Goal: Task Accomplishment & Management: Use online tool/utility

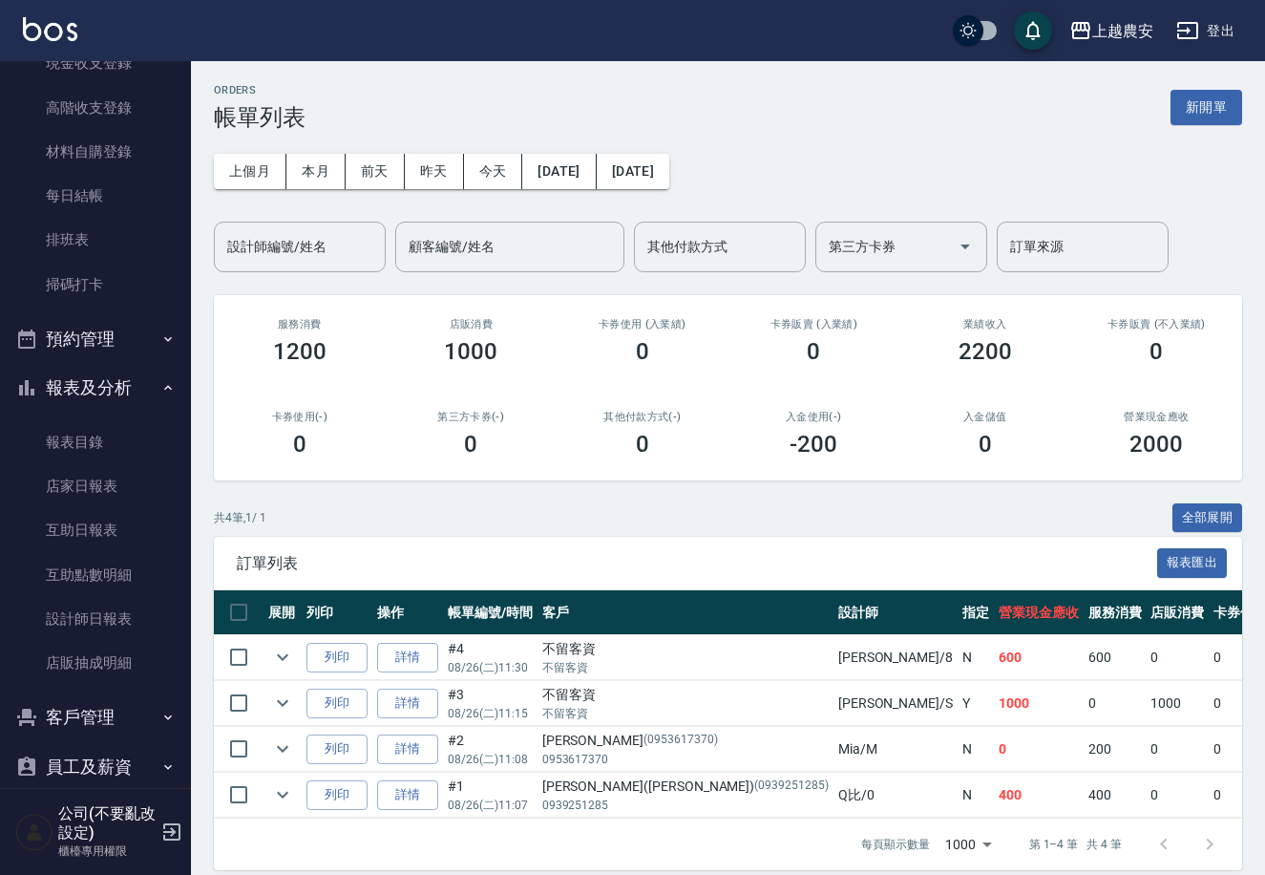
scroll to position [290, 0]
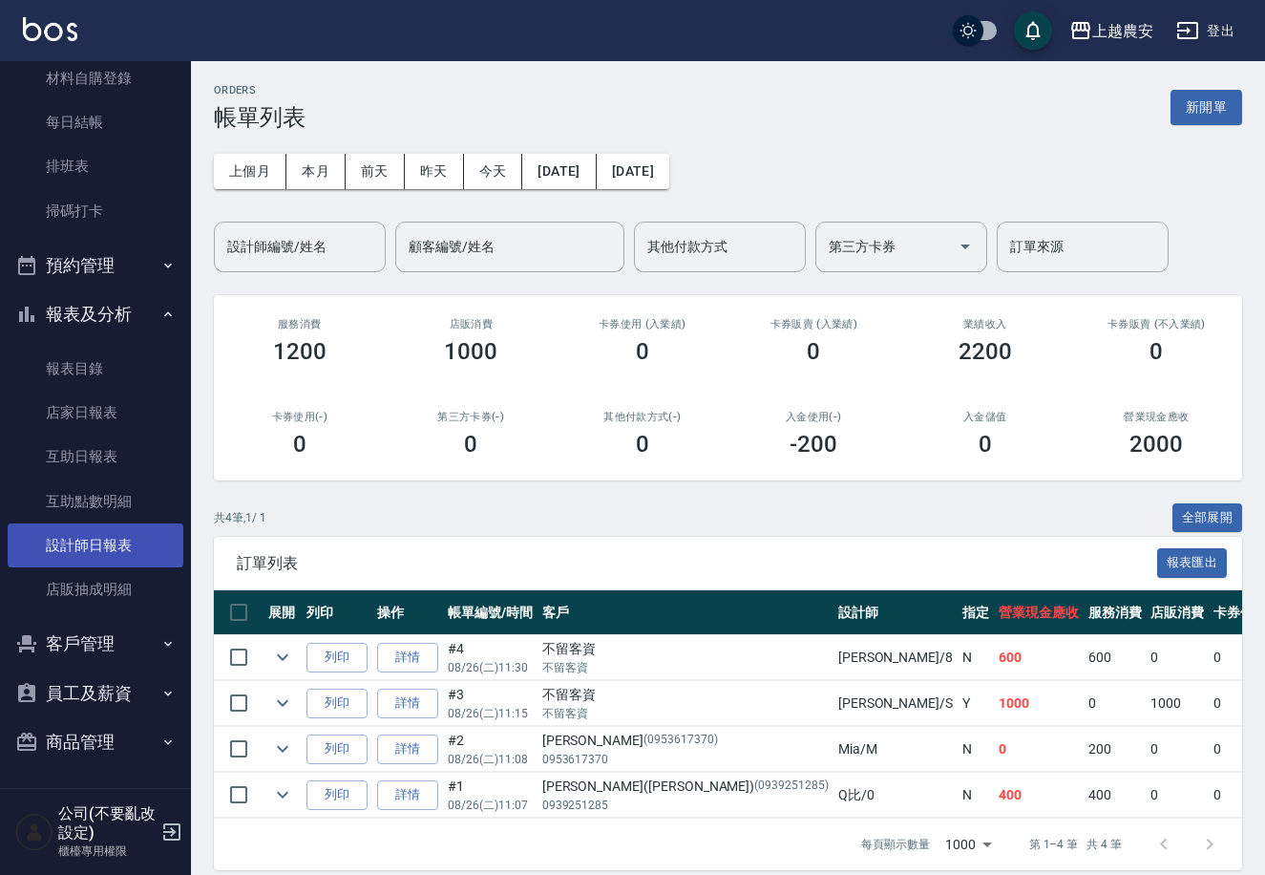
click at [101, 530] on link "設計師日報表" at bounding box center [96, 545] width 176 height 44
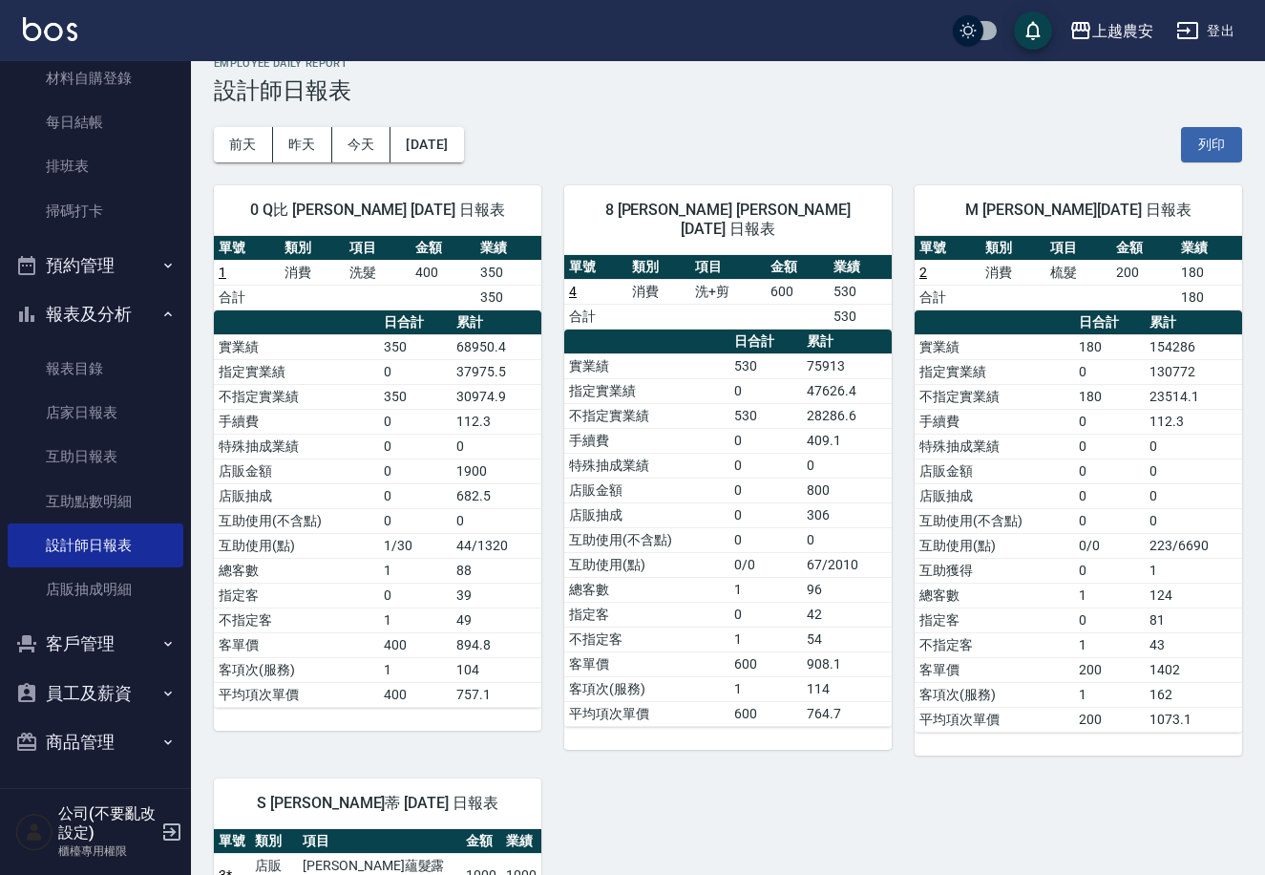
scroll to position [11, 0]
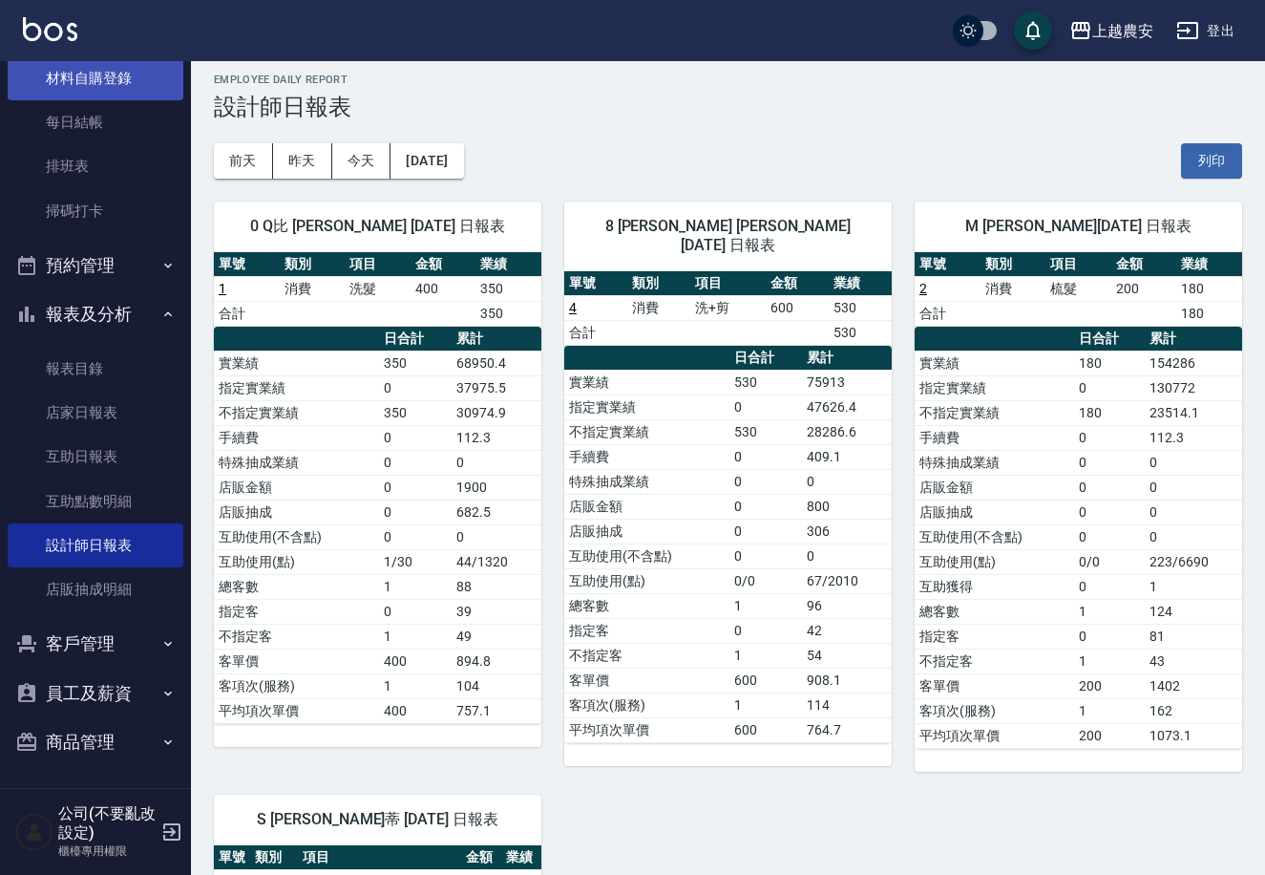
click at [129, 72] on link "材料自購登錄" at bounding box center [96, 78] width 176 height 44
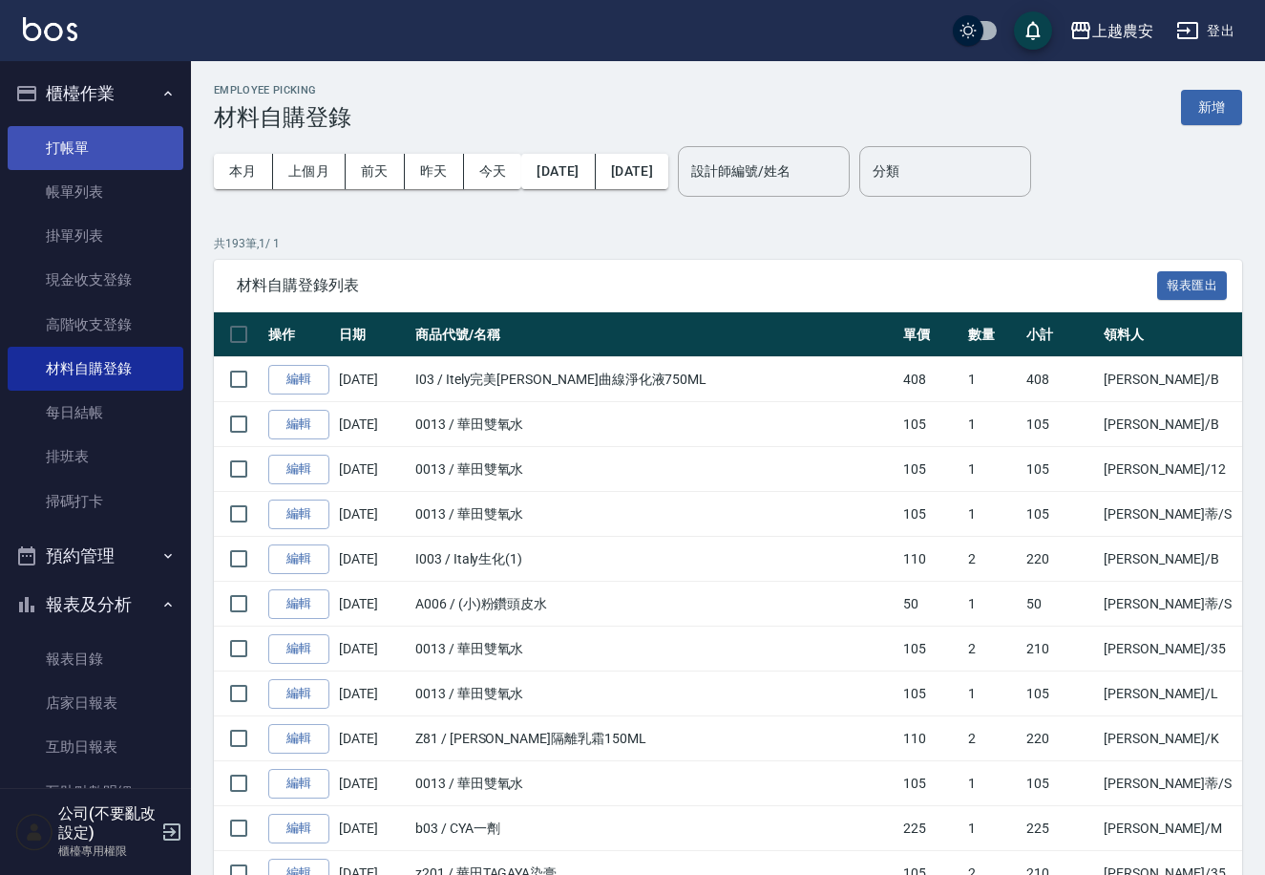
click at [115, 132] on link "打帳單" at bounding box center [96, 148] width 176 height 44
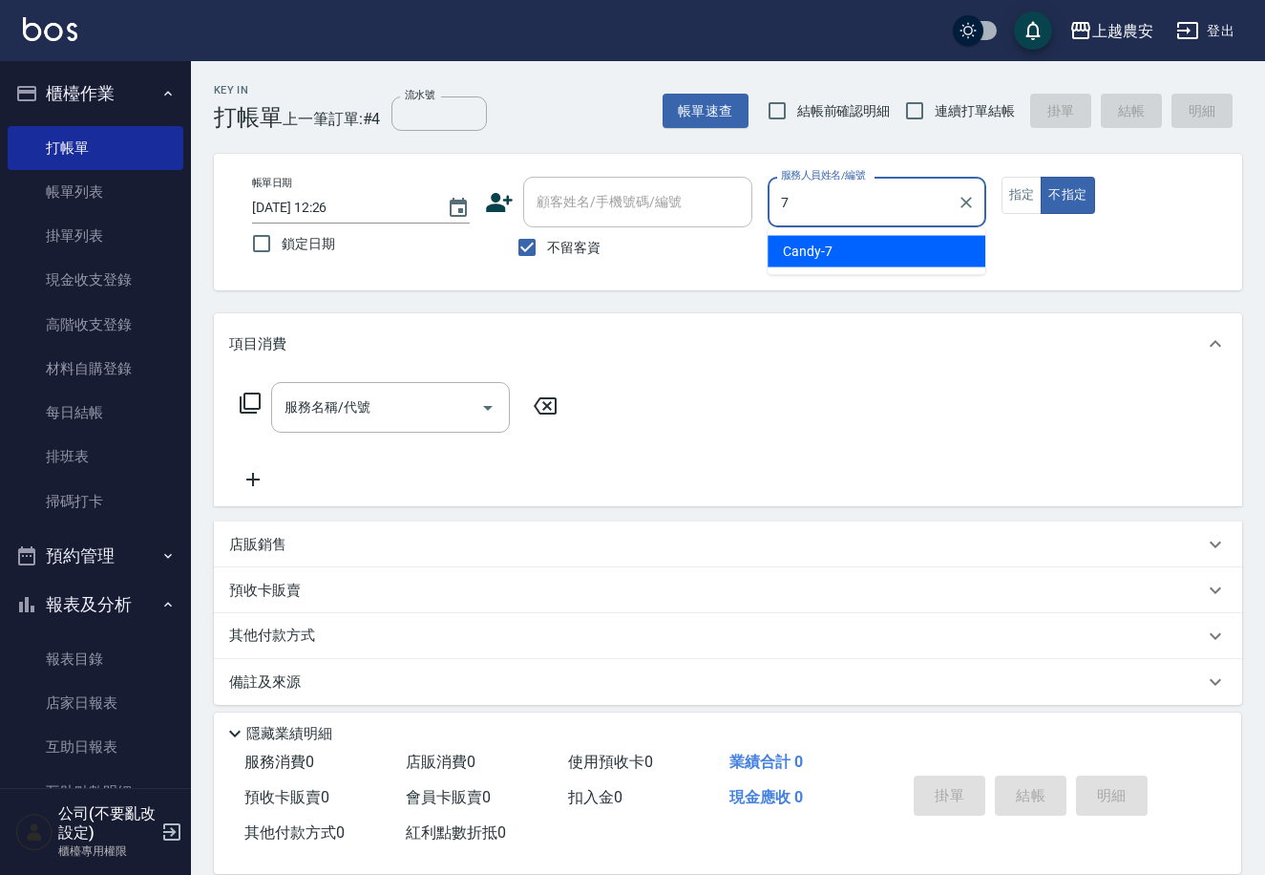
type input "Candy-7"
type button "false"
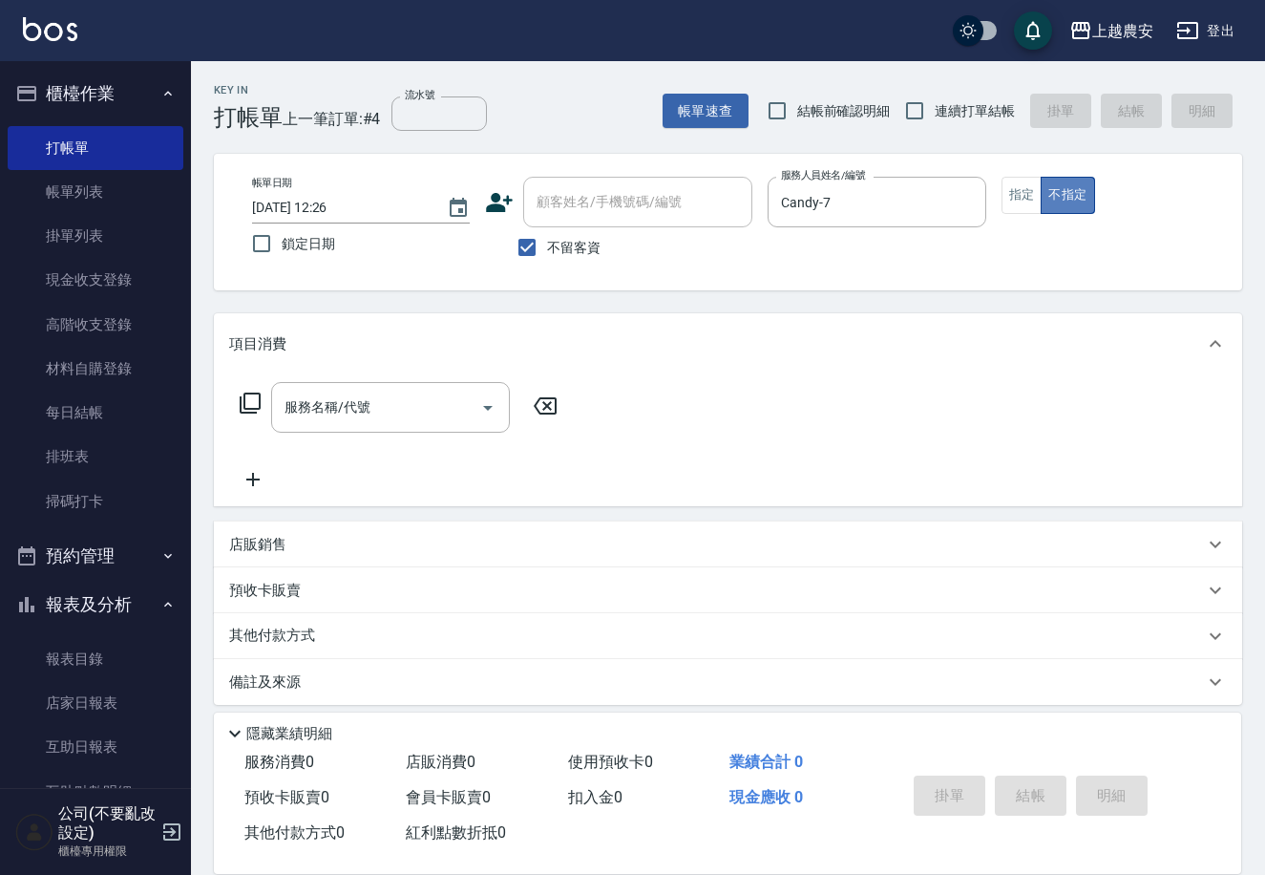
click at [1051, 192] on button "不指定" at bounding box center [1067, 195] width 53 height 37
click at [1033, 193] on button "指定" at bounding box center [1022, 195] width 41 height 37
type button "true"
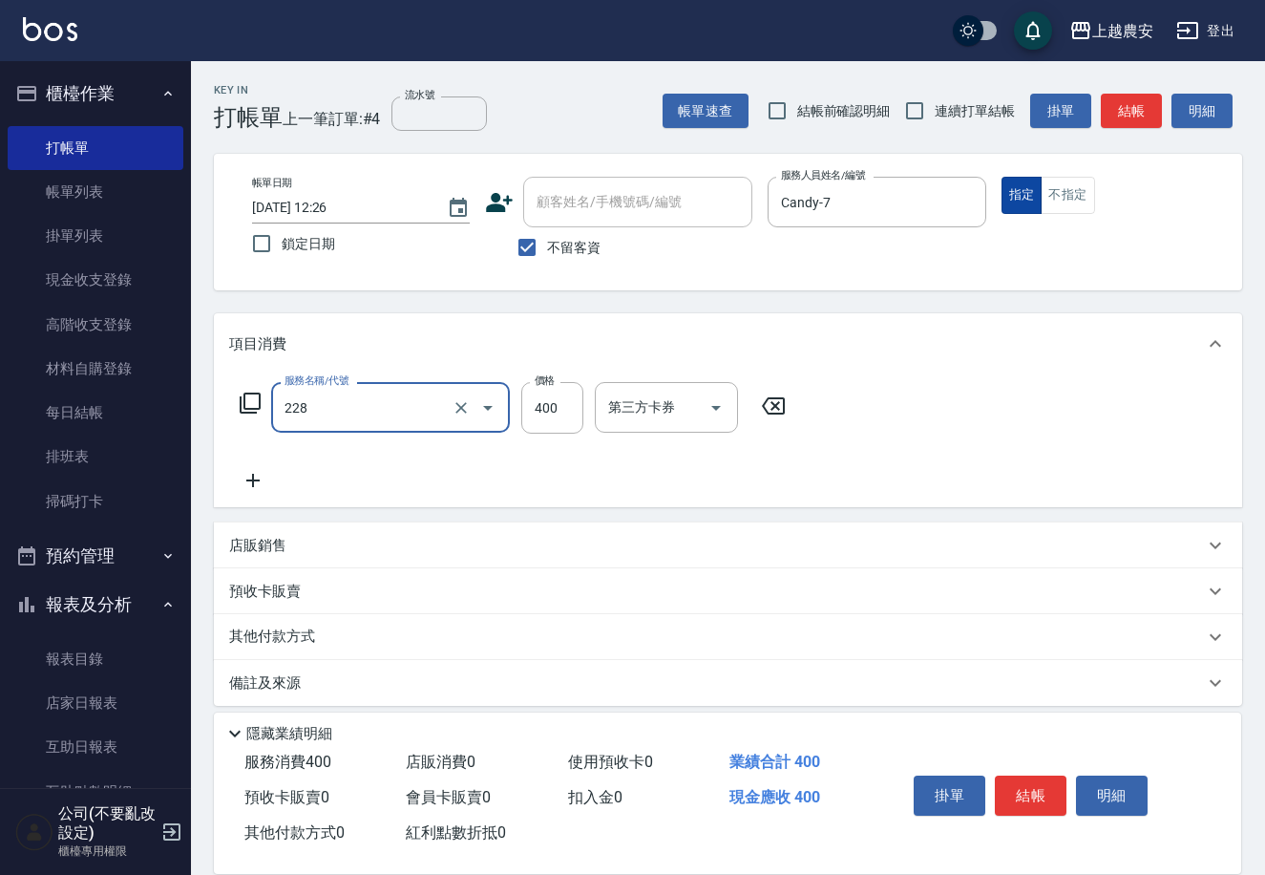
type input "洗髮(228)"
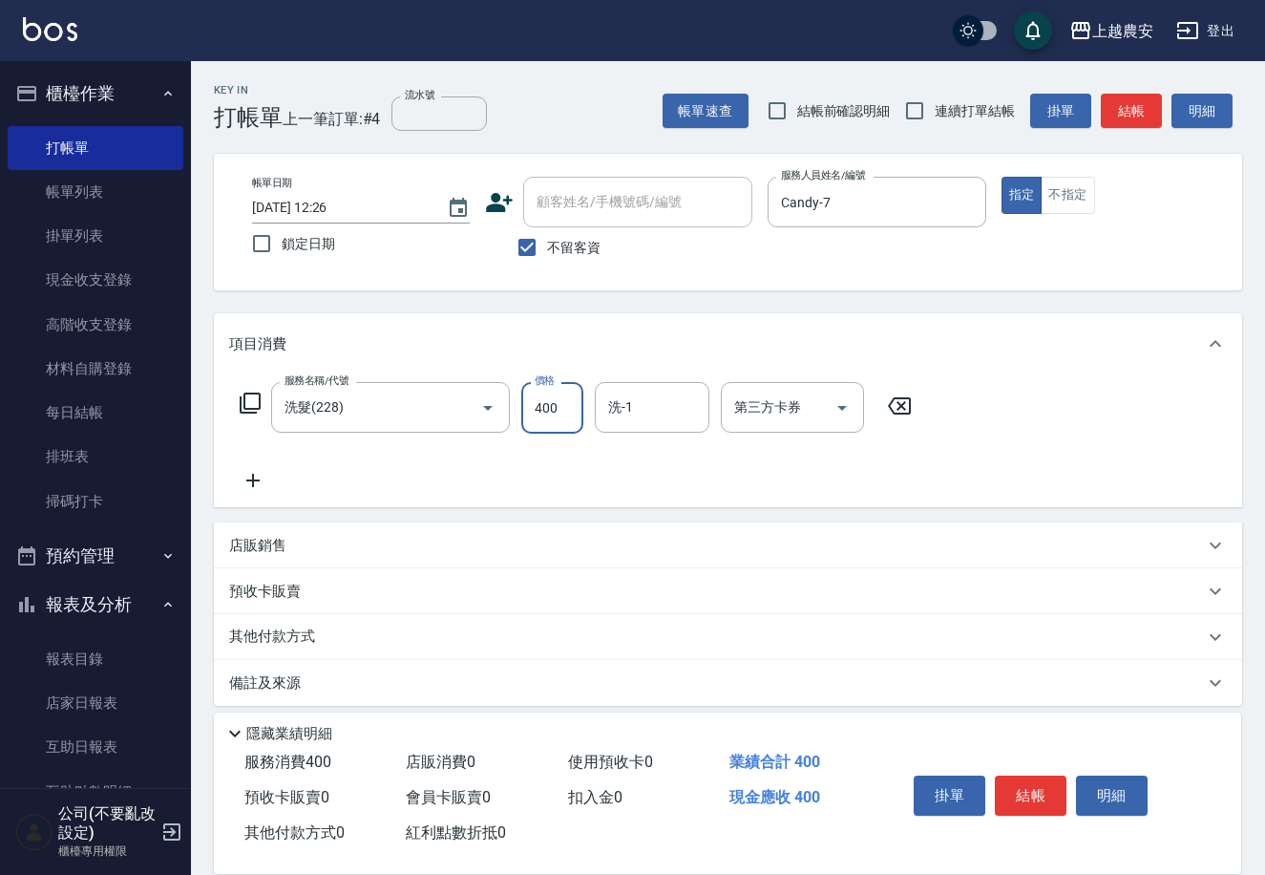
click at [1038, 786] on button "結帳" at bounding box center [1031, 795] width 72 height 40
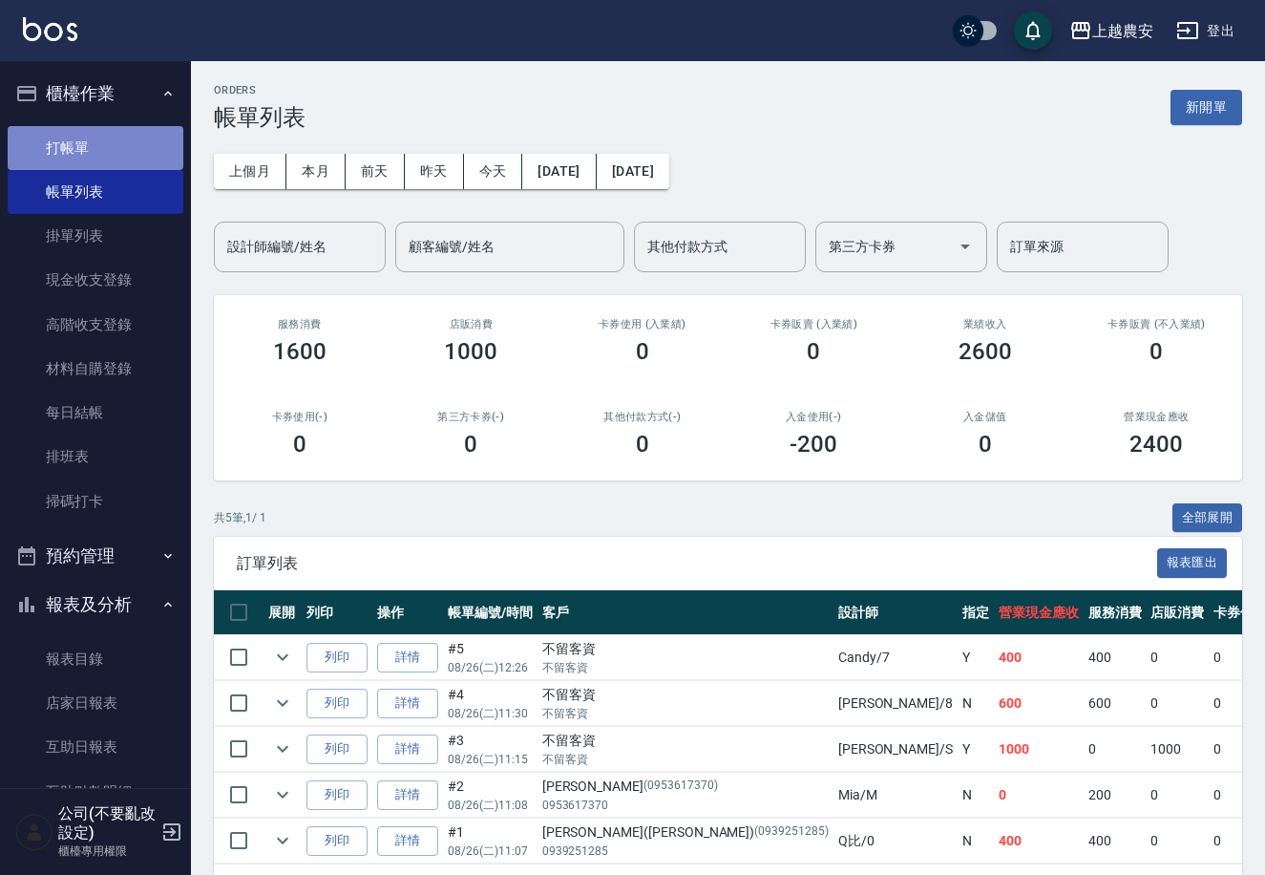
click at [146, 159] on link "打帳單" at bounding box center [96, 148] width 176 height 44
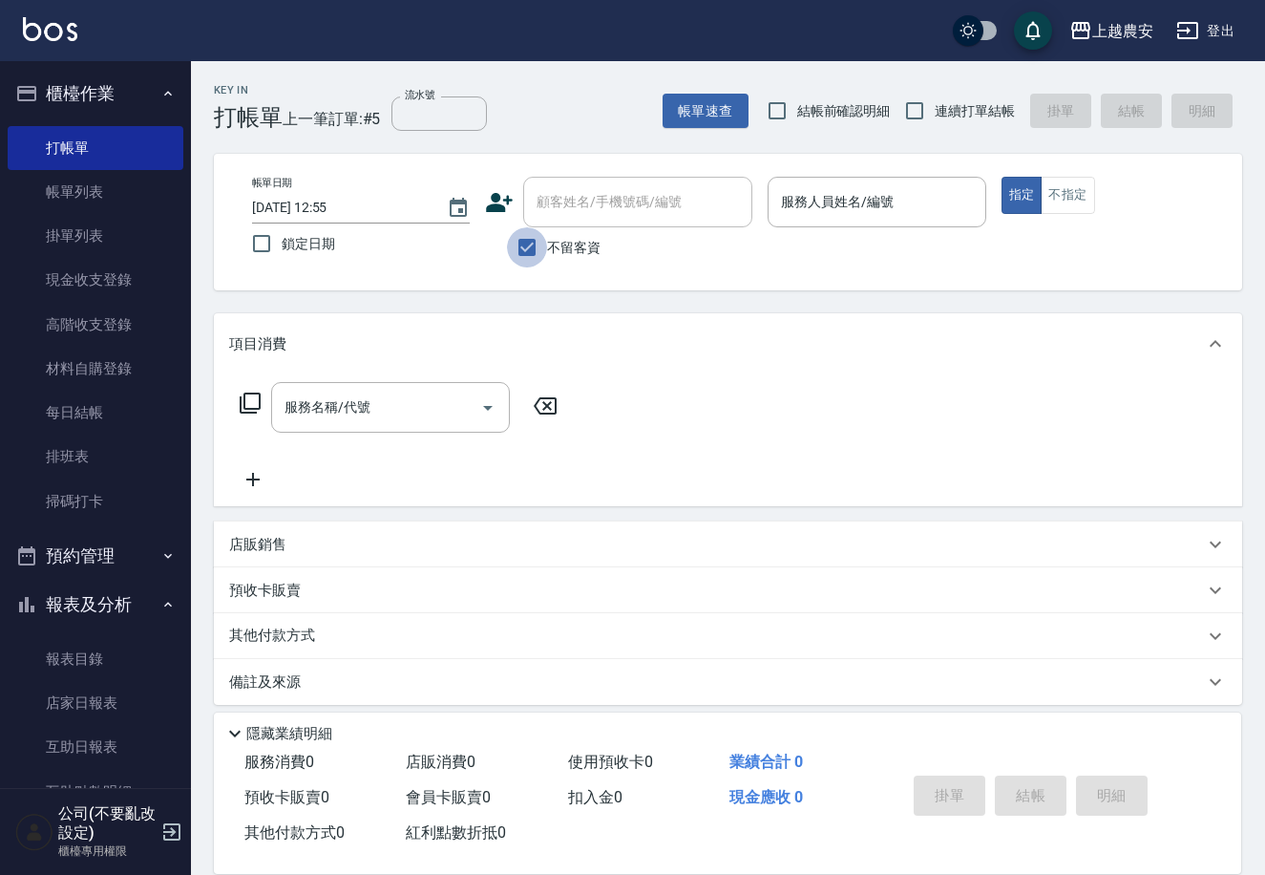
click at [537, 241] on input "不留客資" at bounding box center [527, 247] width 40 height 40
checkbox input "false"
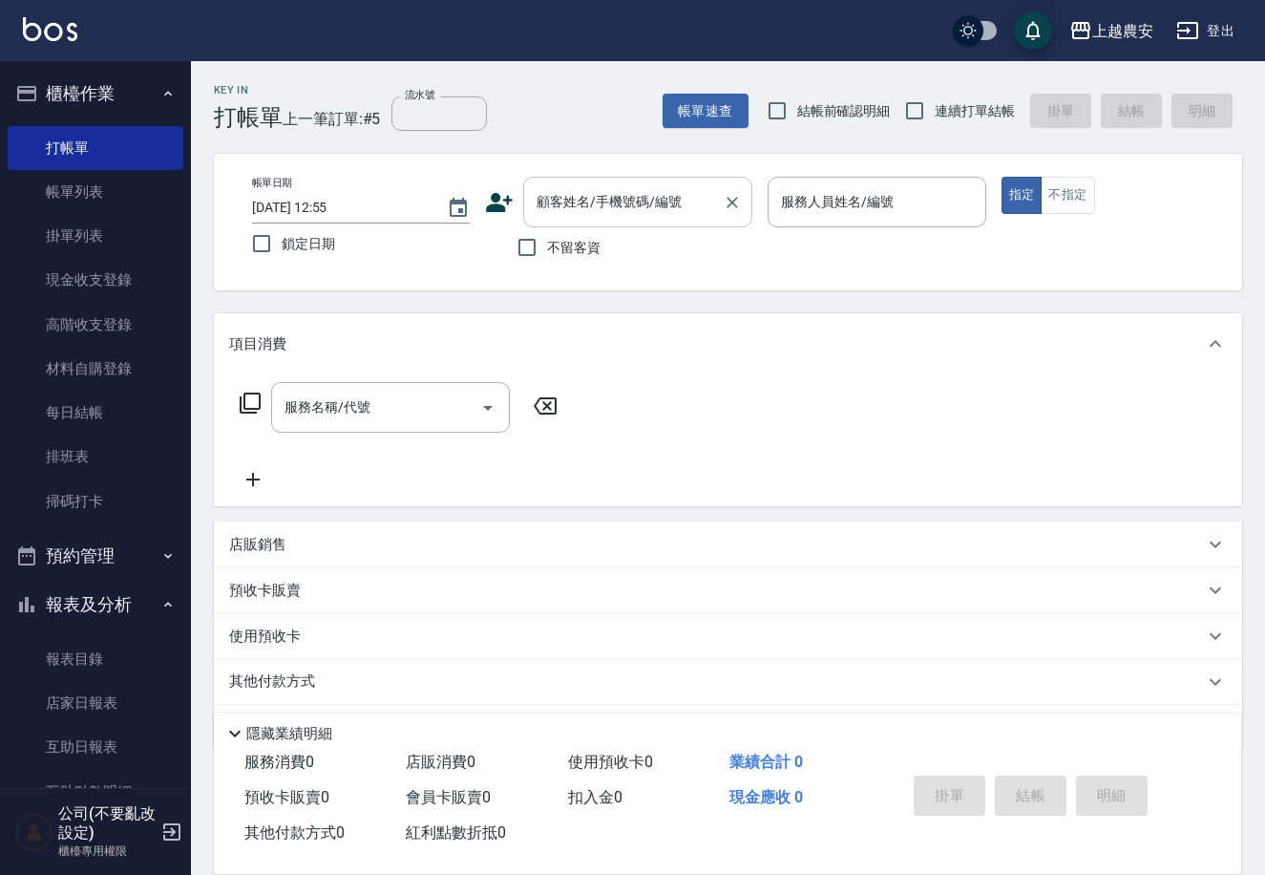
click at [542, 203] on input "顧客姓名/手機號碼/編號" at bounding box center [623, 201] width 183 height 33
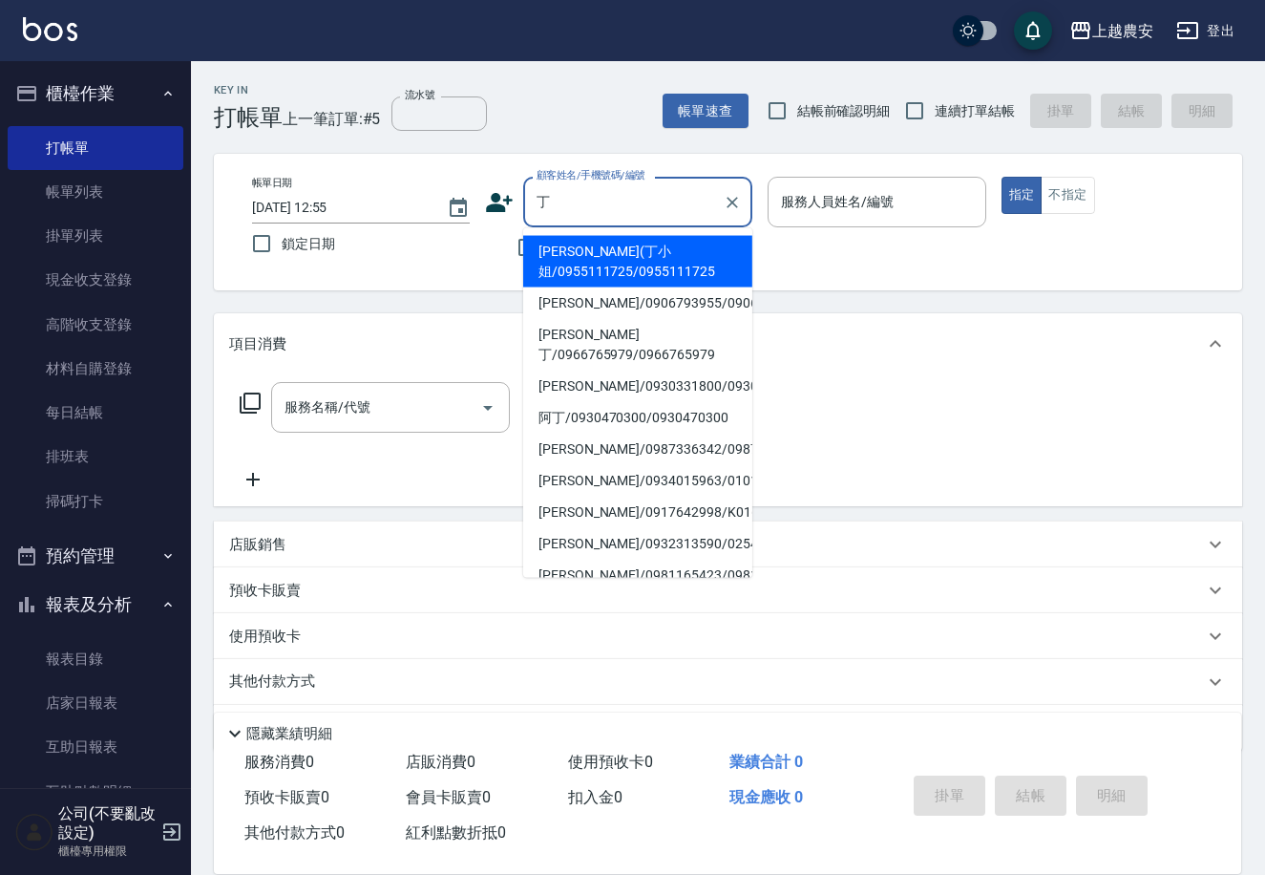
click at [594, 274] on li "[PERSON_NAME](丁小姐/0955111725/0955111725" at bounding box center [637, 262] width 229 height 52
type input "[PERSON_NAME](丁小姐/0955111725/0955111725"
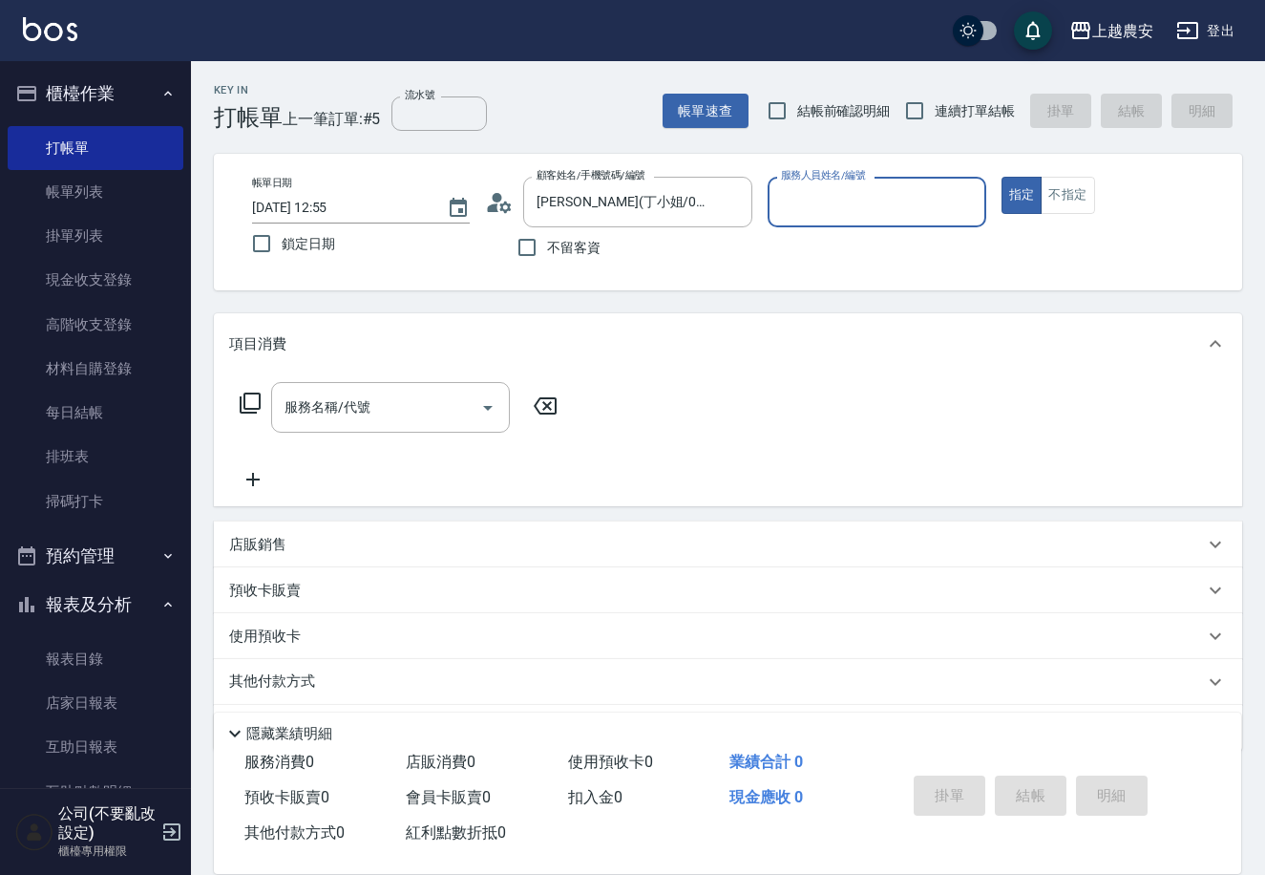
type input "美雅-B"
click at [1002, 177] on button "指定" at bounding box center [1022, 195] width 41 height 37
type button "true"
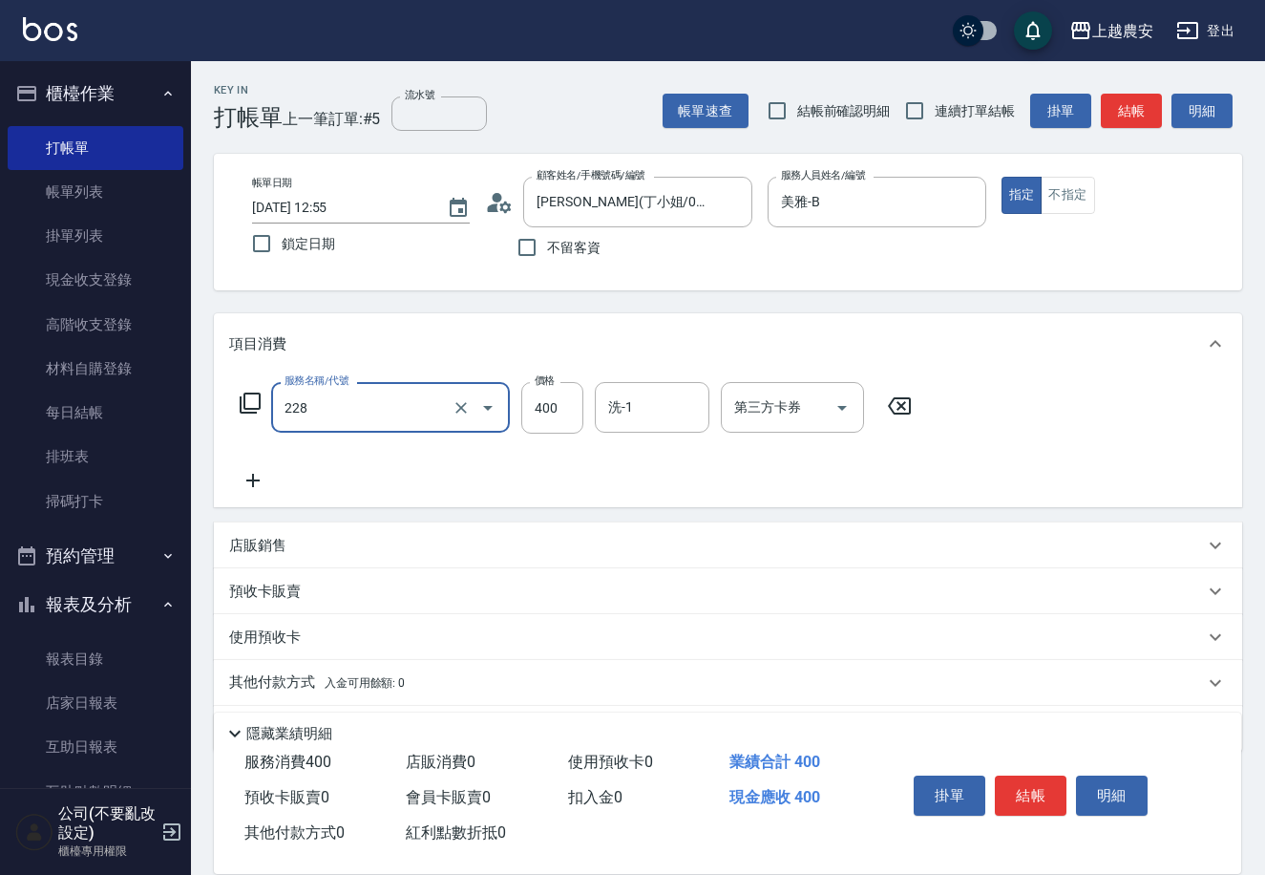
type input "洗髮(228)"
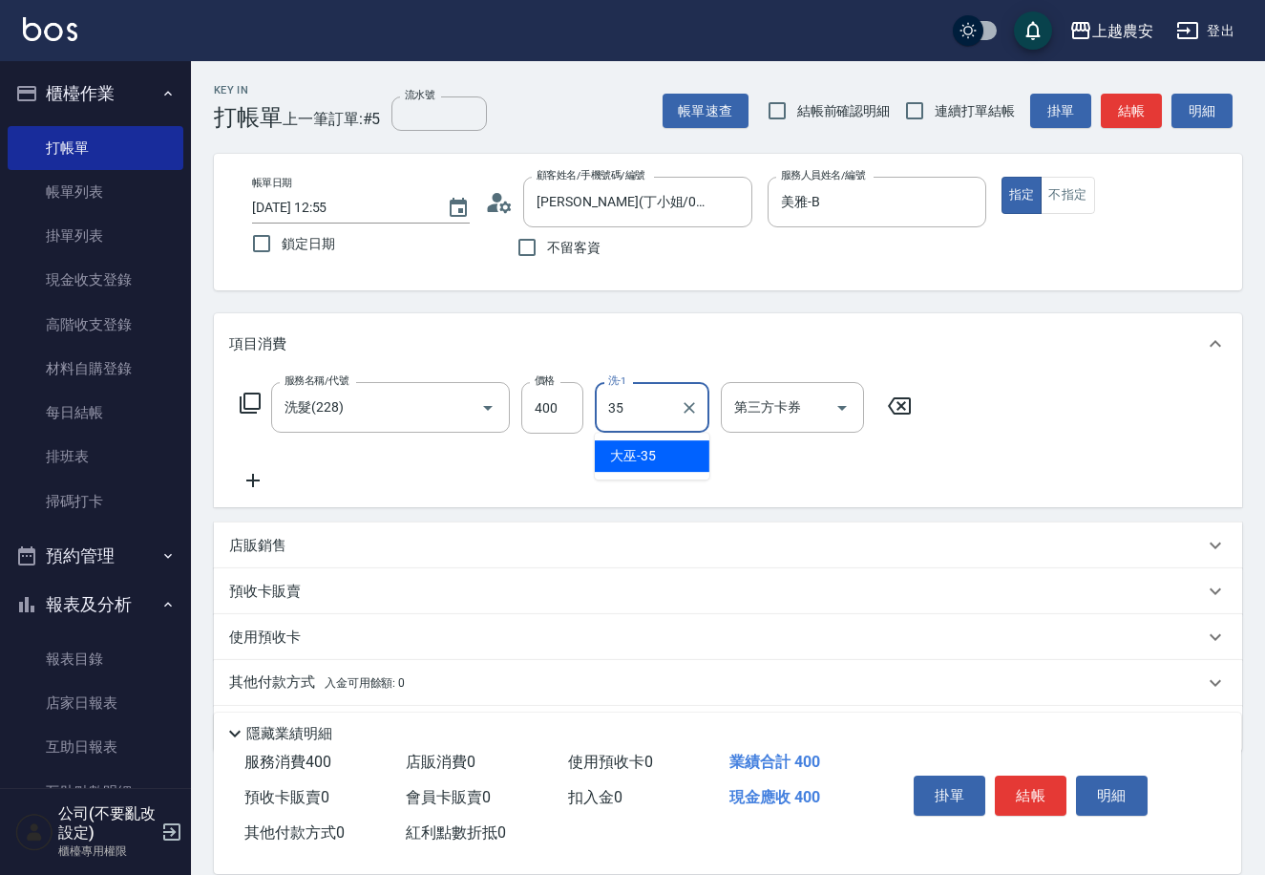
type input "大巫-35"
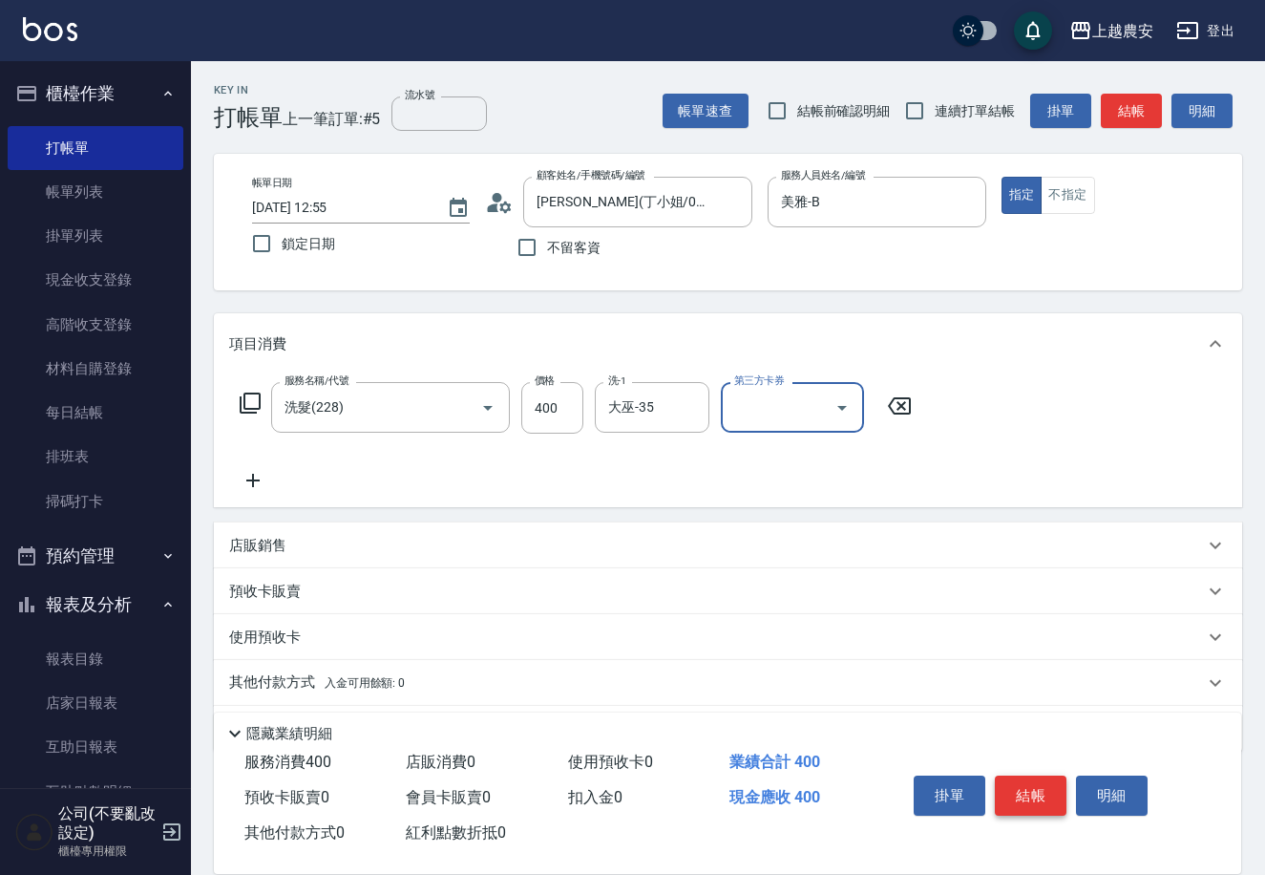
click at [1014, 784] on button "結帳" at bounding box center [1031, 795] width 72 height 40
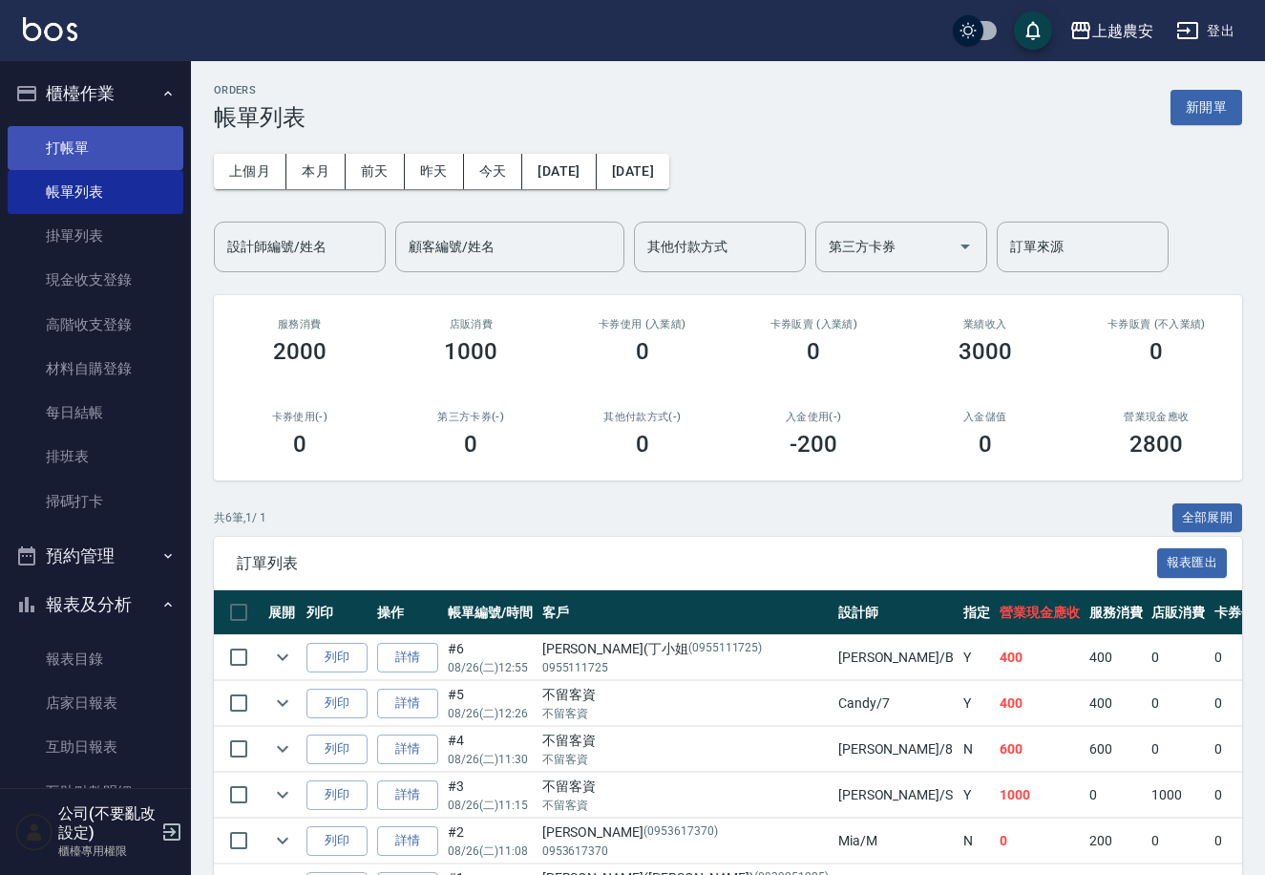
click at [167, 126] on link "打帳單" at bounding box center [96, 148] width 176 height 44
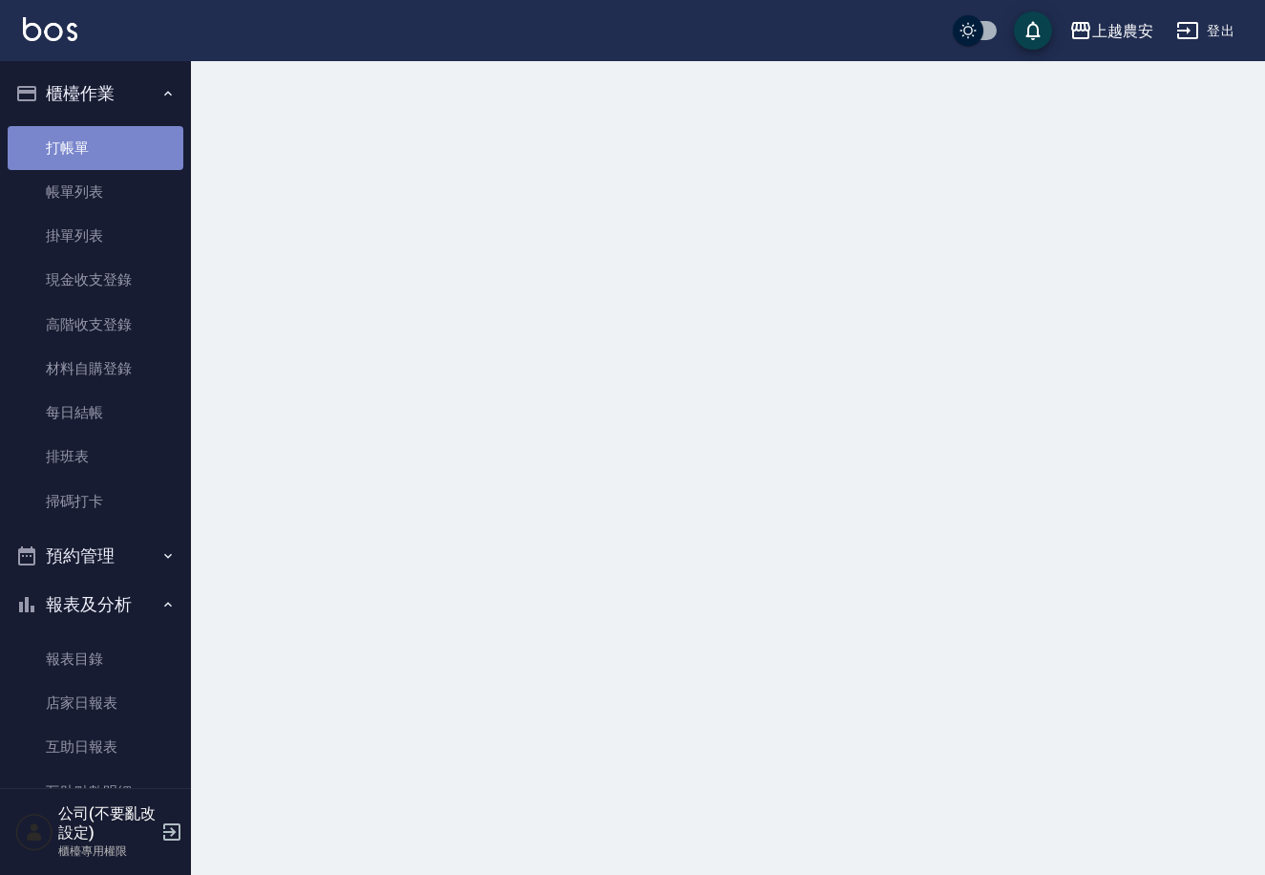
click at [167, 126] on link "打帳單" at bounding box center [96, 148] width 176 height 44
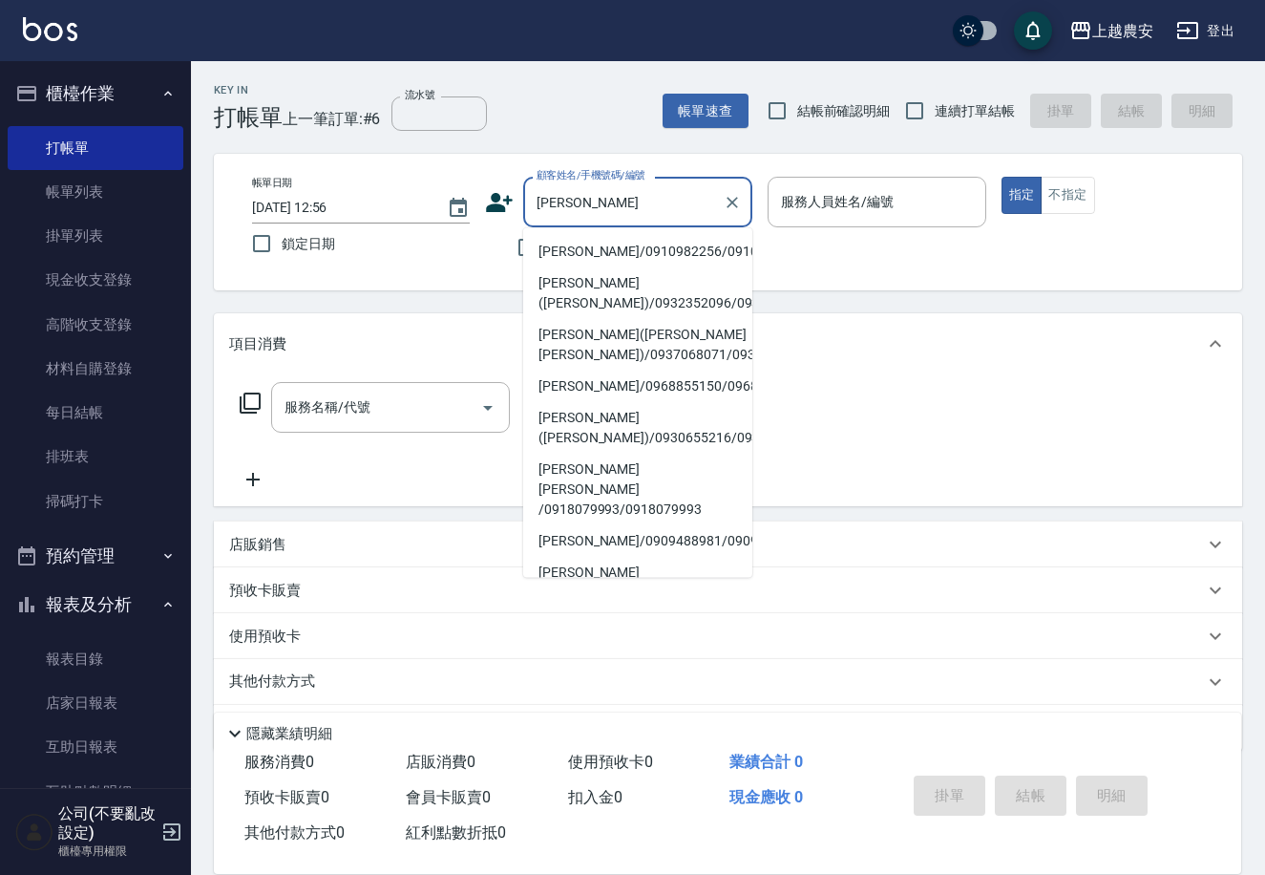
type input "[PERSON_NAME]/0910982256/0910982256"
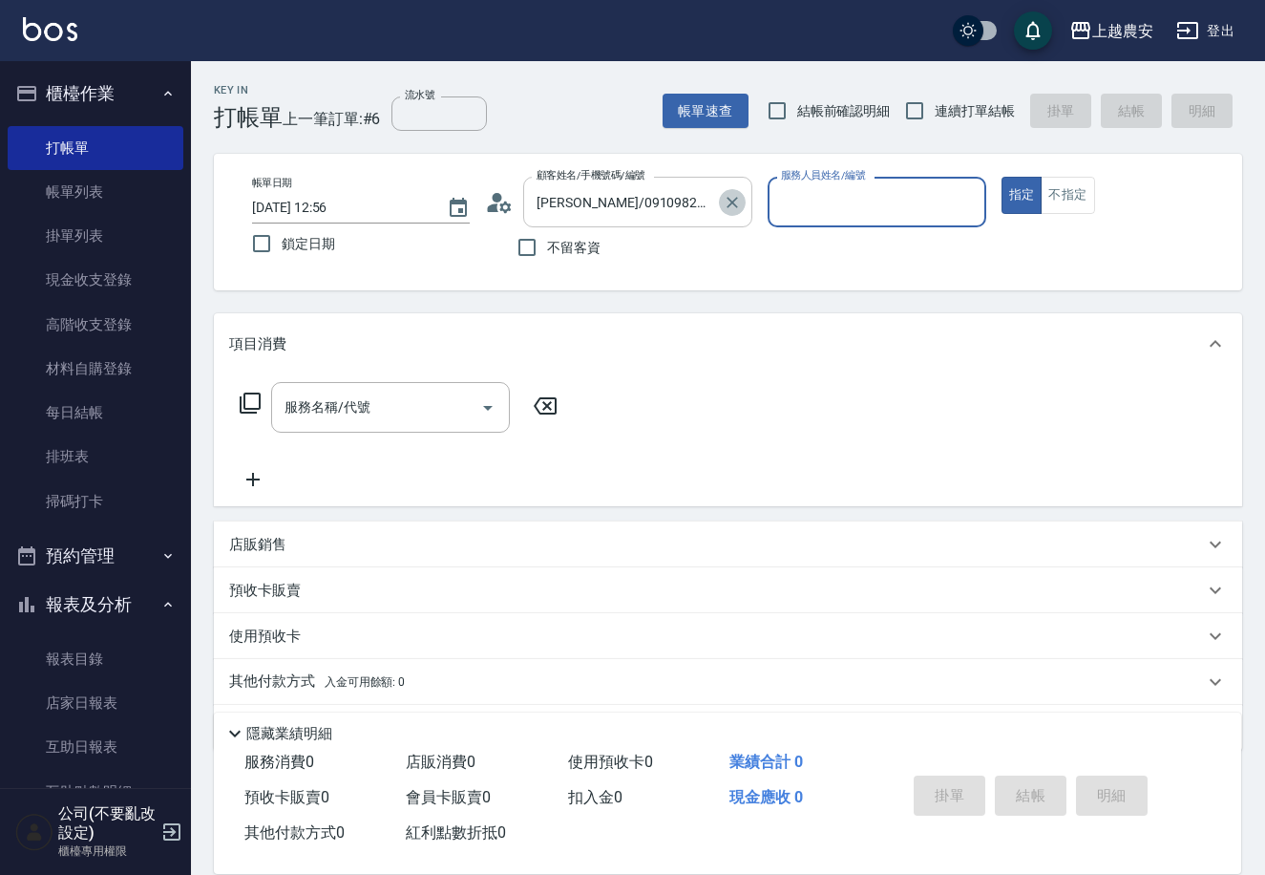
click at [730, 202] on icon "Clear" at bounding box center [732, 202] width 19 height 19
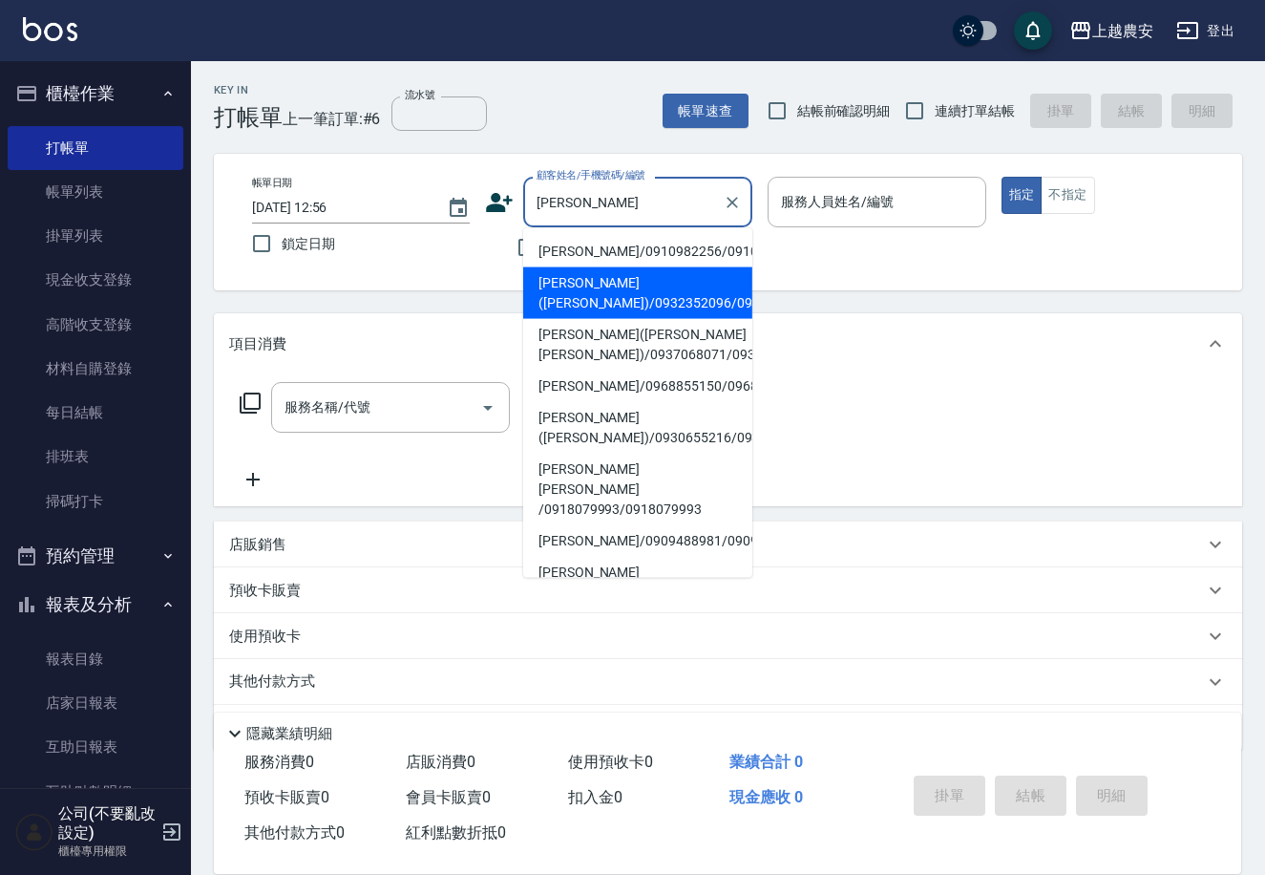
click at [716, 299] on li "[PERSON_NAME]([PERSON_NAME])/0932352096/0932352096" at bounding box center [637, 293] width 229 height 52
type input "[PERSON_NAME]([PERSON_NAME])/0932352096/0932352096"
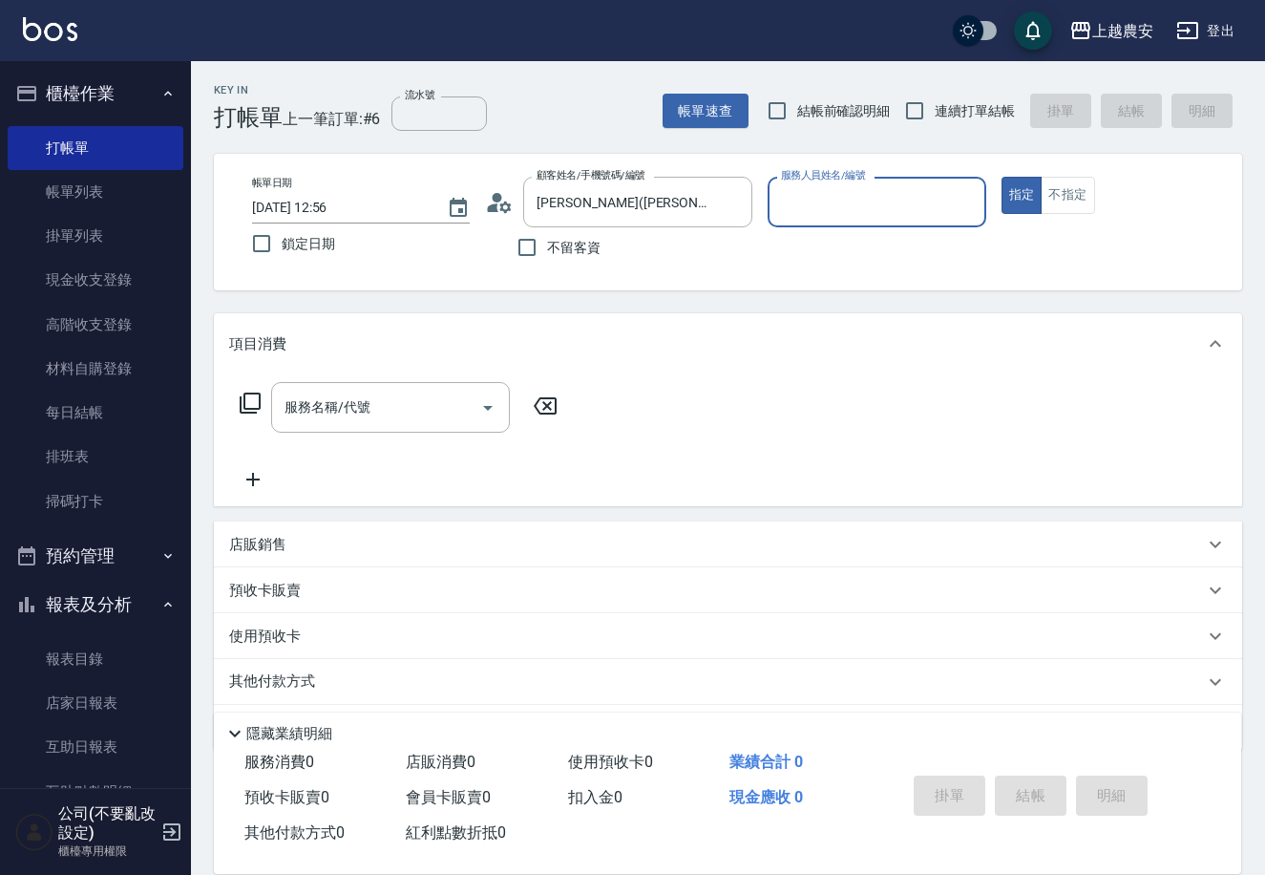
type input "Candy-7"
click at [1002, 177] on button "指定" at bounding box center [1022, 195] width 41 height 37
type button "true"
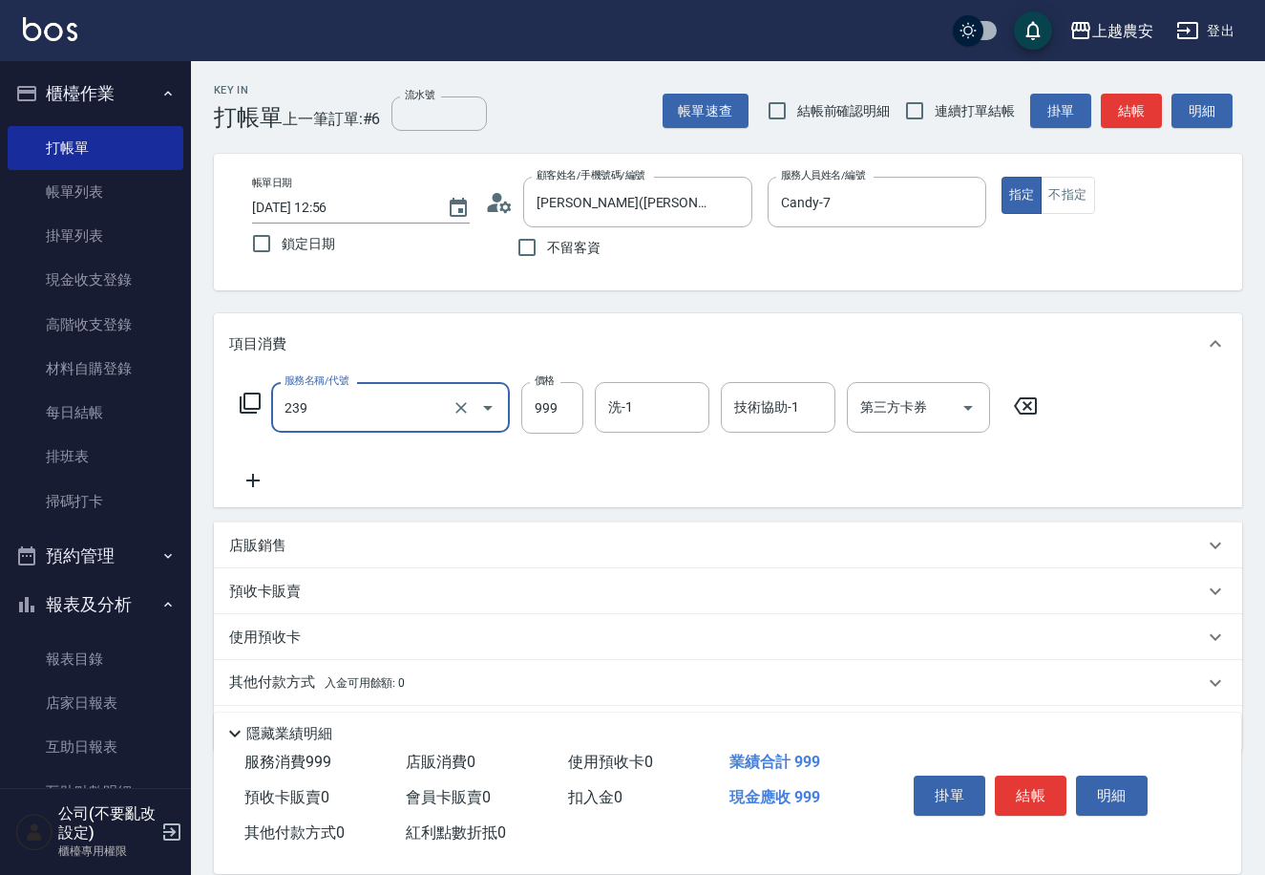
type input "頭皮SPA洗髮(239)"
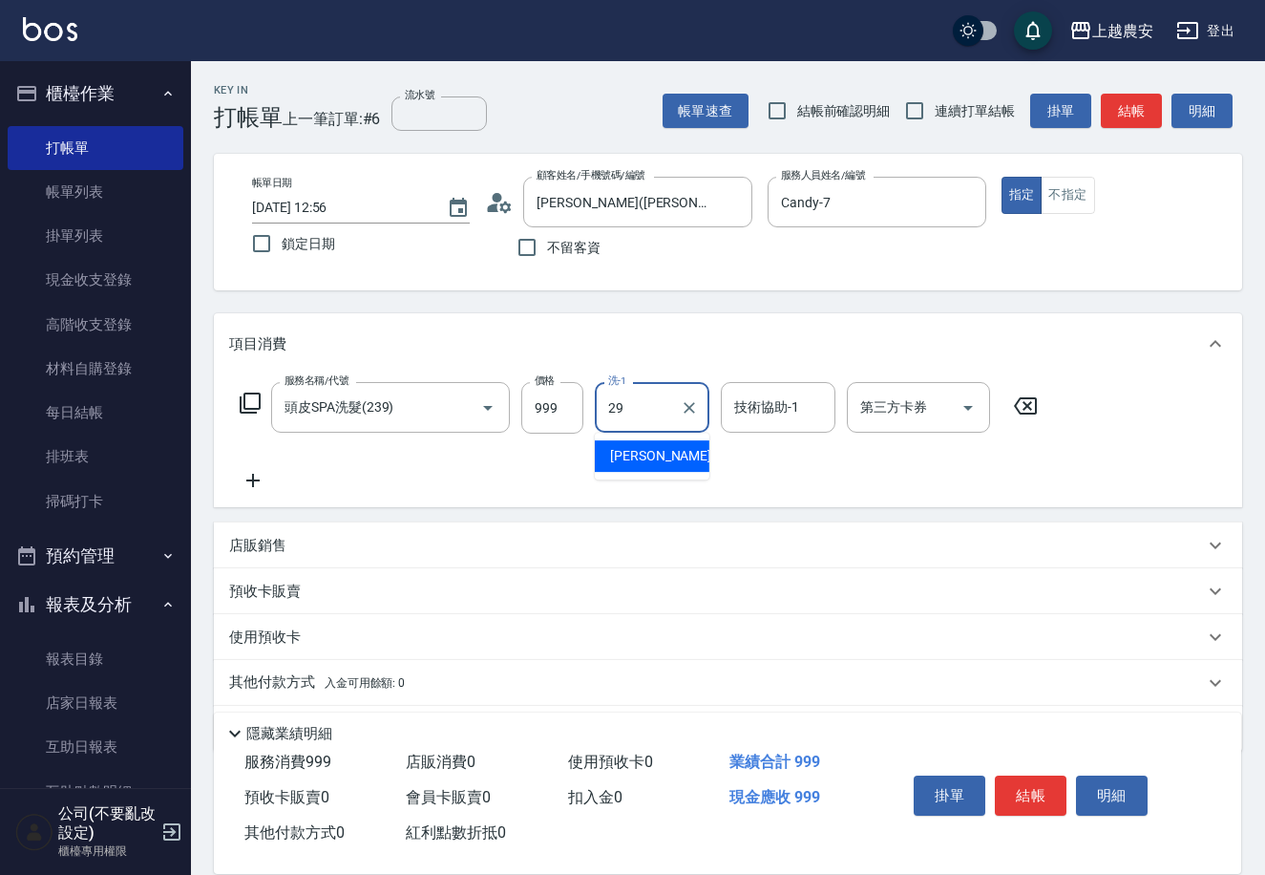
type input "[PERSON_NAME]-29"
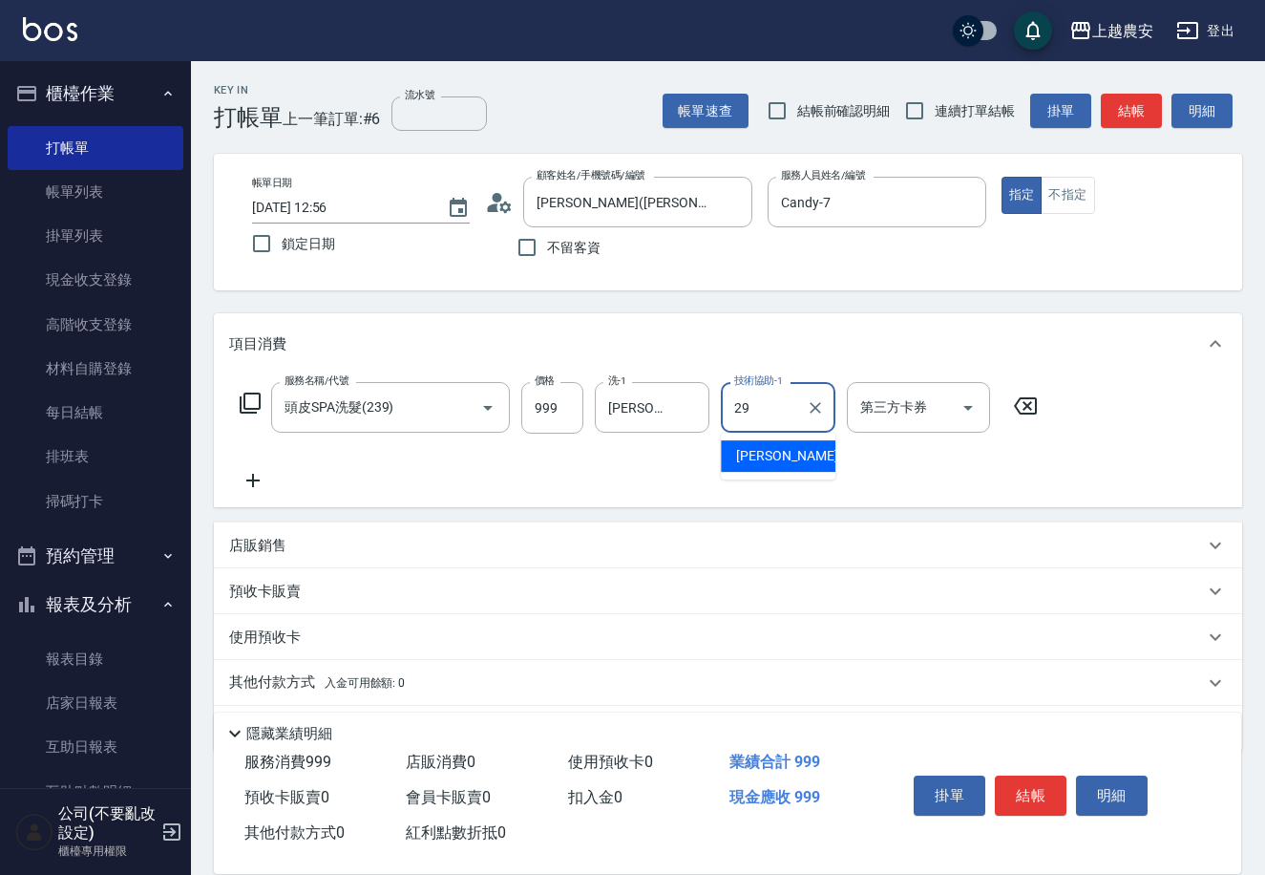
type input "[PERSON_NAME]-29"
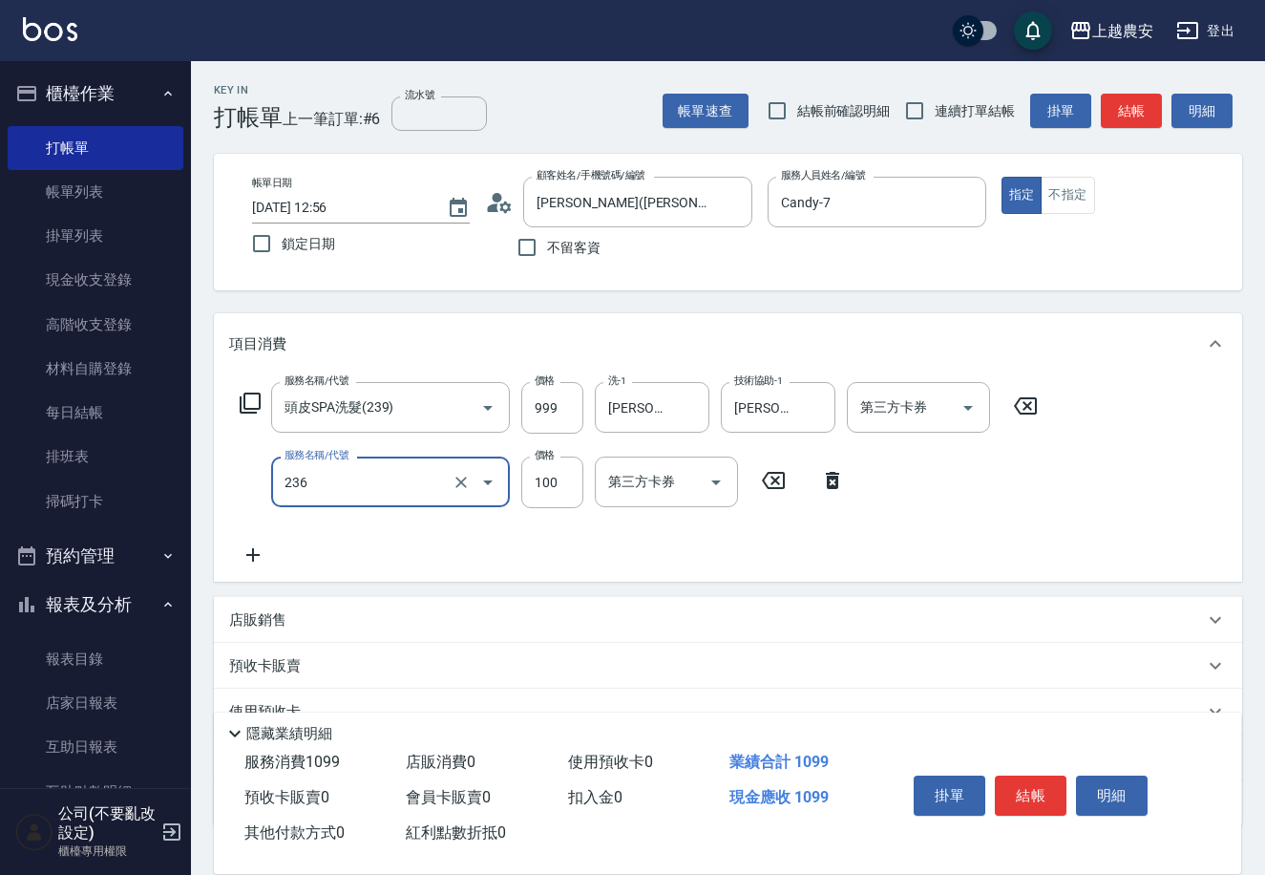
type input "手棒(236)"
click at [1043, 793] on button "結帳" at bounding box center [1031, 795] width 72 height 40
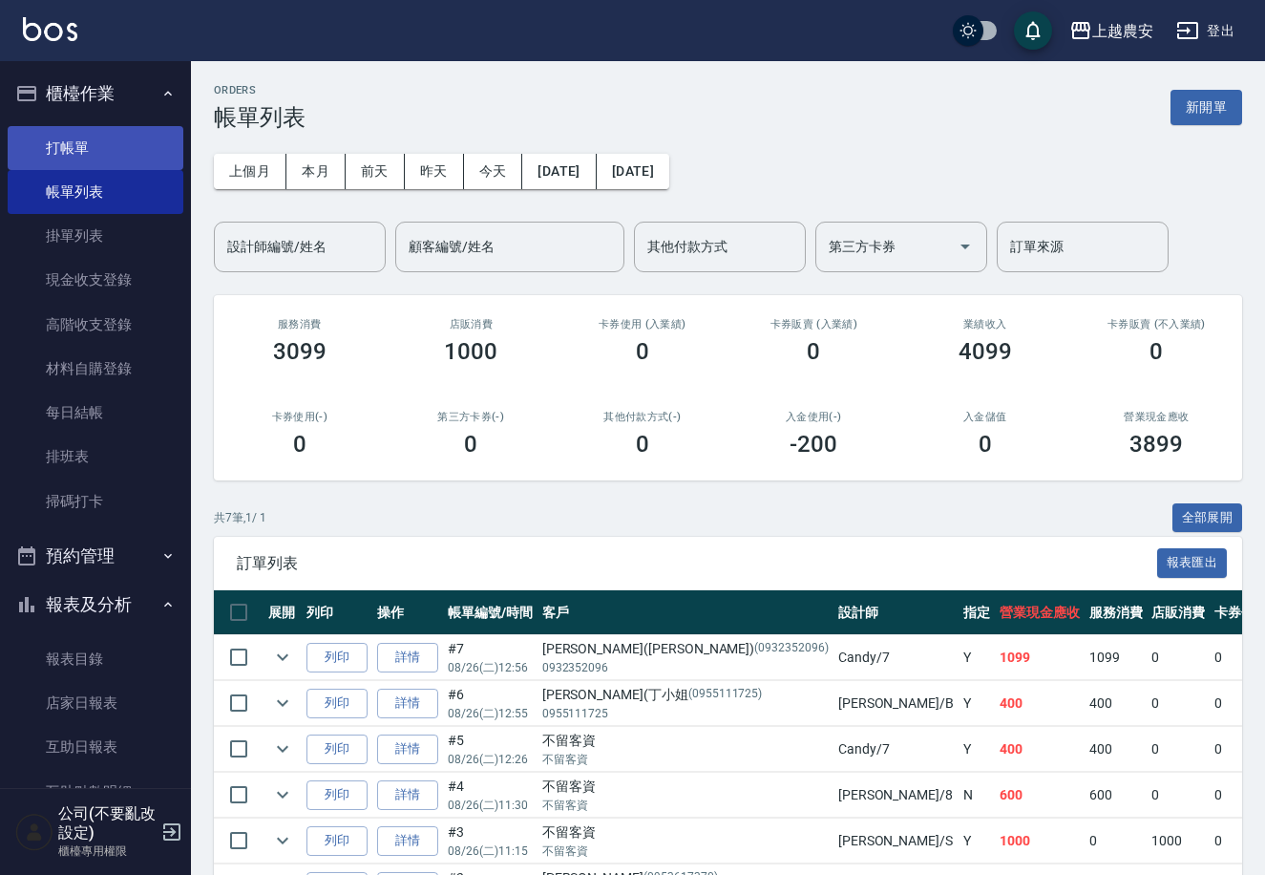
click at [107, 138] on link "打帳單" at bounding box center [96, 148] width 176 height 44
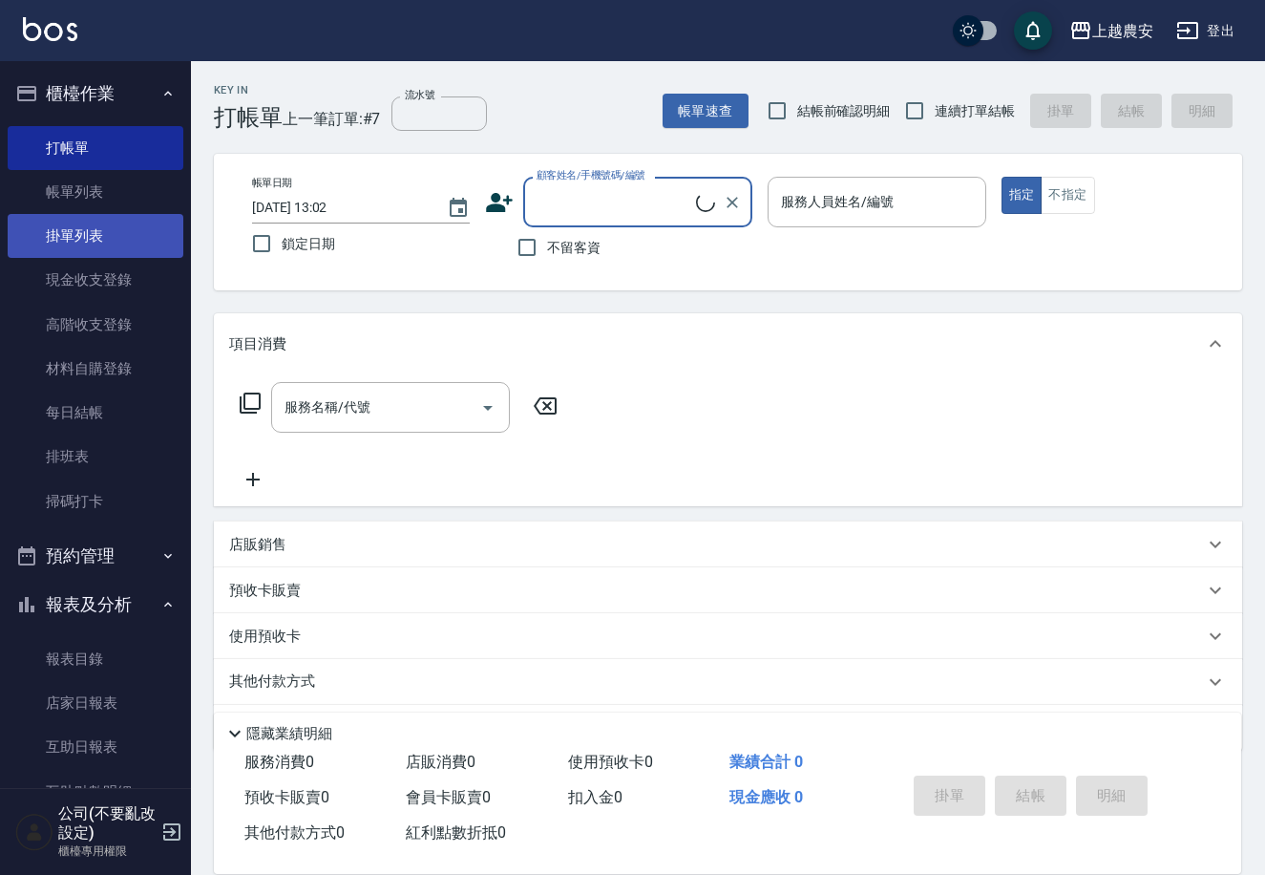
click at [120, 214] on link "掛單列表" at bounding box center [96, 236] width 176 height 44
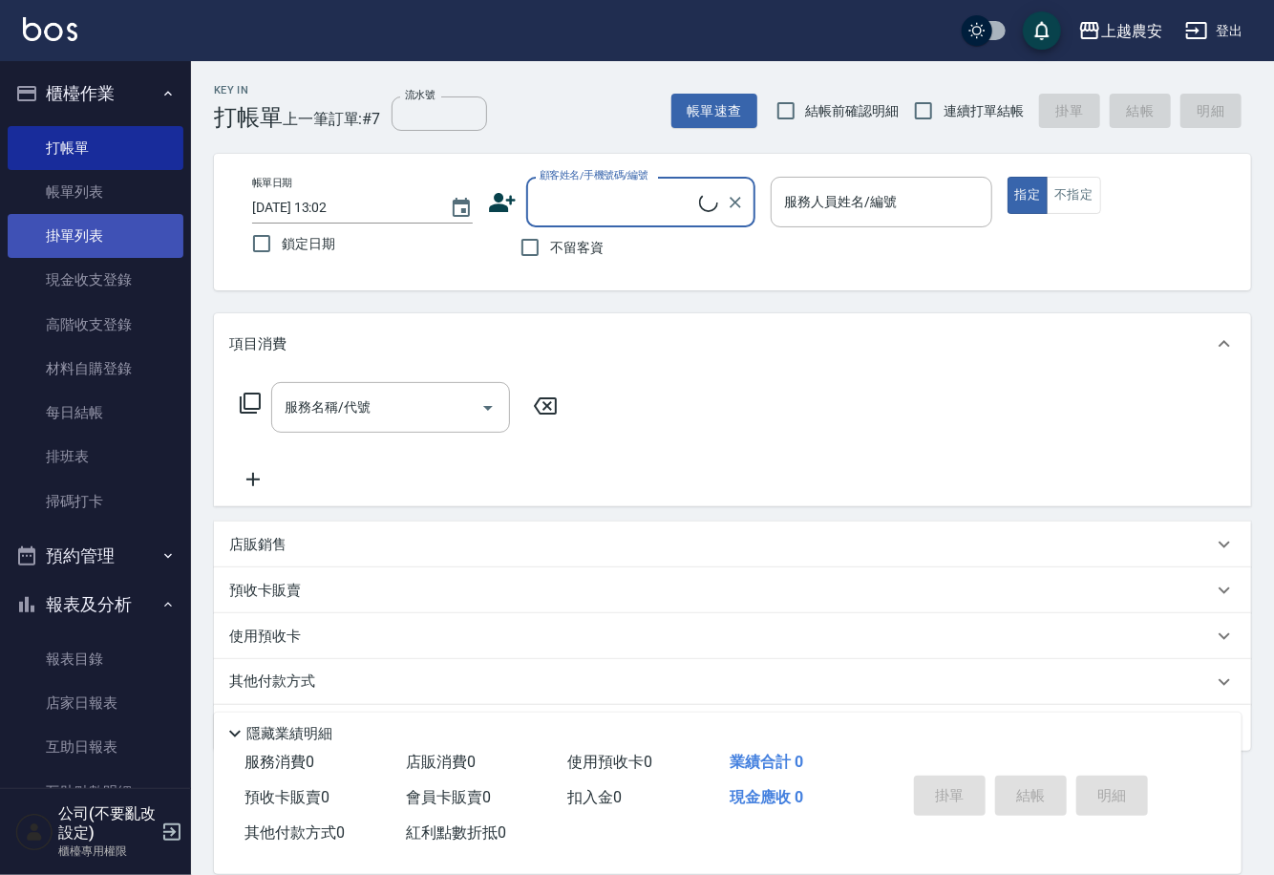
click at [120, 214] on link "掛單列表" at bounding box center [96, 236] width 176 height 44
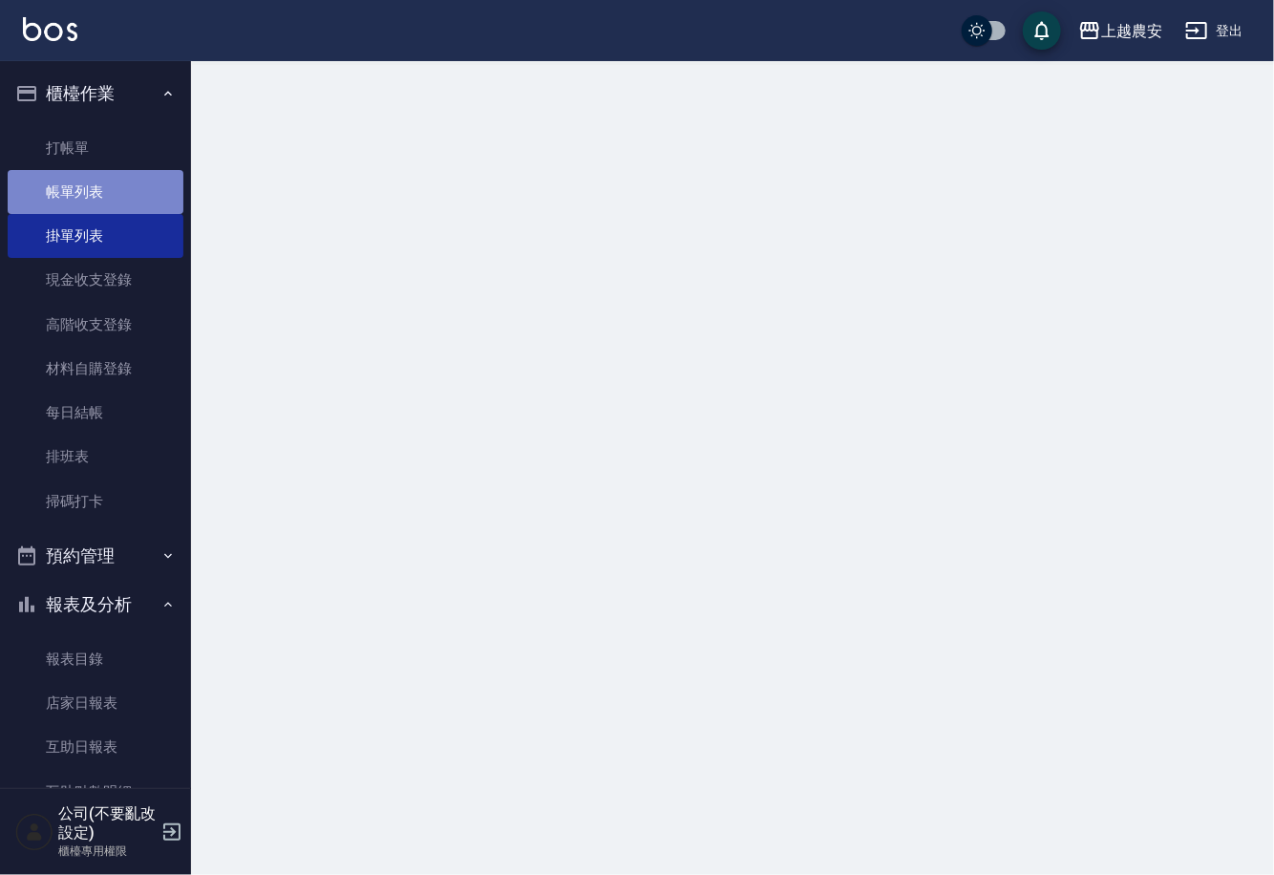
click at [116, 182] on link "帳單列表" at bounding box center [96, 192] width 176 height 44
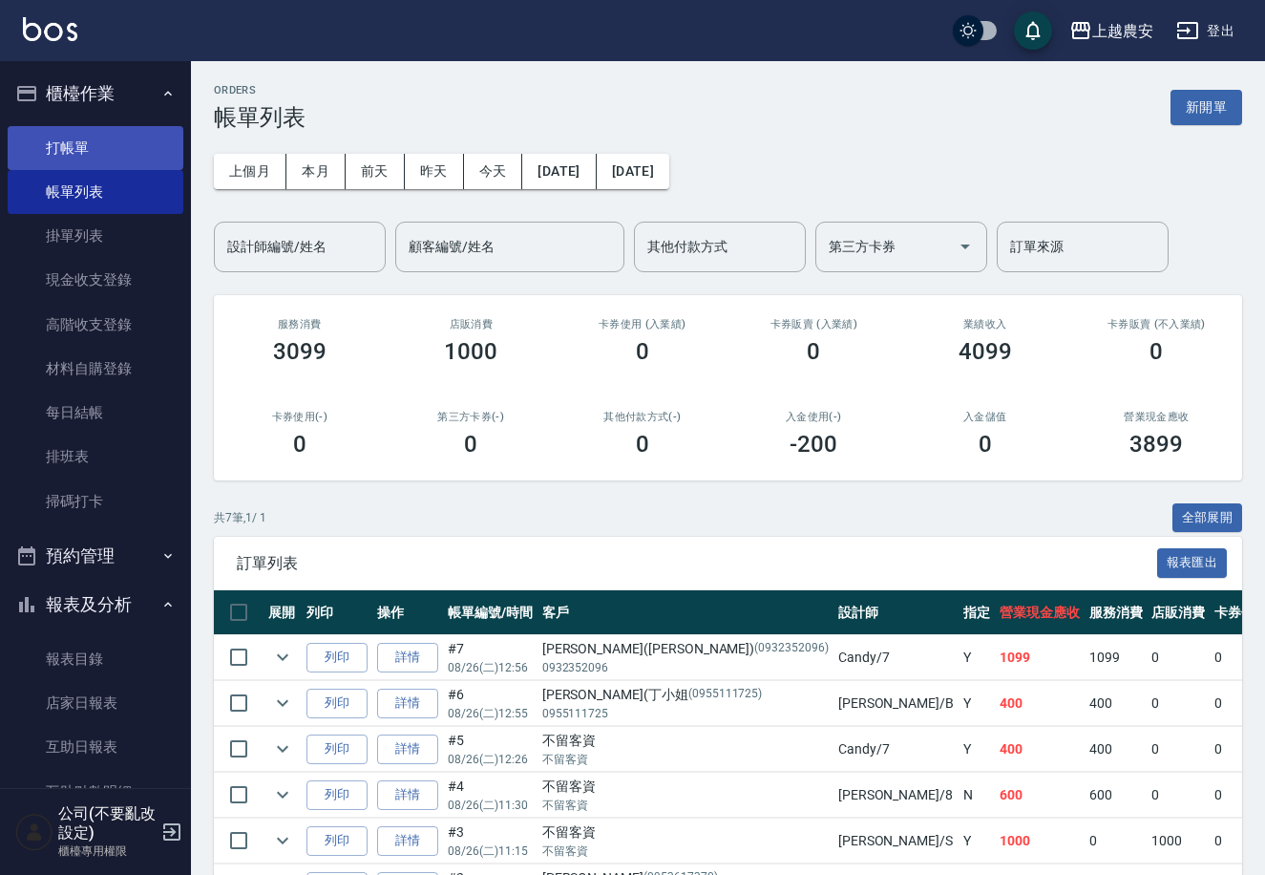
click at [125, 130] on link "打帳單" at bounding box center [96, 148] width 176 height 44
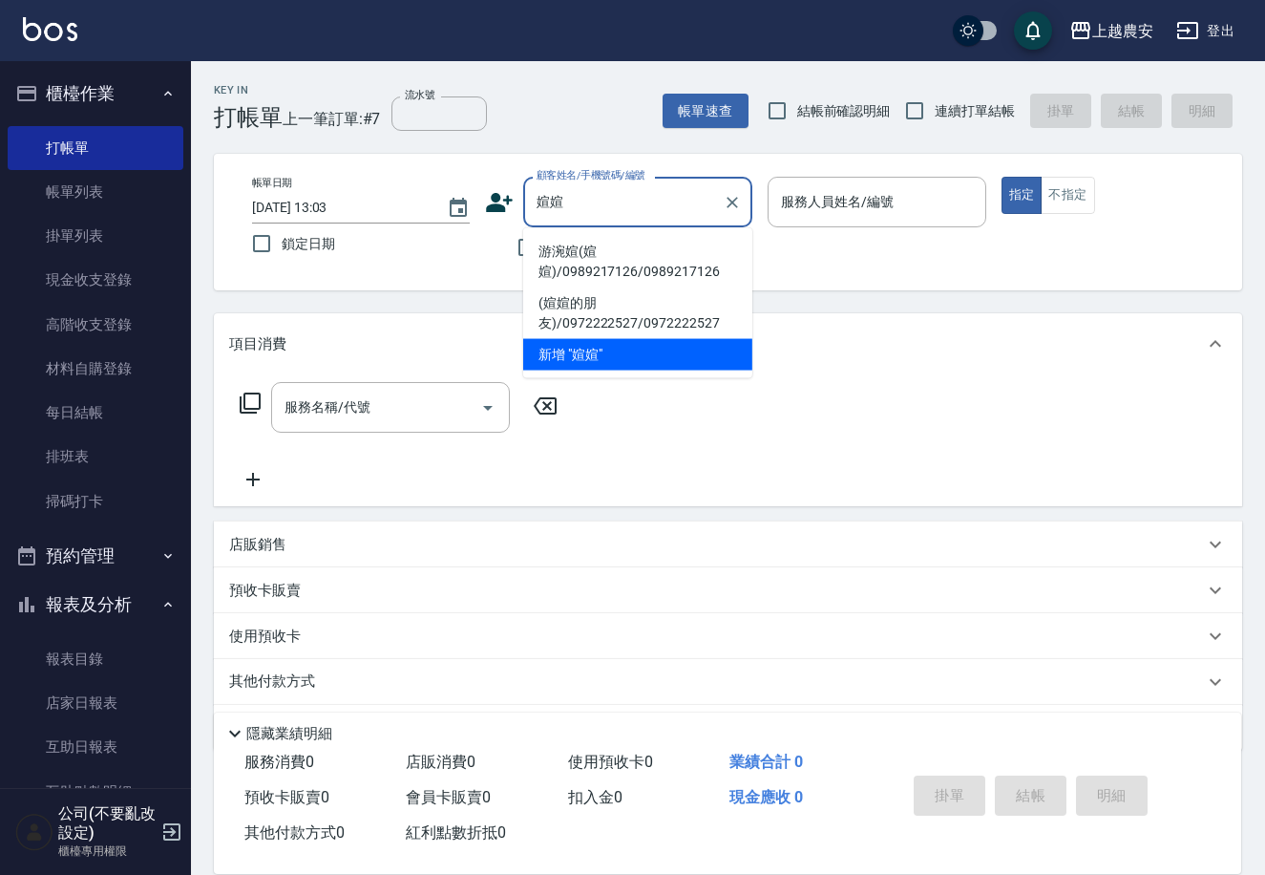
type input "游涴媗(媗媗)/0989217126/0989217126"
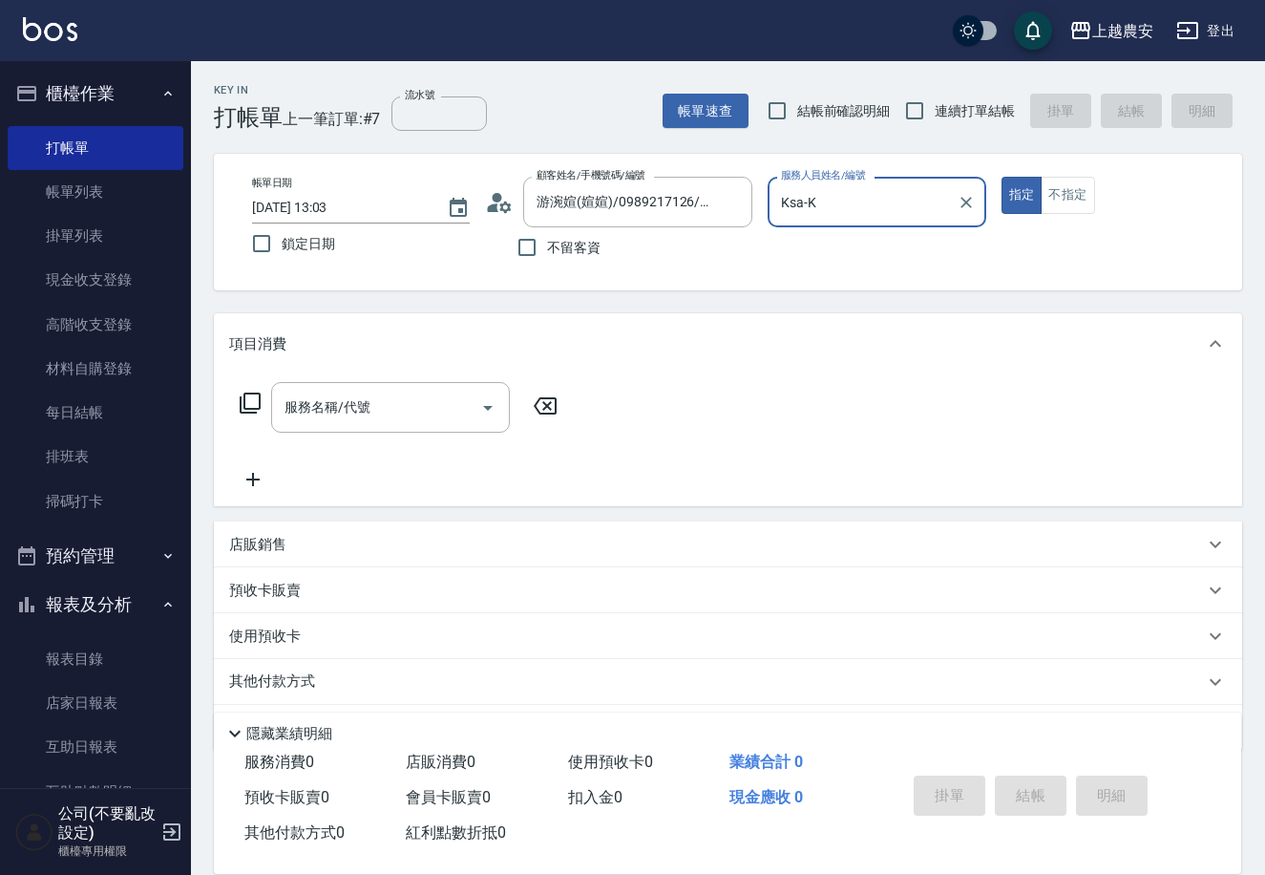
type input "Ksa-K"
click at [1002, 177] on button "指定" at bounding box center [1022, 195] width 41 height 37
type button "true"
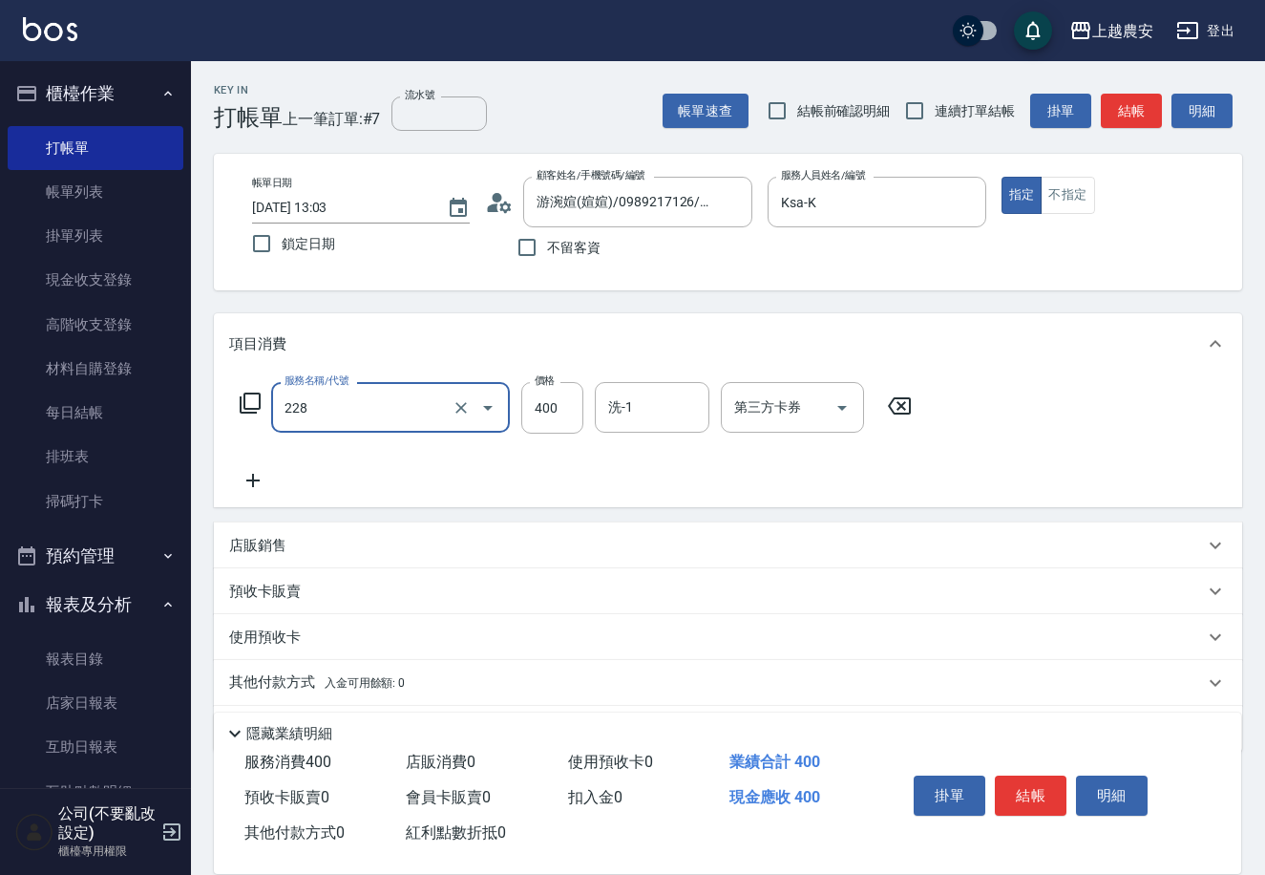
type input "洗髮(228)"
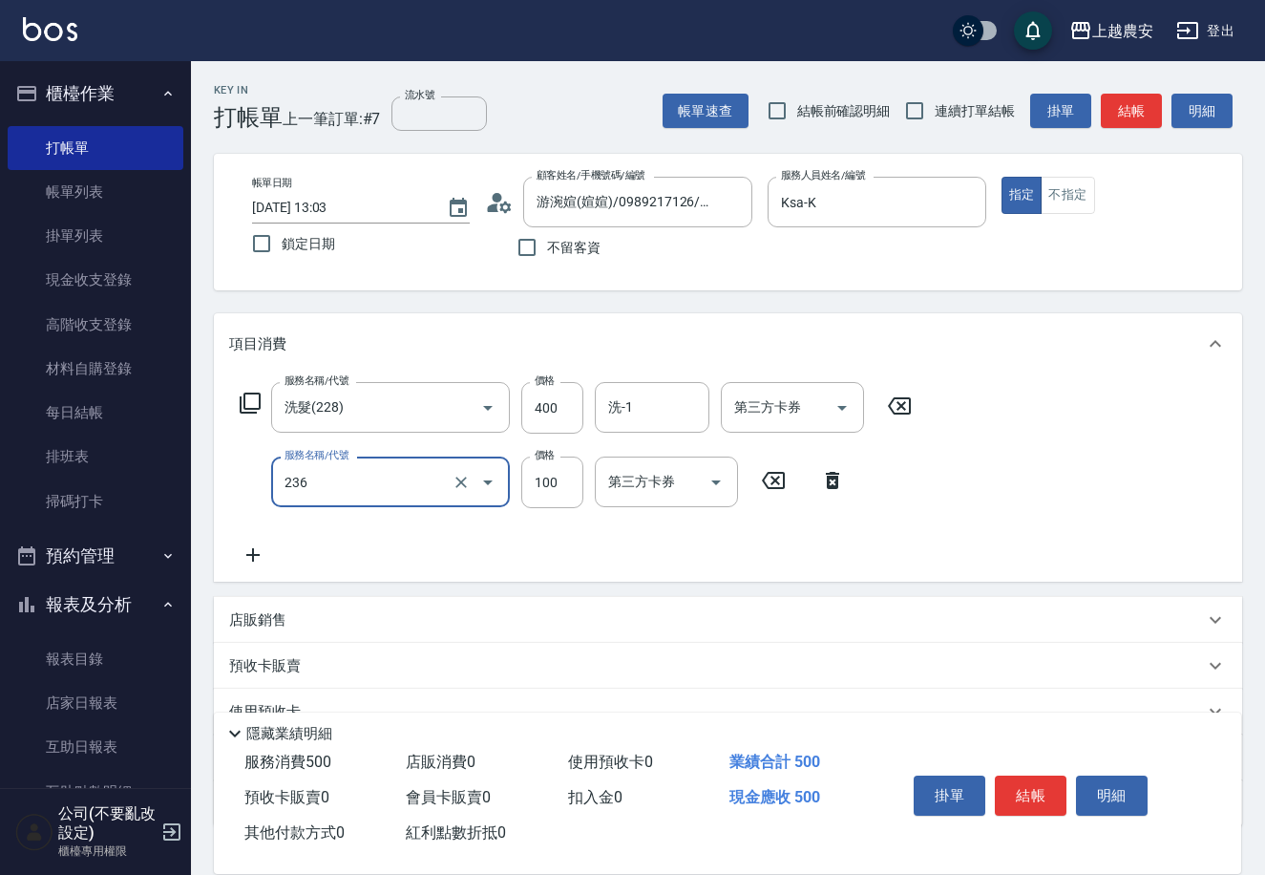
type input "手棒(236)"
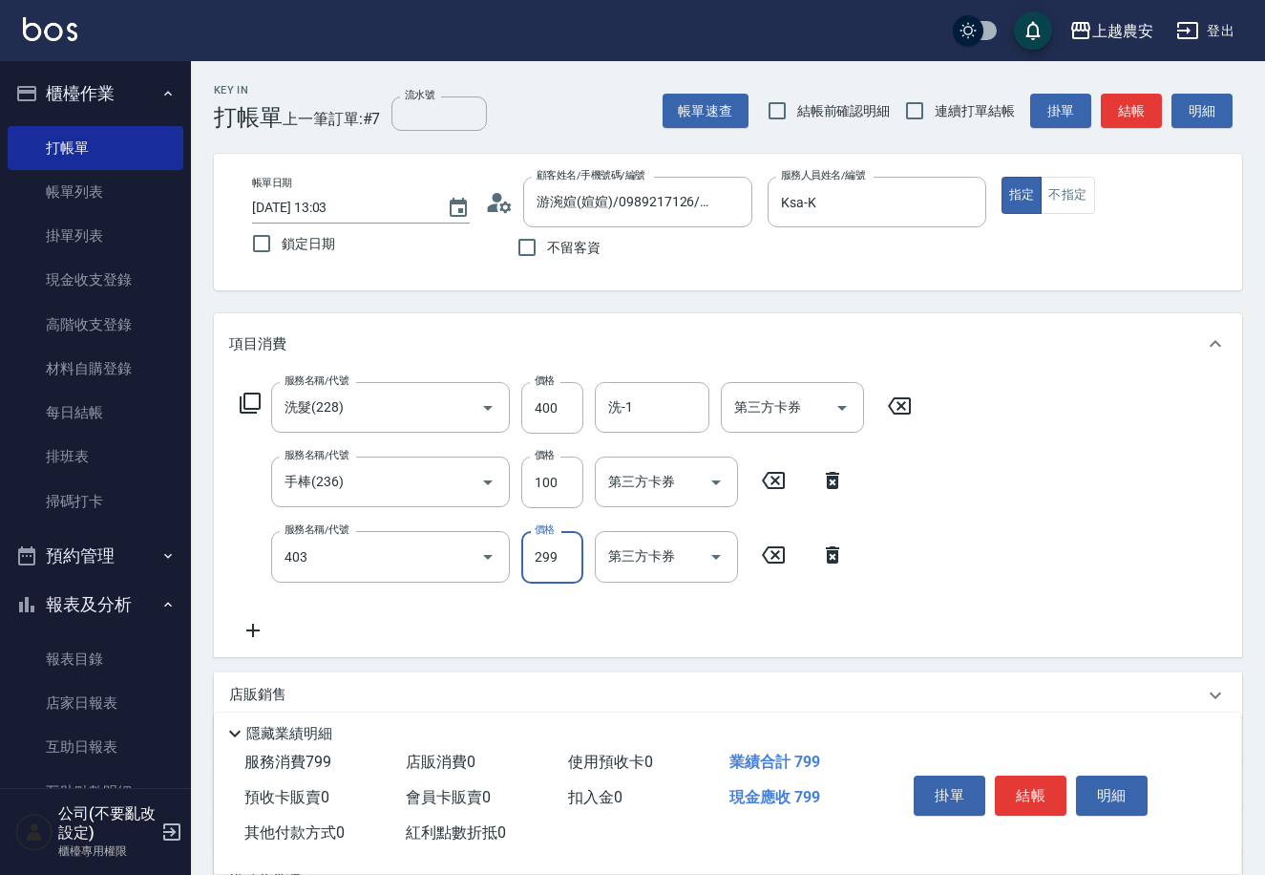
type input "剪髮(403)"
type input "250"
click at [1022, 827] on div "掛單 結帳 明細" at bounding box center [1030, 798] width 249 height 60
click at [1020, 808] on button "結帳" at bounding box center [1031, 795] width 72 height 40
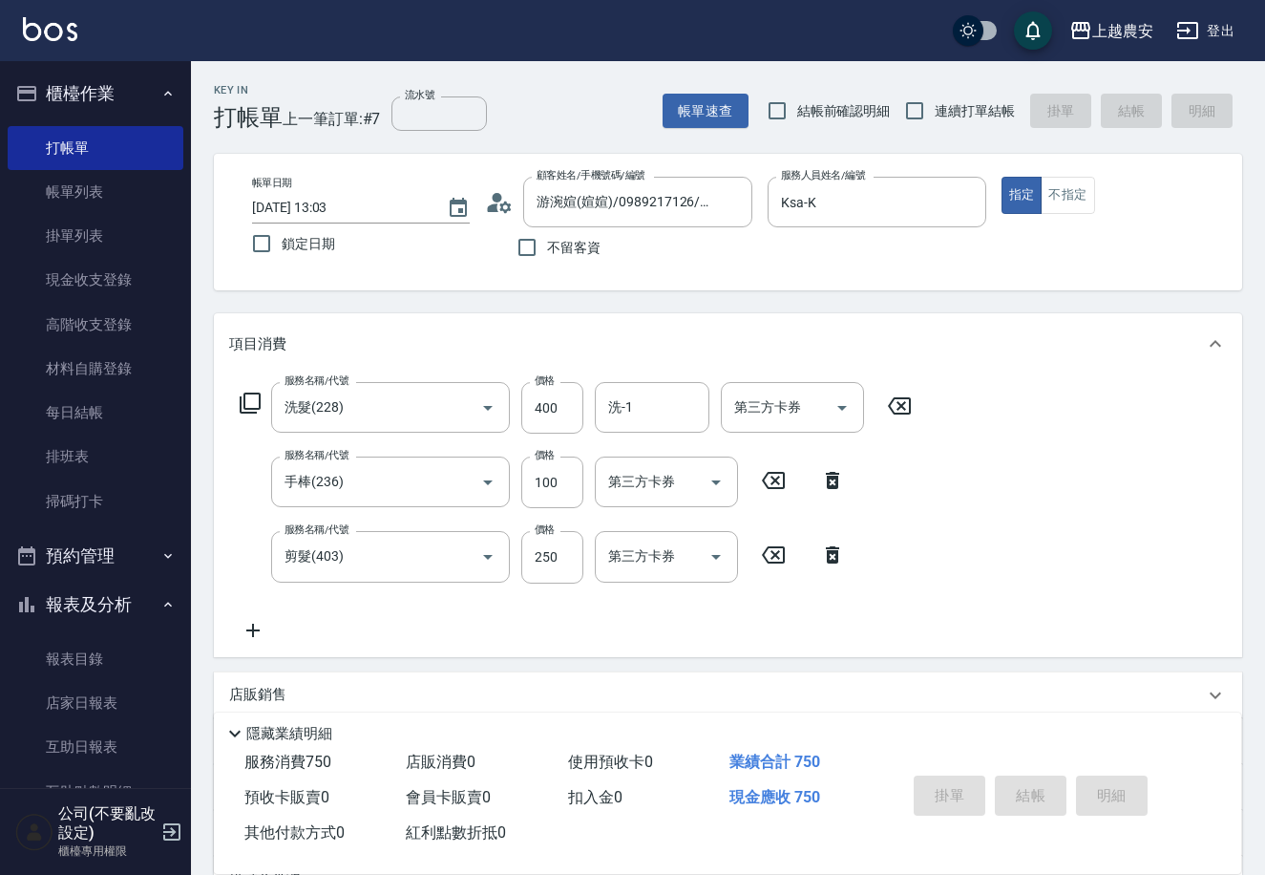
drag, startPoint x: 1020, startPoint y: 808, endPoint x: 1031, endPoint y: 803, distance: 12.4
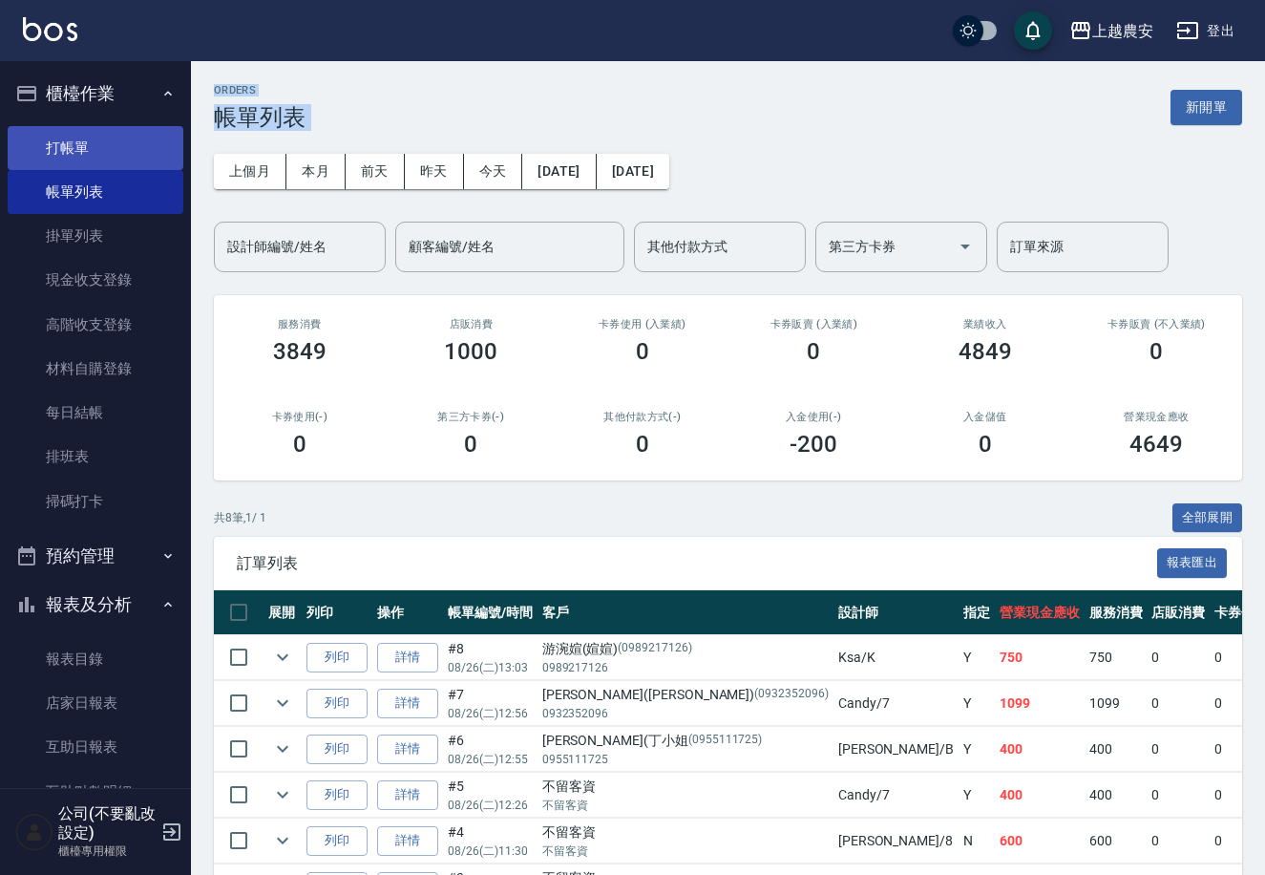
click at [126, 153] on link "打帳單" at bounding box center [96, 148] width 176 height 44
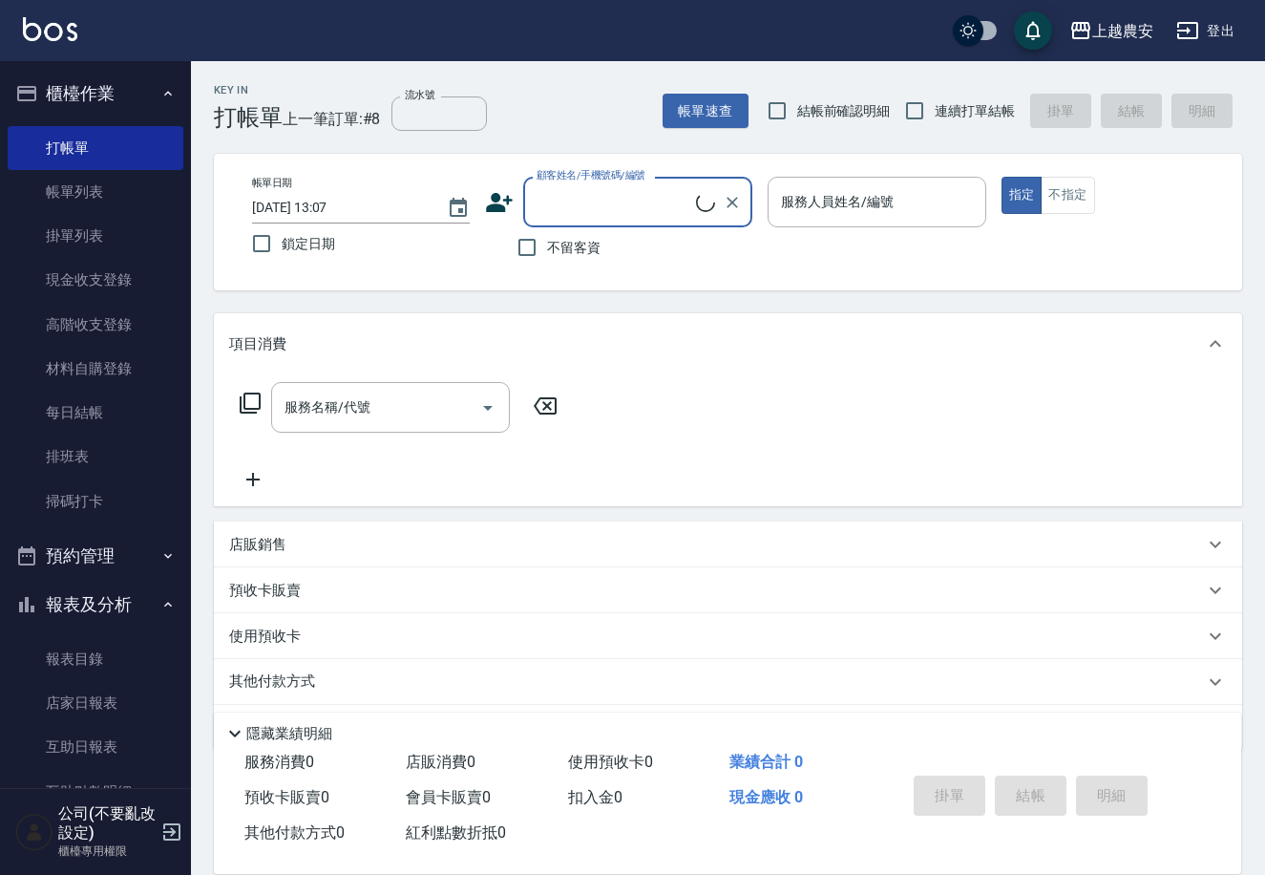
click at [561, 252] on span "不留客資" at bounding box center [573, 248] width 53 height 20
click at [547, 252] on input "不留客資" at bounding box center [527, 247] width 40 height 40
checkbox input "true"
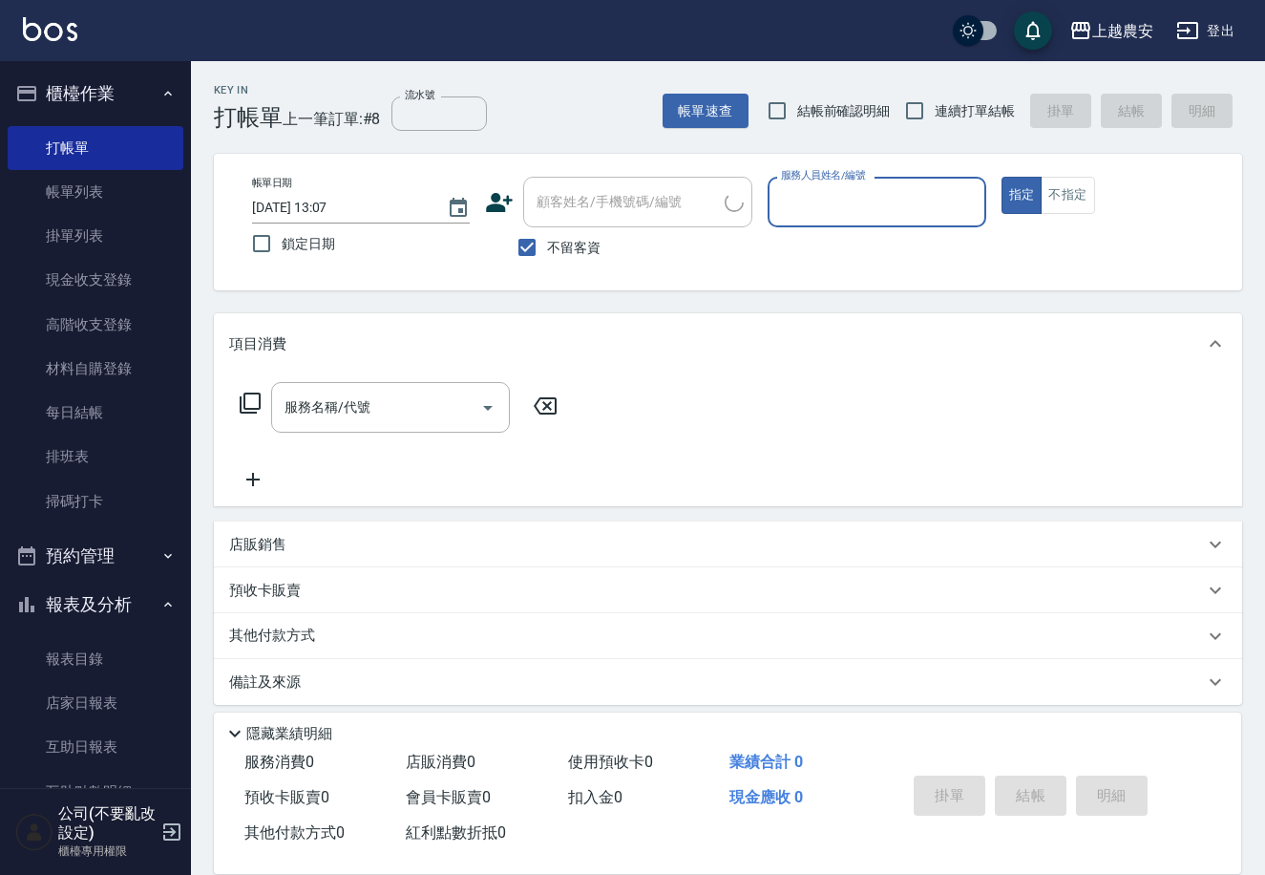
type input "1"
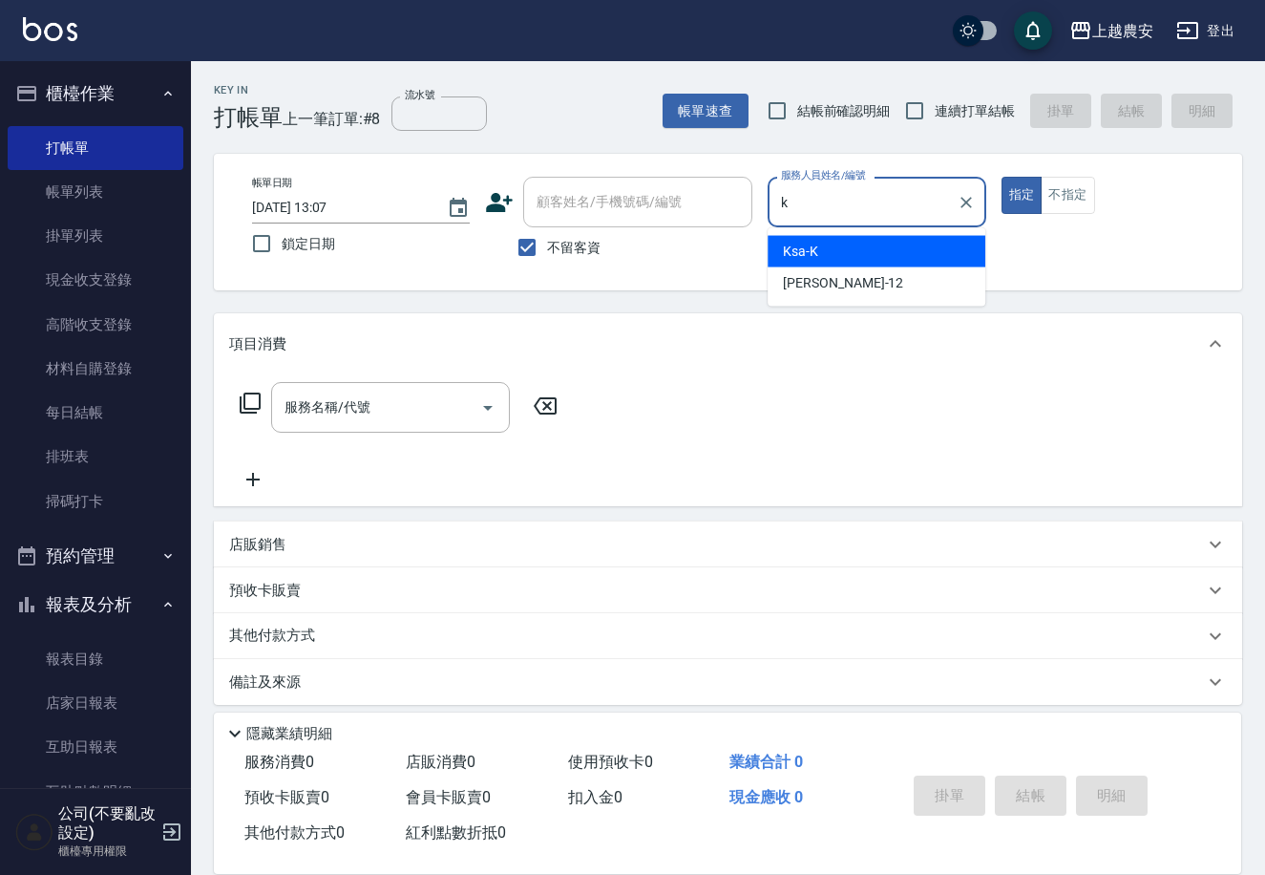
type input "Ksa-K"
type button "true"
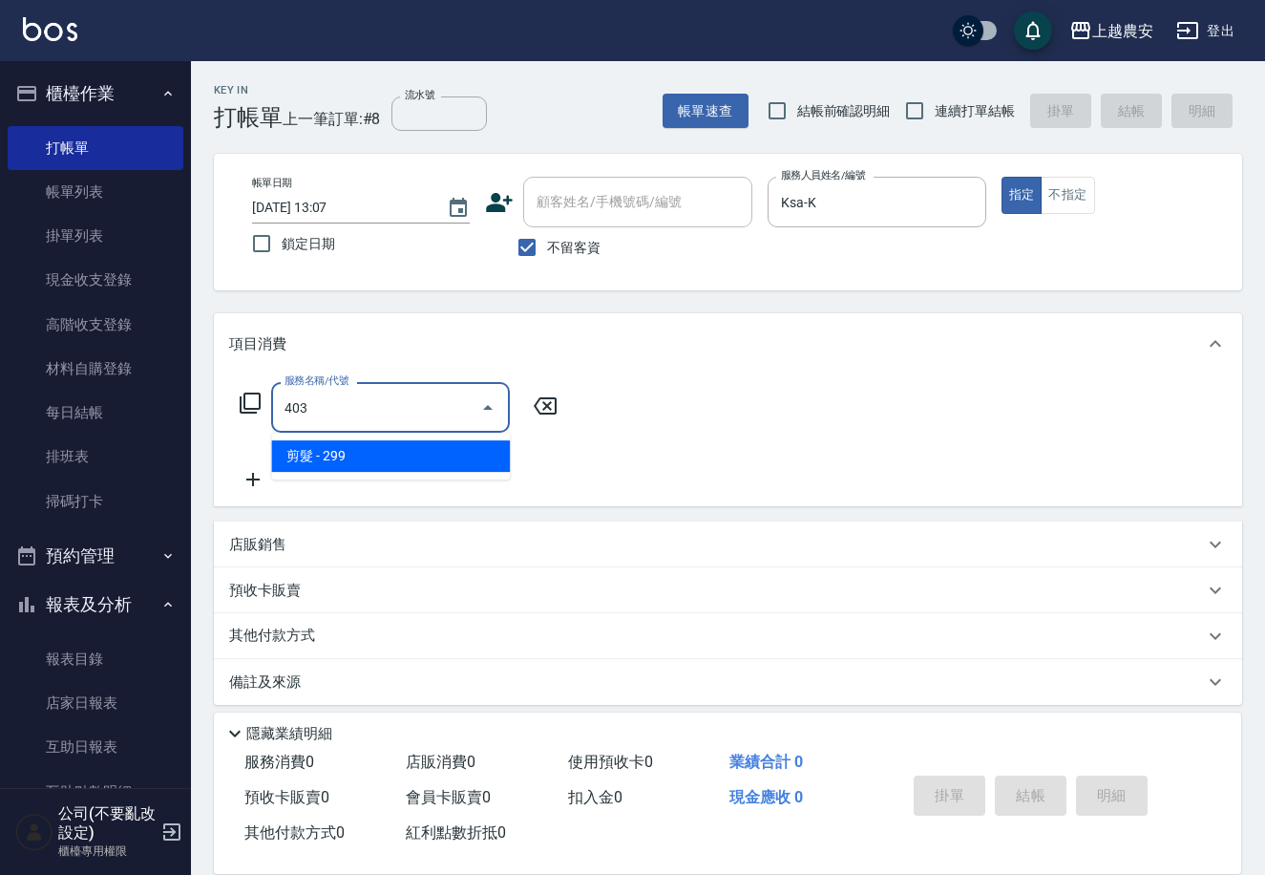
type input "剪髮(403)"
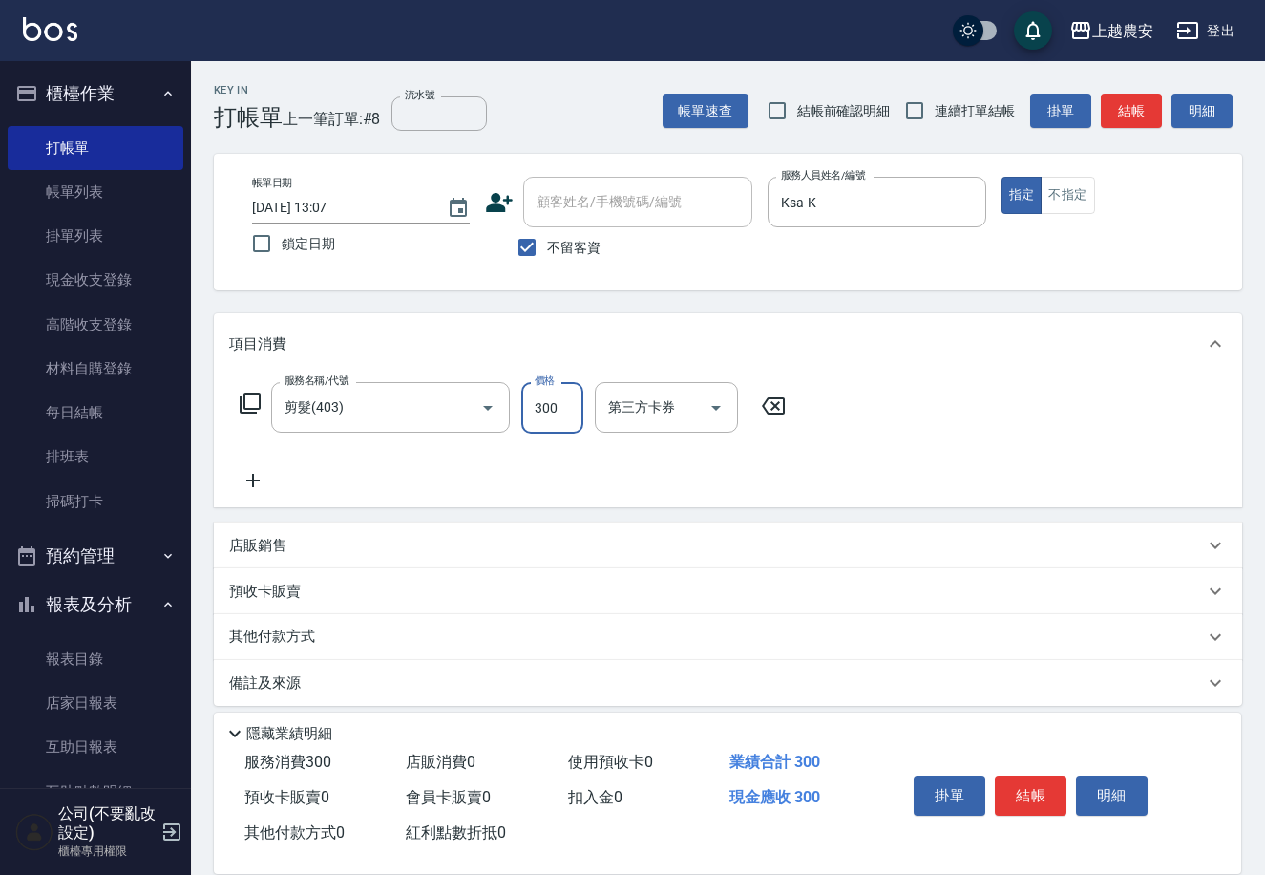
type input "300"
click at [1031, 791] on button "結帳" at bounding box center [1031, 795] width 72 height 40
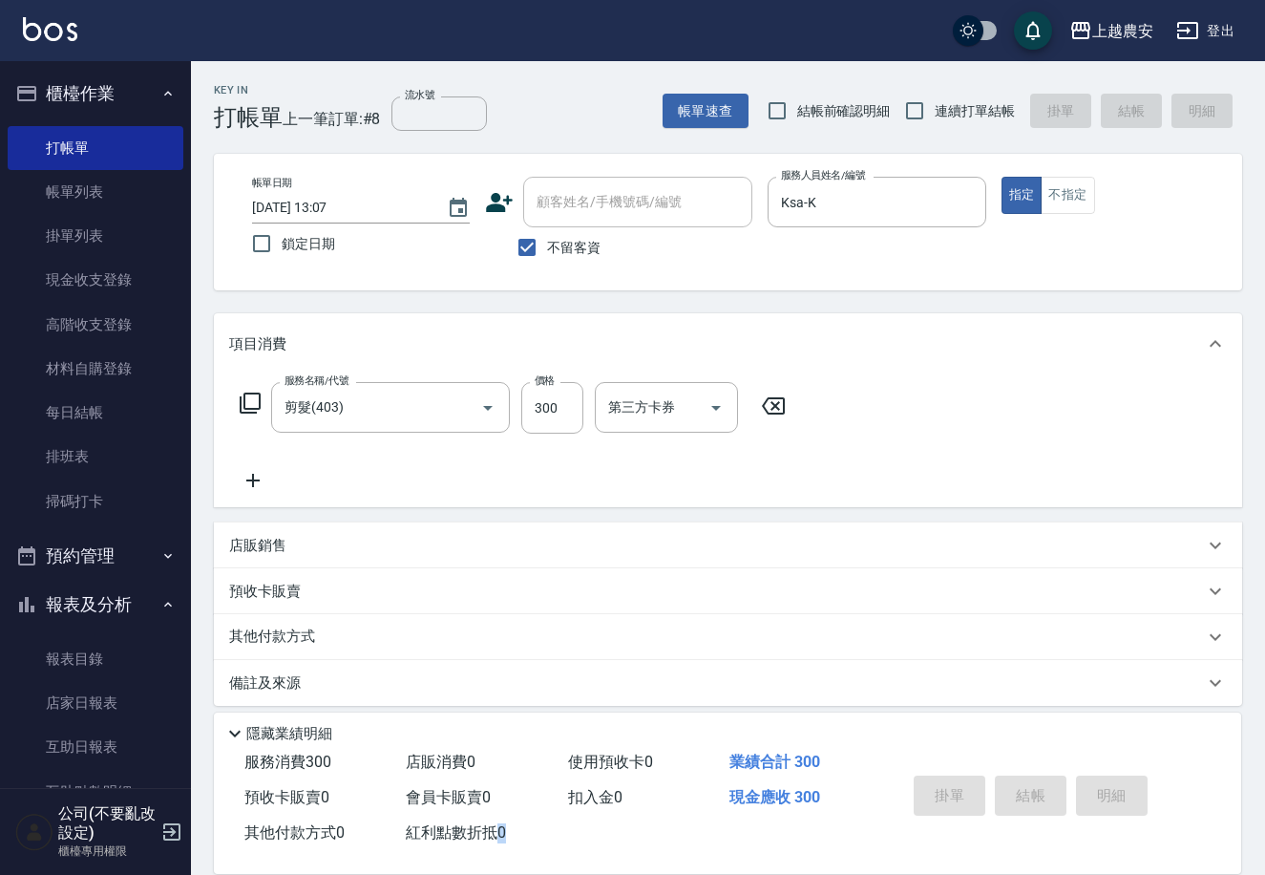
click at [1031, 791] on div "掛單 結帳 明細" at bounding box center [1030, 798] width 249 height 60
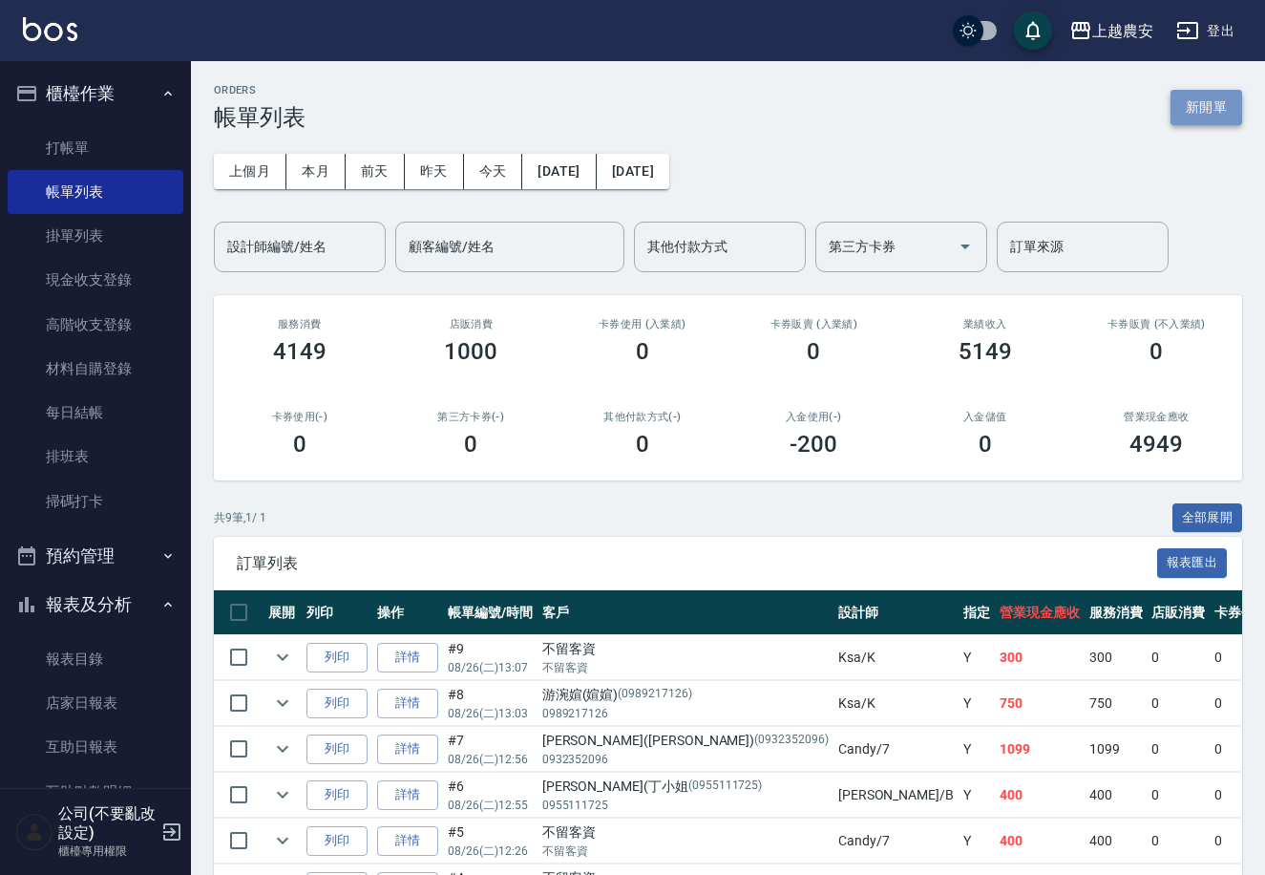
click at [1204, 100] on button "新開單" at bounding box center [1207, 107] width 72 height 35
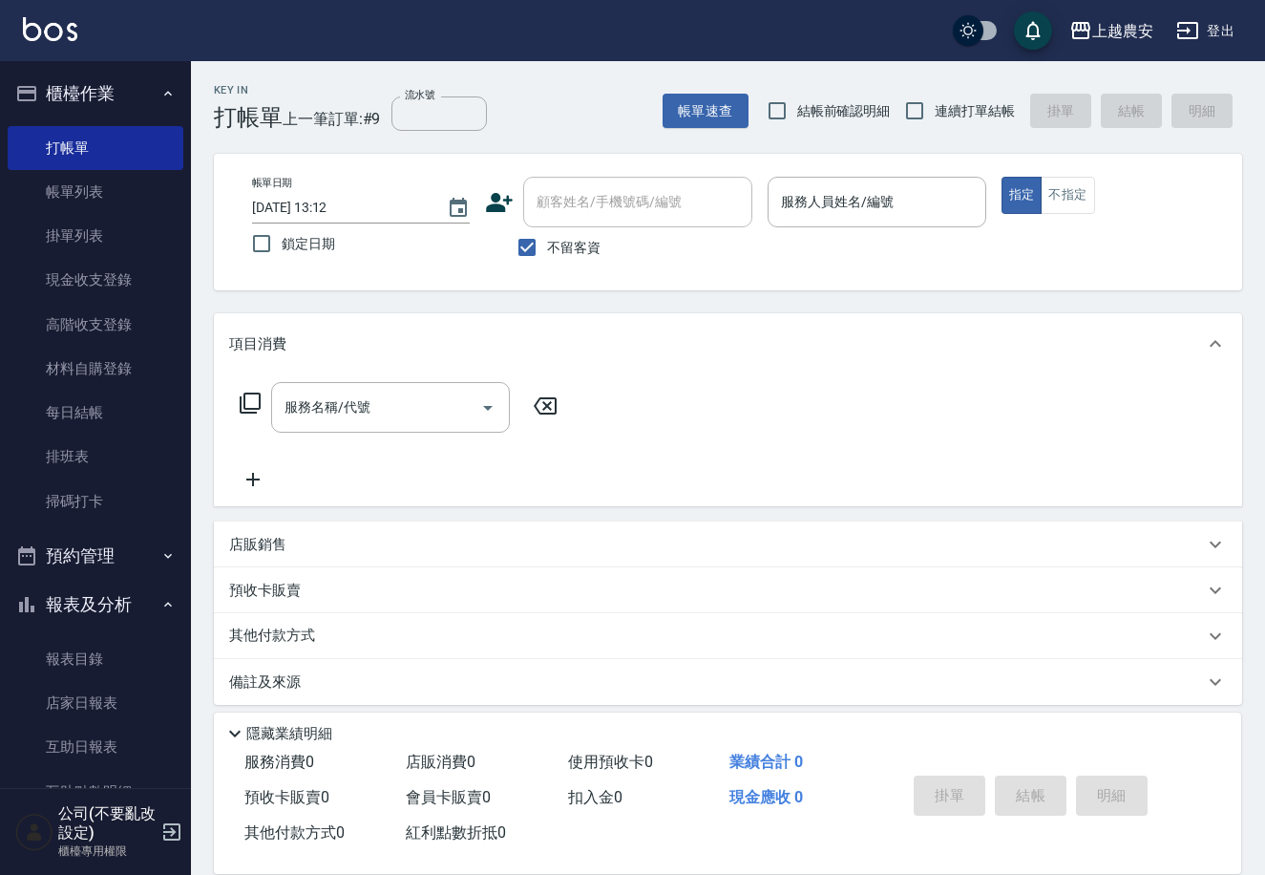
click at [574, 253] on span "不留客資" at bounding box center [573, 248] width 53 height 20
click at [547, 253] on input "不留客資" at bounding box center [527, 247] width 40 height 40
checkbox input "false"
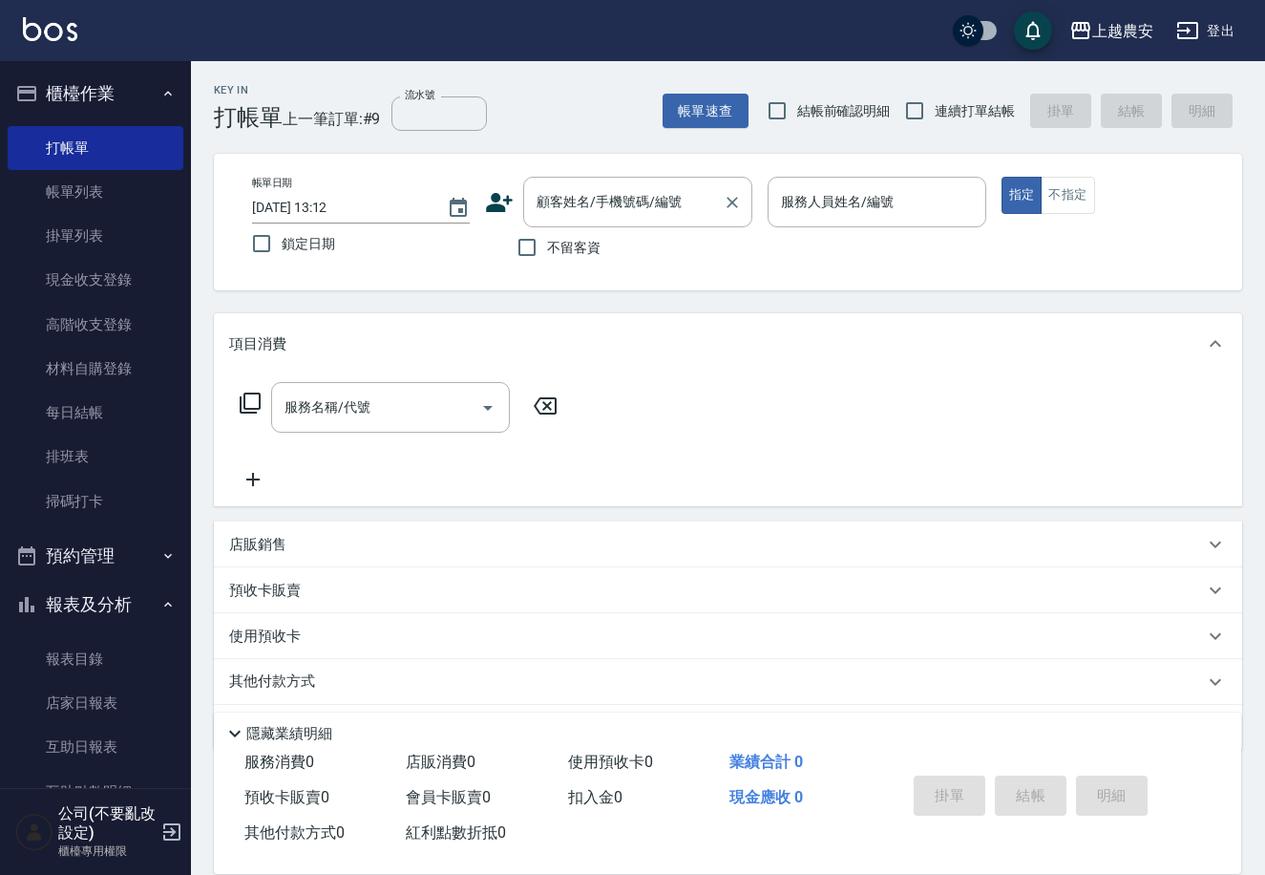
click at [595, 185] on div "顧客姓名/手機號碼/編號 顧客姓名/手機號碼/編號" at bounding box center [637, 202] width 229 height 51
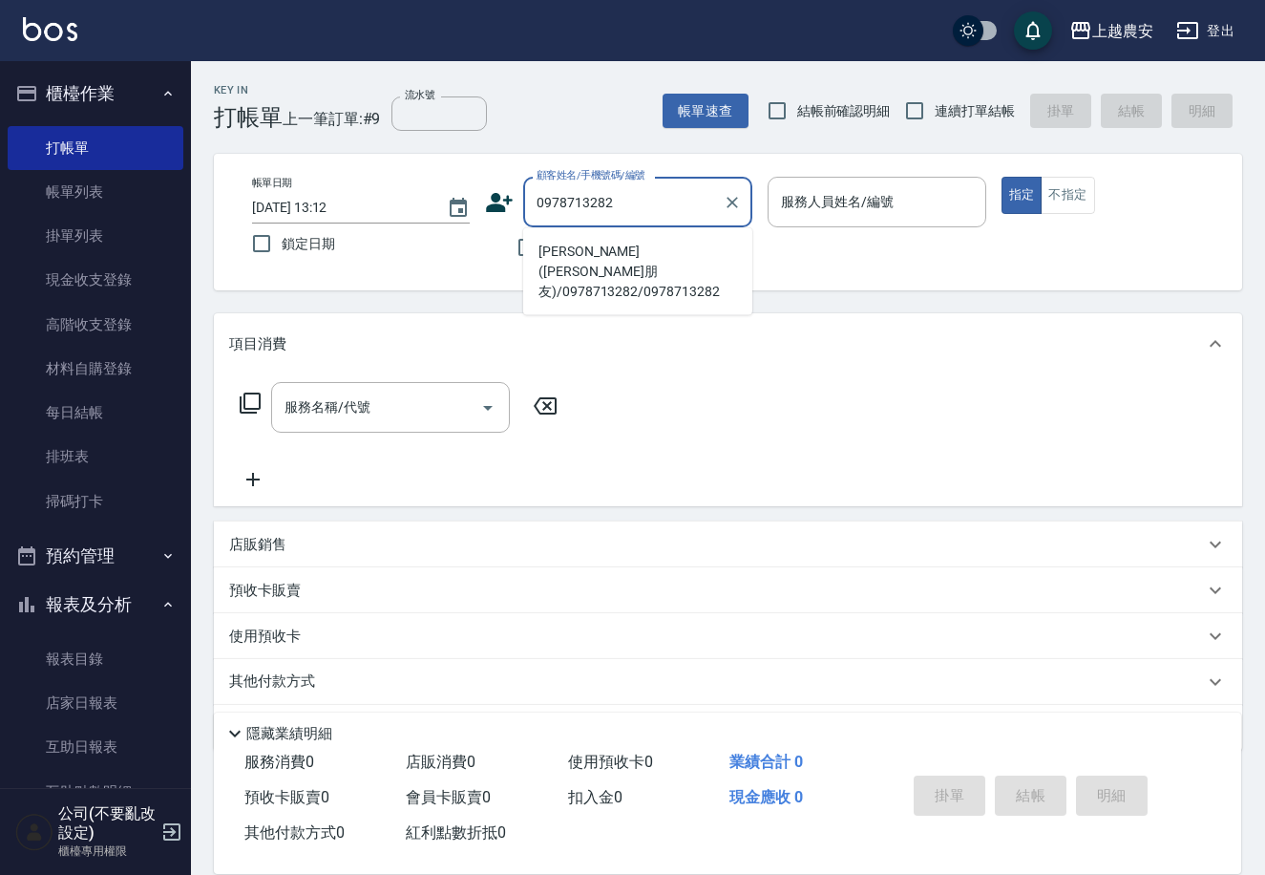
click at [664, 251] on li "[PERSON_NAME]([PERSON_NAME]朋友)/0978713282/0978713282" at bounding box center [637, 272] width 229 height 72
type input "[PERSON_NAME]([PERSON_NAME]朋友)/0978713282/0978713282"
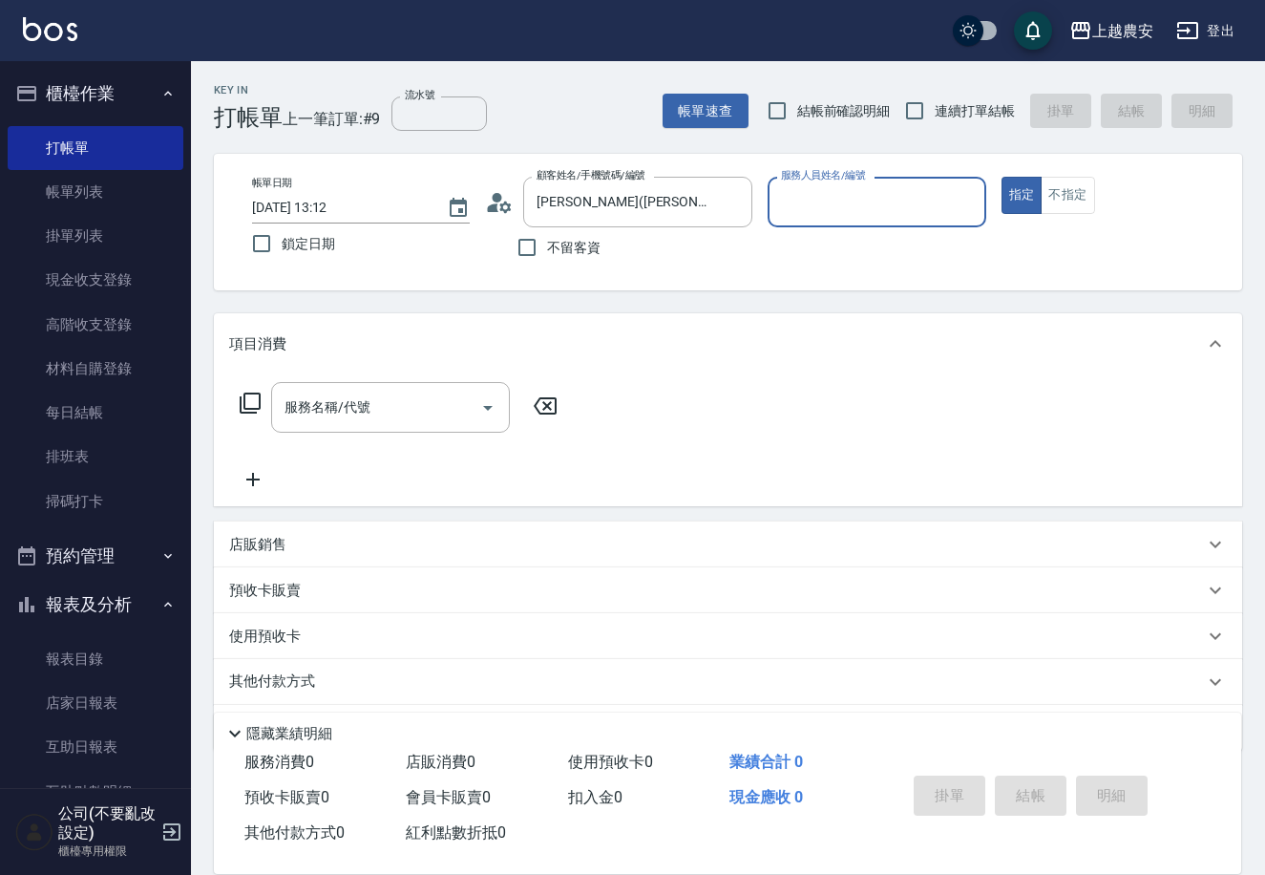
type input "[PERSON_NAME]"
click at [350, 400] on div "服務名稱/代號 服務名稱/代號" at bounding box center [390, 407] width 239 height 51
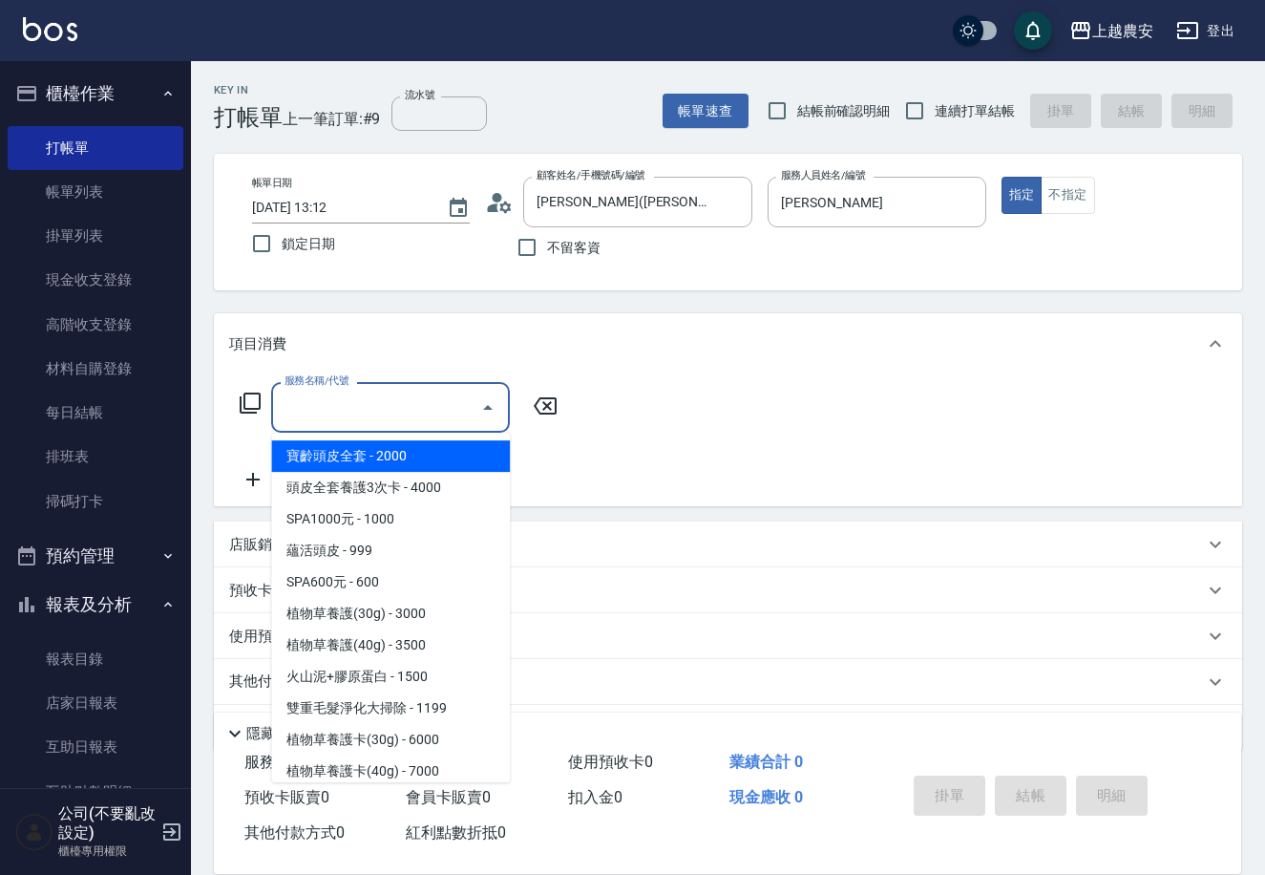
click at [350, 400] on div "服務名稱/代號 服務名稱/代號" at bounding box center [390, 407] width 239 height 51
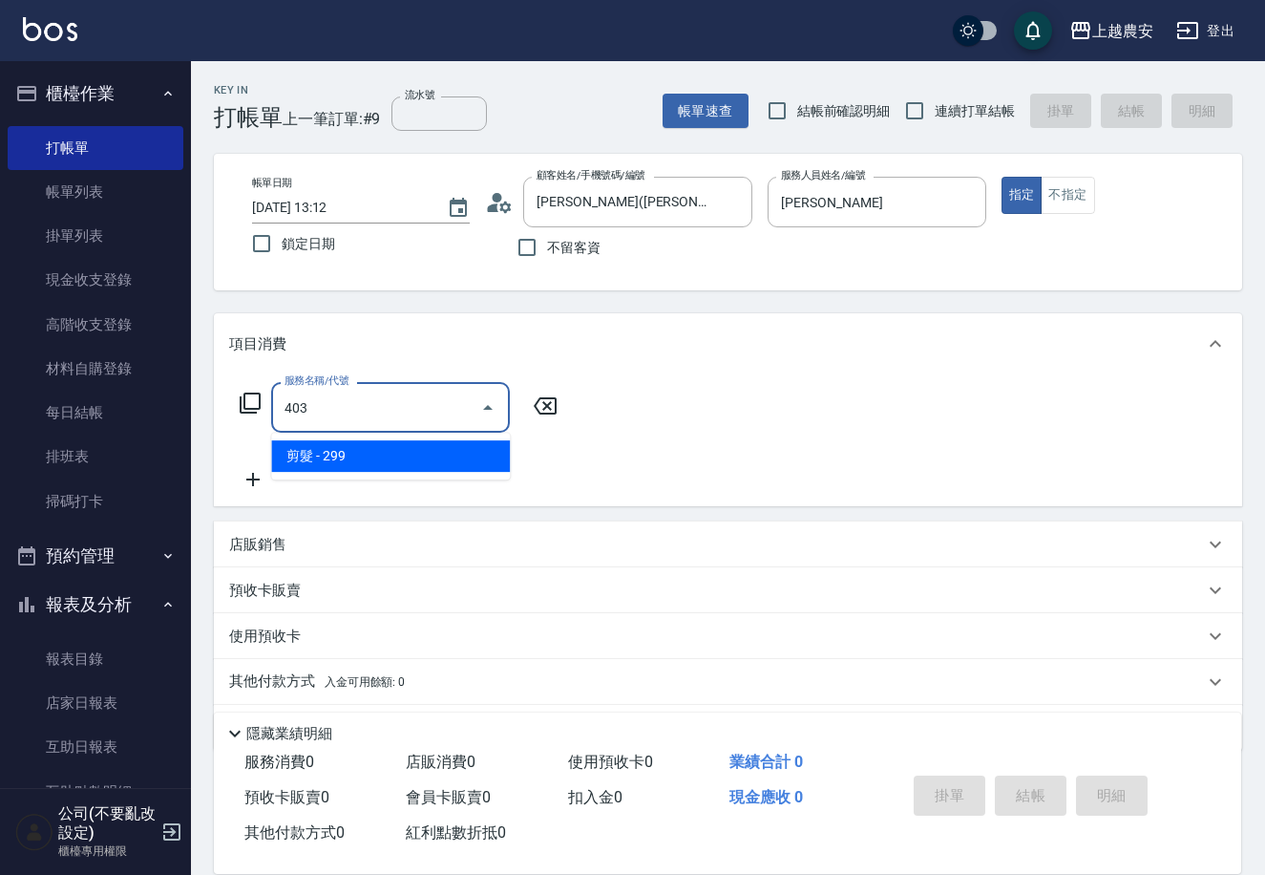
type input "剪髮(403)"
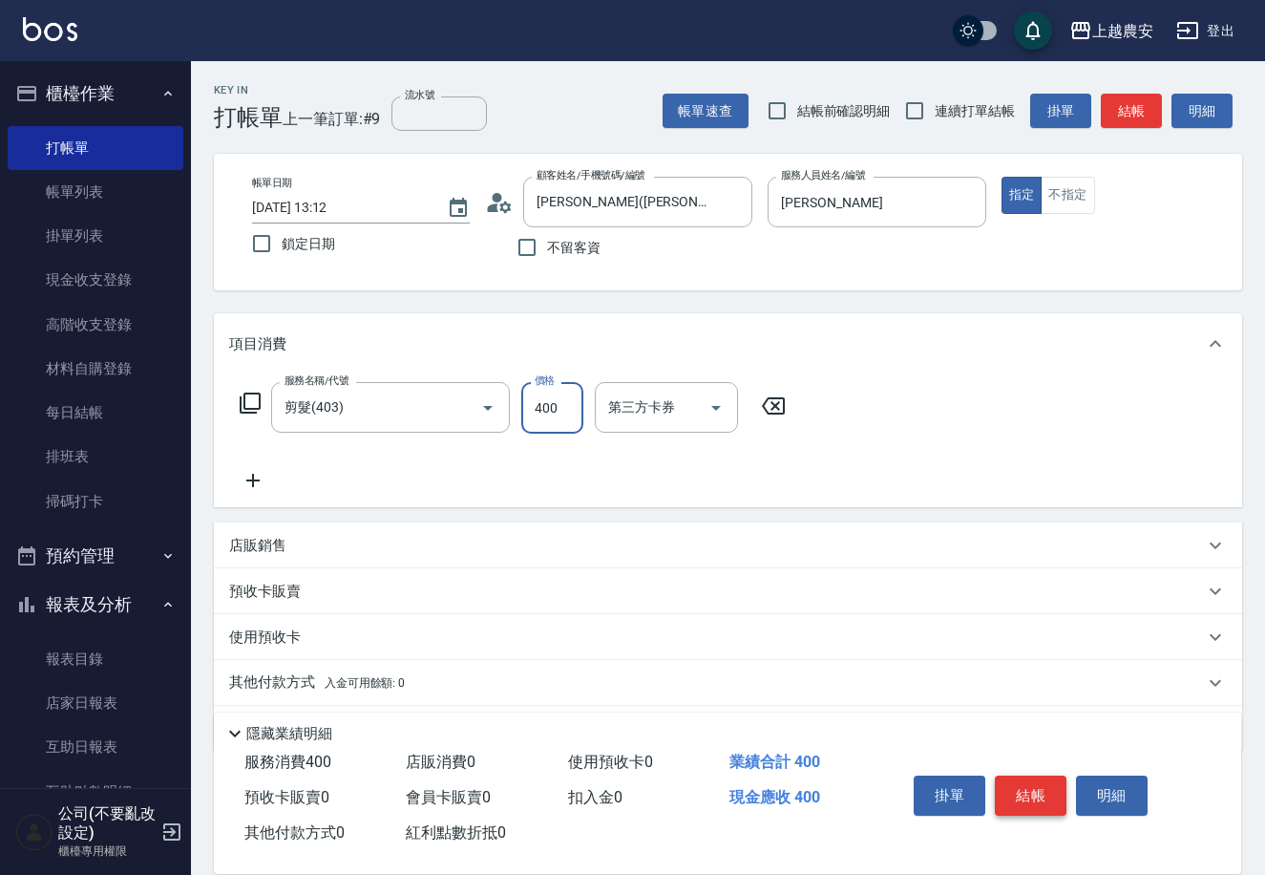
type input "400"
click at [1013, 797] on button "結帳" at bounding box center [1031, 795] width 72 height 40
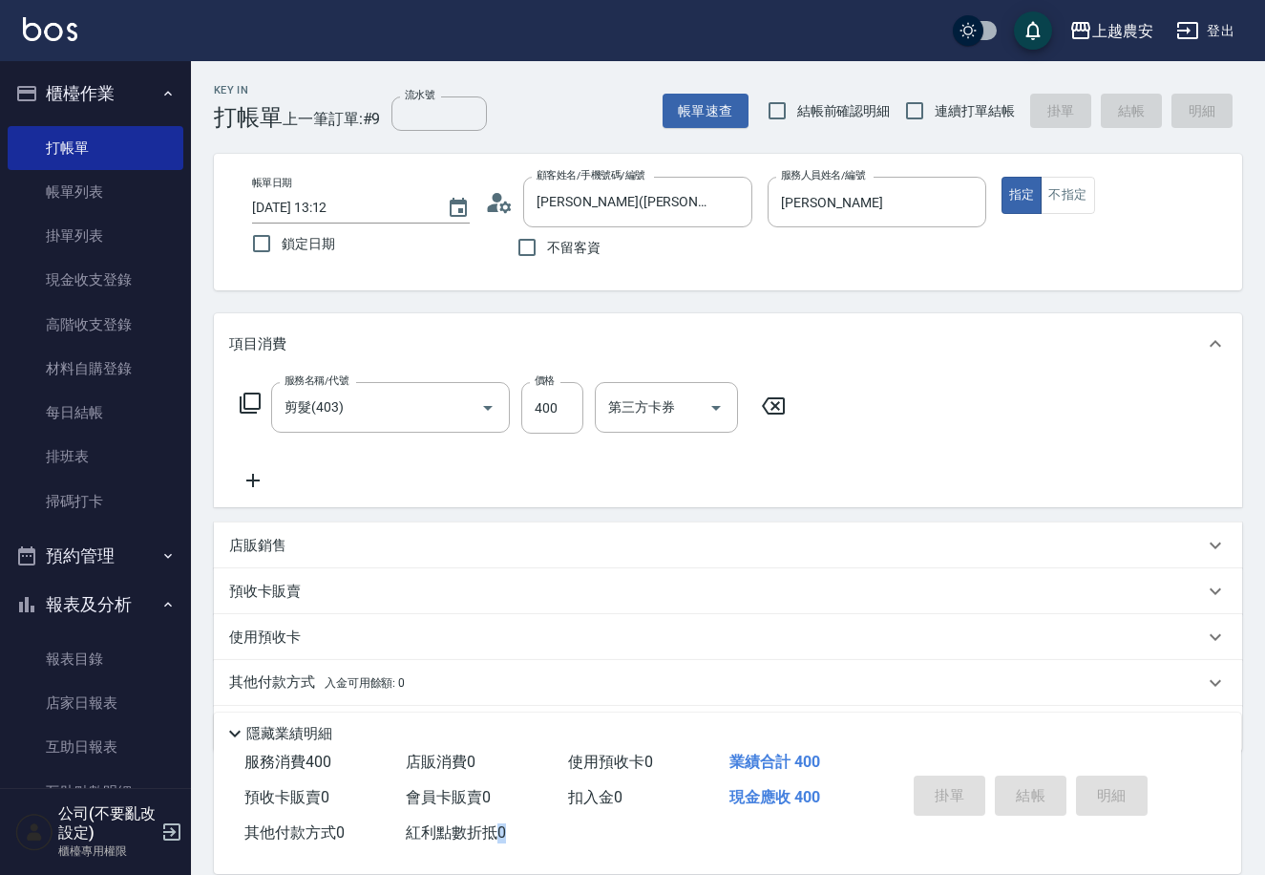
click at [1013, 797] on div "掛單 結帳 明細" at bounding box center [1030, 798] width 249 height 60
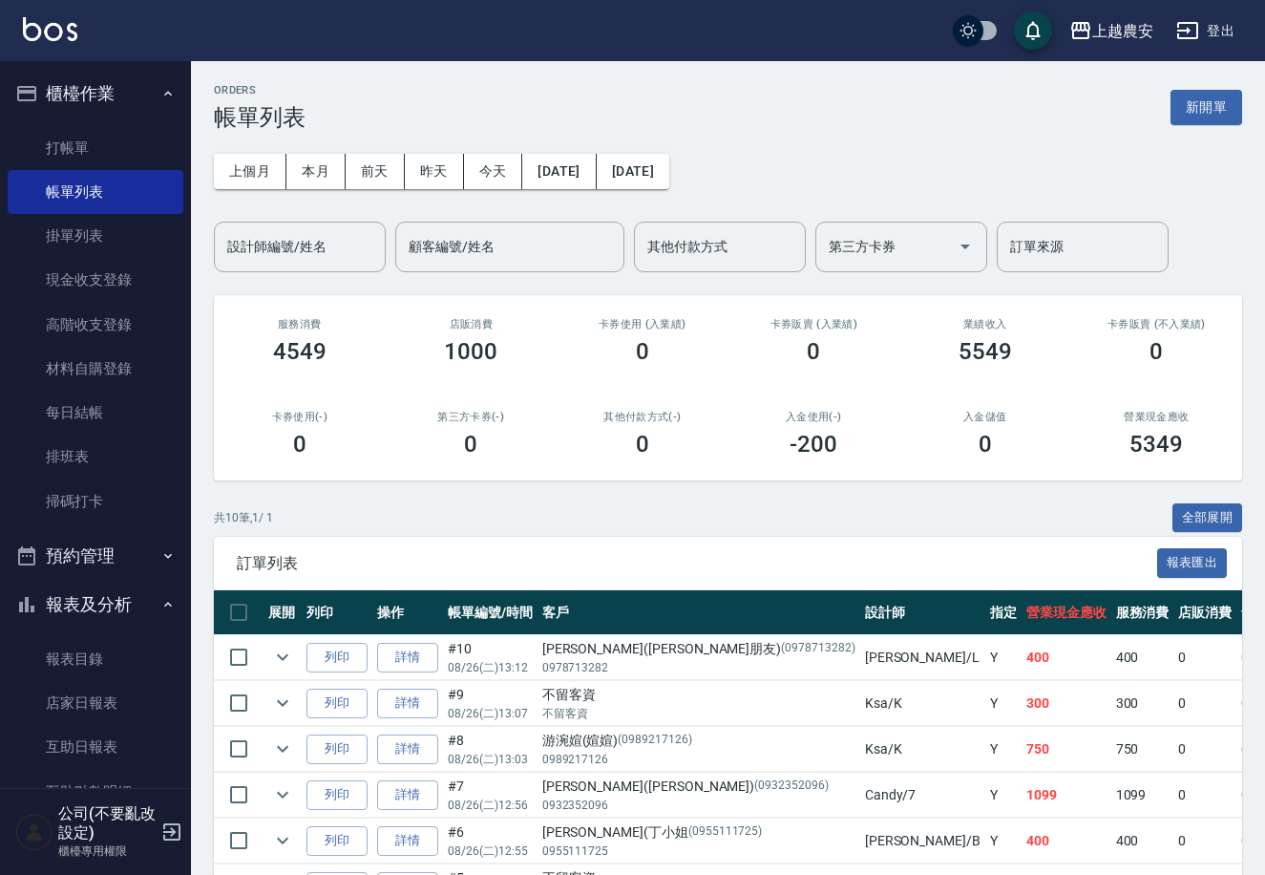
scroll to position [290, 0]
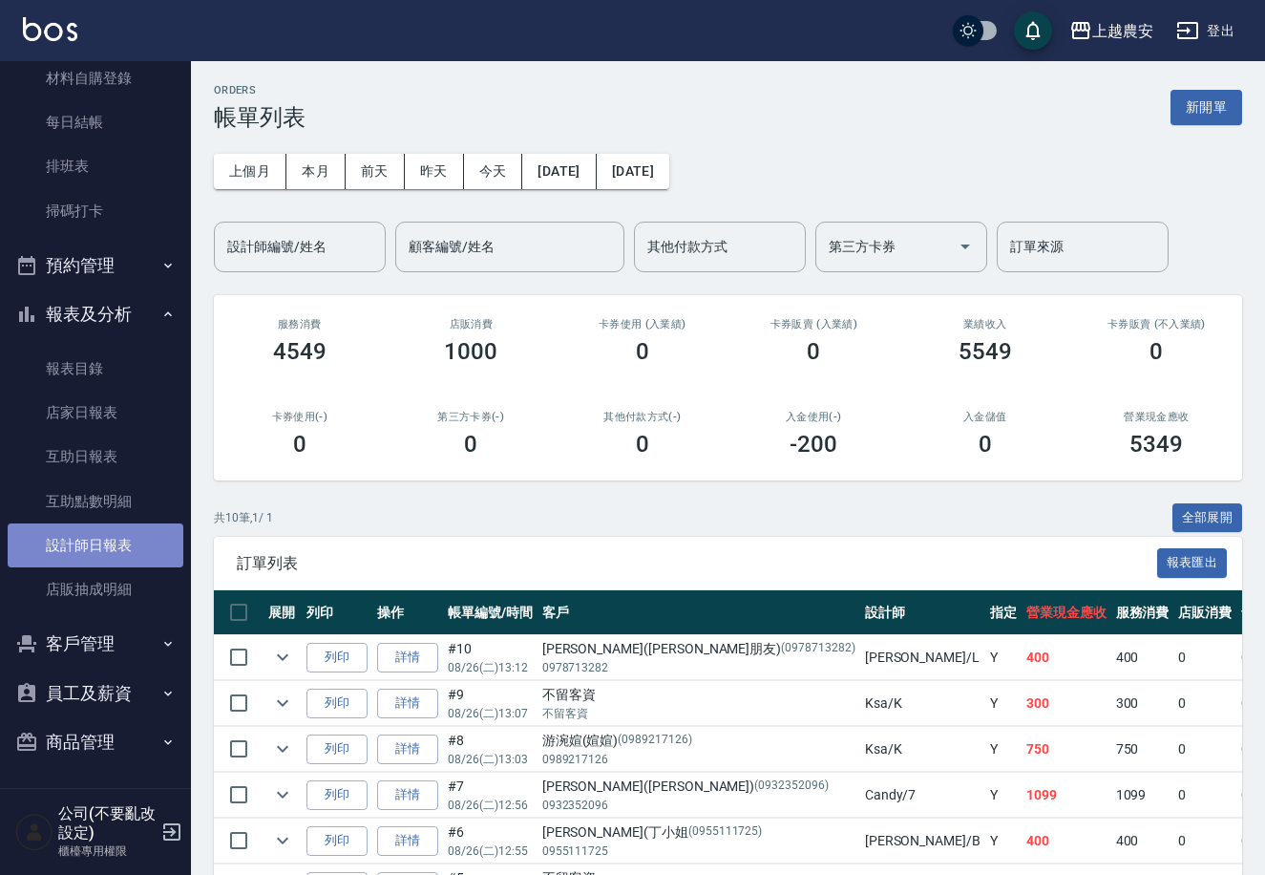
click at [101, 535] on link "設計師日報表" at bounding box center [96, 545] width 176 height 44
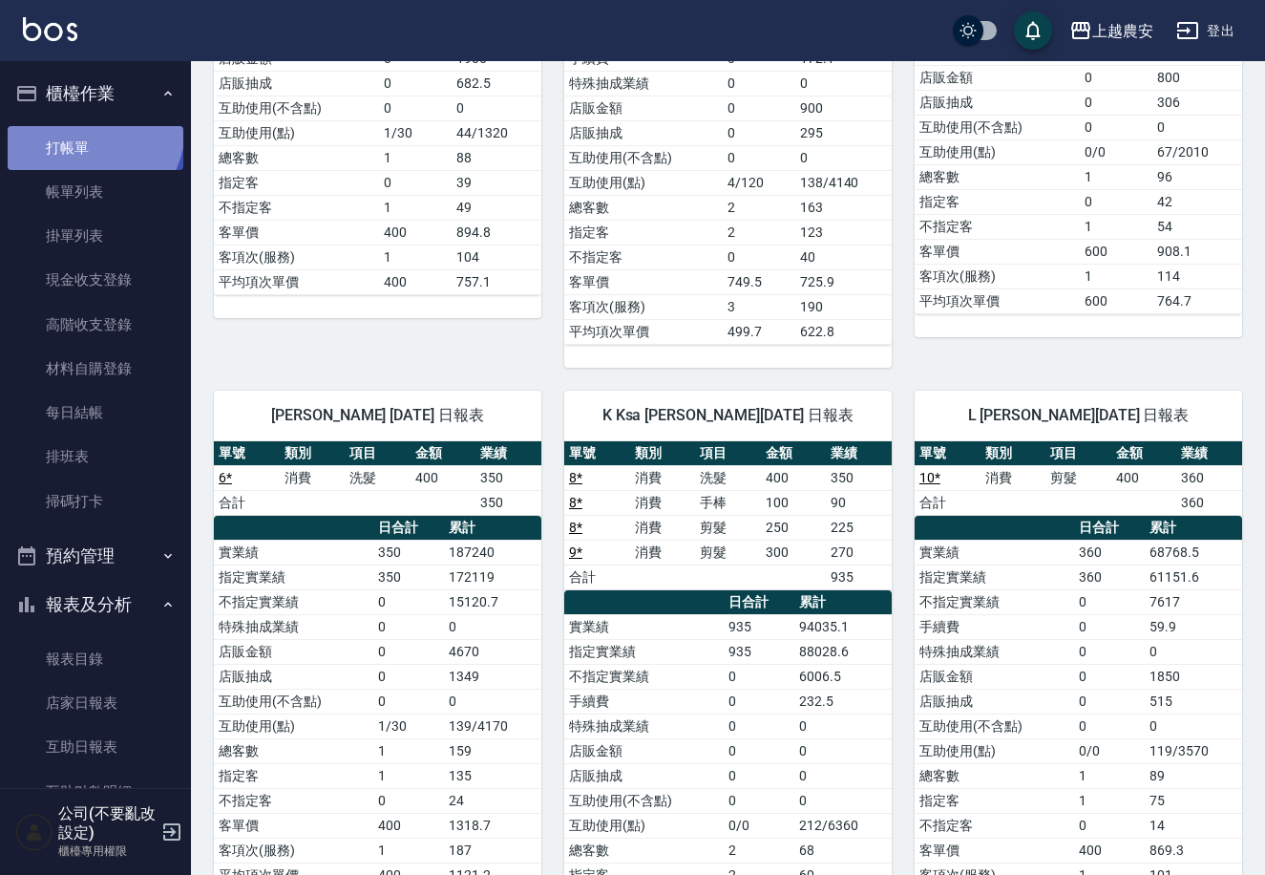
click at [86, 127] on link "打帳單" at bounding box center [96, 148] width 176 height 44
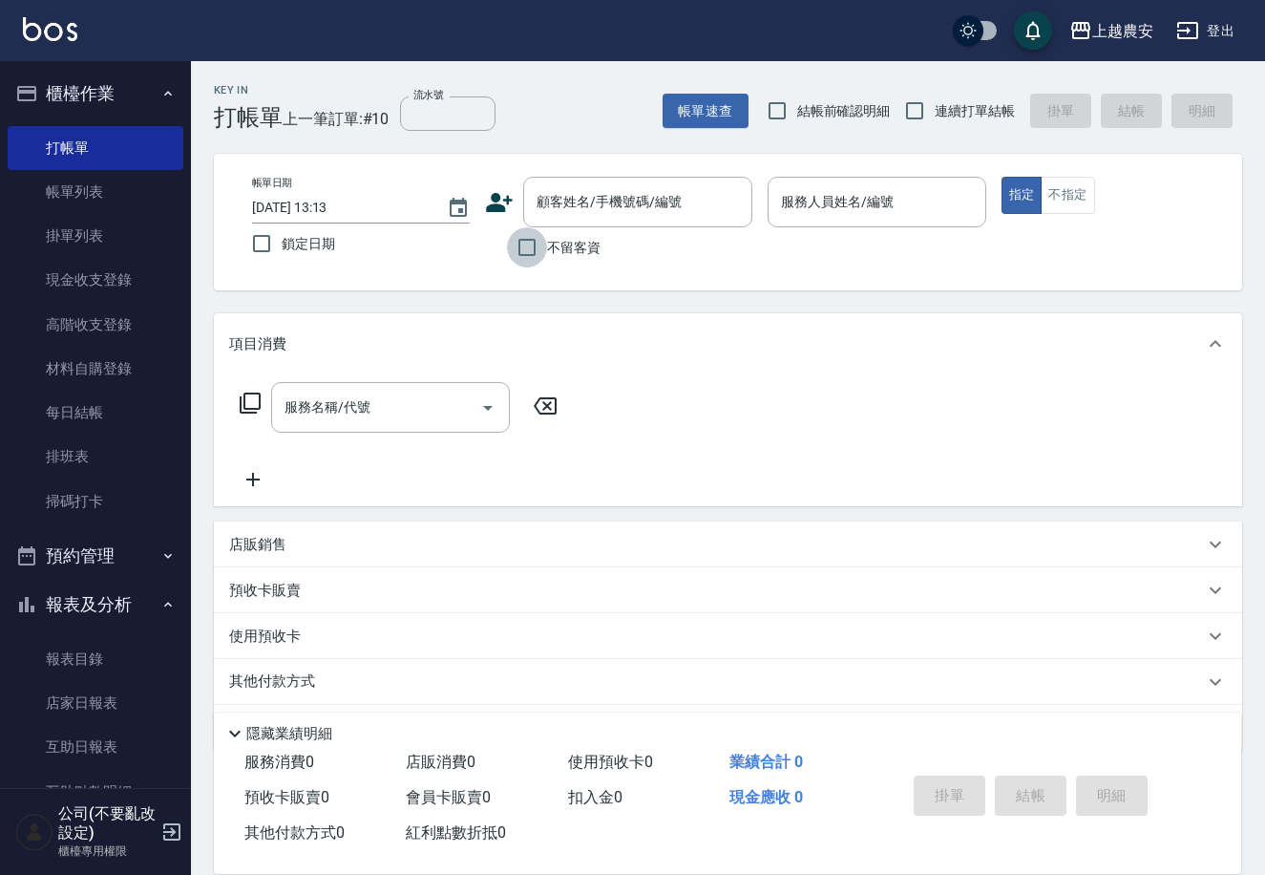
click at [526, 245] on input "不留客資" at bounding box center [527, 247] width 40 height 40
checkbox input "true"
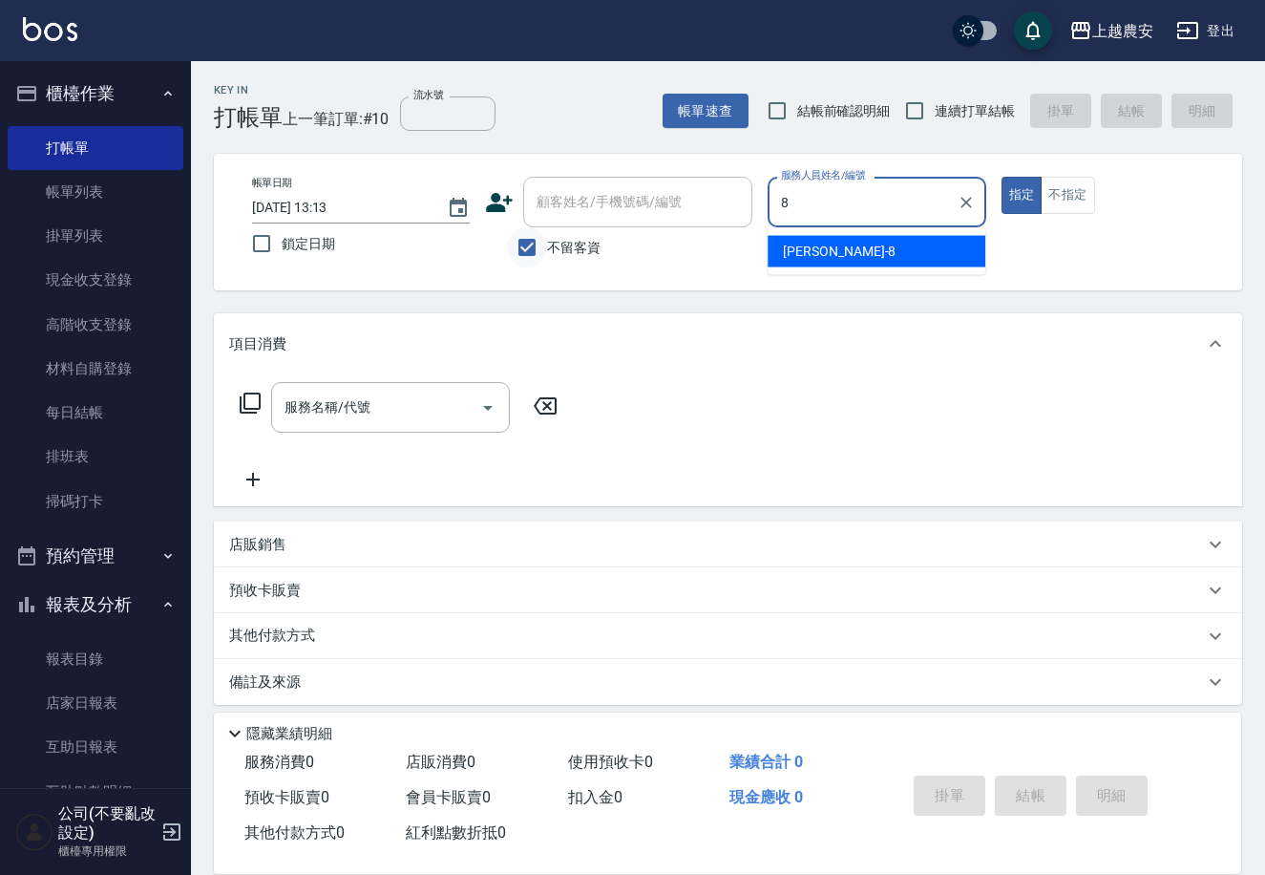
type input "[PERSON_NAME]-8"
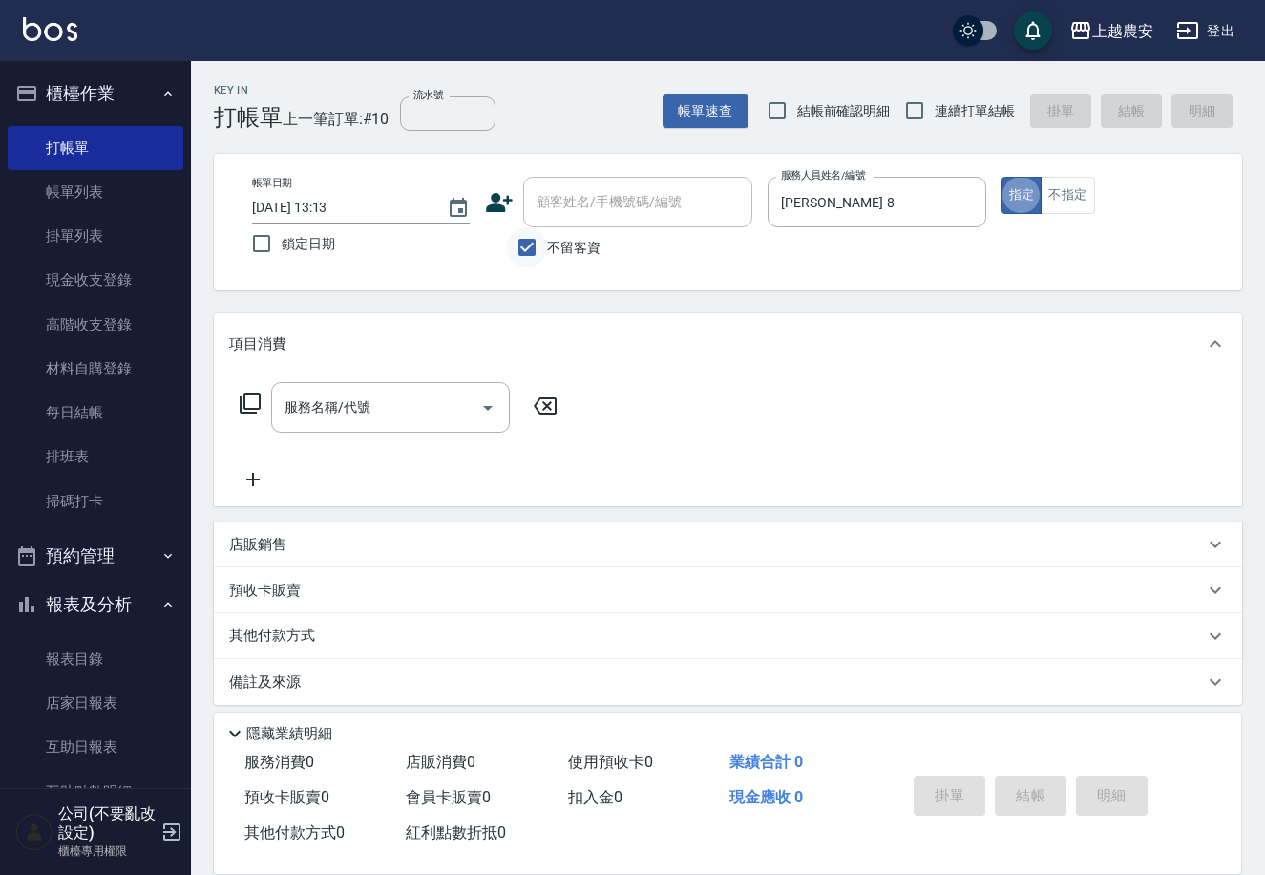
type button "true"
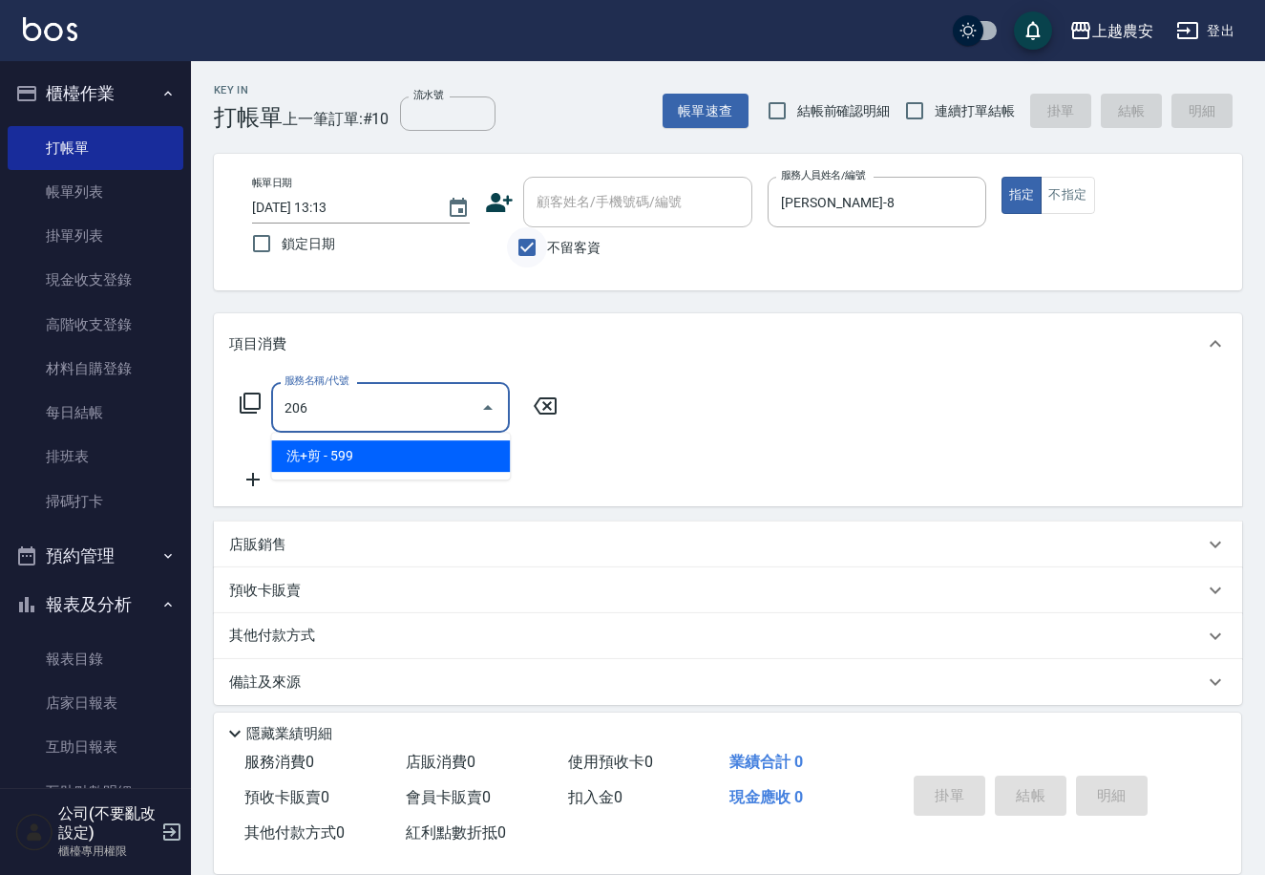
type input "洗+剪(206)"
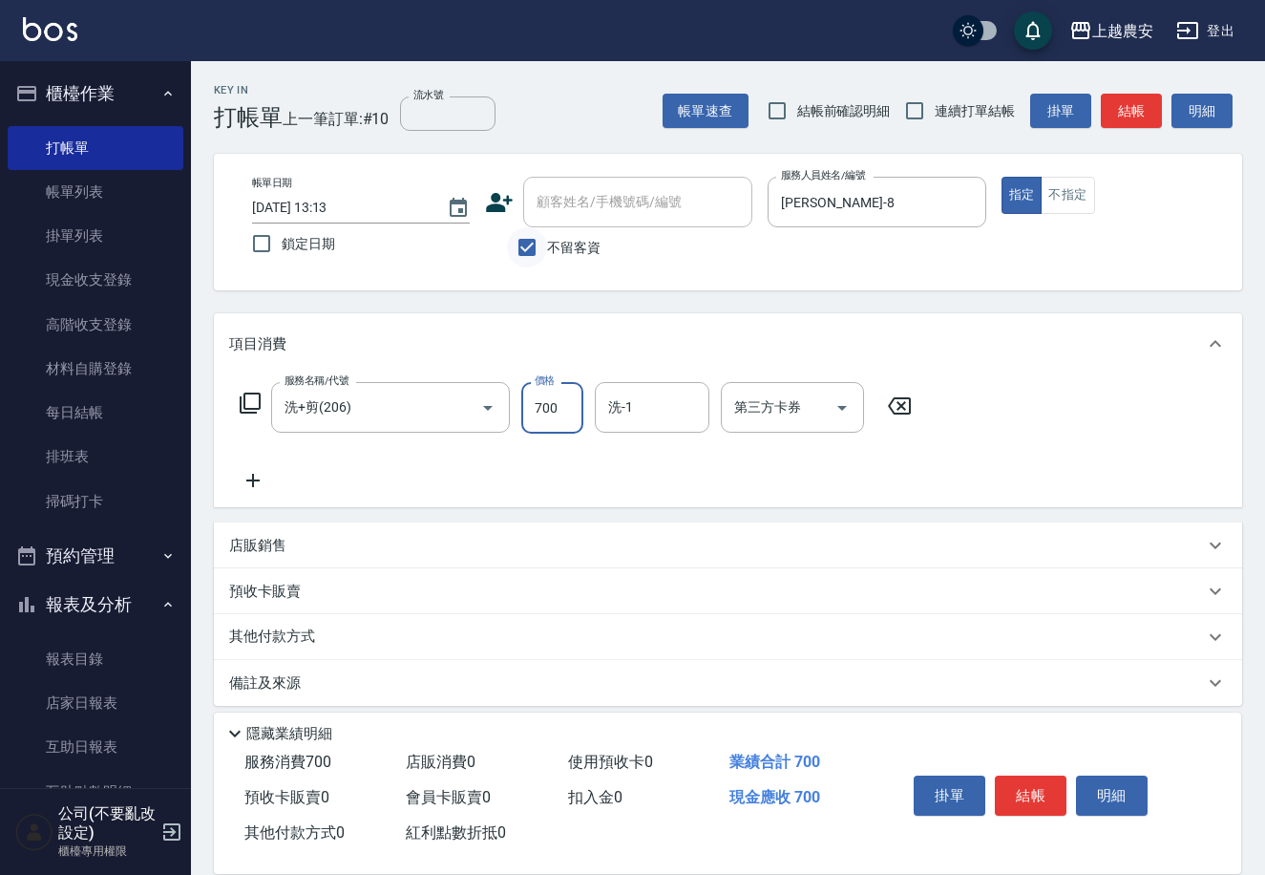
type input "700"
type input "團團-27"
click at [1036, 798] on button "結帳" at bounding box center [1031, 795] width 72 height 40
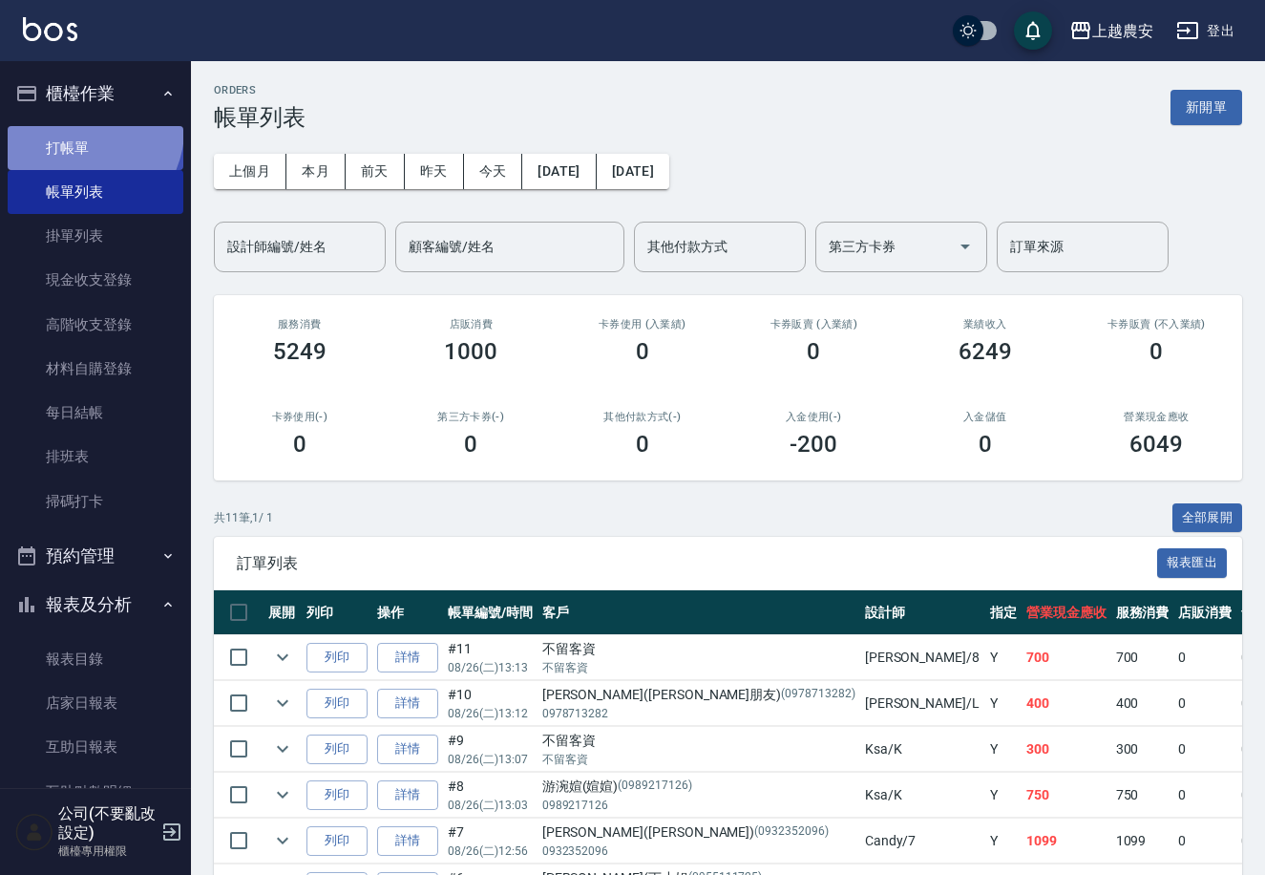
click at [82, 129] on link "打帳單" at bounding box center [96, 148] width 176 height 44
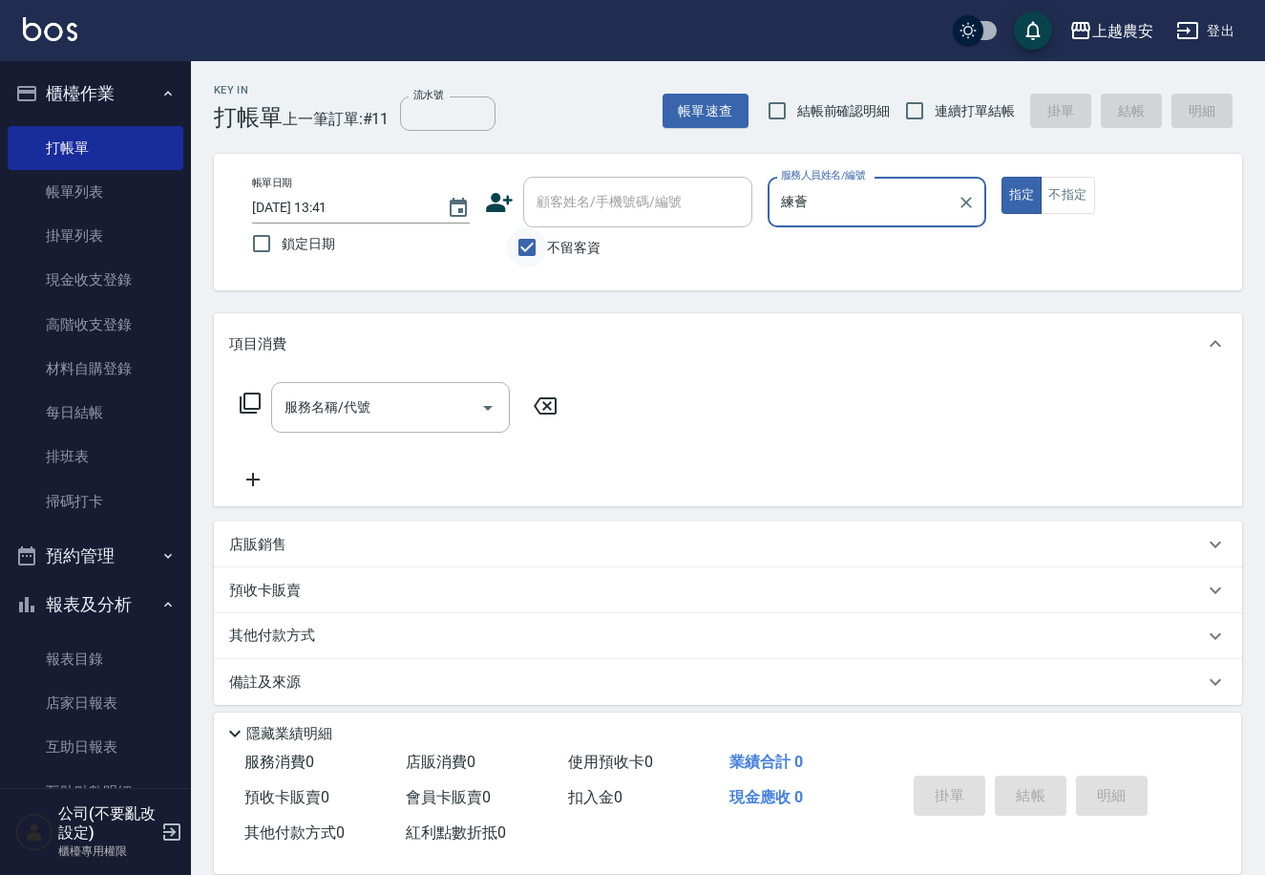
type input "練薈"
click at [523, 239] on input "不留客資" at bounding box center [527, 247] width 40 height 40
checkbox input "false"
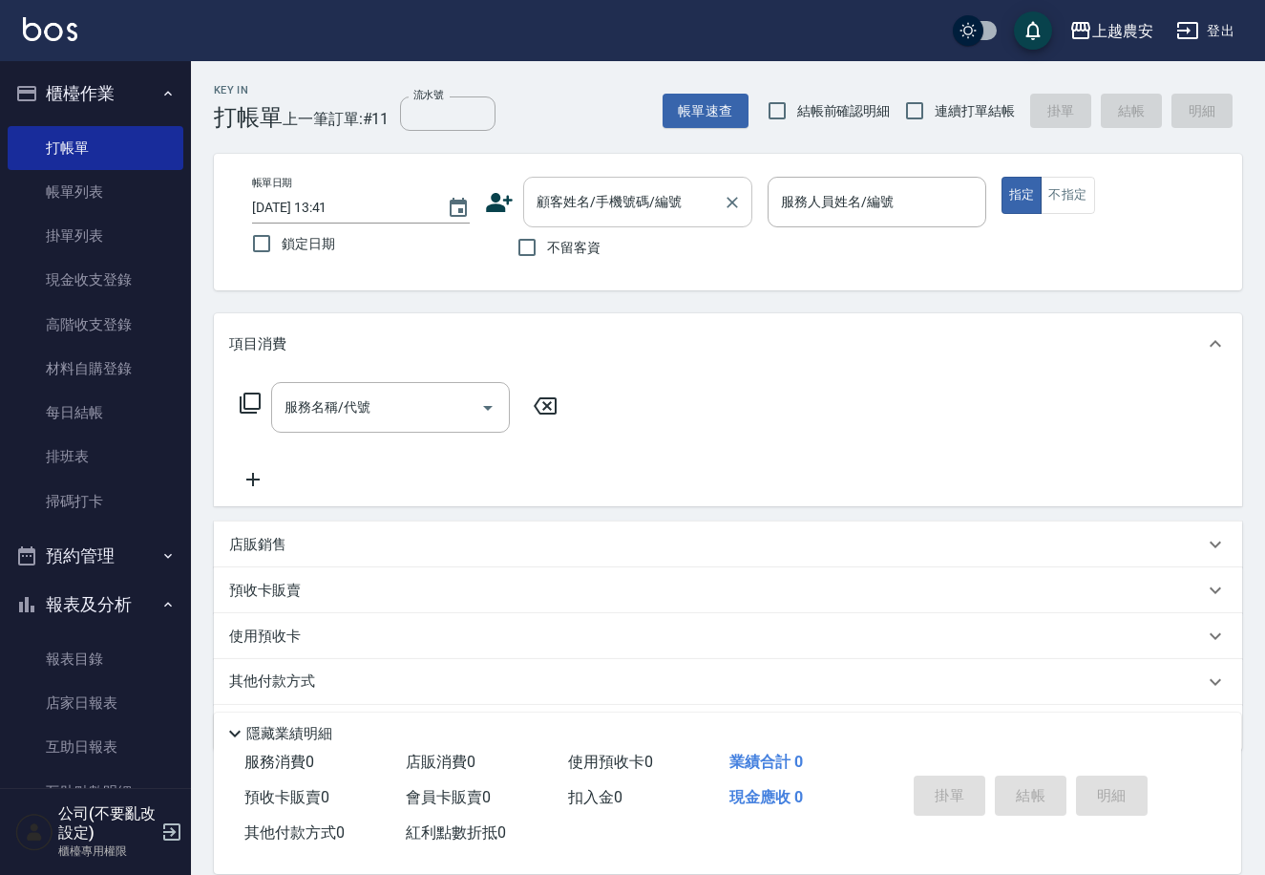
click at [528, 215] on div "顧客姓名/手機號碼/編號" at bounding box center [637, 202] width 229 height 51
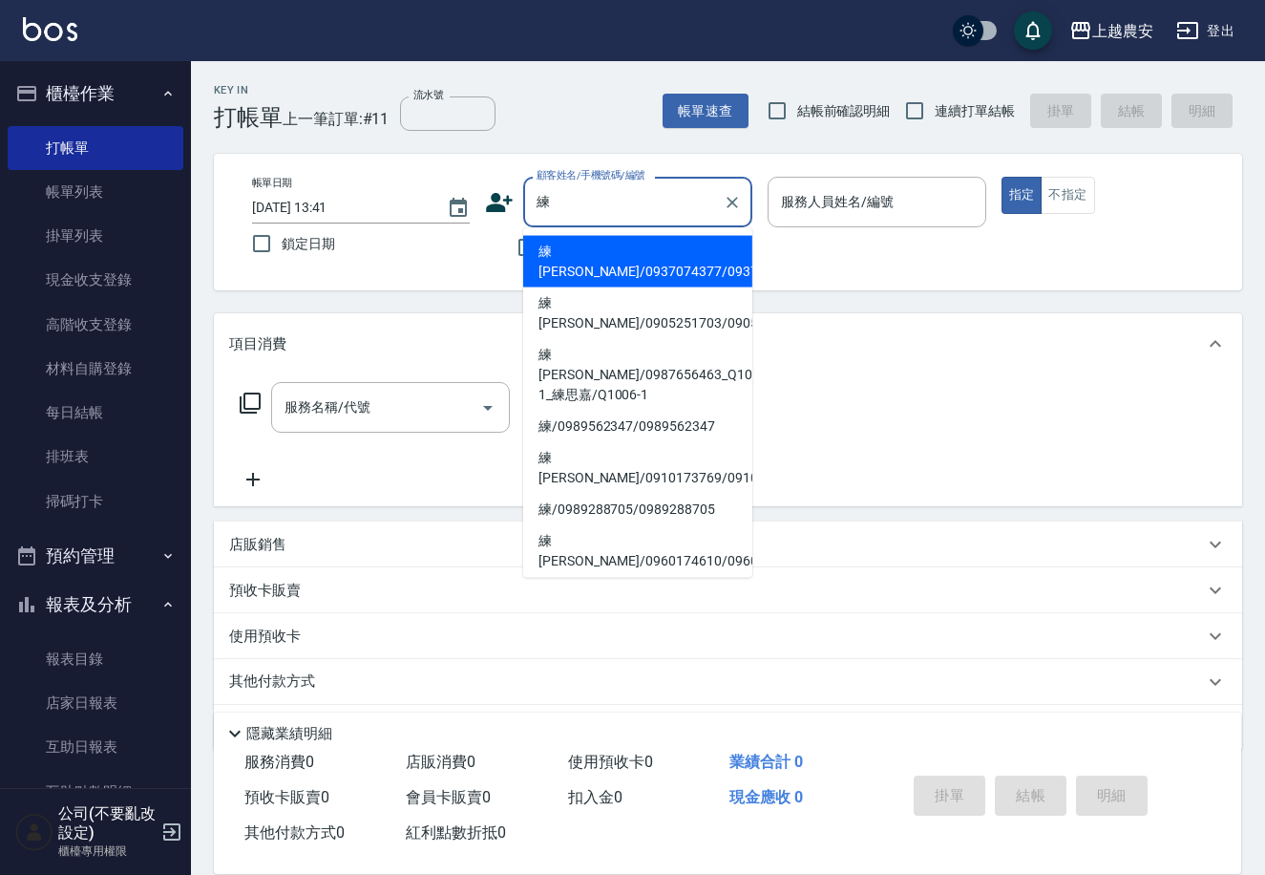
click at [627, 251] on li "練[PERSON_NAME]/0937074377/0937074377" at bounding box center [637, 262] width 229 height 52
type input "練[PERSON_NAME]/0937074377/0937074377"
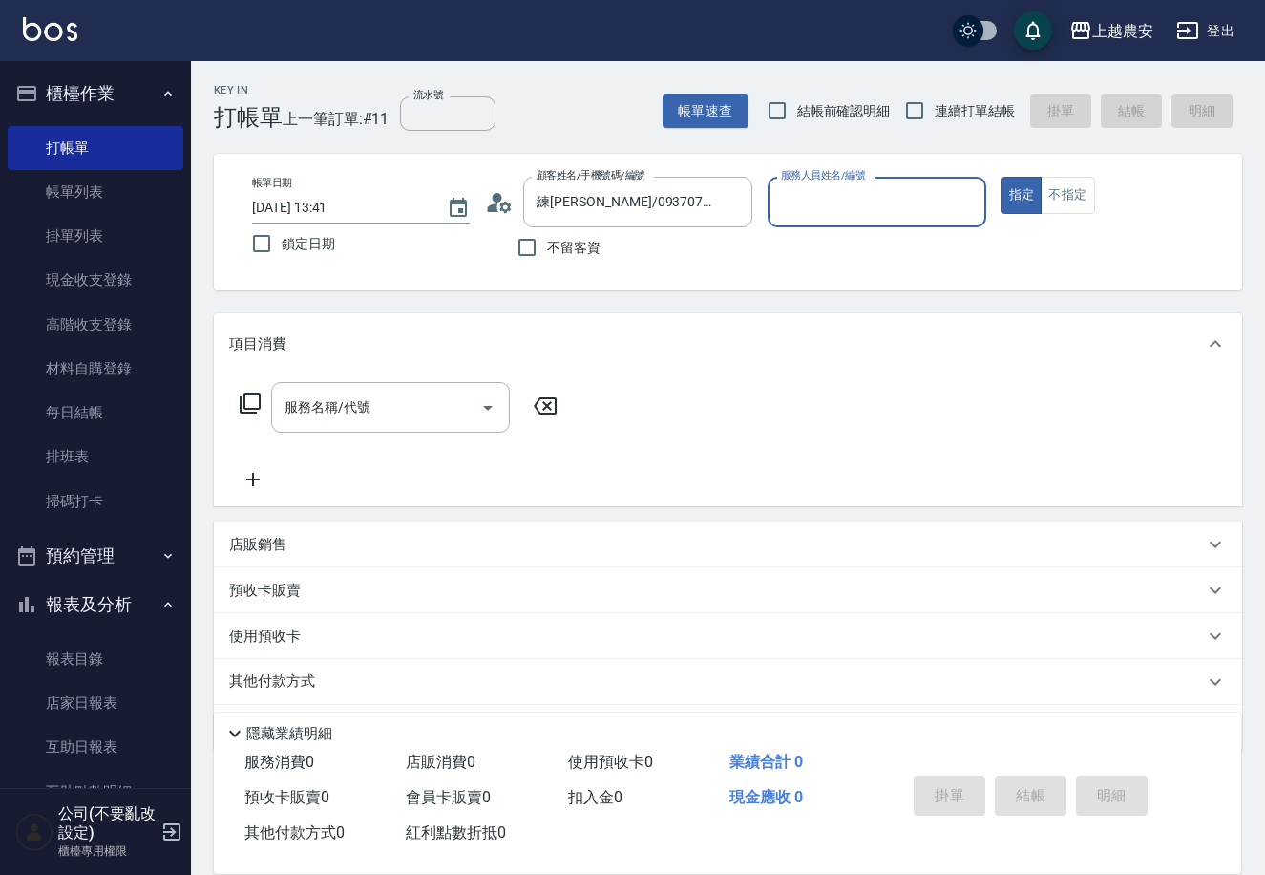
type input "美雅-B"
click at [1002, 177] on button "指定" at bounding box center [1022, 195] width 41 height 37
type button "true"
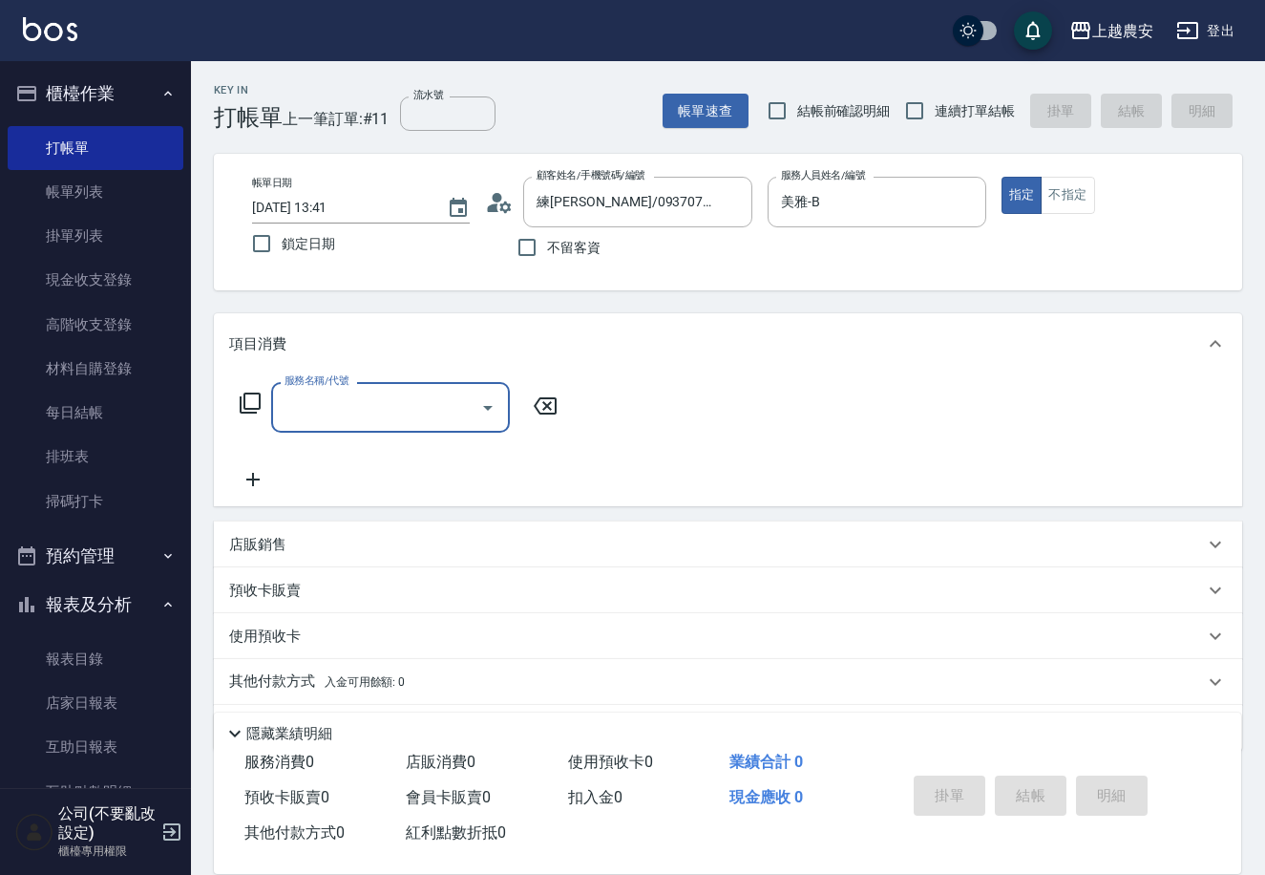
type input "5"
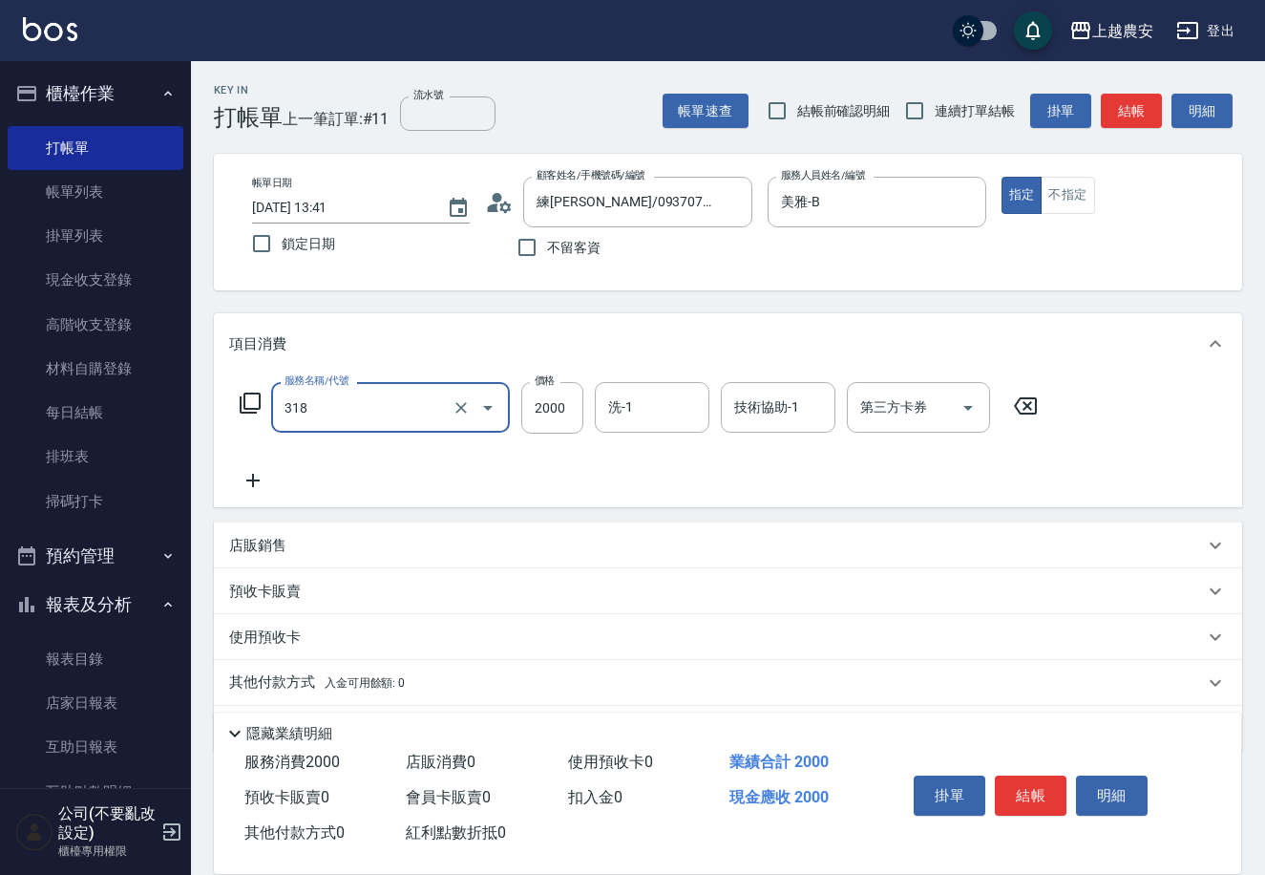
type input "燙髮1500↑(自購)(318)"
type input "3300"
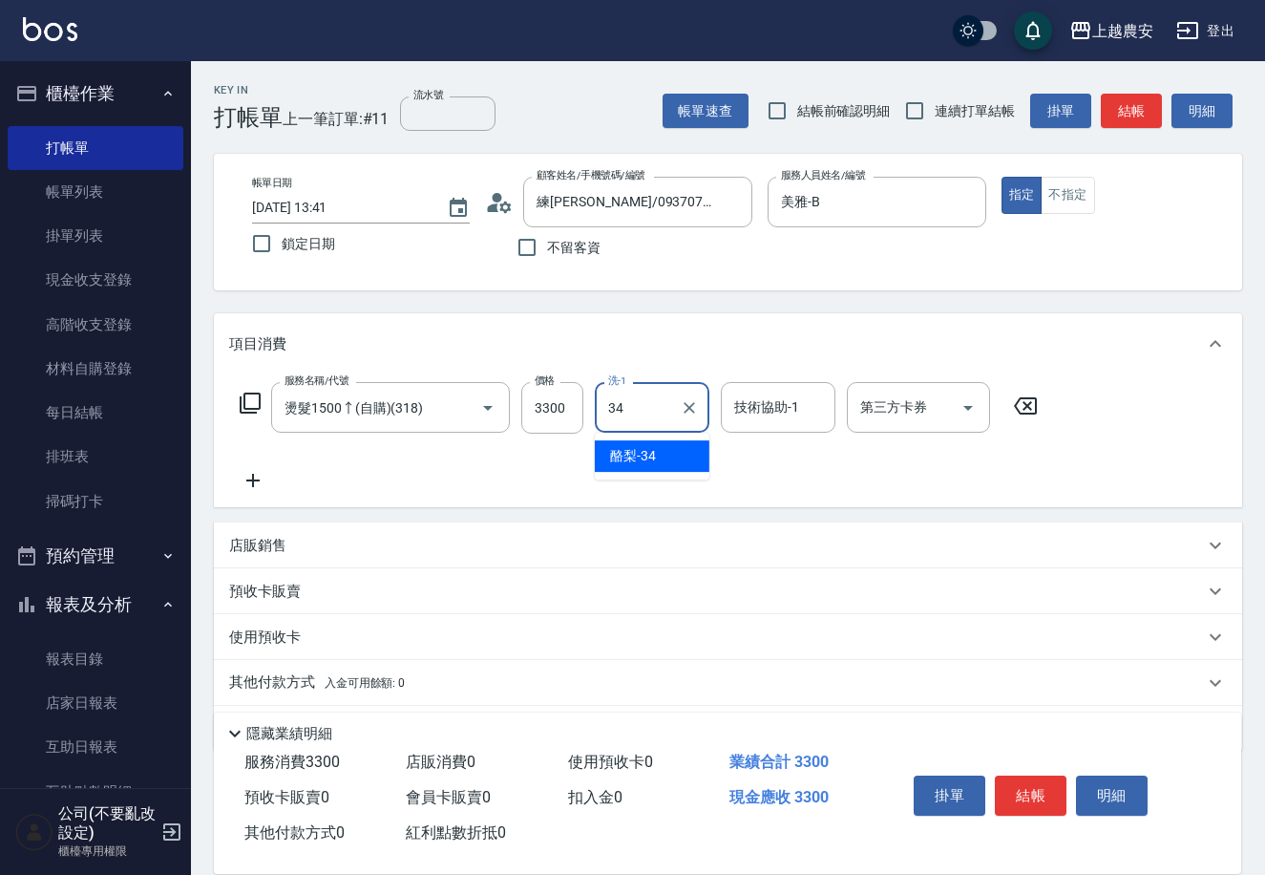
type input "酪梨-34"
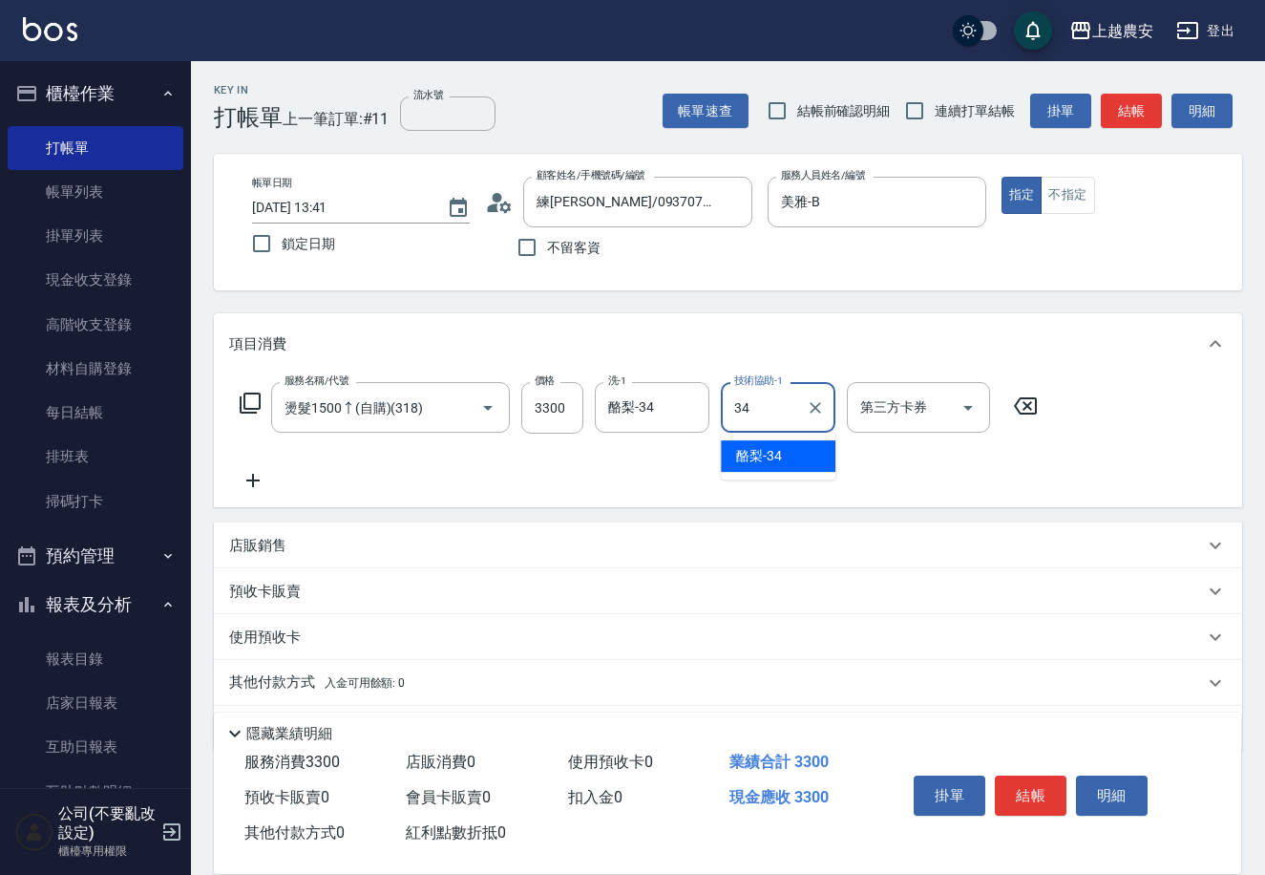
type input "酪梨-34"
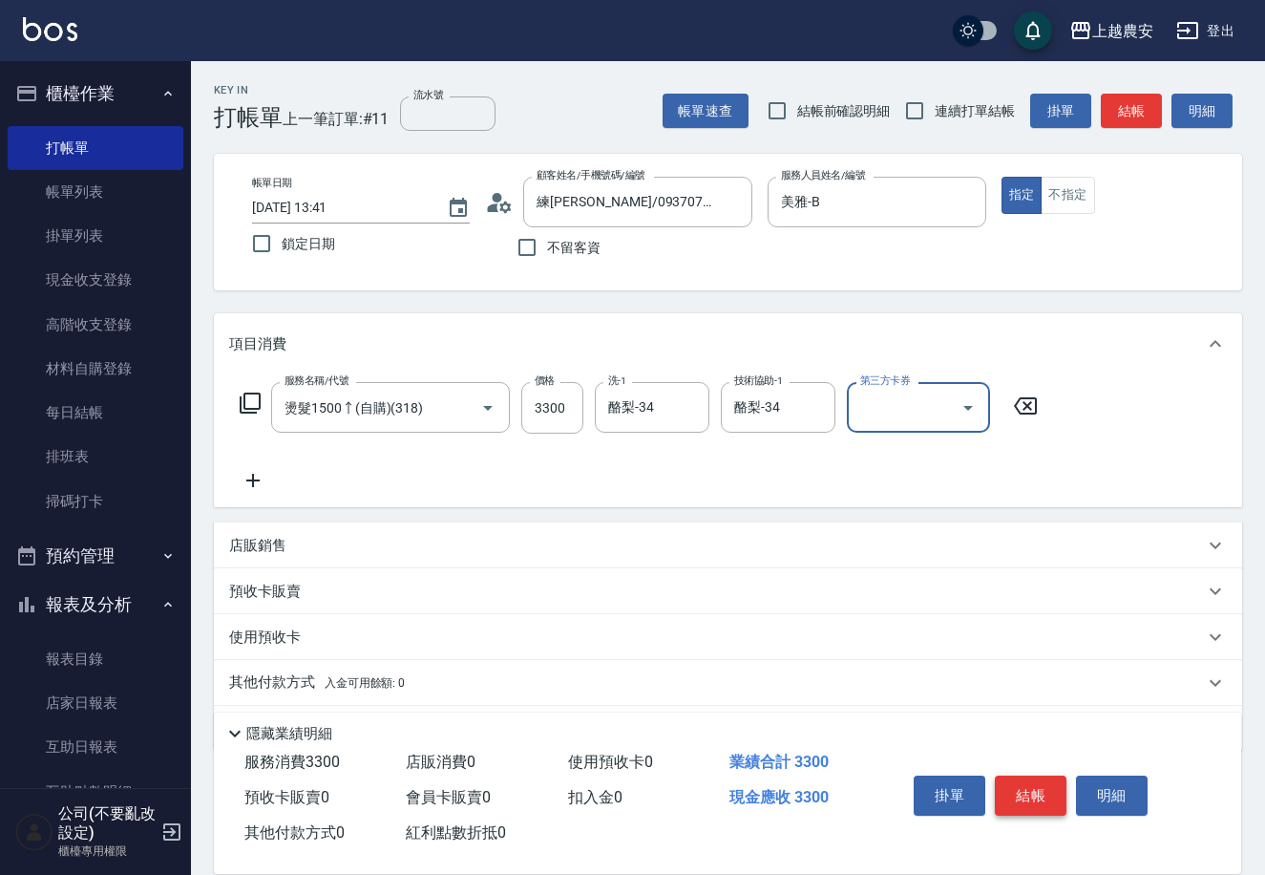
click at [1027, 793] on button "結帳" at bounding box center [1031, 795] width 72 height 40
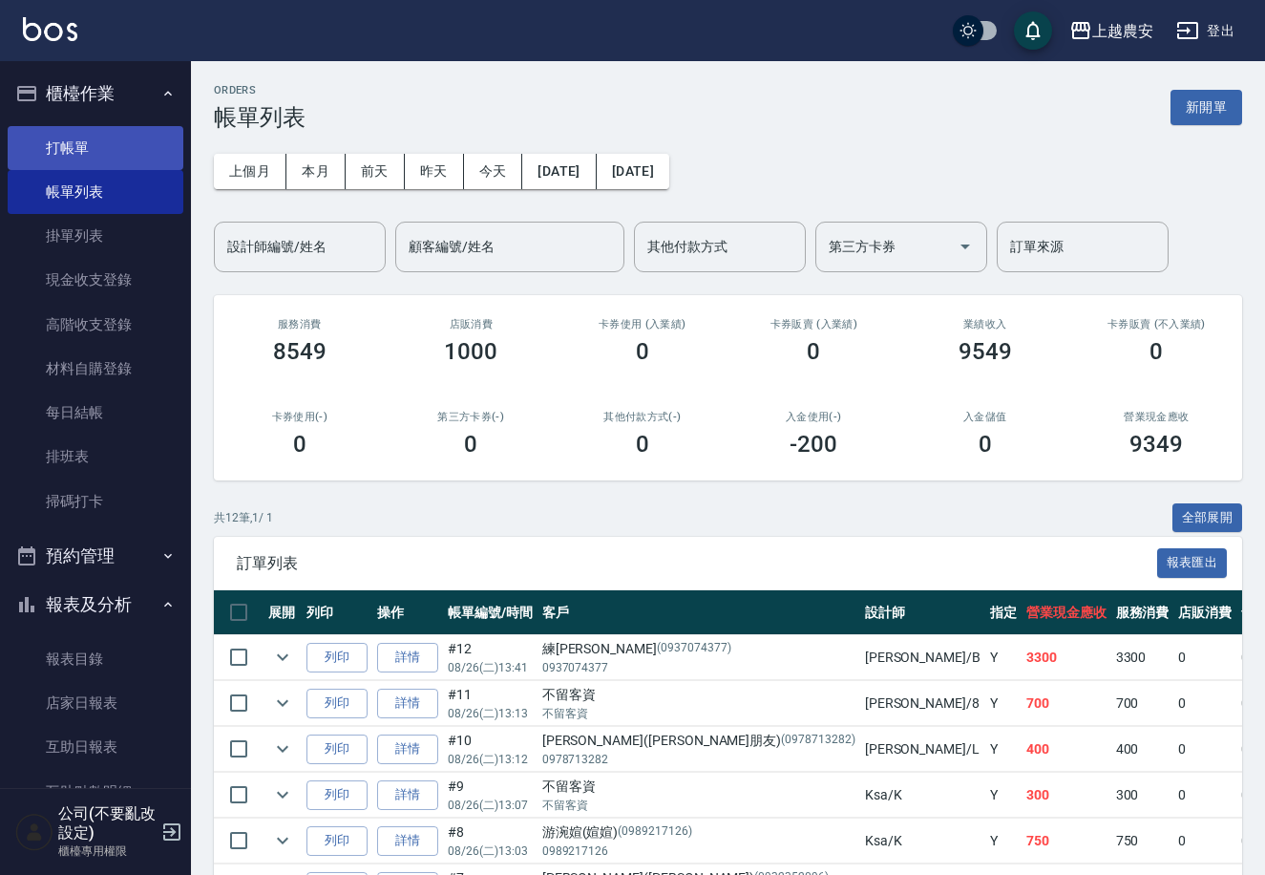
click at [39, 136] on link "打帳單" at bounding box center [96, 148] width 176 height 44
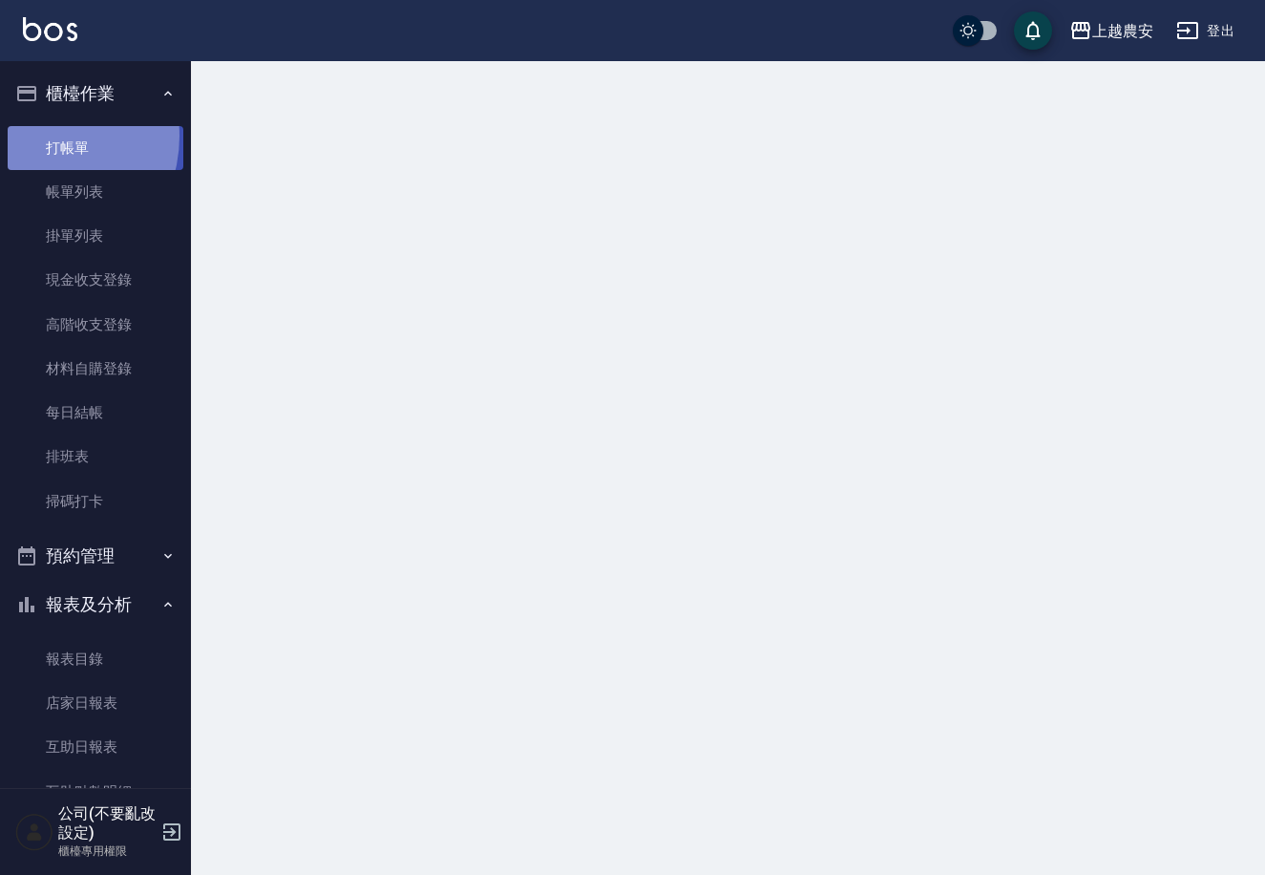
click at [39, 136] on link "打帳單" at bounding box center [96, 148] width 176 height 44
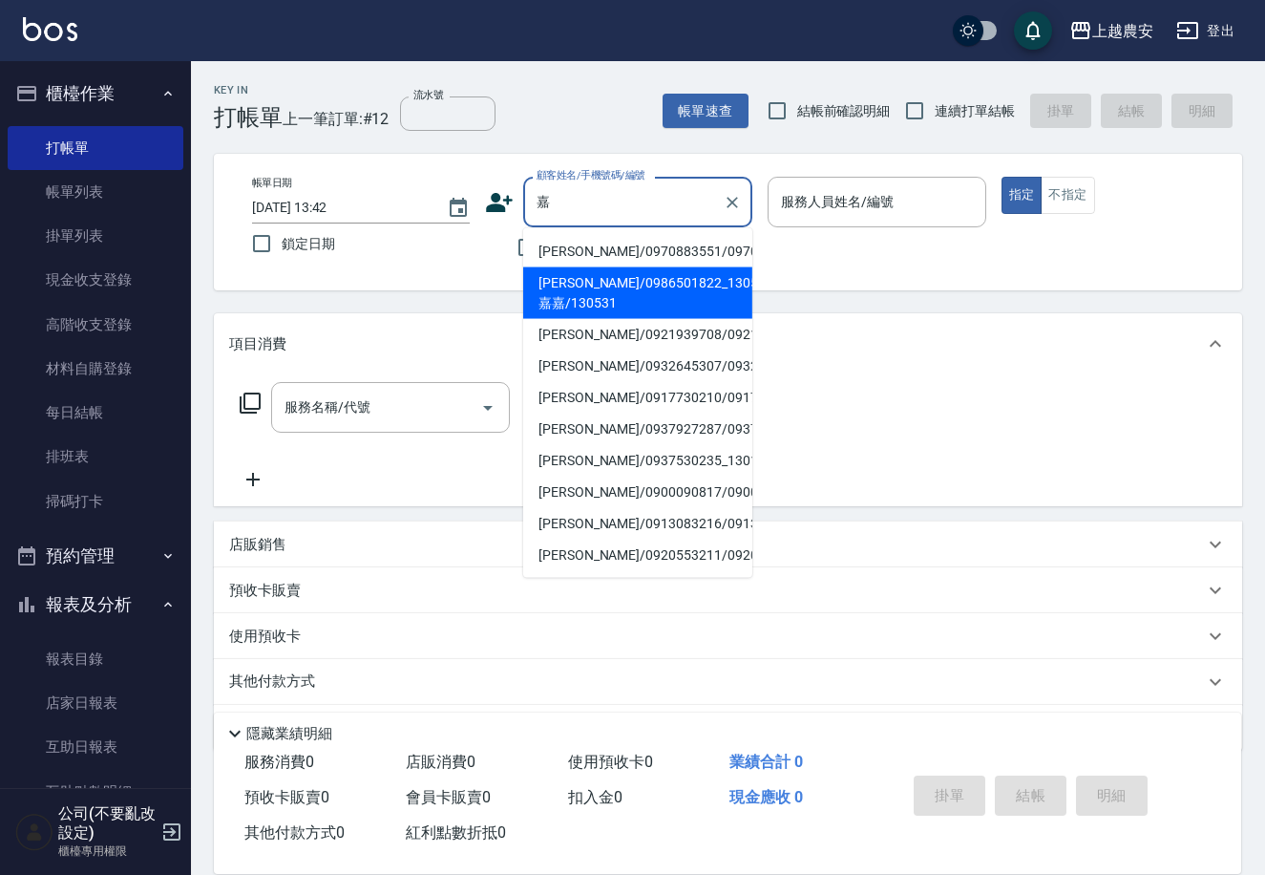
click at [646, 276] on li "[PERSON_NAME]/0986501822_130531_嘉嘉/130531" at bounding box center [637, 293] width 229 height 52
type input "[PERSON_NAME]/0986501822_130531_嘉嘉/130531"
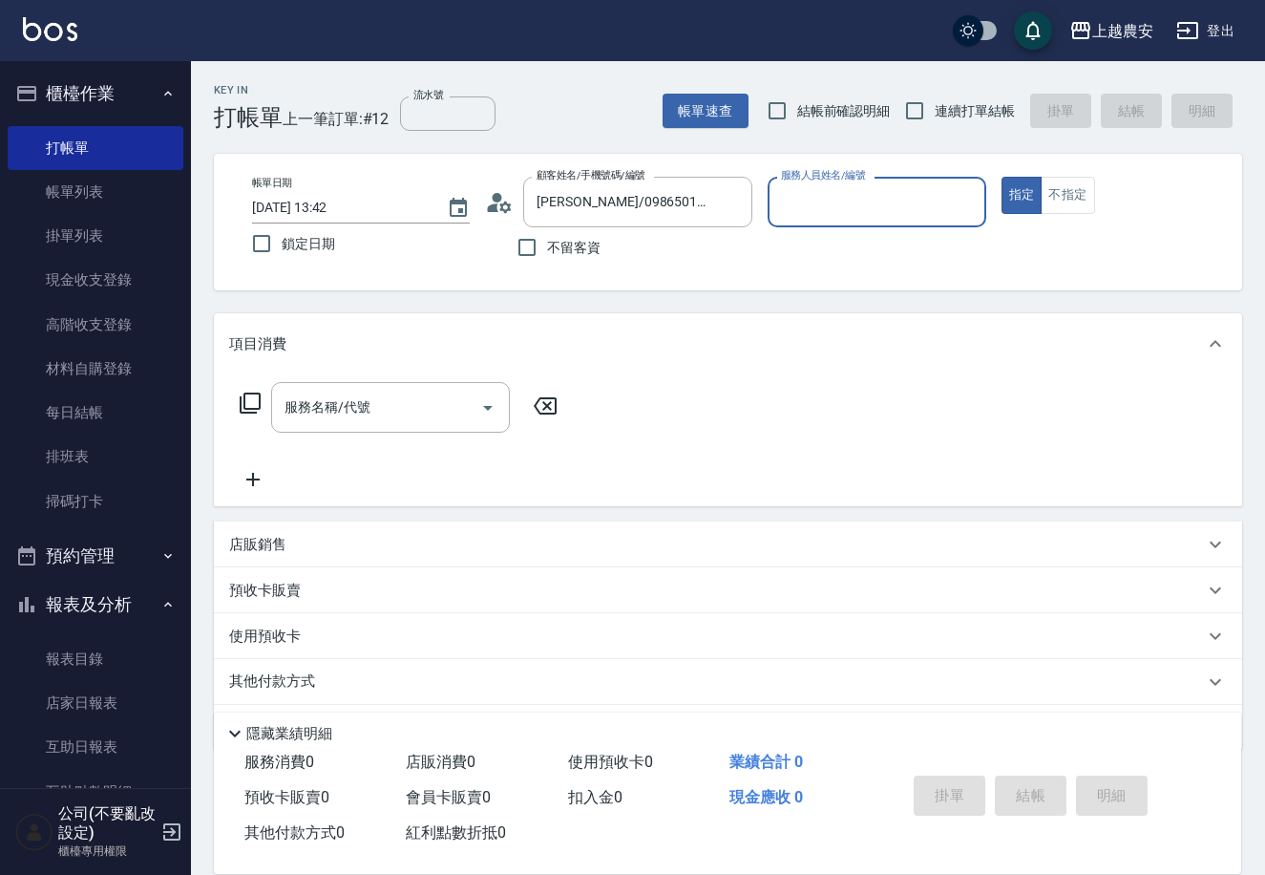
type input "Nana-13"
click at [317, 403] on div "服務名稱/代號 服務名稱/代號" at bounding box center [390, 407] width 239 height 51
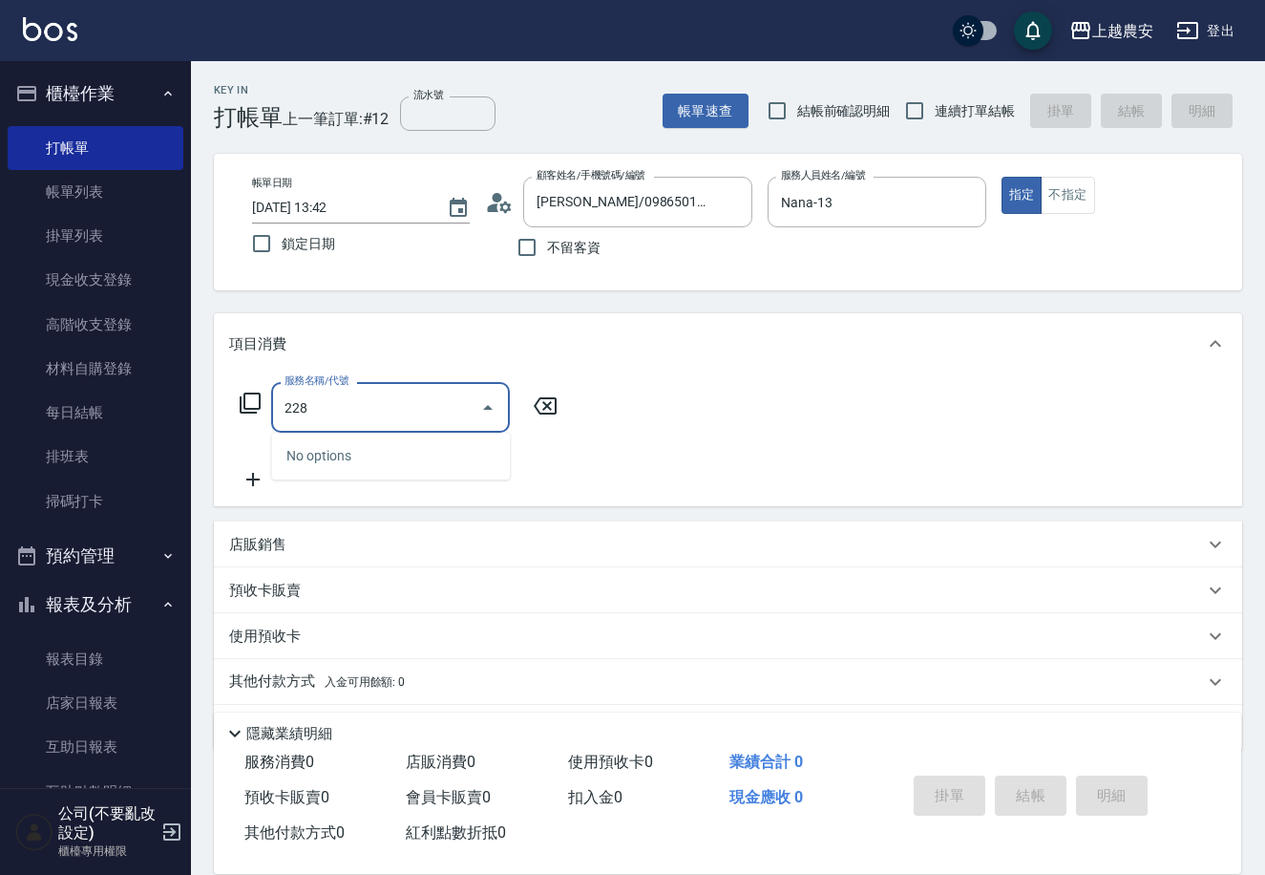
type input "洗髮(228)"
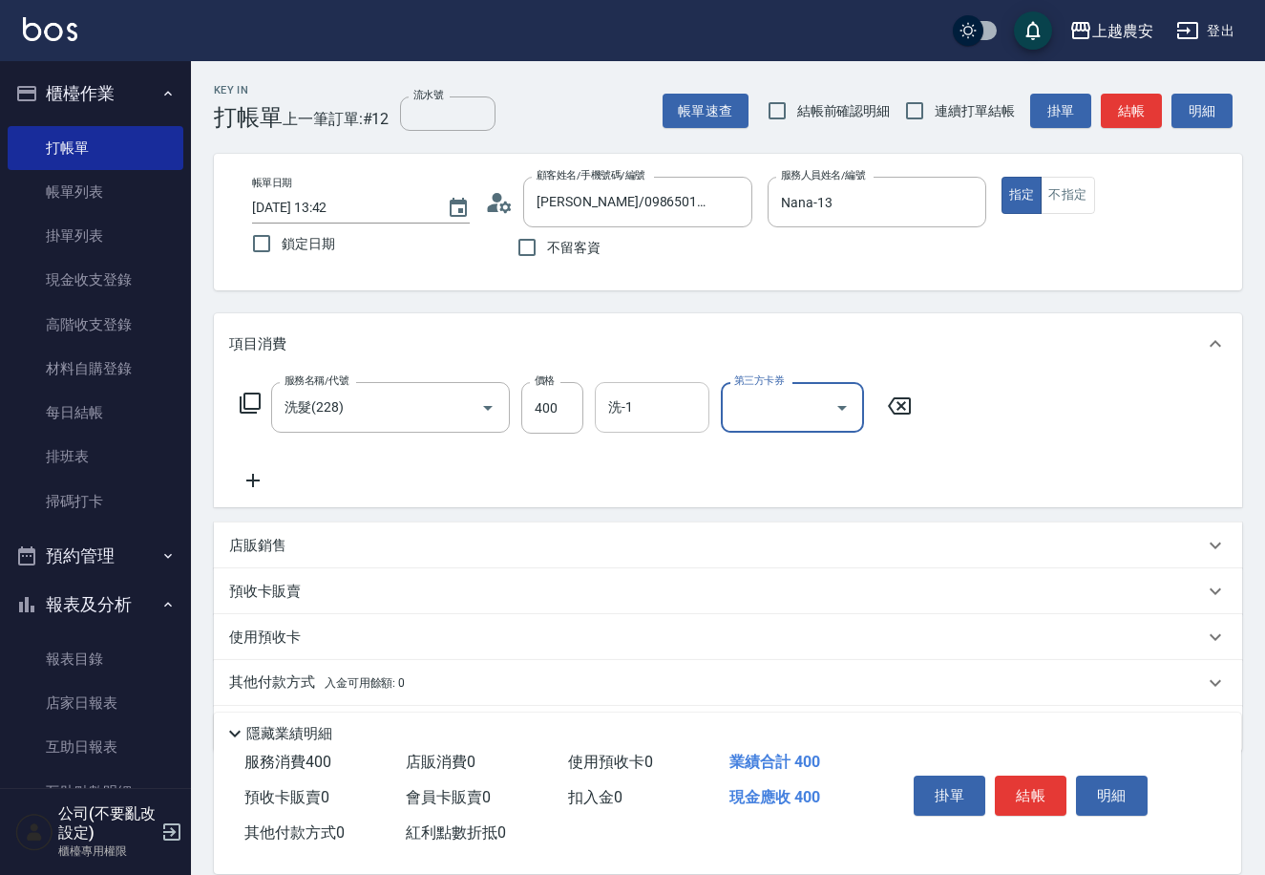
click at [680, 386] on div "洗-1" at bounding box center [652, 407] width 115 height 51
type input "[PERSON_NAME]-33"
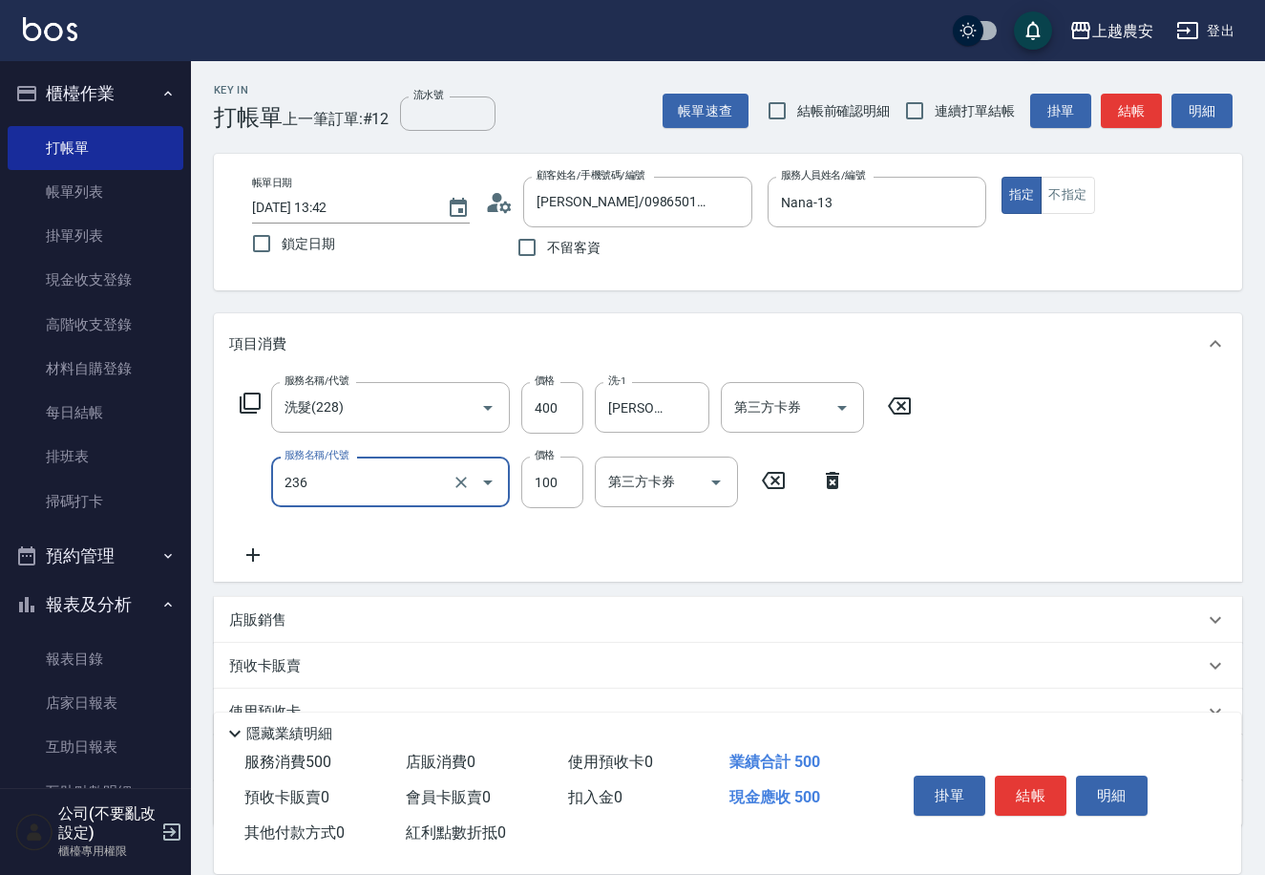
type input "手棒(236)"
click at [1010, 793] on button "結帳" at bounding box center [1031, 795] width 72 height 40
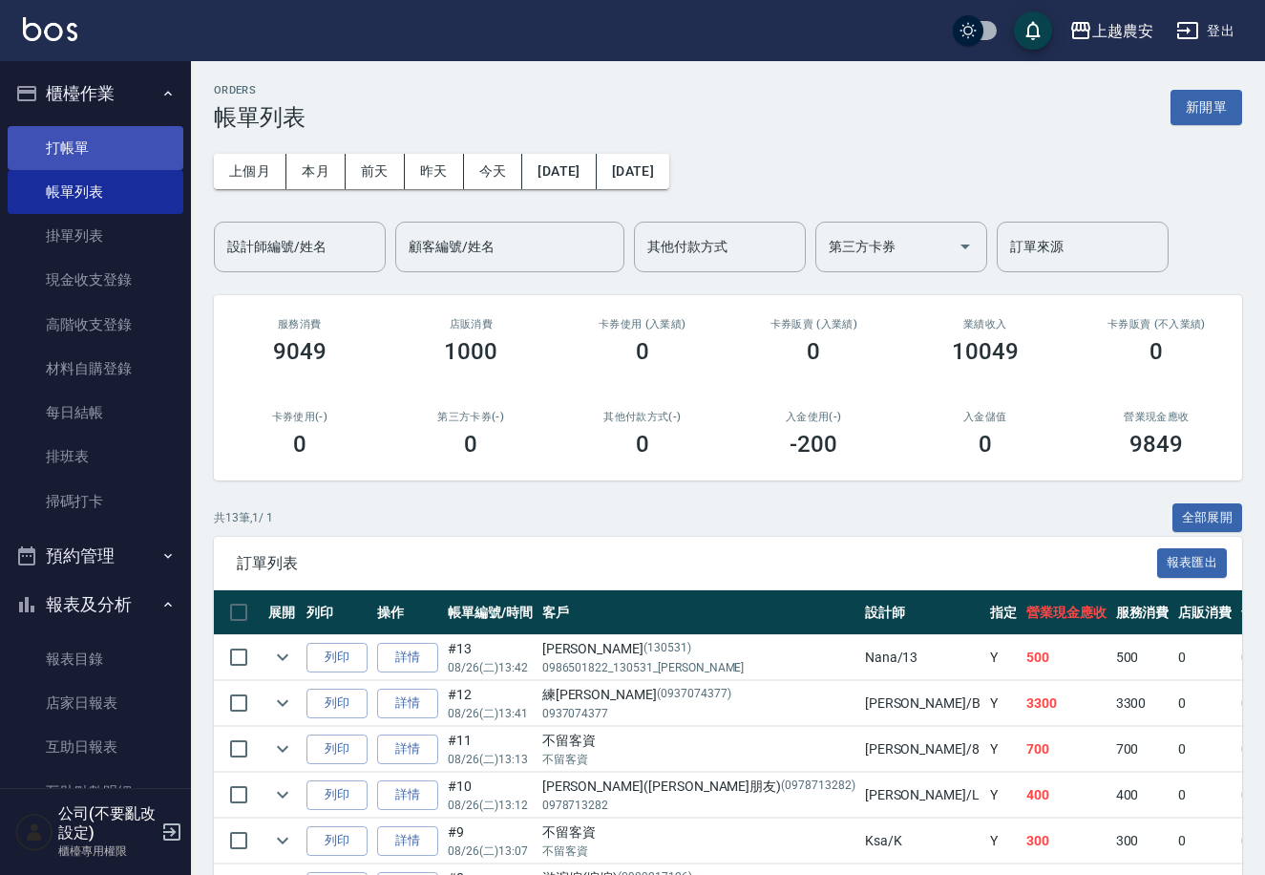
click at [101, 153] on link "打帳單" at bounding box center [96, 148] width 176 height 44
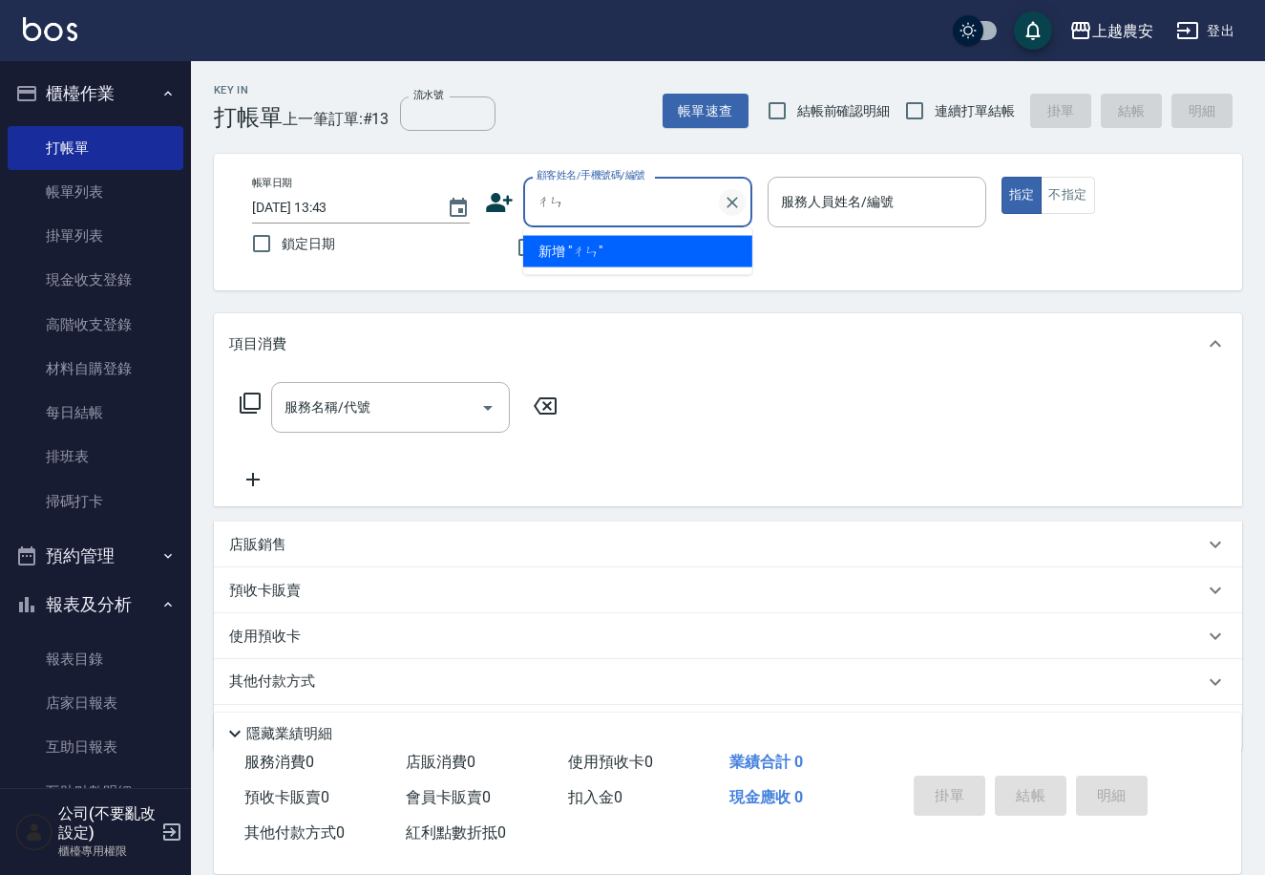
type input "伧"
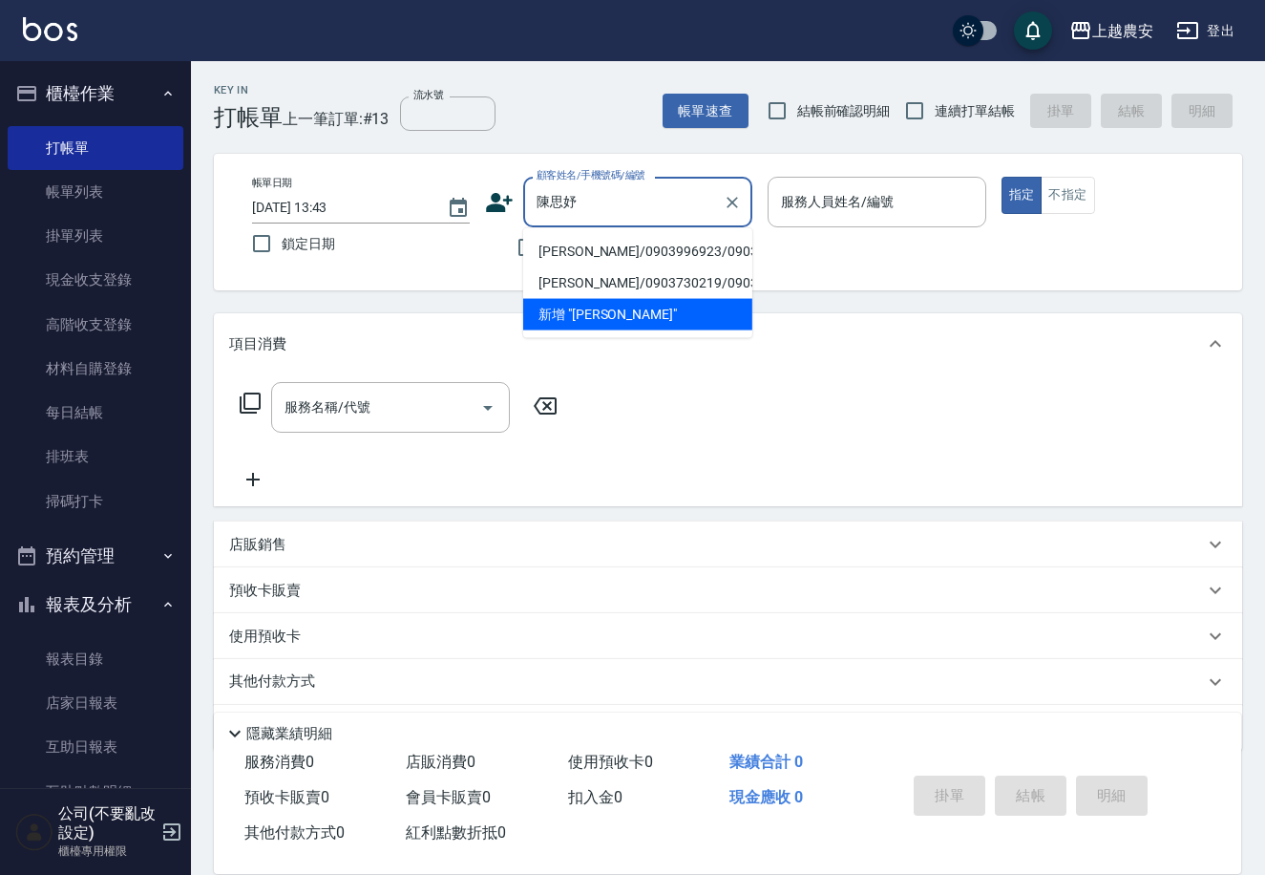
click at [647, 257] on li "[PERSON_NAME]/0903996923/0903996923" at bounding box center [637, 252] width 229 height 32
type input "[PERSON_NAME]/0903996923/0903996923"
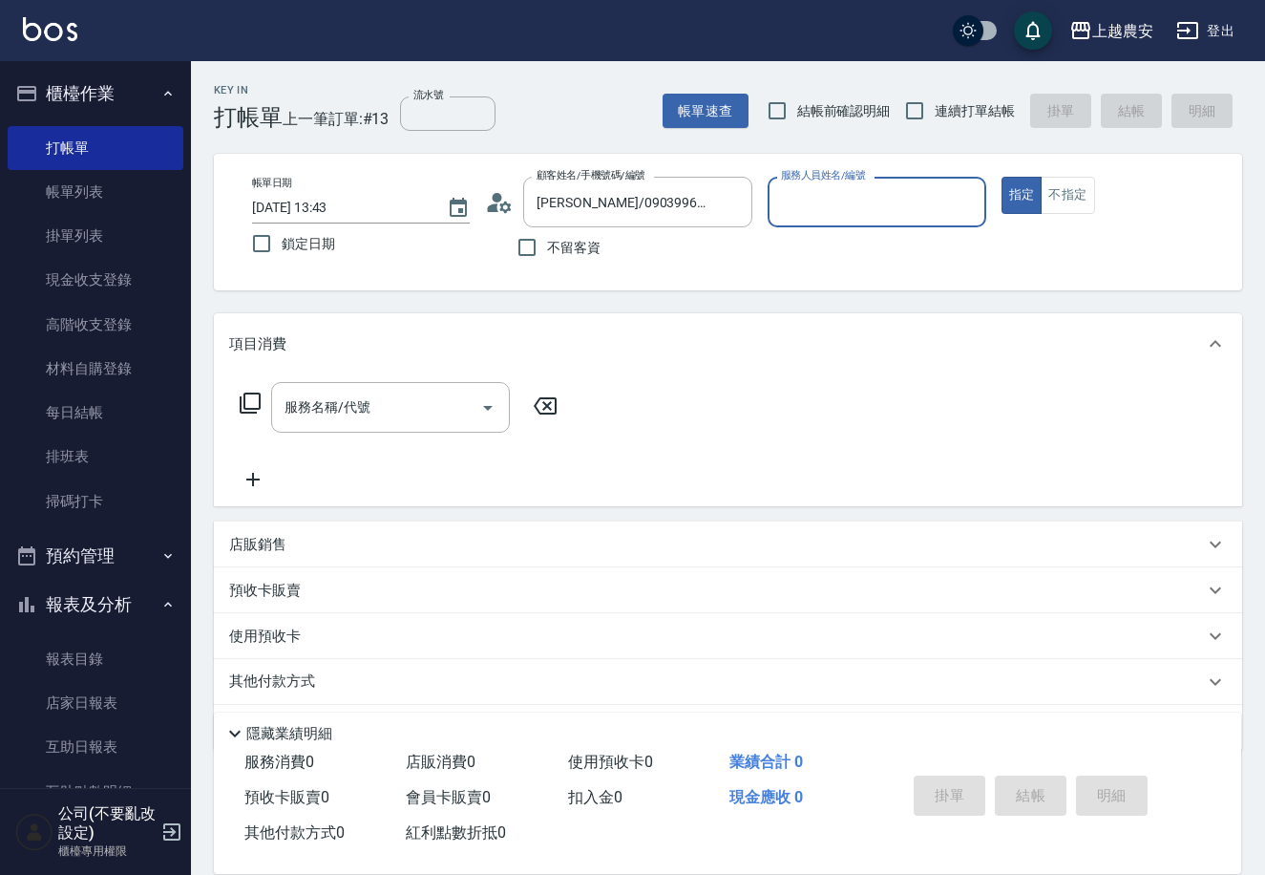
type input "Yuna-18"
click at [1002, 177] on button "指定" at bounding box center [1022, 195] width 41 height 37
type button "true"
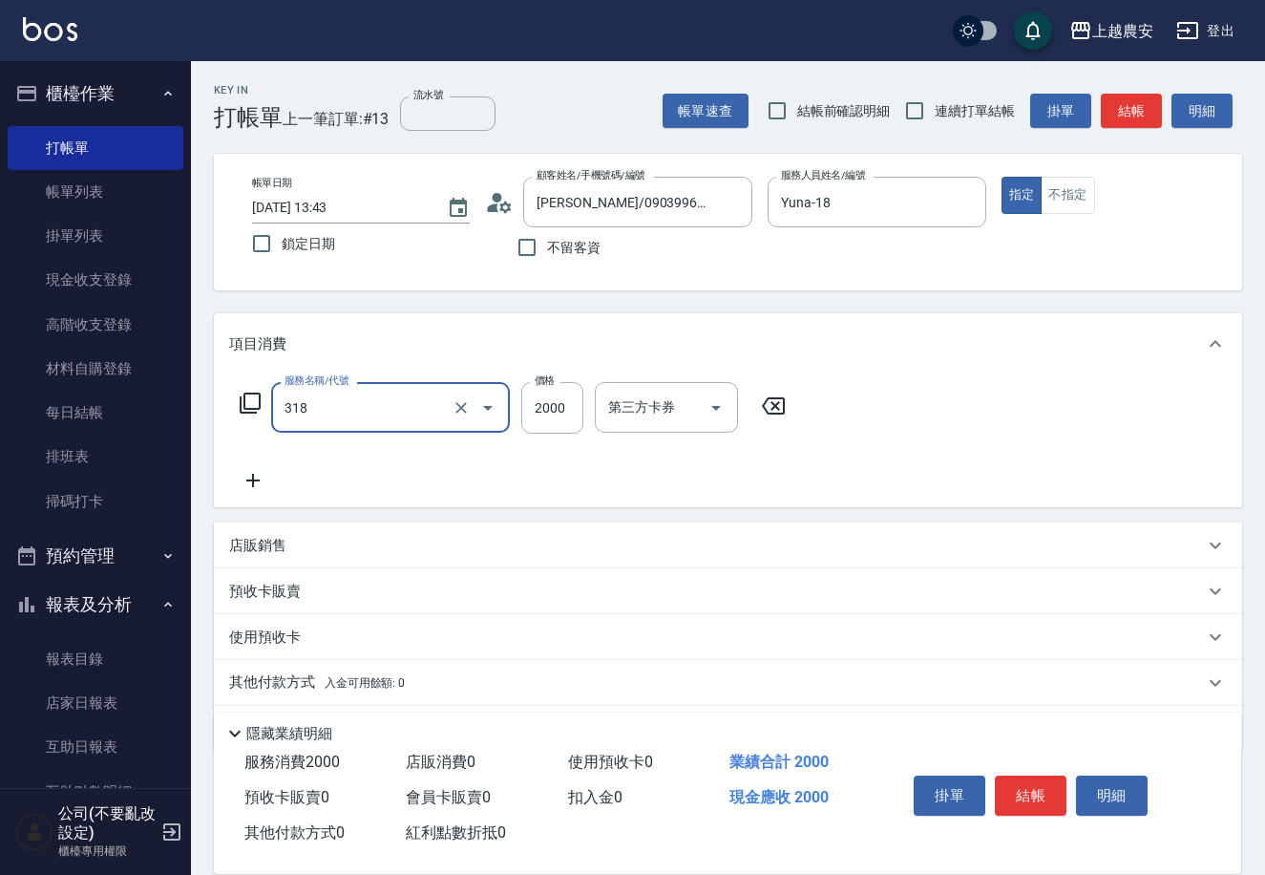
type input "燙髮1500↑(自購)(318)"
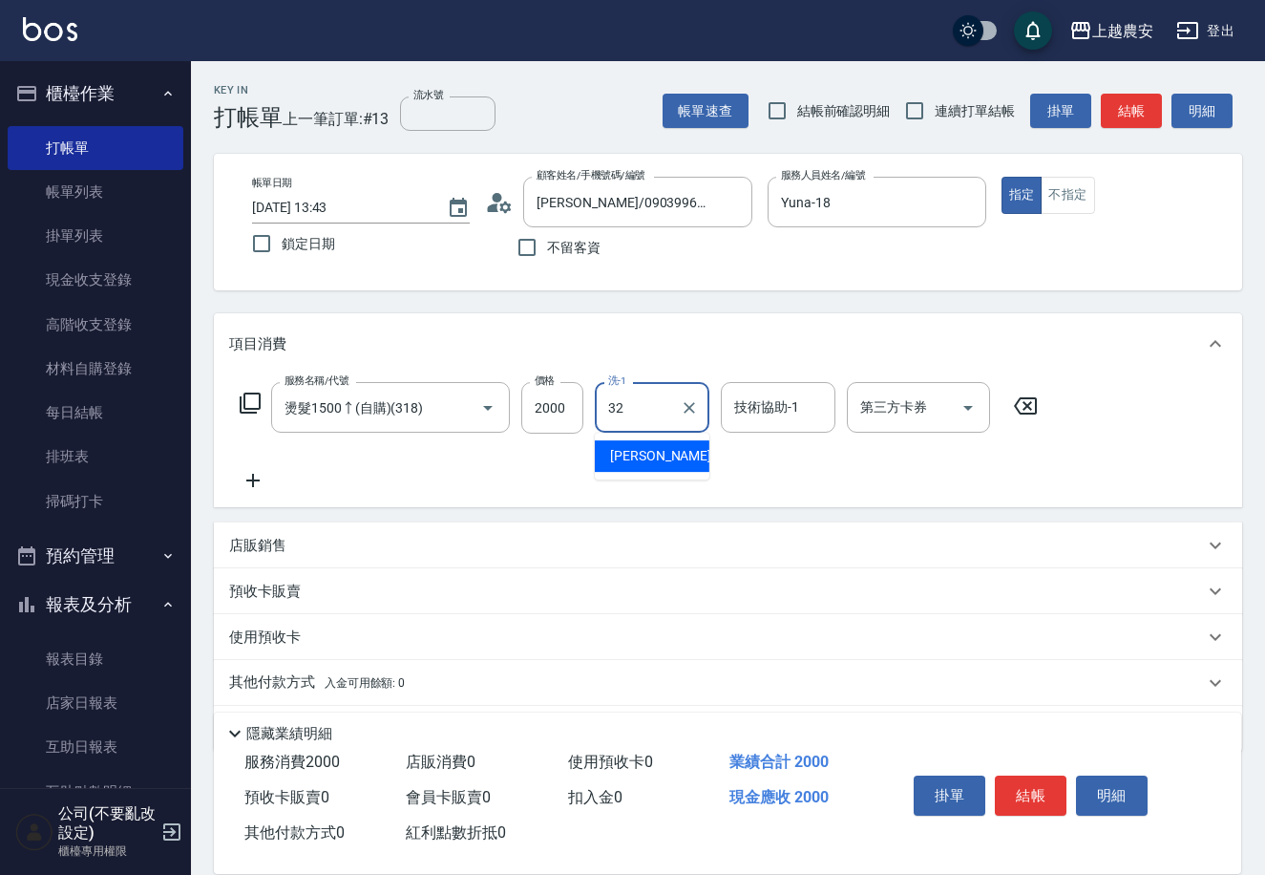
type input "[PERSON_NAME]-32"
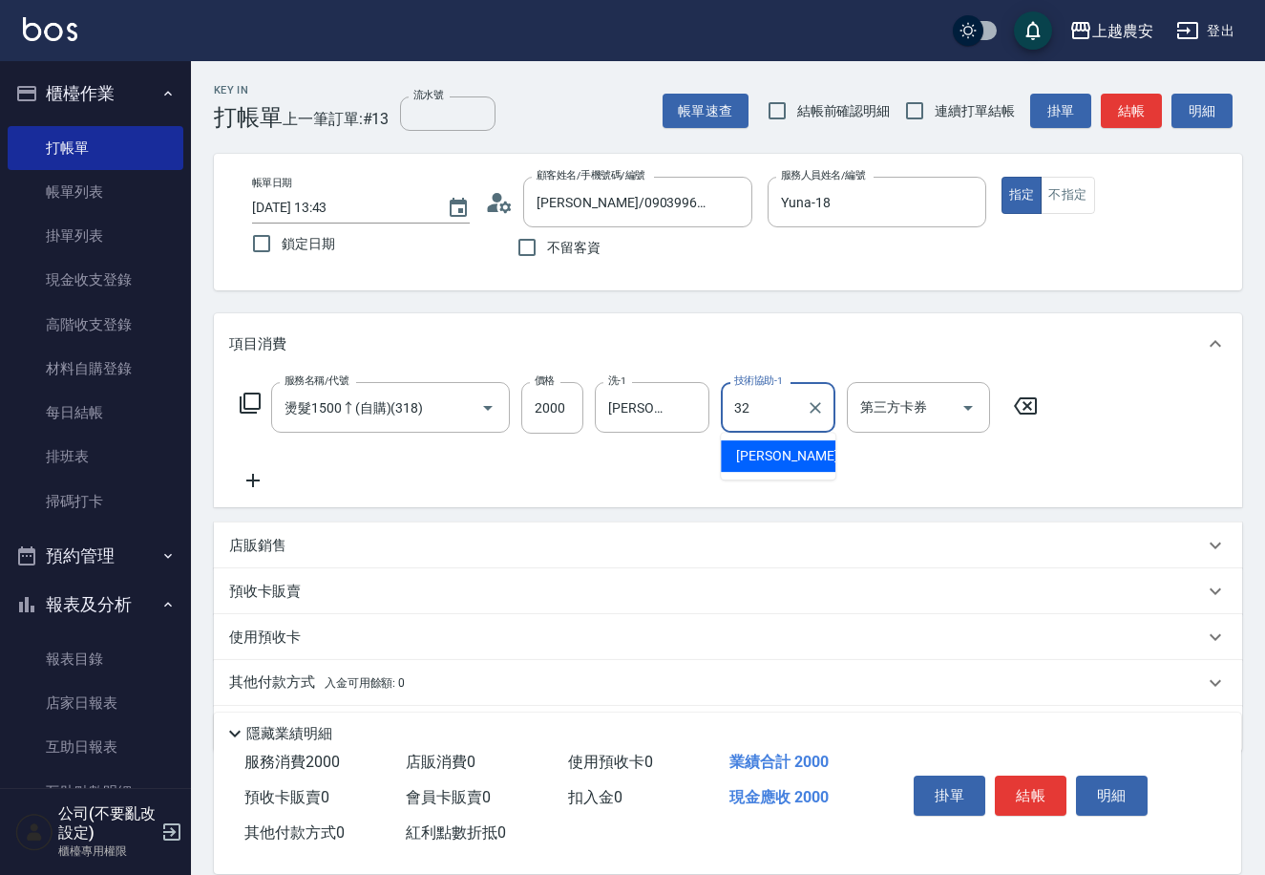
type input "[PERSON_NAME]-32"
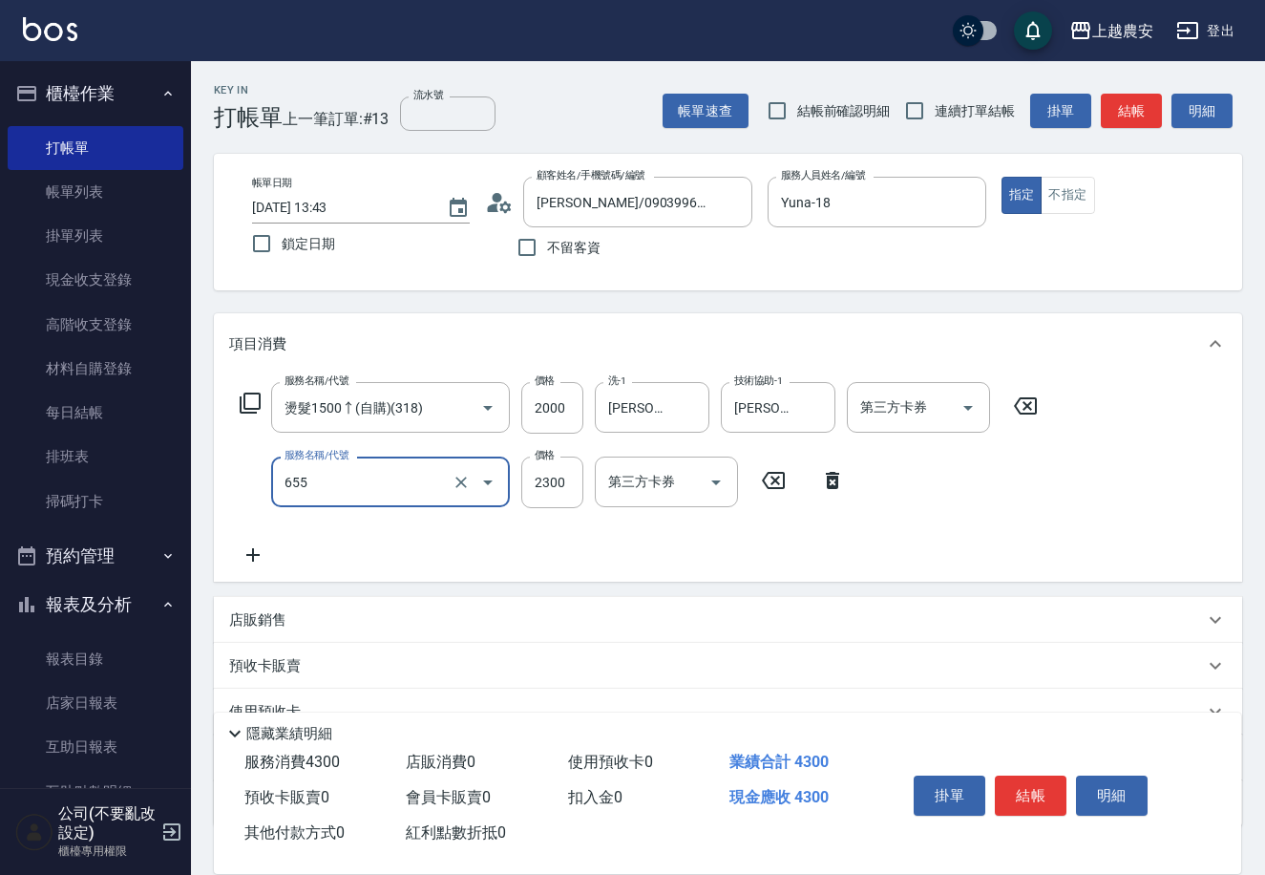
type input "結構2段式(自)(655)"
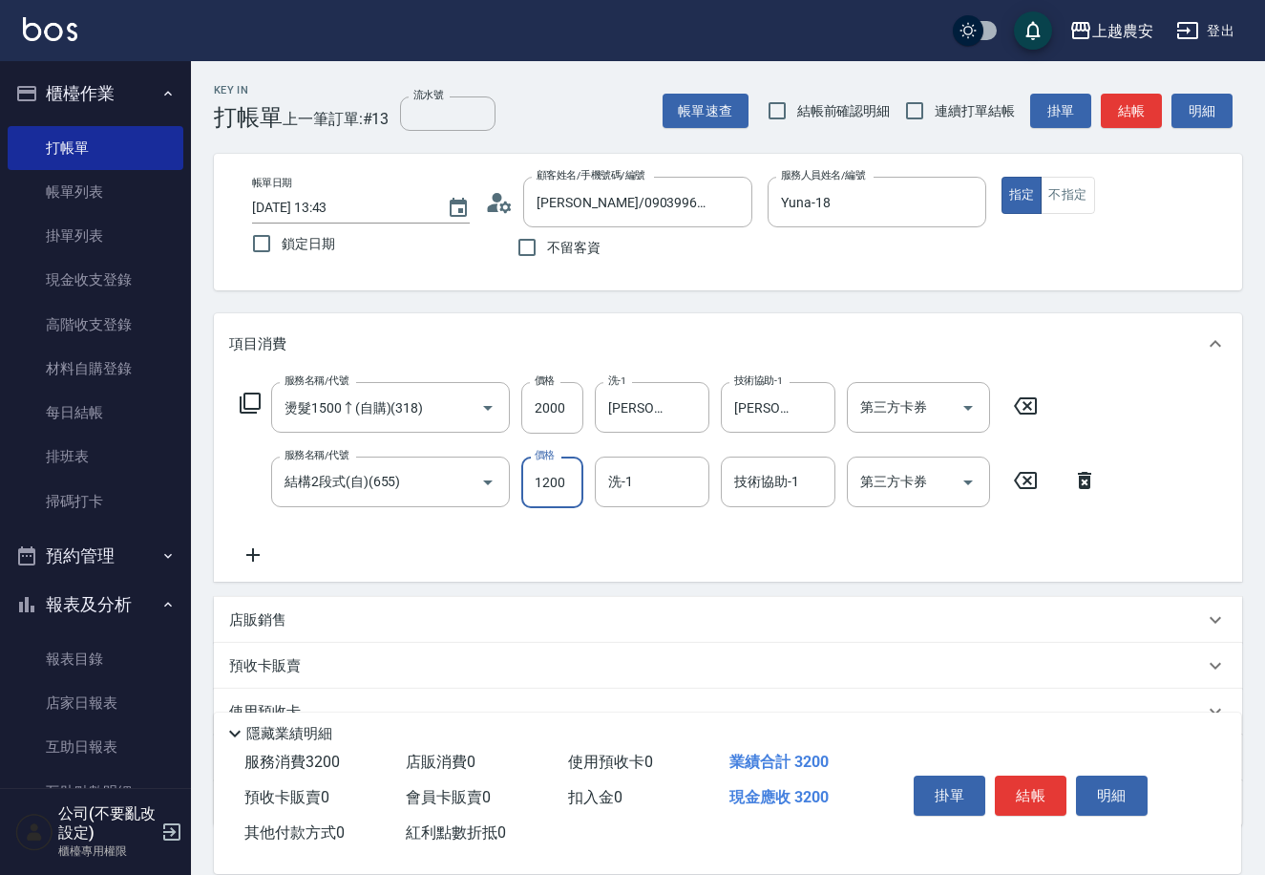
type input "1200"
type input "[PERSON_NAME]-32"
click at [1019, 790] on button "結帳" at bounding box center [1031, 795] width 72 height 40
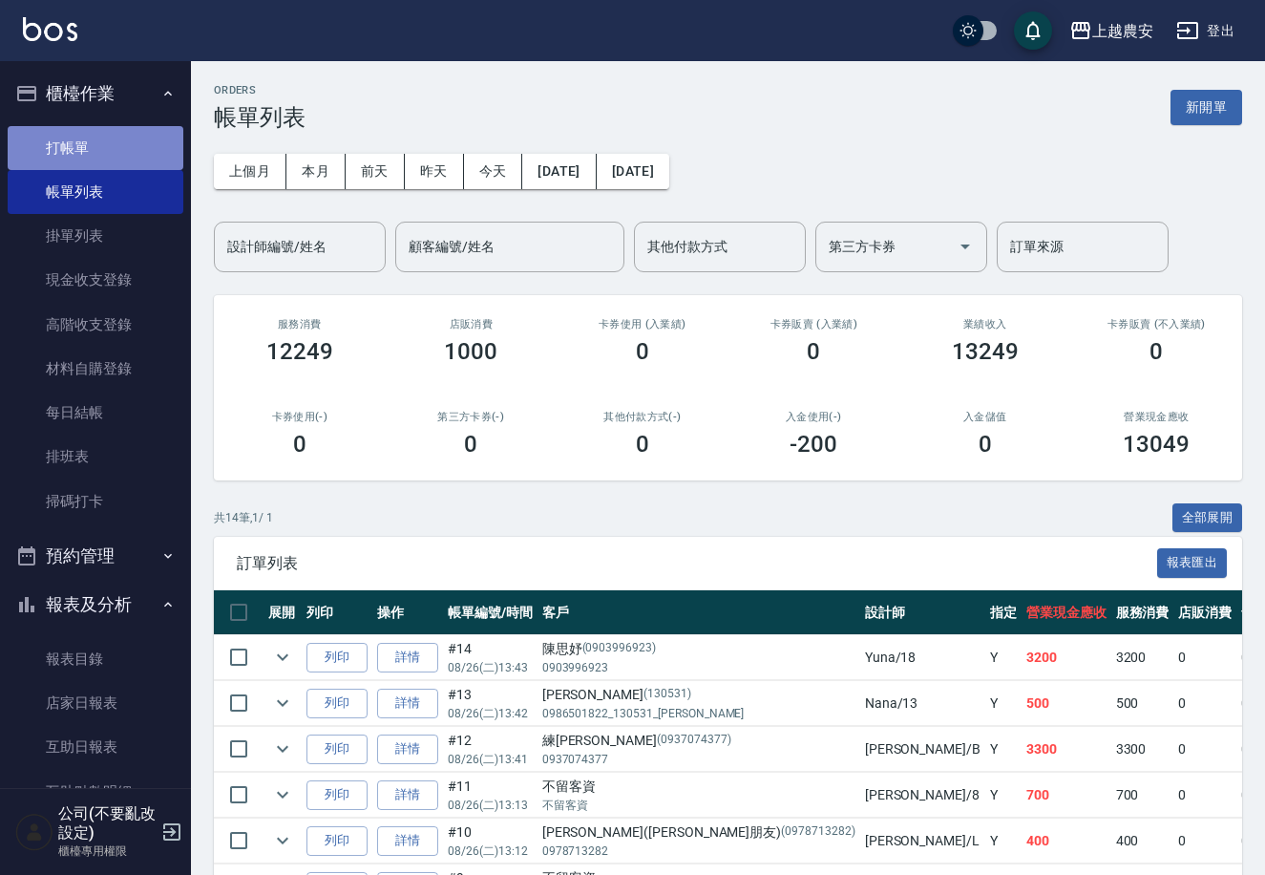
click at [141, 153] on link "打帳單" at bounding box center [96, 148] width 176 height 44
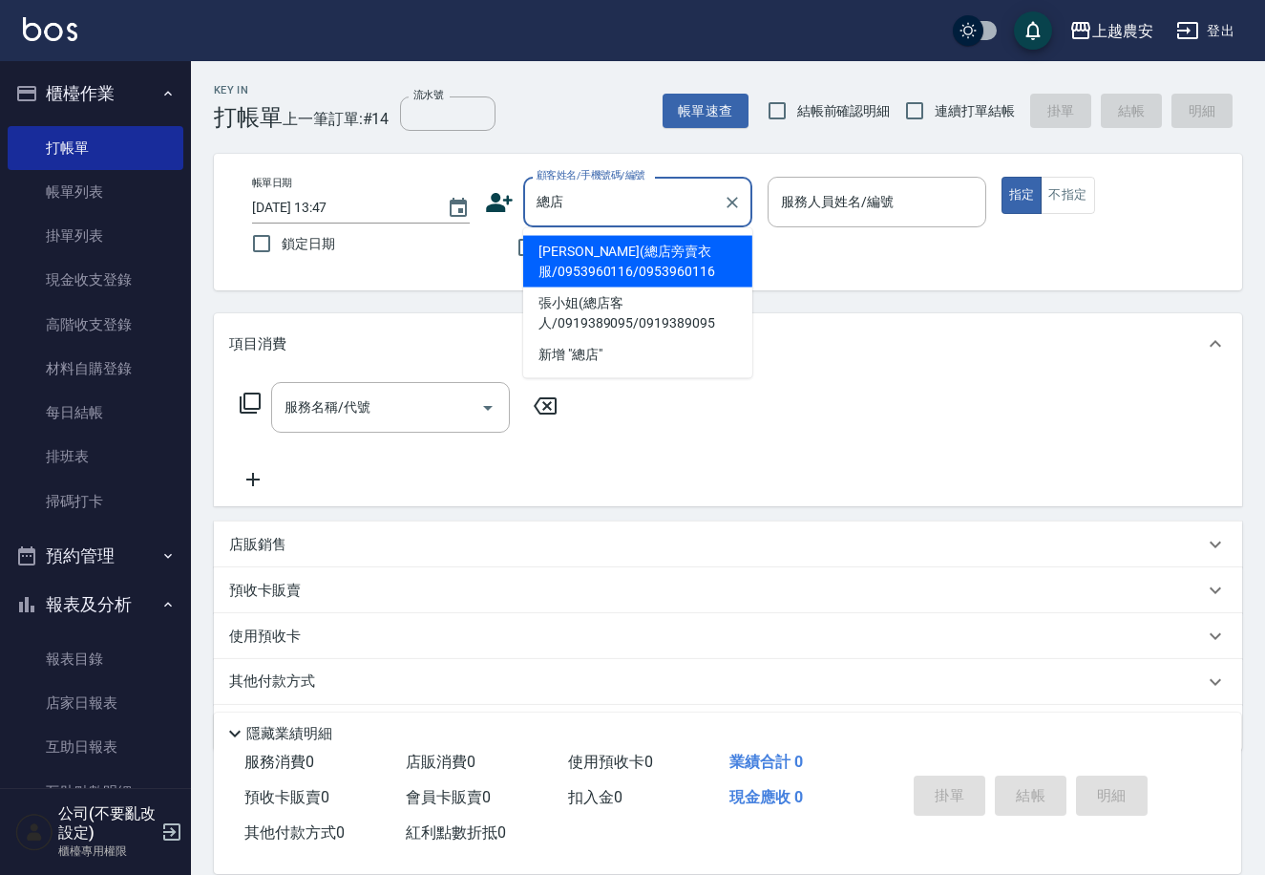
click at [646, 275] on li "[PERSON_NAME](總店旁賣衣服/0953960116/0953960116" at bounding box center [637, 262] width 229 height 52
type input "[PERSON_NAME](總店旁賣衣服/0953960116/0953960116"
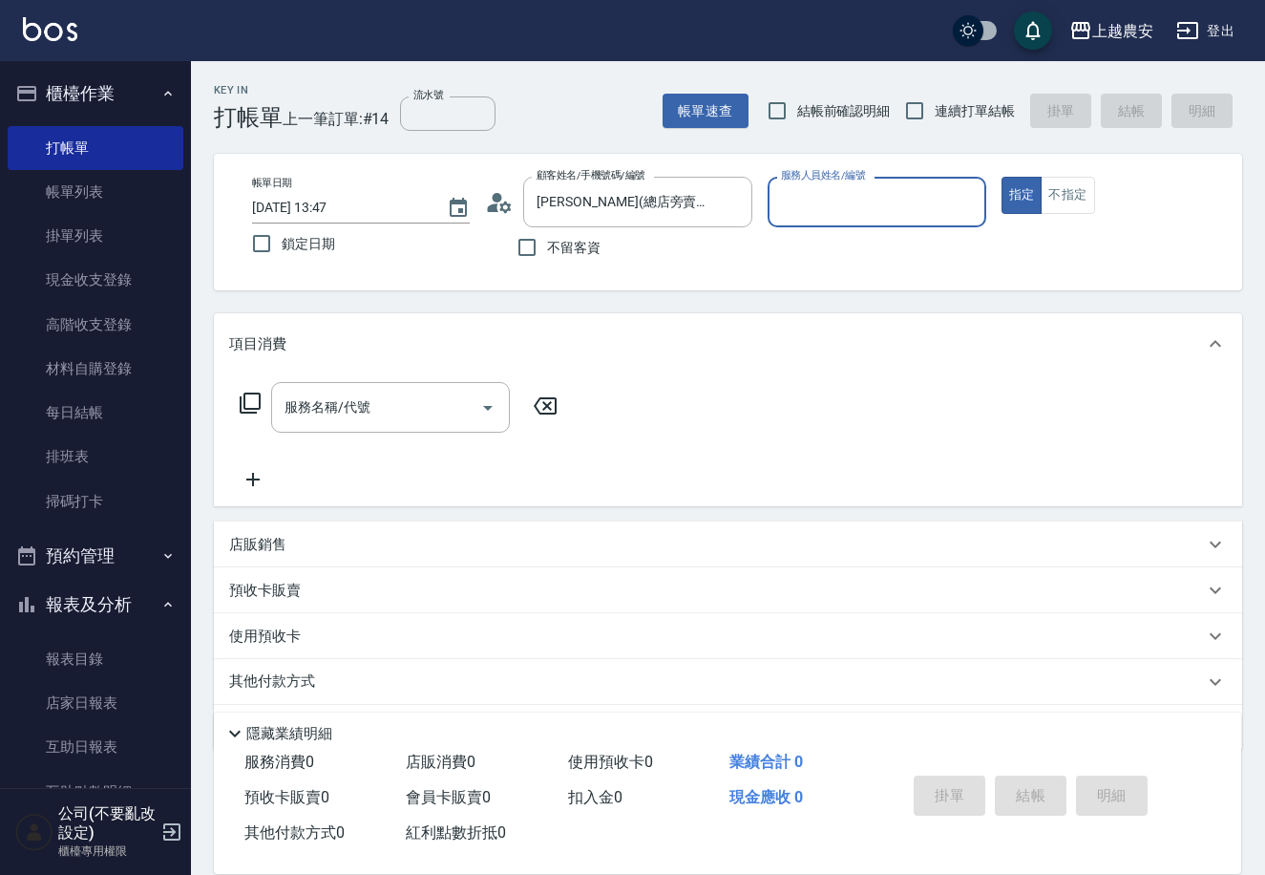
type input "Candy-7"
click at [1002, 177] on button "指定" at bounding box center [1022, 195] width 41 height 37
type button "true"
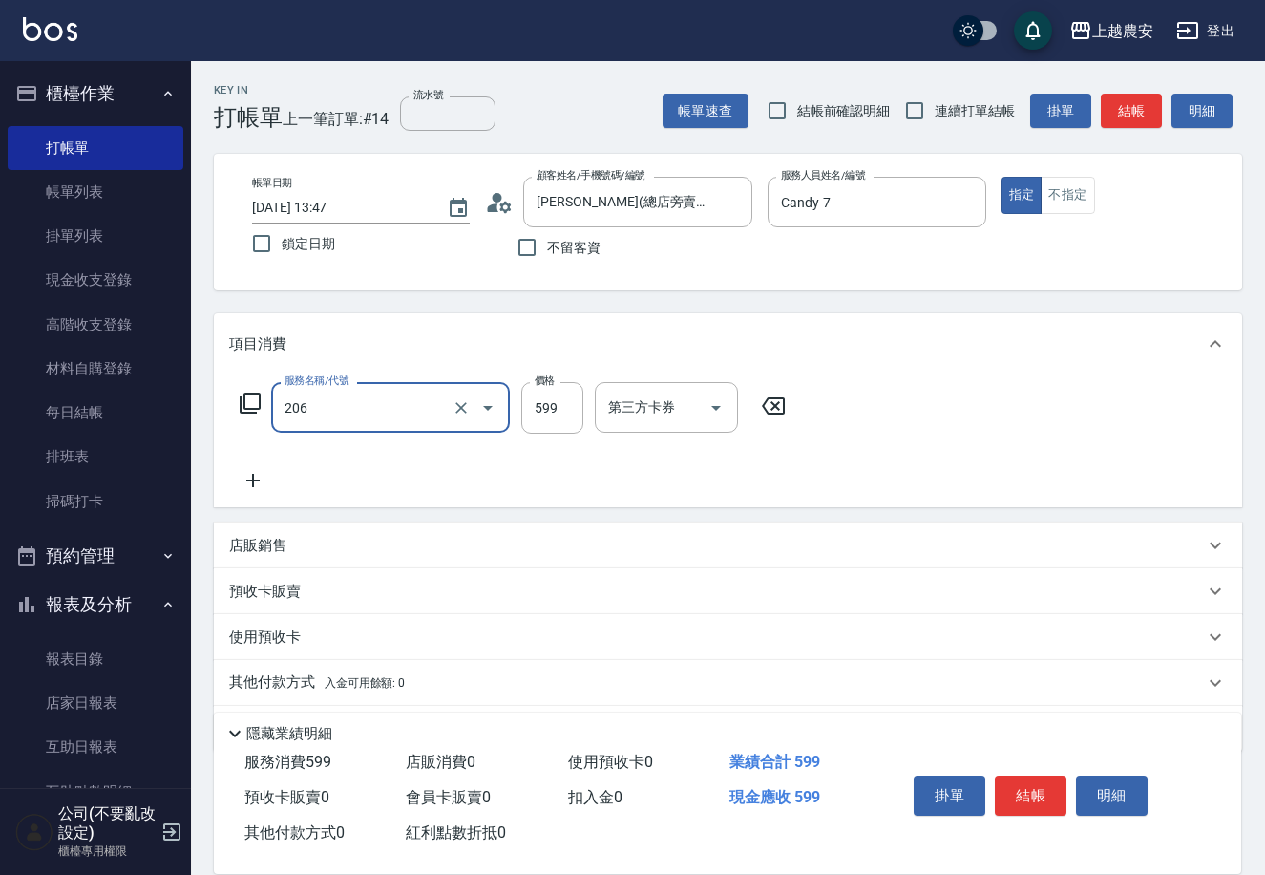
type input "洗+剪(206)"
type input "700"
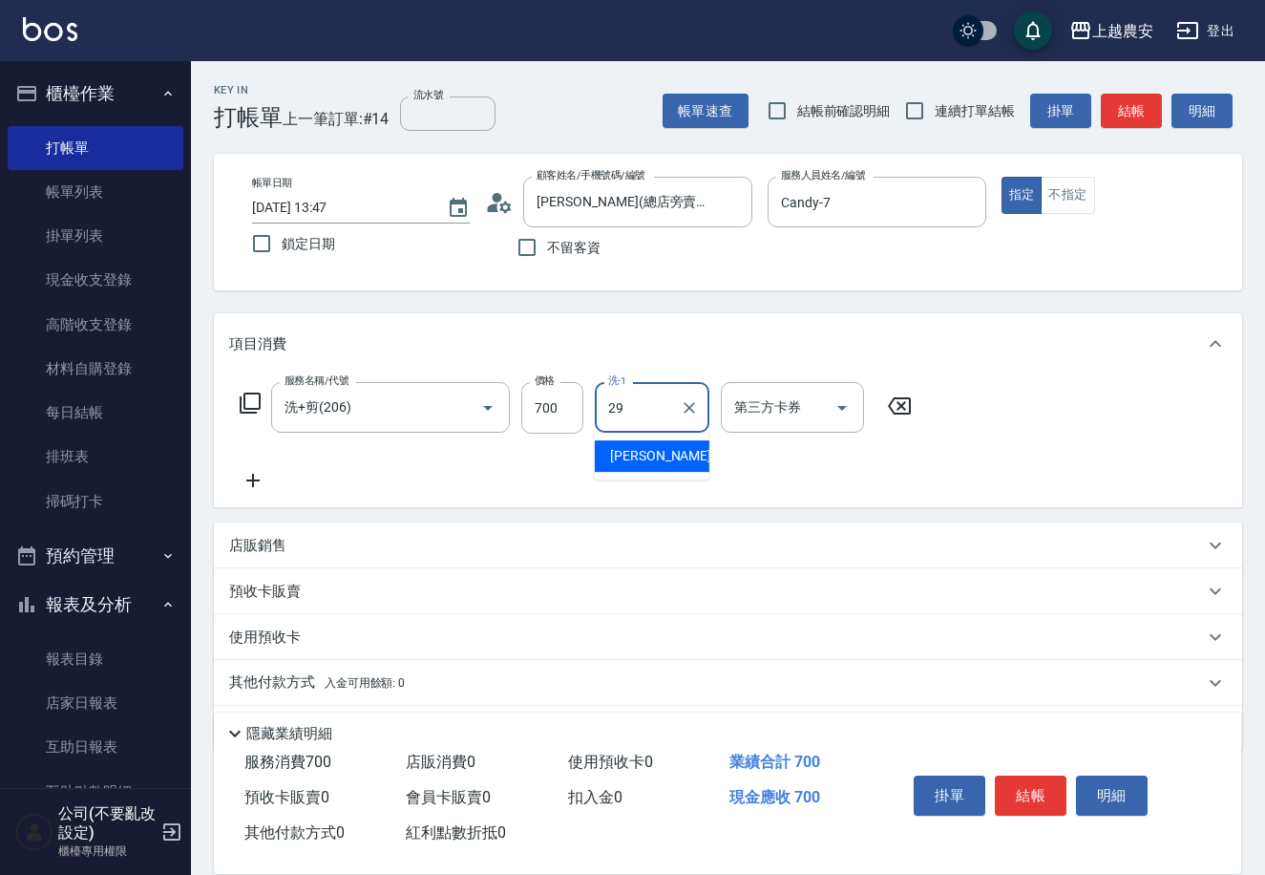
type input "[PERSON_NAME]-29"
click at [1019, 802] on button "結帳" at bounding box center [1031, 795] width 72 height 40
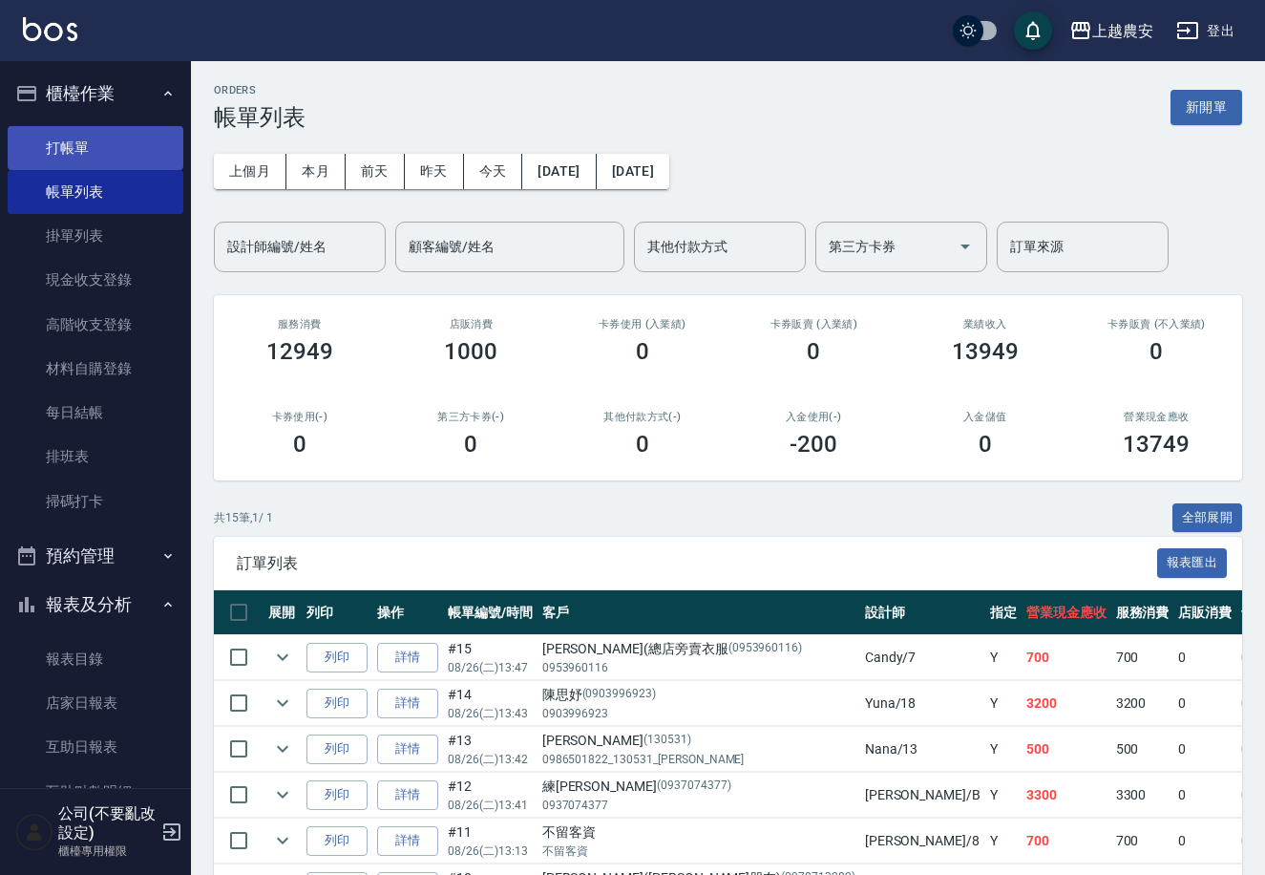
click at [81, 159] on link "打帳單" at bounding box center [96, 148] width 176 height 44
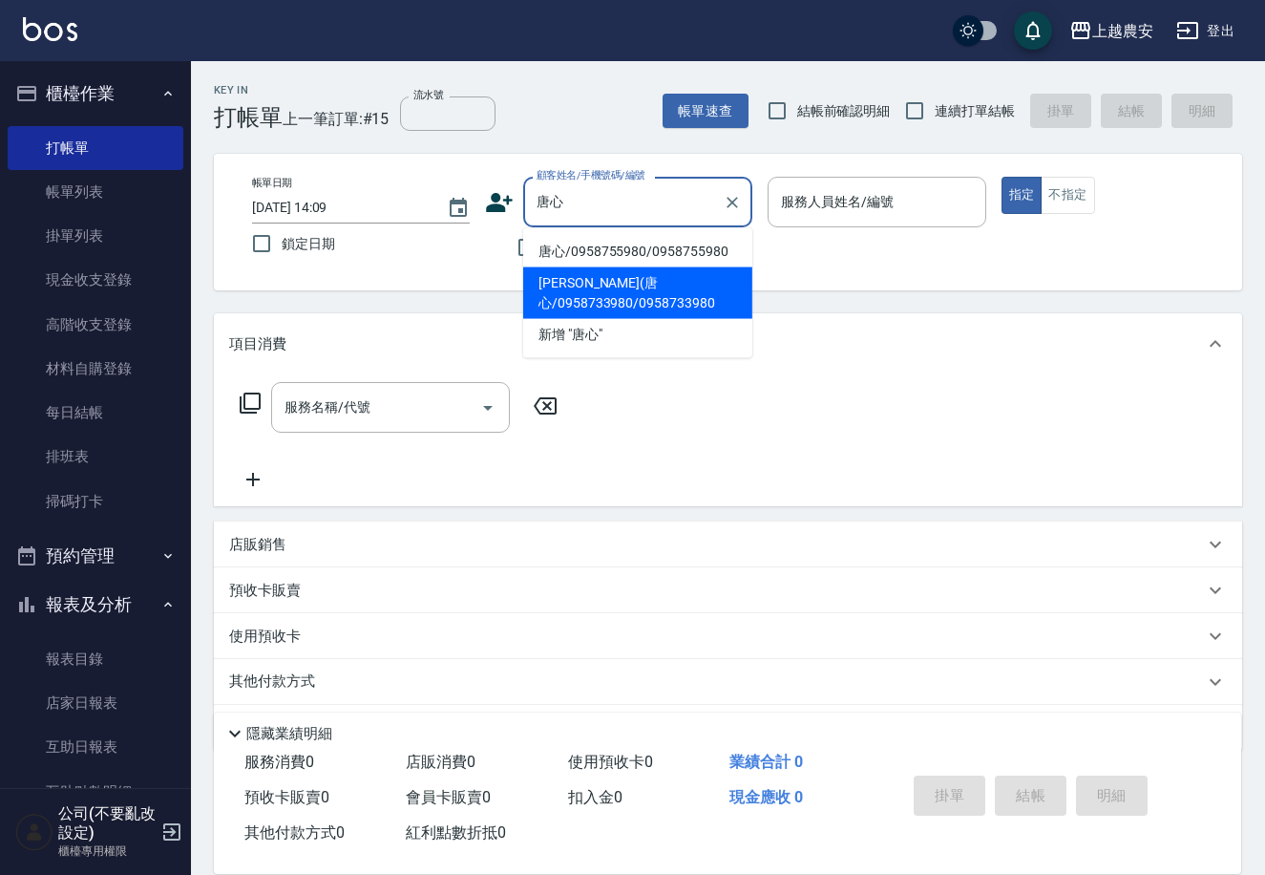
click at [659, 296] on li "[PERSON_NAME](唐心/0958733980/0958733980" at bounding box center [637, 293] width 229 height 52
type input "[PERSON_NAME](唐心/0958733980/0958733980"
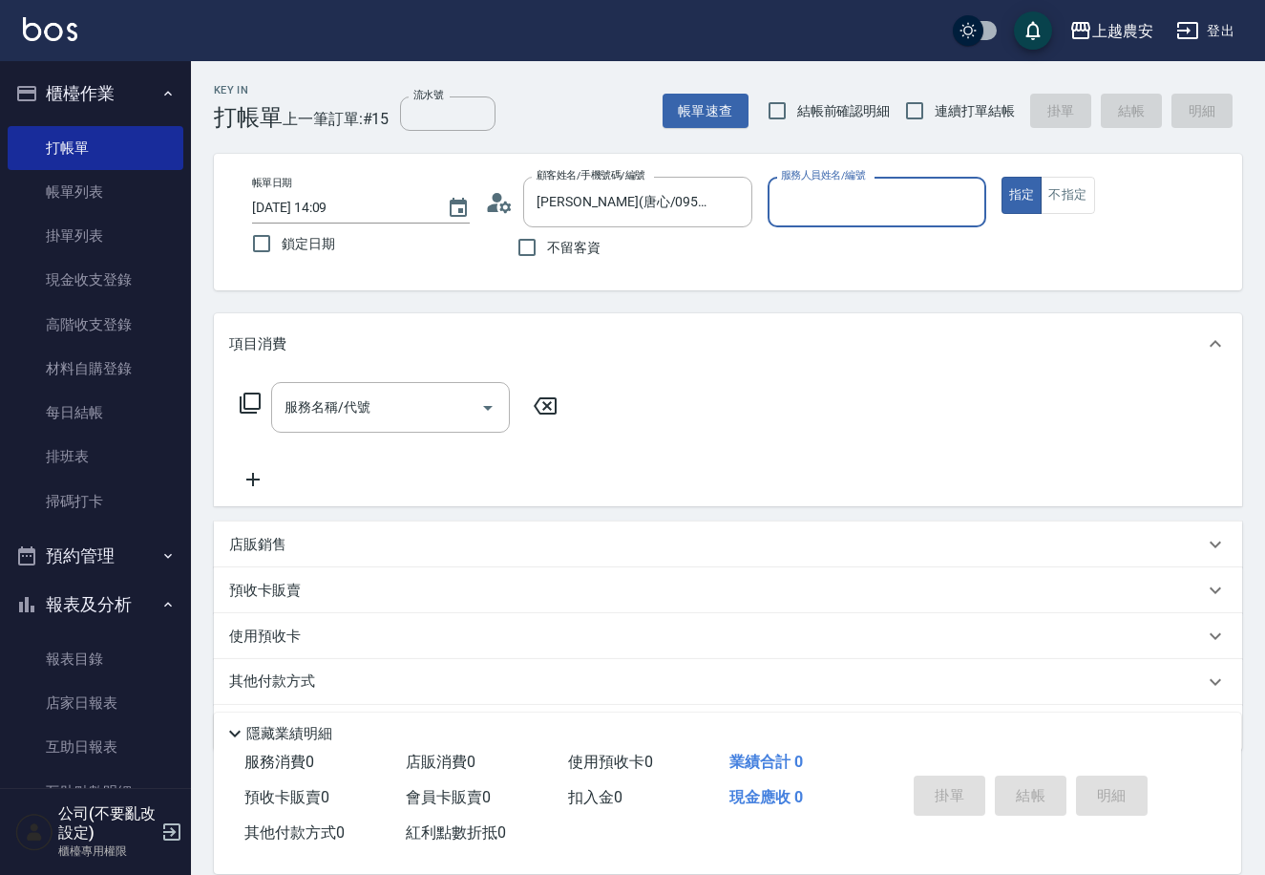
type input "Candy-7"
click at [1002, 177] on button "指定" at bounding box center [1022, 195] width 41 height 37
type button "true"
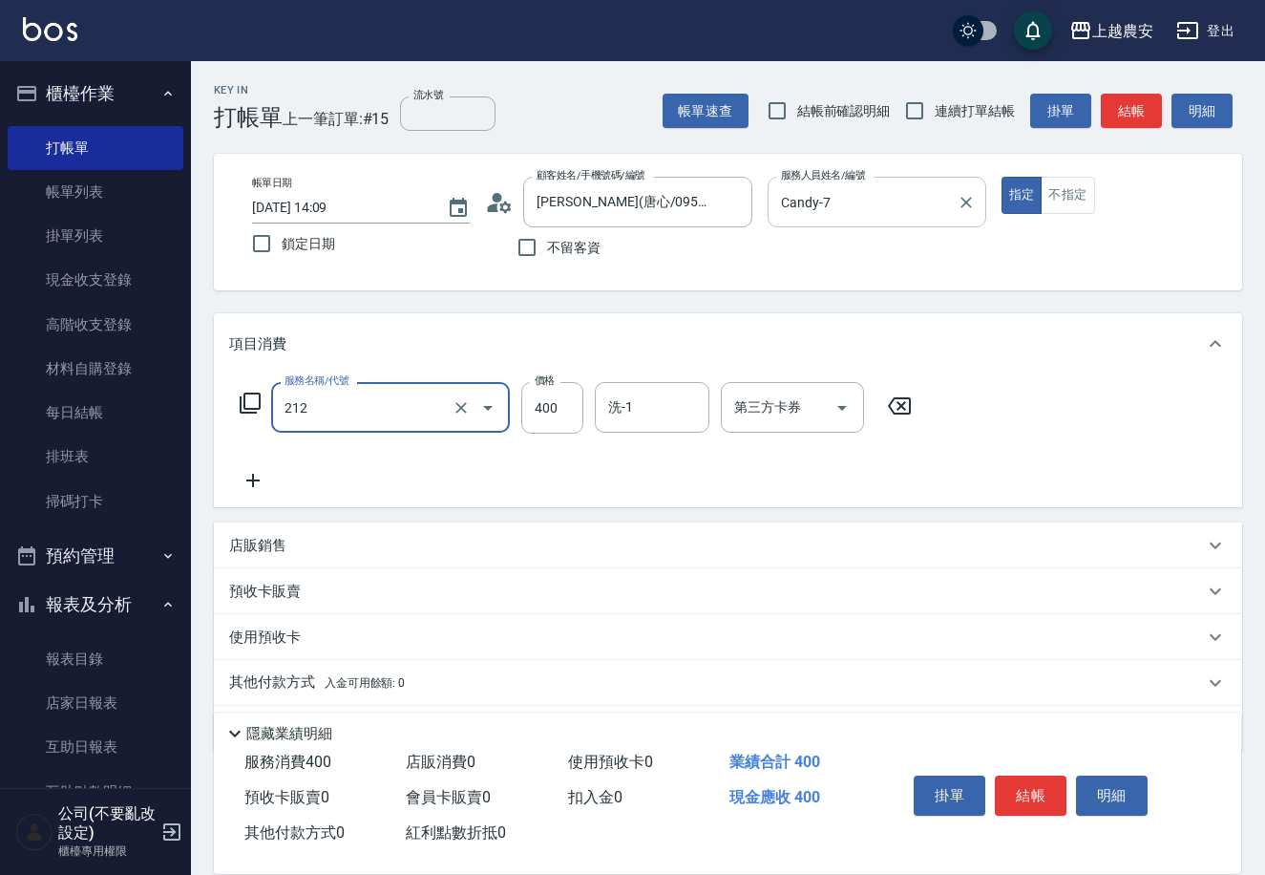
type input "洗髮券消費(212)"
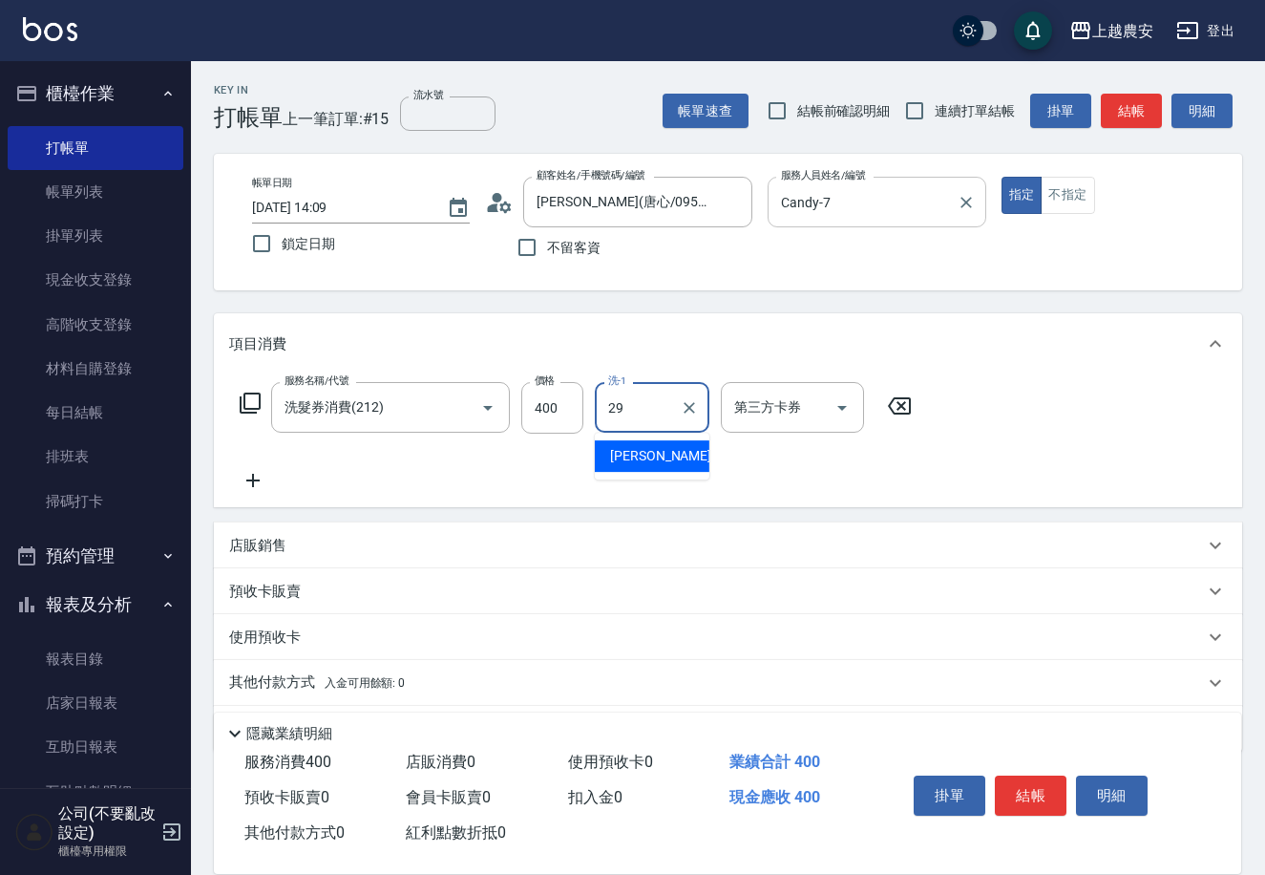
type input "[PERSON_NAME]-29"
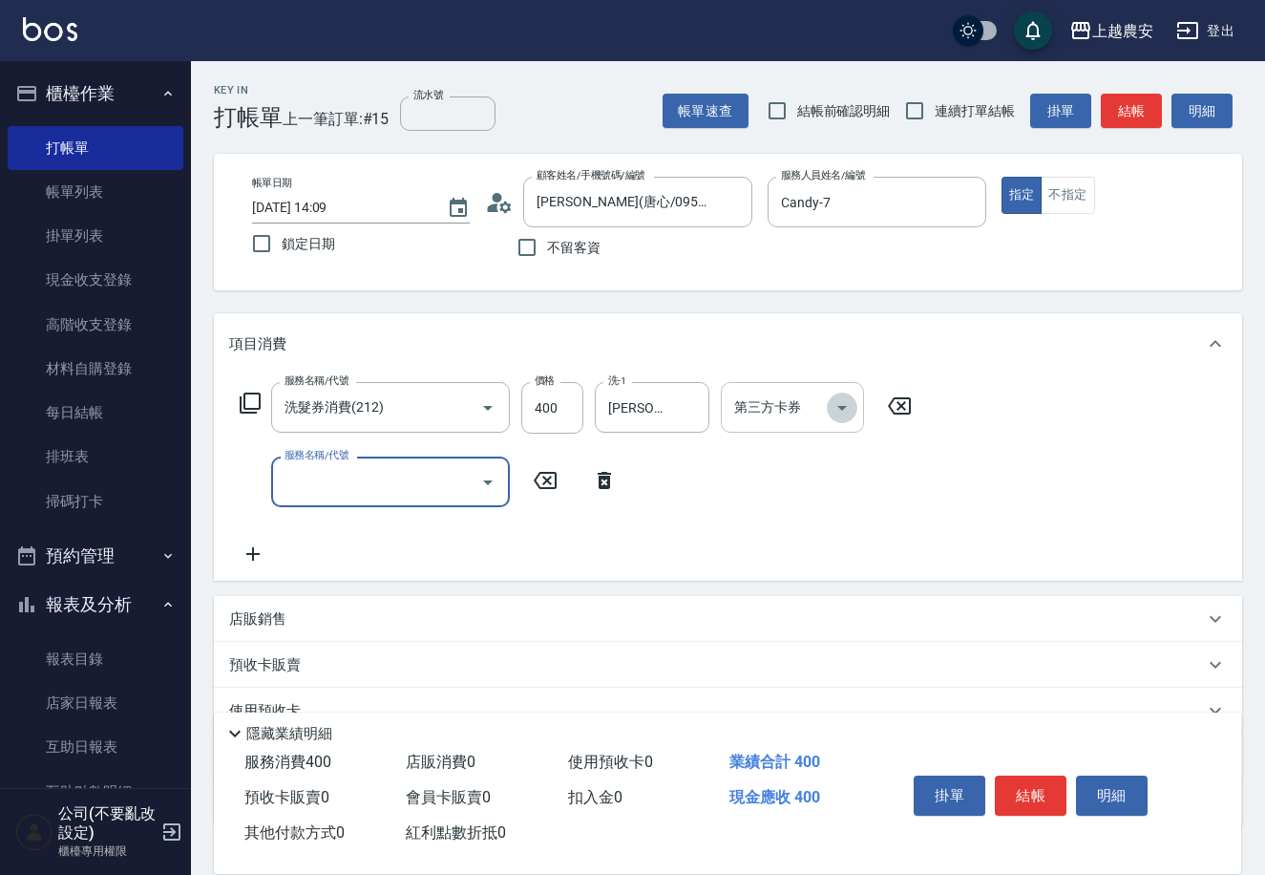
click at [846, 419] on button "Open" at bounding box center [842, 407] width 31 height 31
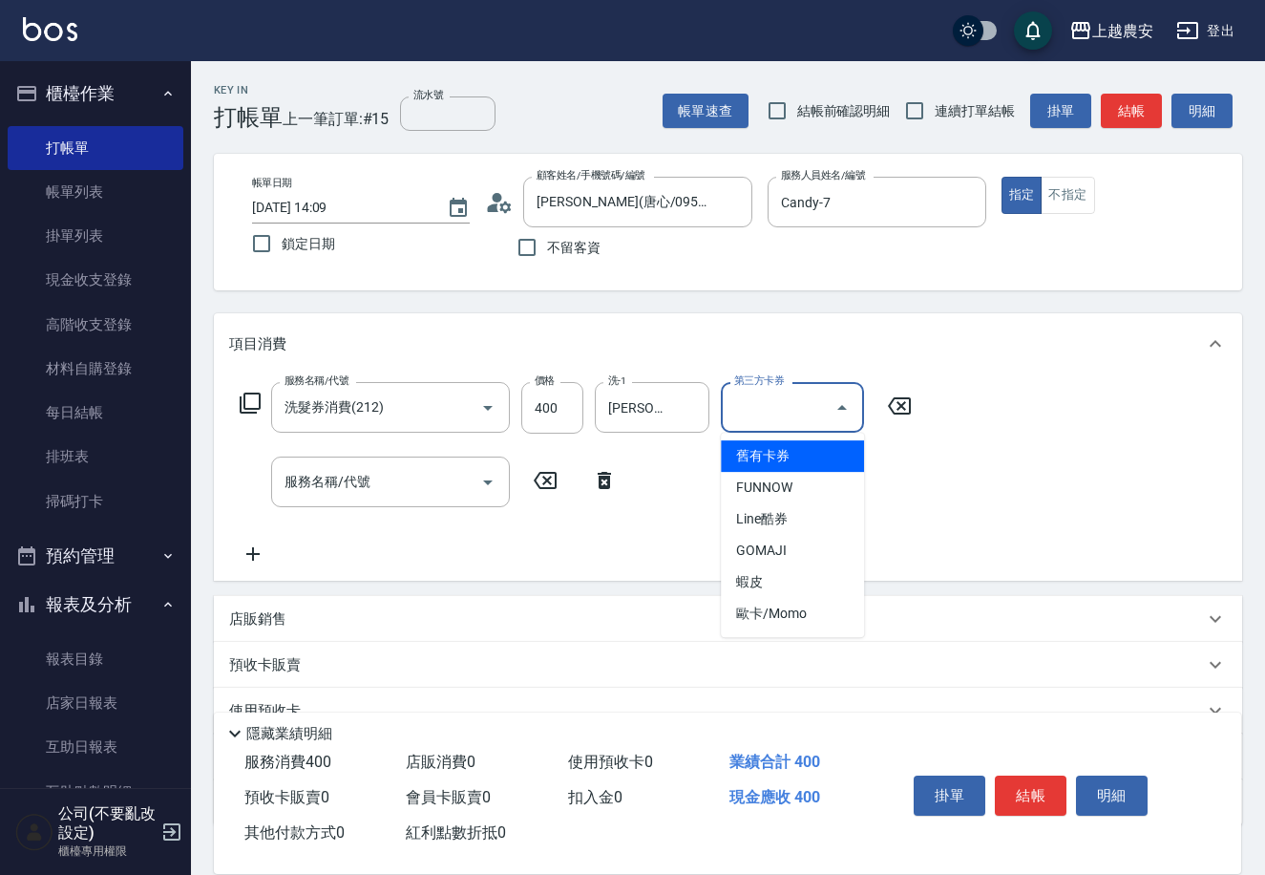
type input "舊有卡券"
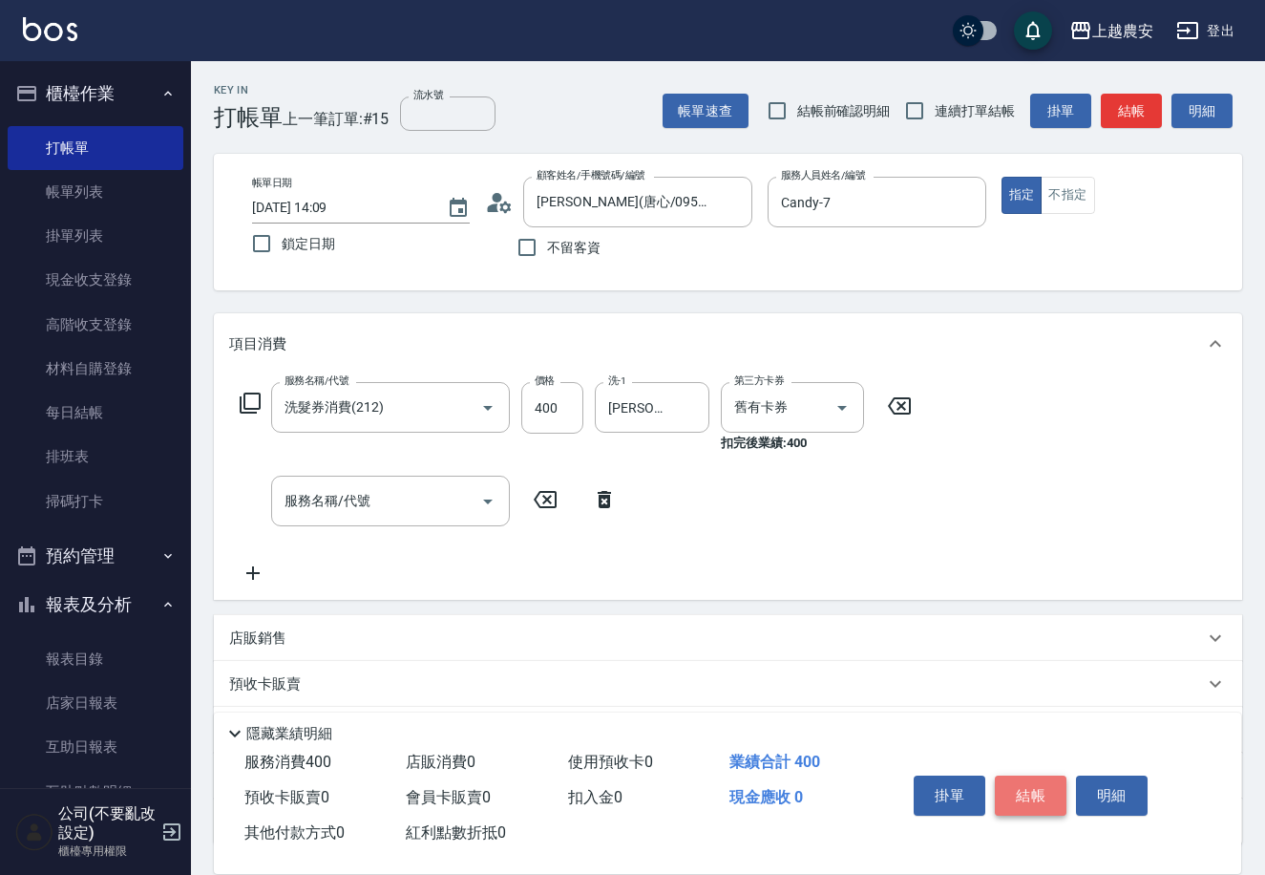
click at [1033, 789] on button "結帳" at bounding box center [1031, 795] width 72 height 40
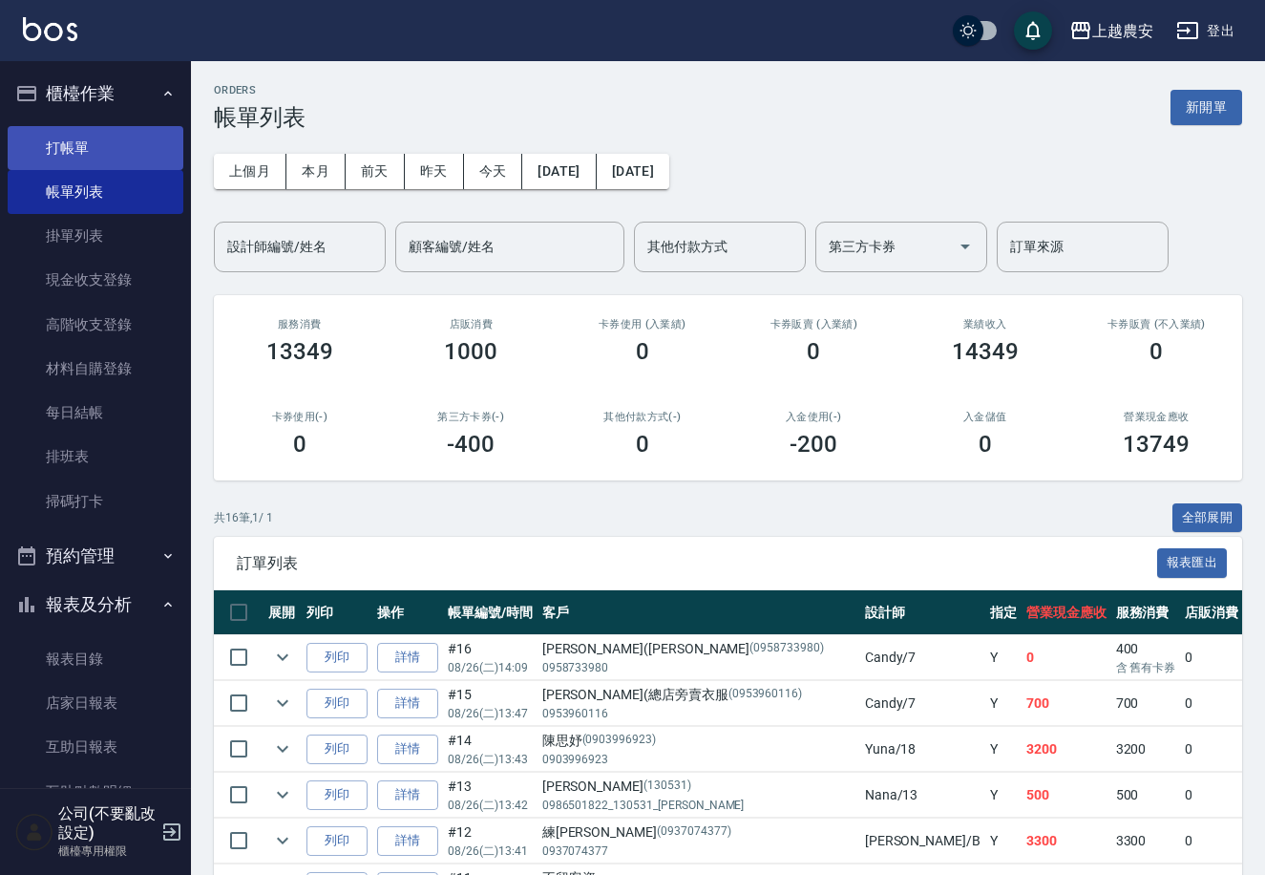
click at [107, 148] on link "打帳單" at bounding box center [96, 148] width 176 height 44
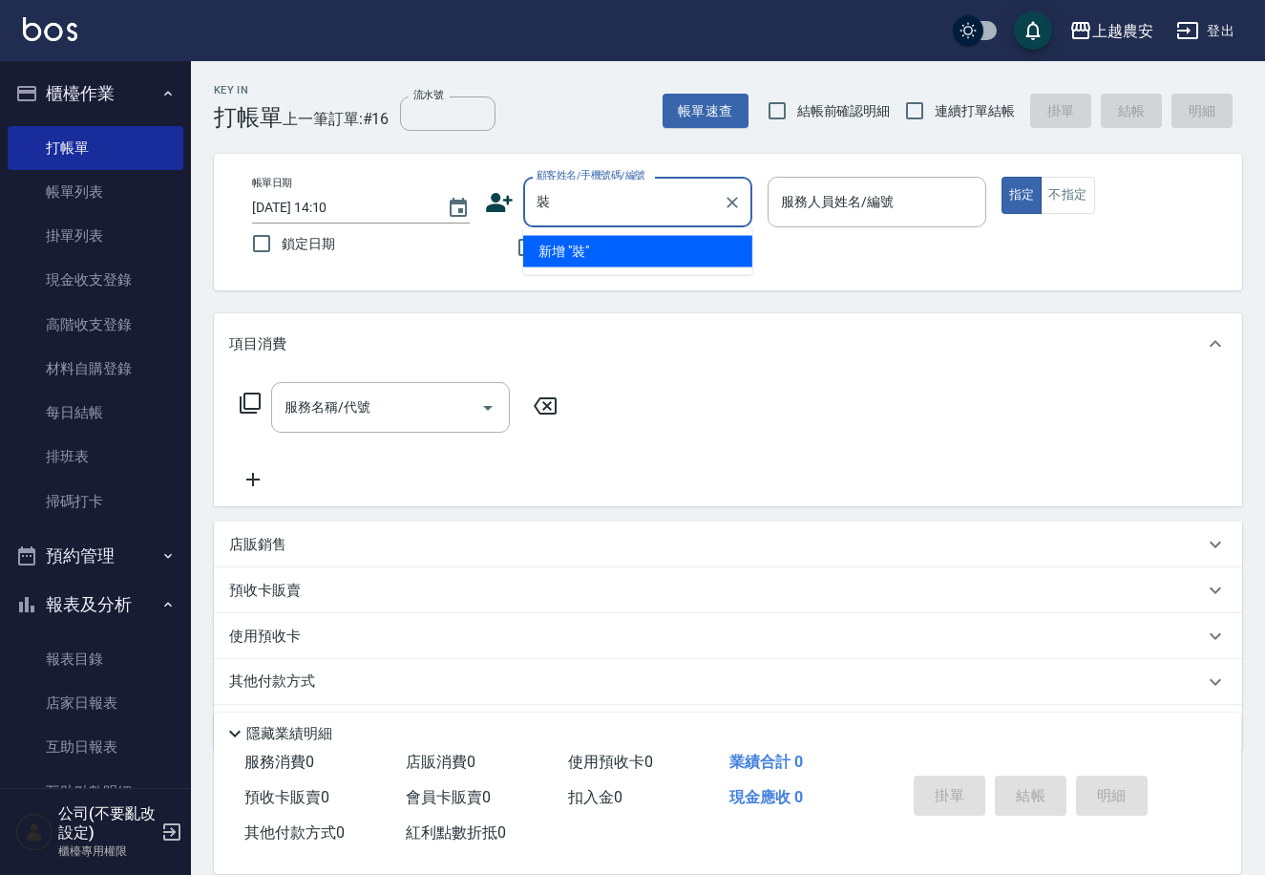
type input "莊"
drag, startPoint x: 664, startPoint y: 207, endPoint x: 927, endPoint y: 239, distance: 265.4
click at [927, 239] on div "帳單日期 [DATE] 14:10 鎖定日期 顧客姓名/手機號碼/編號 0933168222 顧客姓名/手機號碼/編號 不留客資 服務人員姓名/編號 服務人員…" at bounding box center [728, 222] width 983 height 91
drag, startPoint x: 539, startPoint y: 206, endPoint x: 690, endPoint y: 192, distance: 152.5
click at [690, 192] on input "0933168222" at bounding box center [623, 201] width 183 height 33
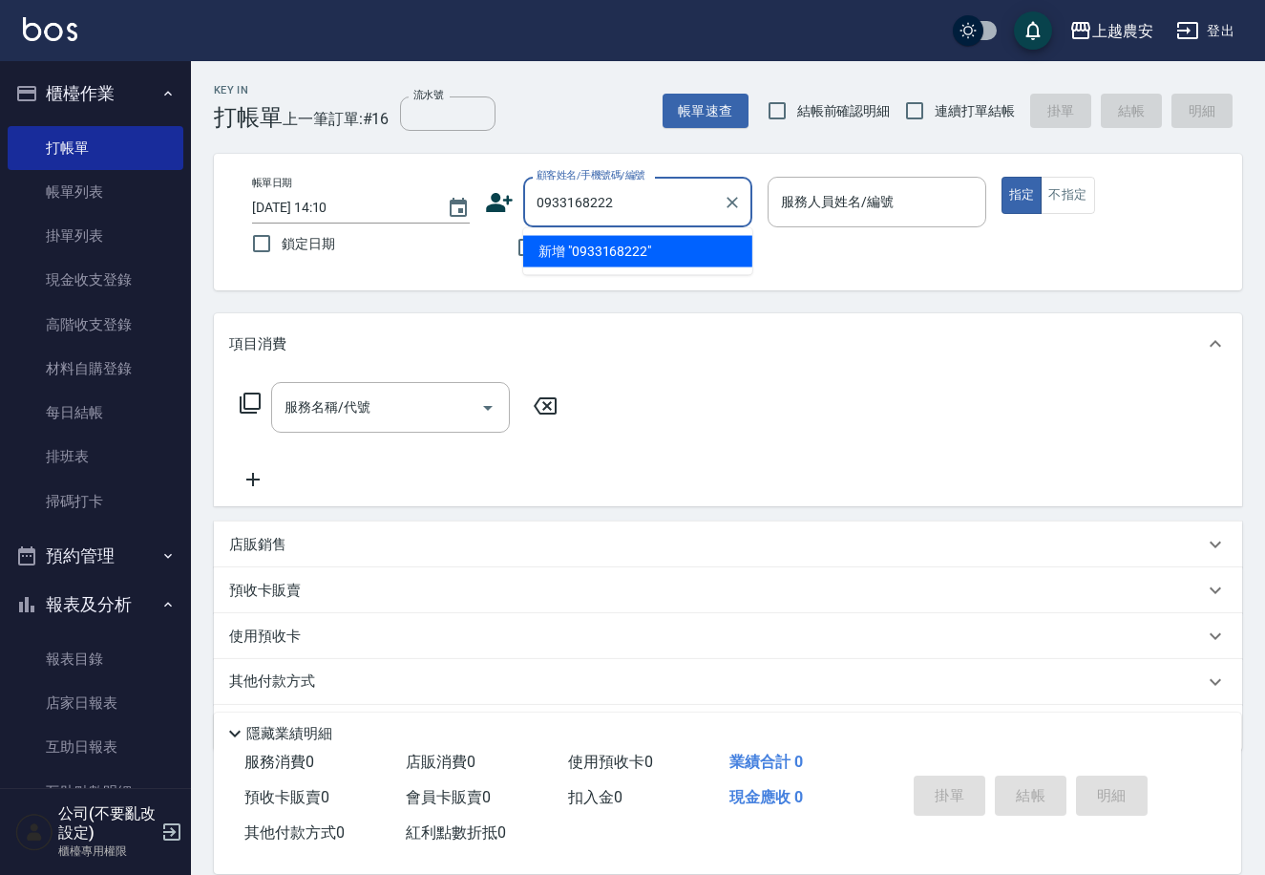
type input "0933168222"
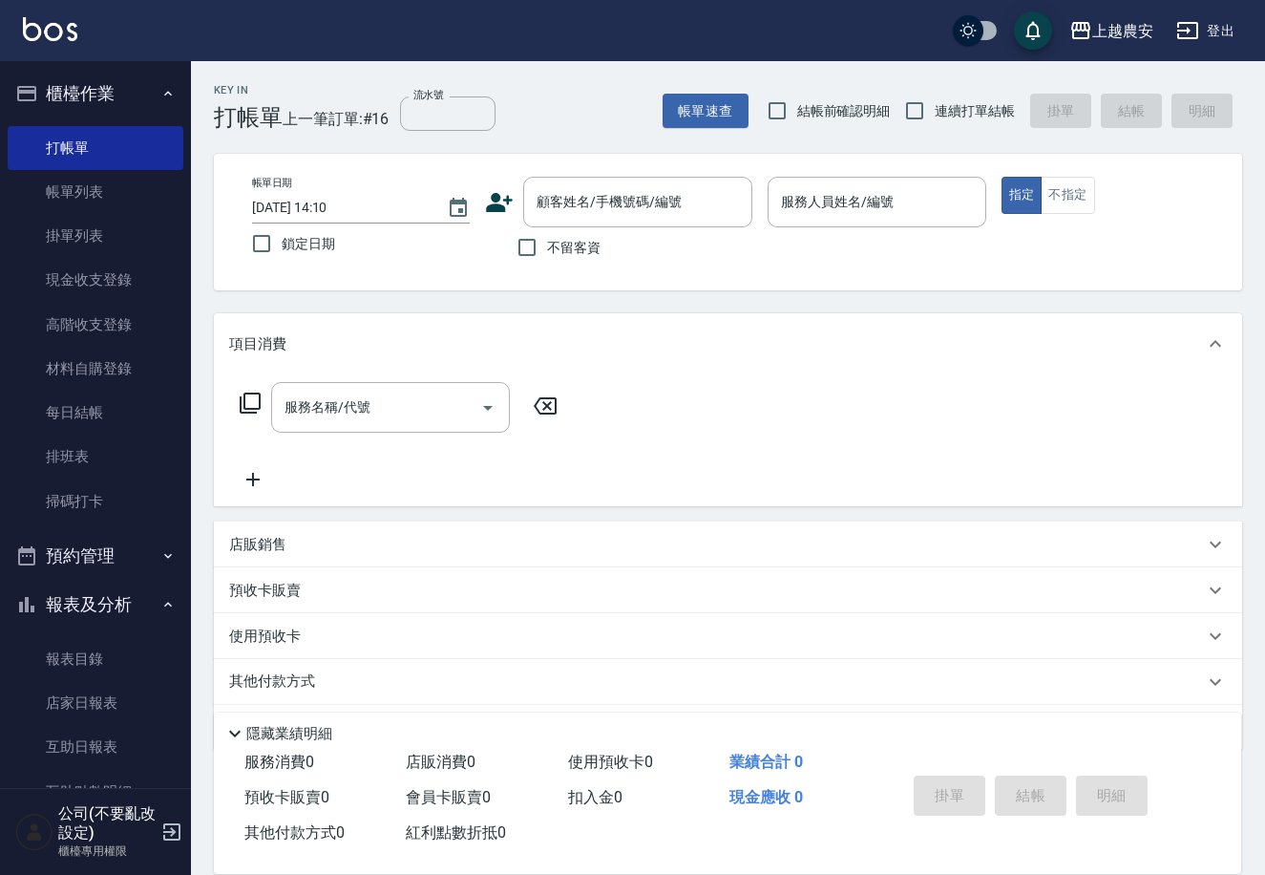
click at [504, 203] on icon at bounding box center [499, 202] width 29 height 29
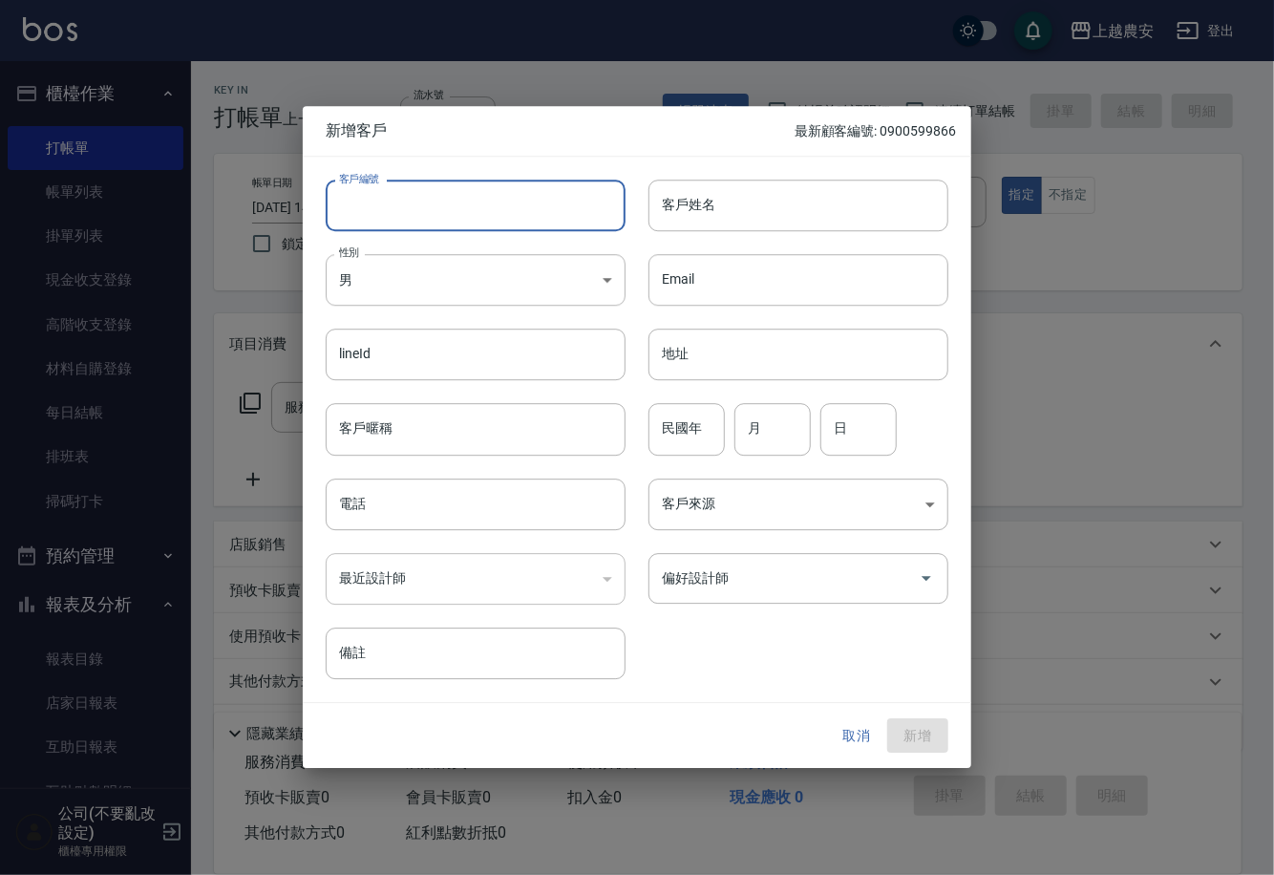
paste input "0933168222"
type input "0933168222"
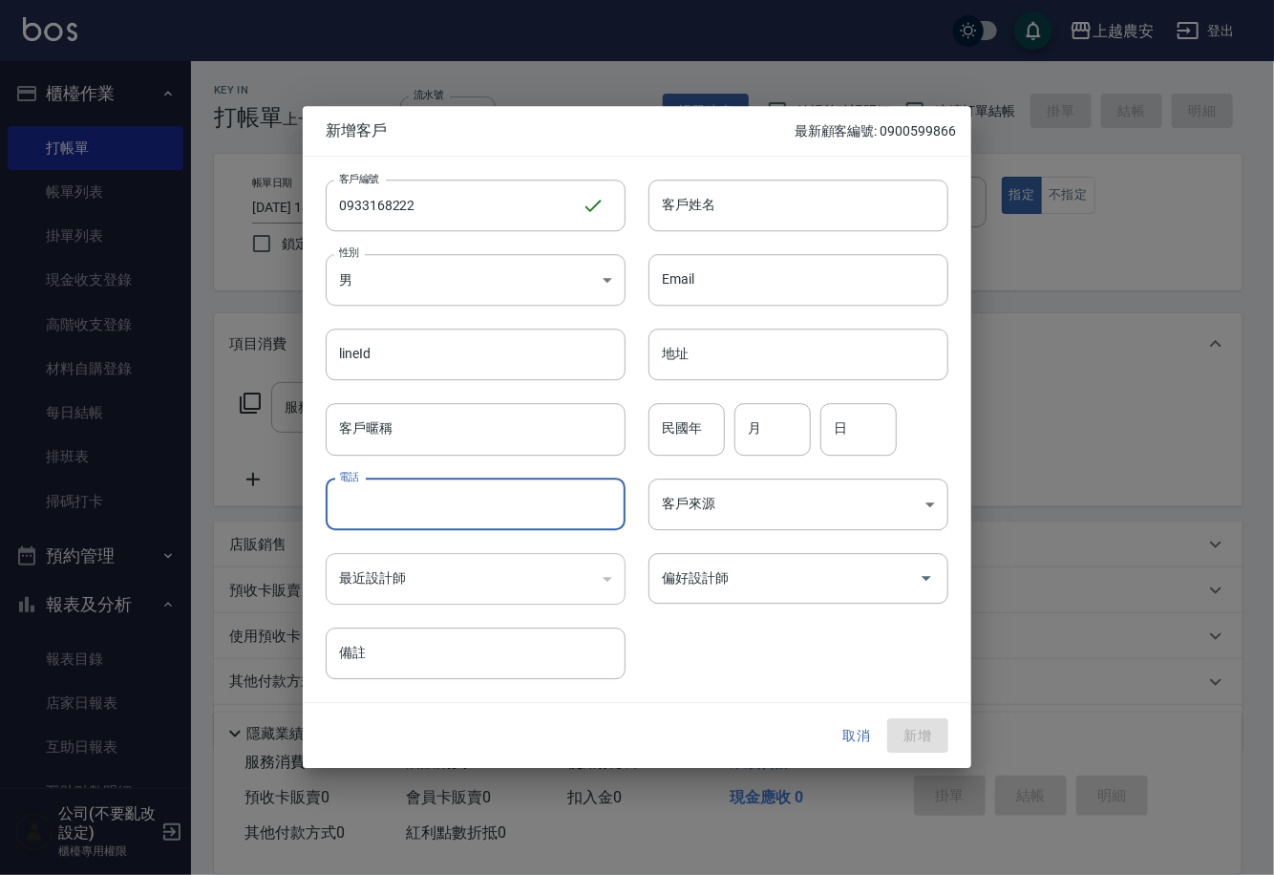
paste input "0933168222"
type input "0933168222"
click at [705, 216] on input "客戶姓名" at bounding box center [798, 206] width 300 height 52
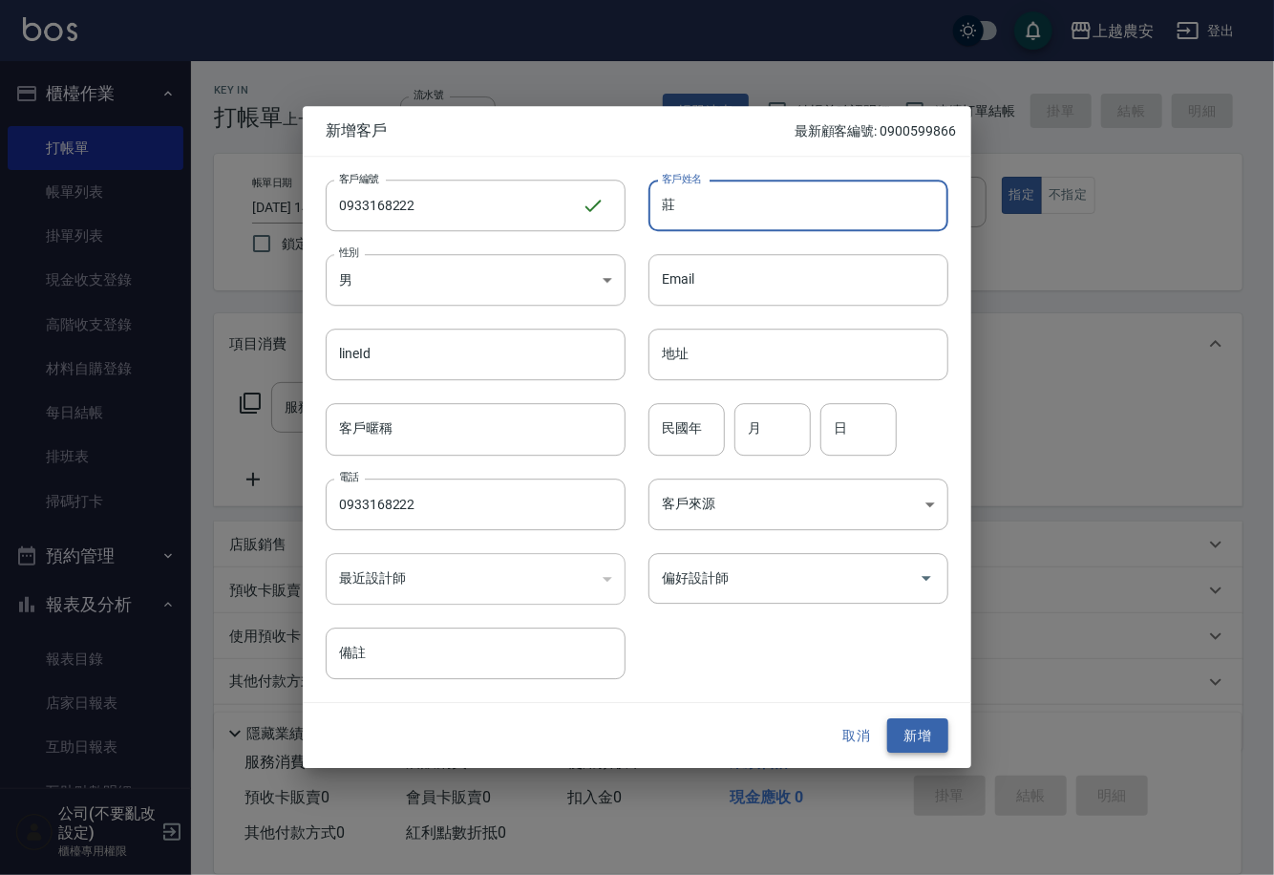
type input "莊"
click at [929, 732] on button "新增" at bounding box center [917, 735] width 61 height 35
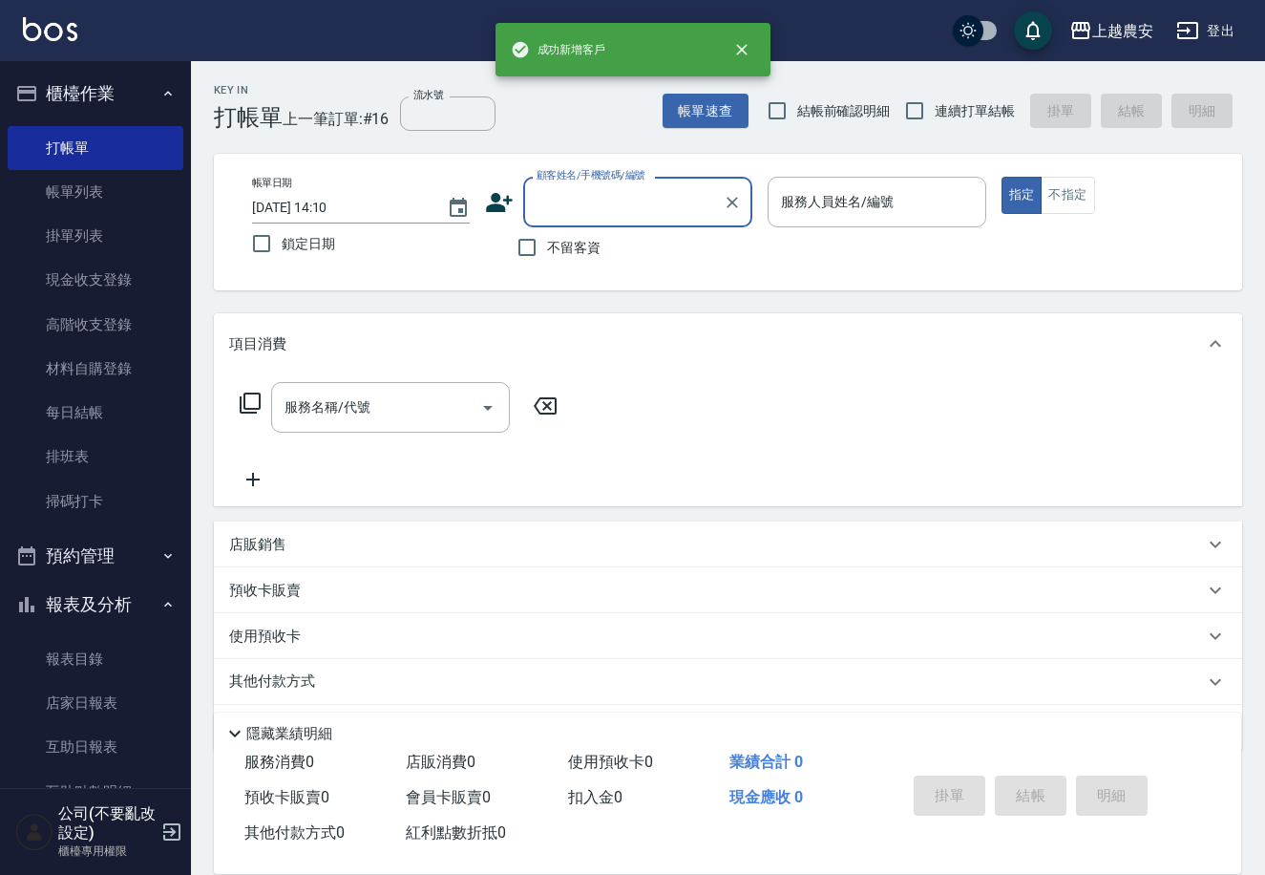
paste input "0933168222"
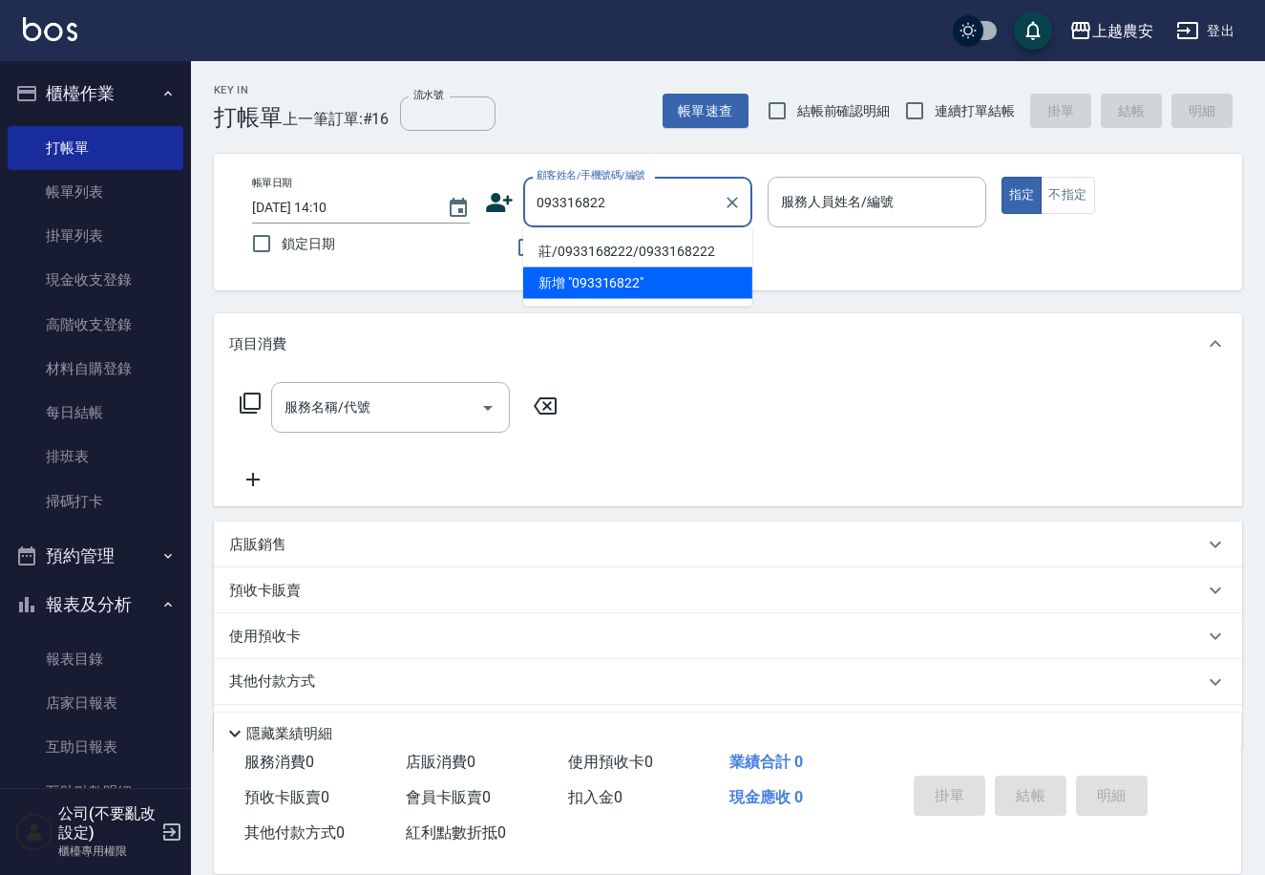
type input "莊/0933168222/0933168222"
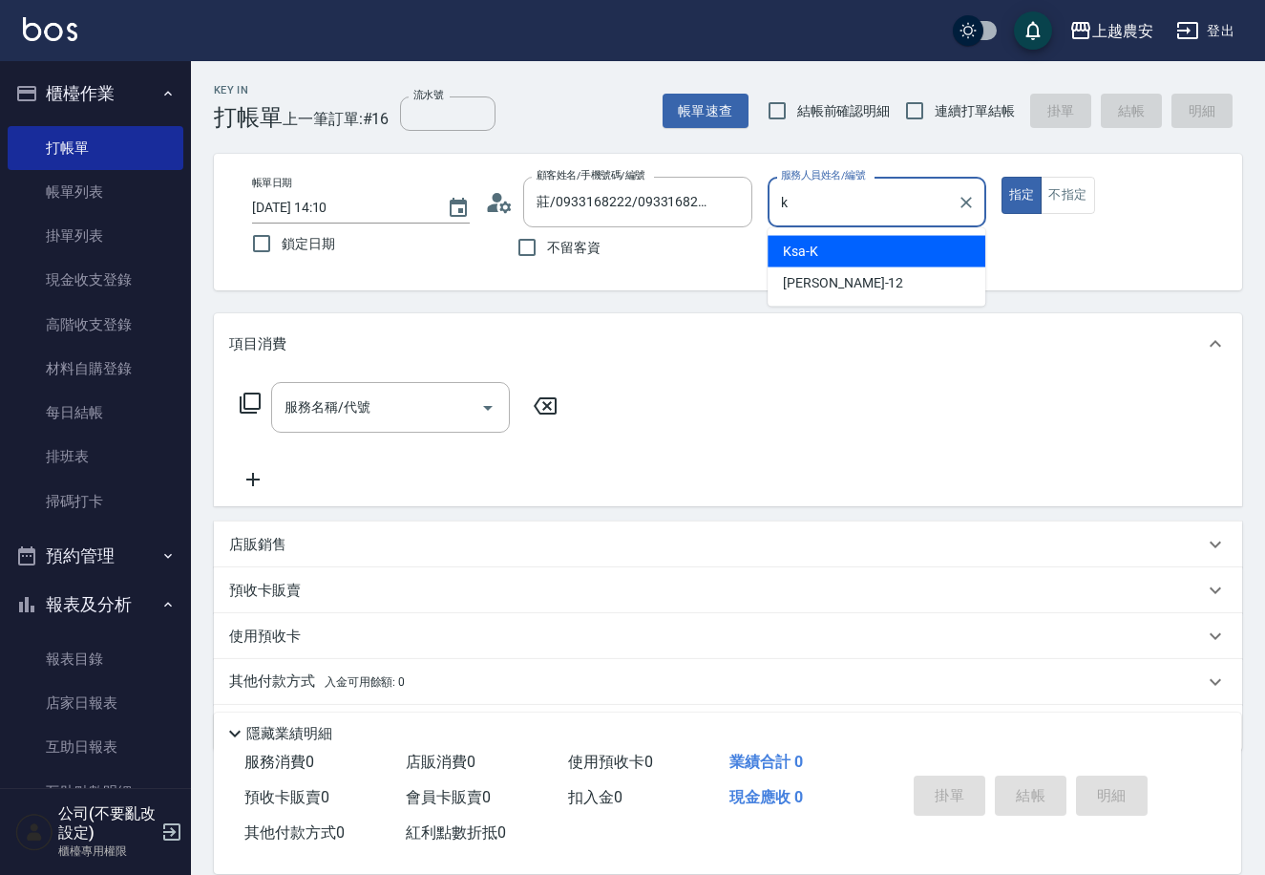
type input "Ksa-K"
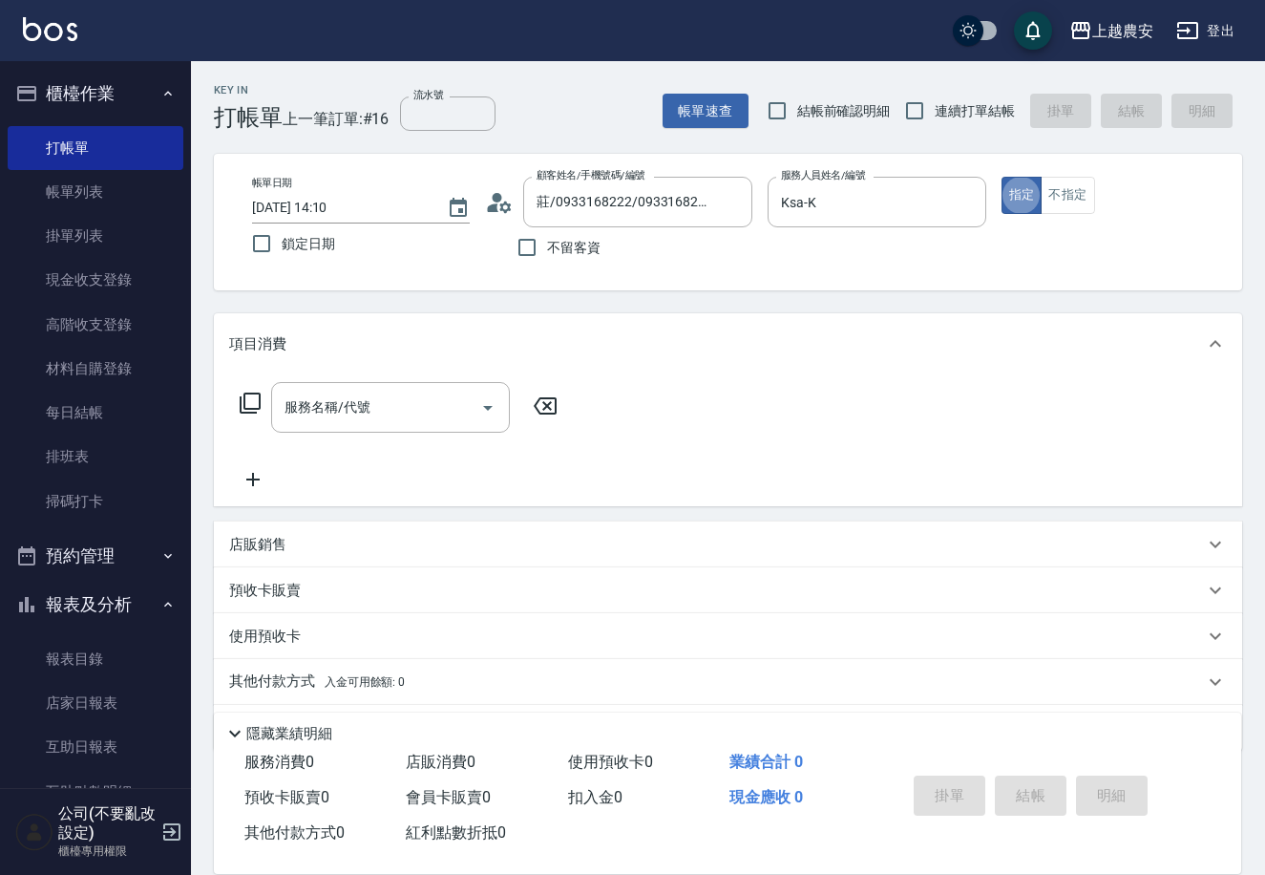
type button "true"
click at [369, 416] on input "服務名稱/代號" at bounding box center [376, 407] width 193 height 33
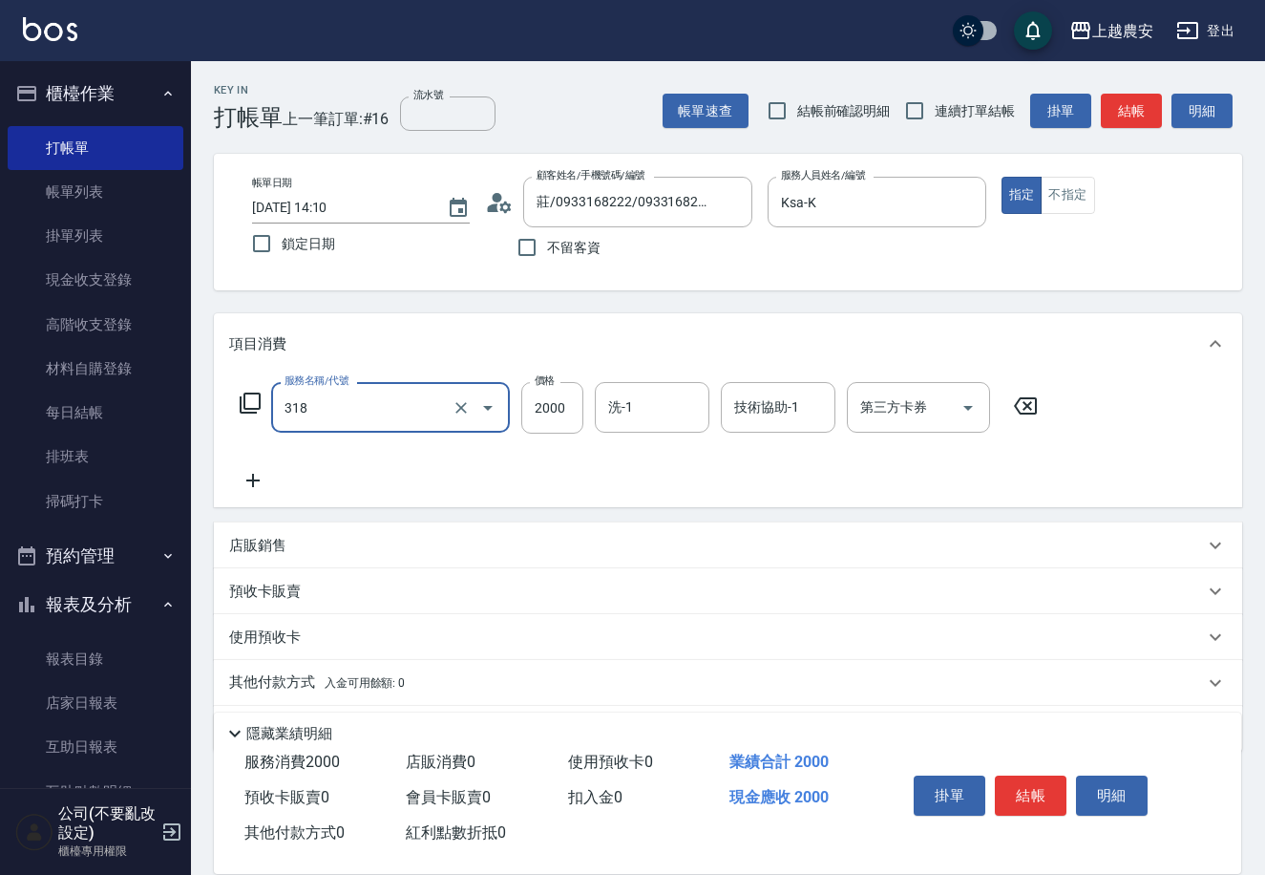
type input "燙髮1500↑(自購)(318)"
type input "2600"
click at [1040, 775] on button "結帳" at bounding box center [1031, 795] width 72 height 40
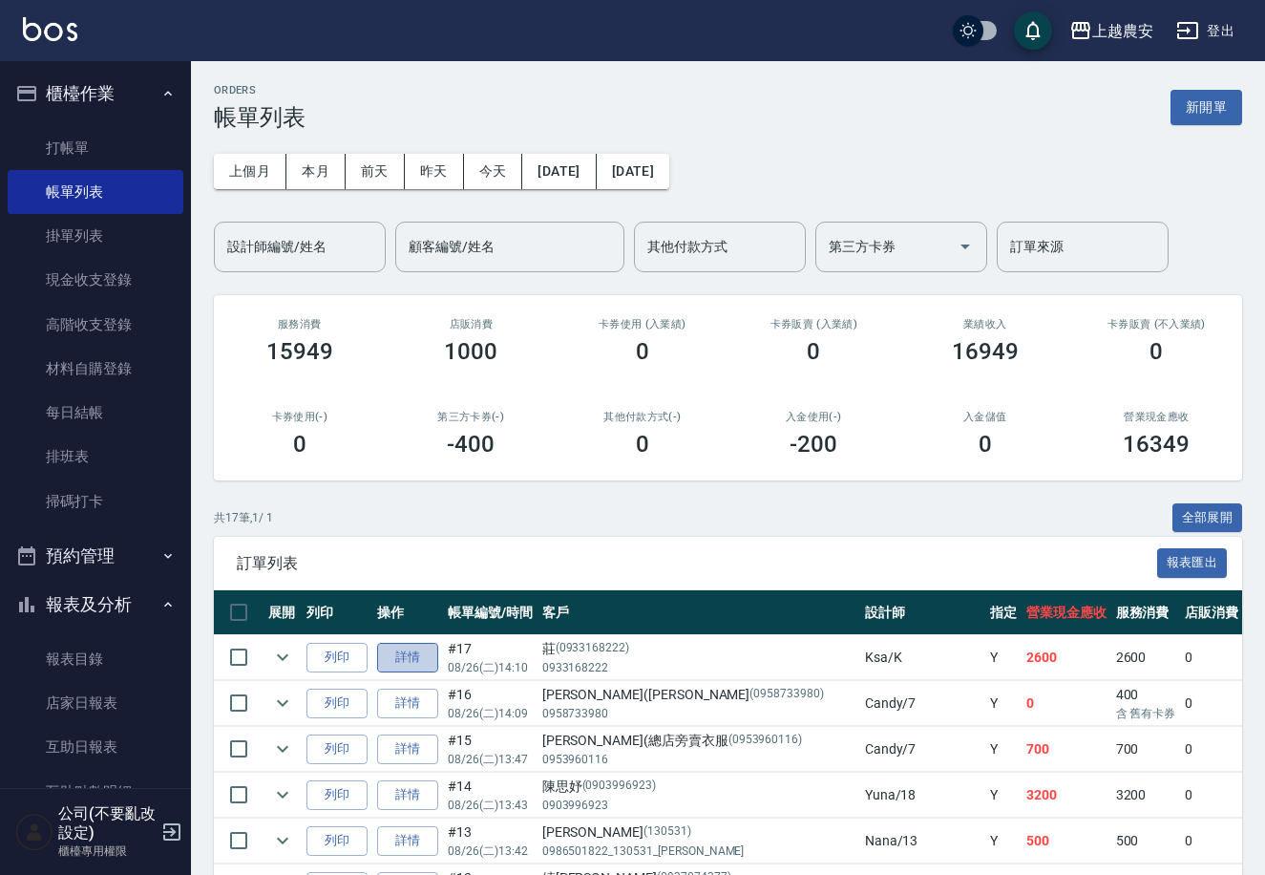
click at [397, 651] on link "詳情" at bounding box center [407, 658] width 61 height 30
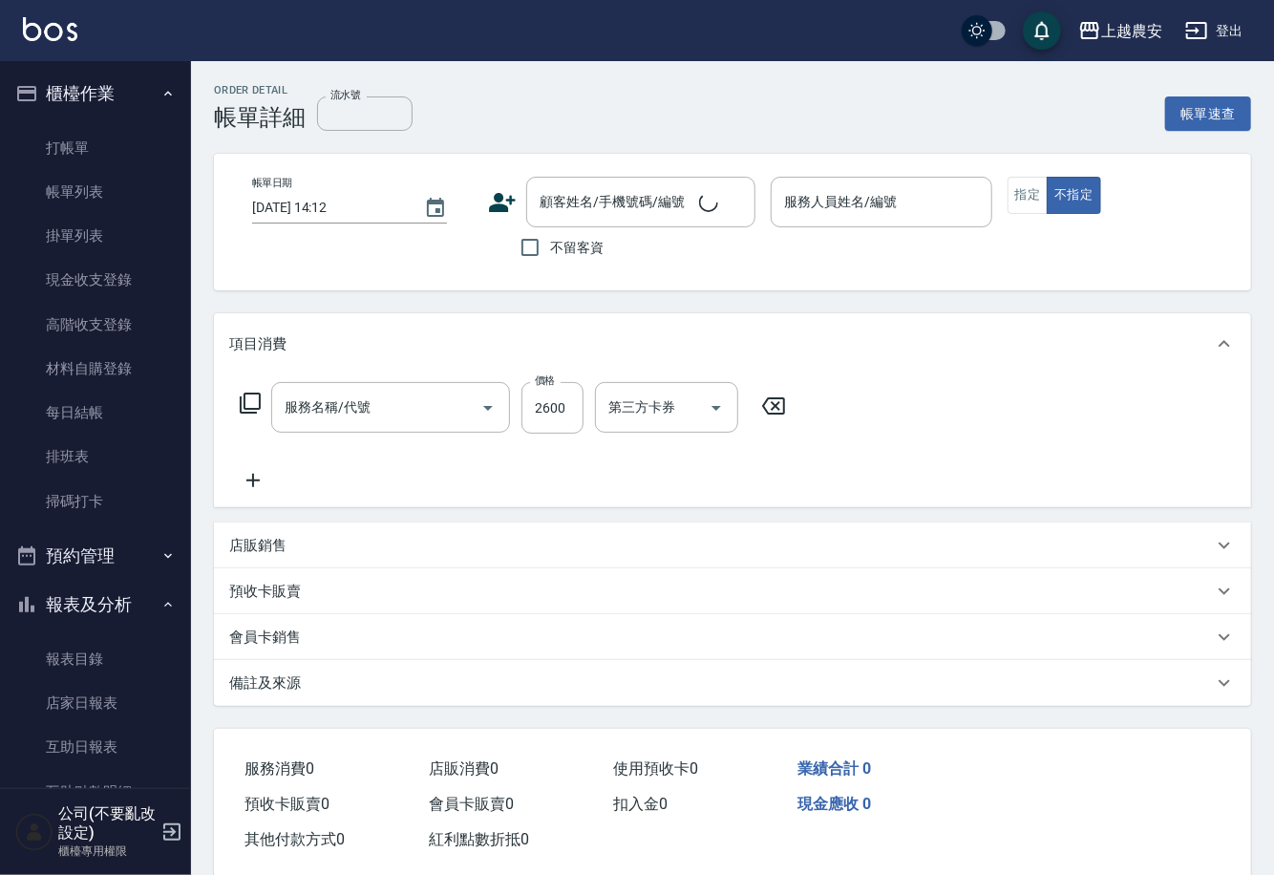
type input "[DATE] 14:10"
type input "Ksa-K"
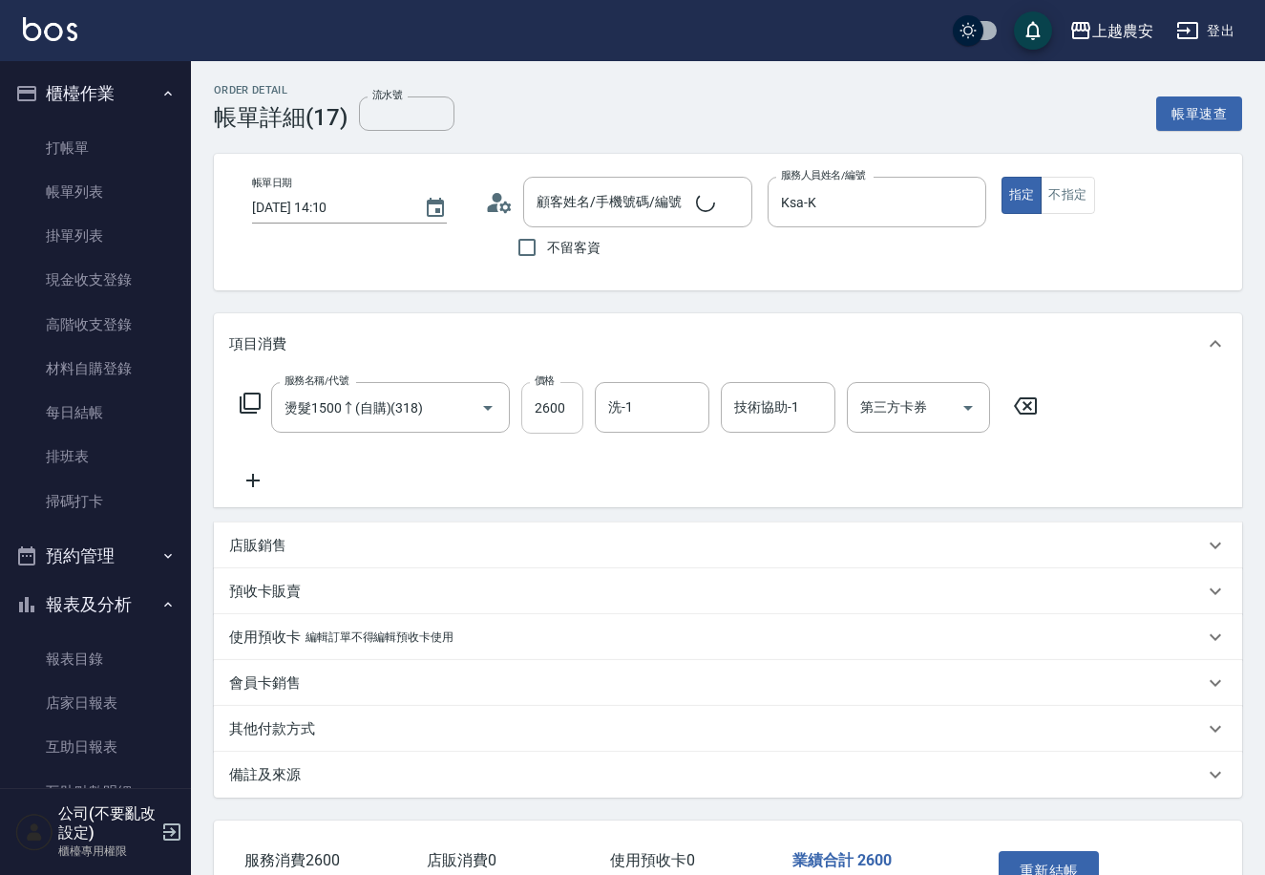
type input "燙髮1500↑(自購)(318)"
click at [665, 426] on div "洗-1" at bounding box center [652, 407] width 115 height 51
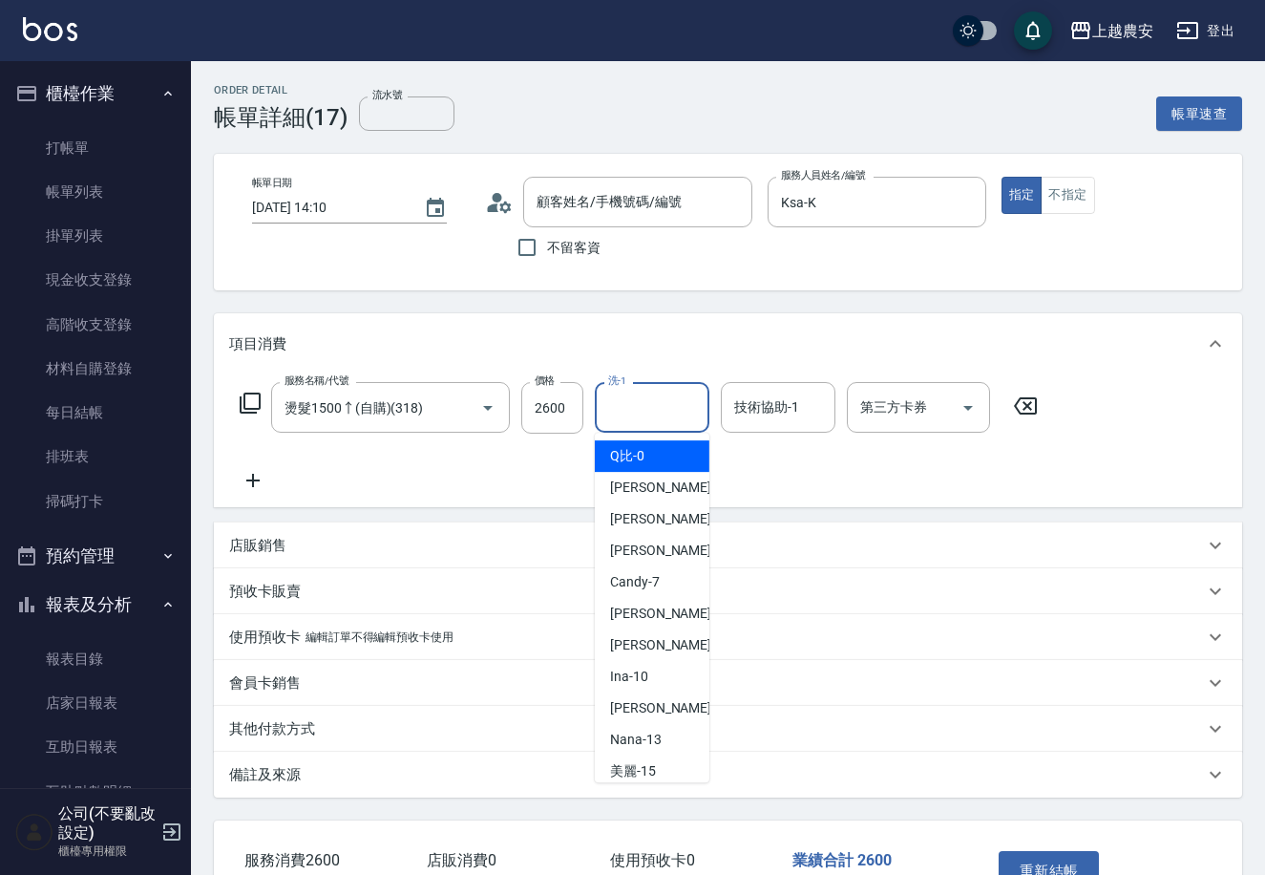
type input "莊/0933168222/0933168222"
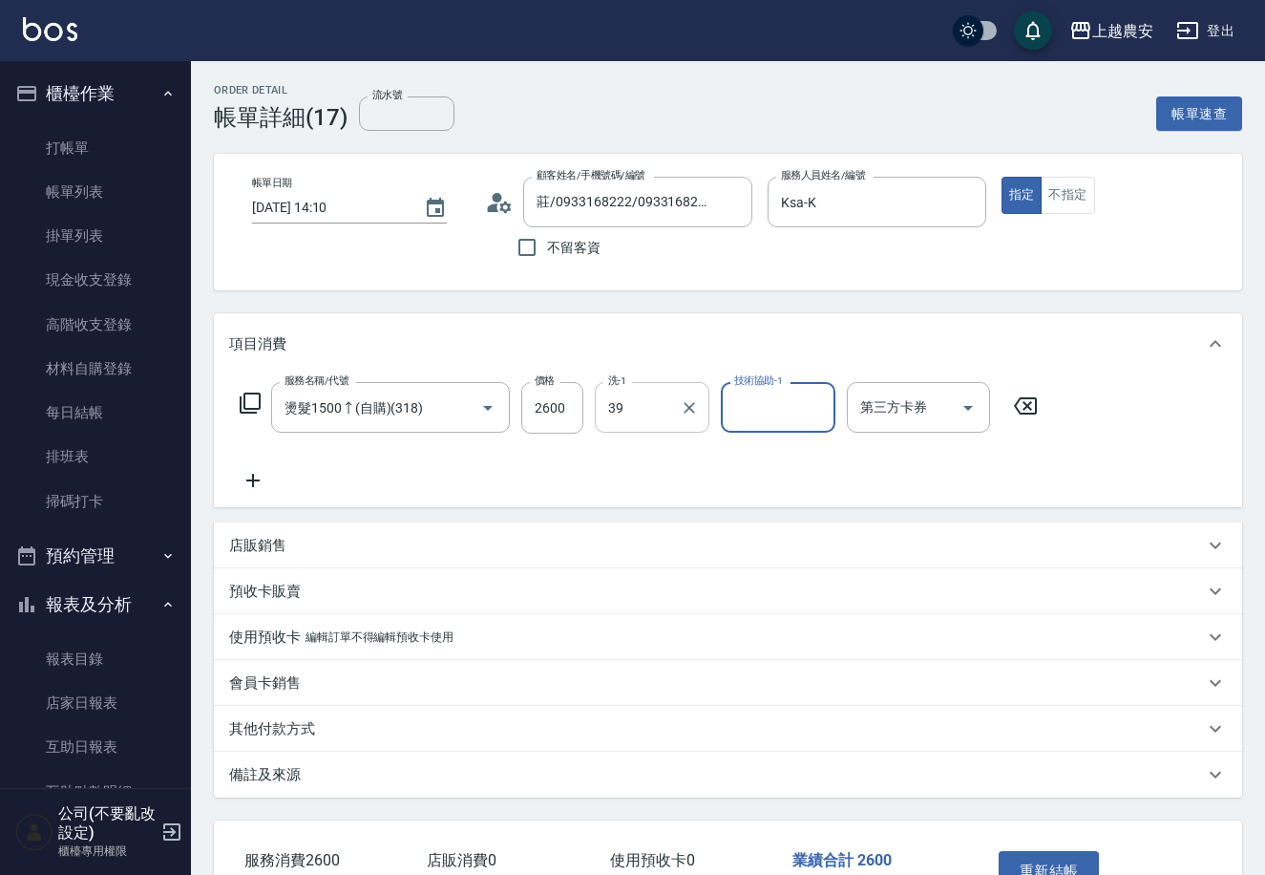
type input "Elfi-39"
click at [1087, 861] on button "重新結帳" at bounding box center [1049, 871] width 101 height 40
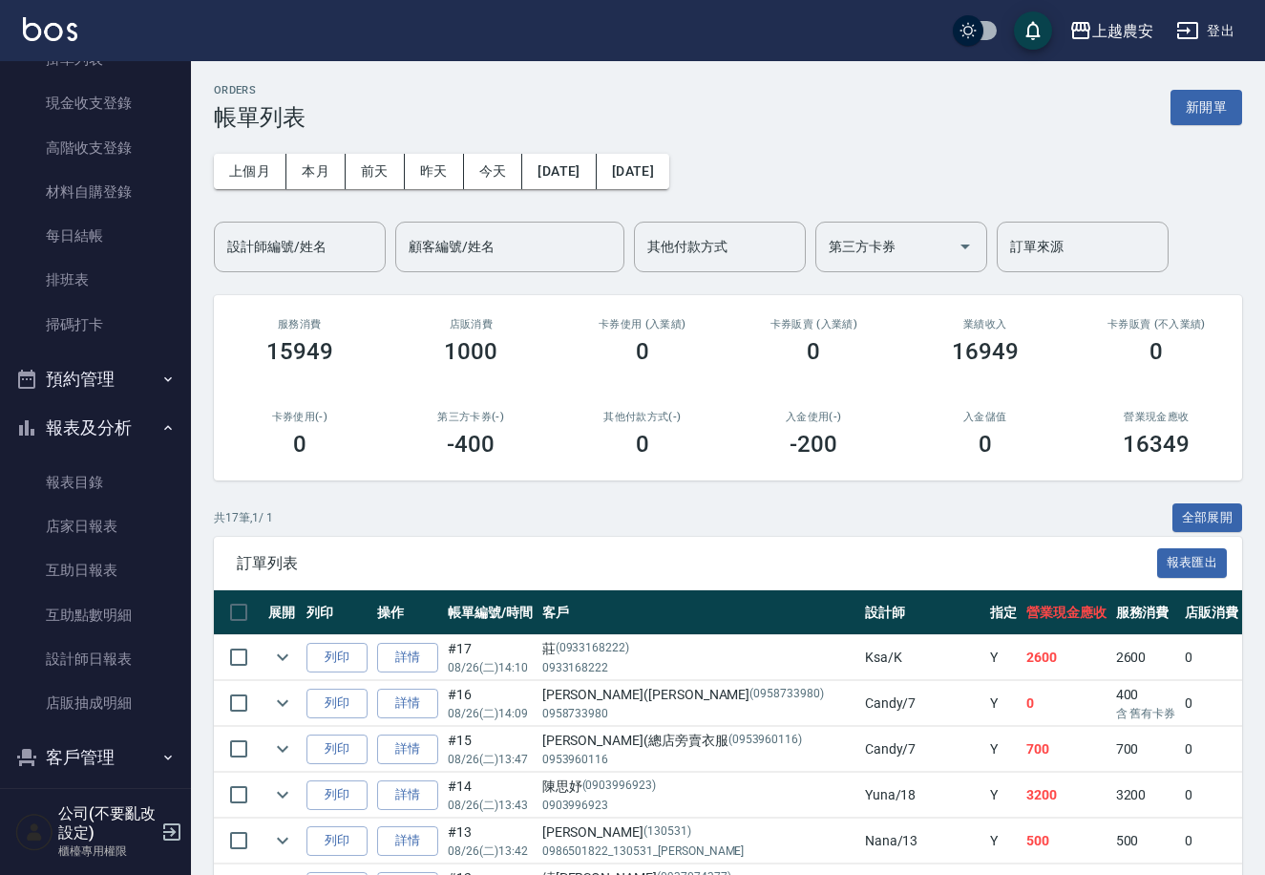
scroll to position [290, 0]
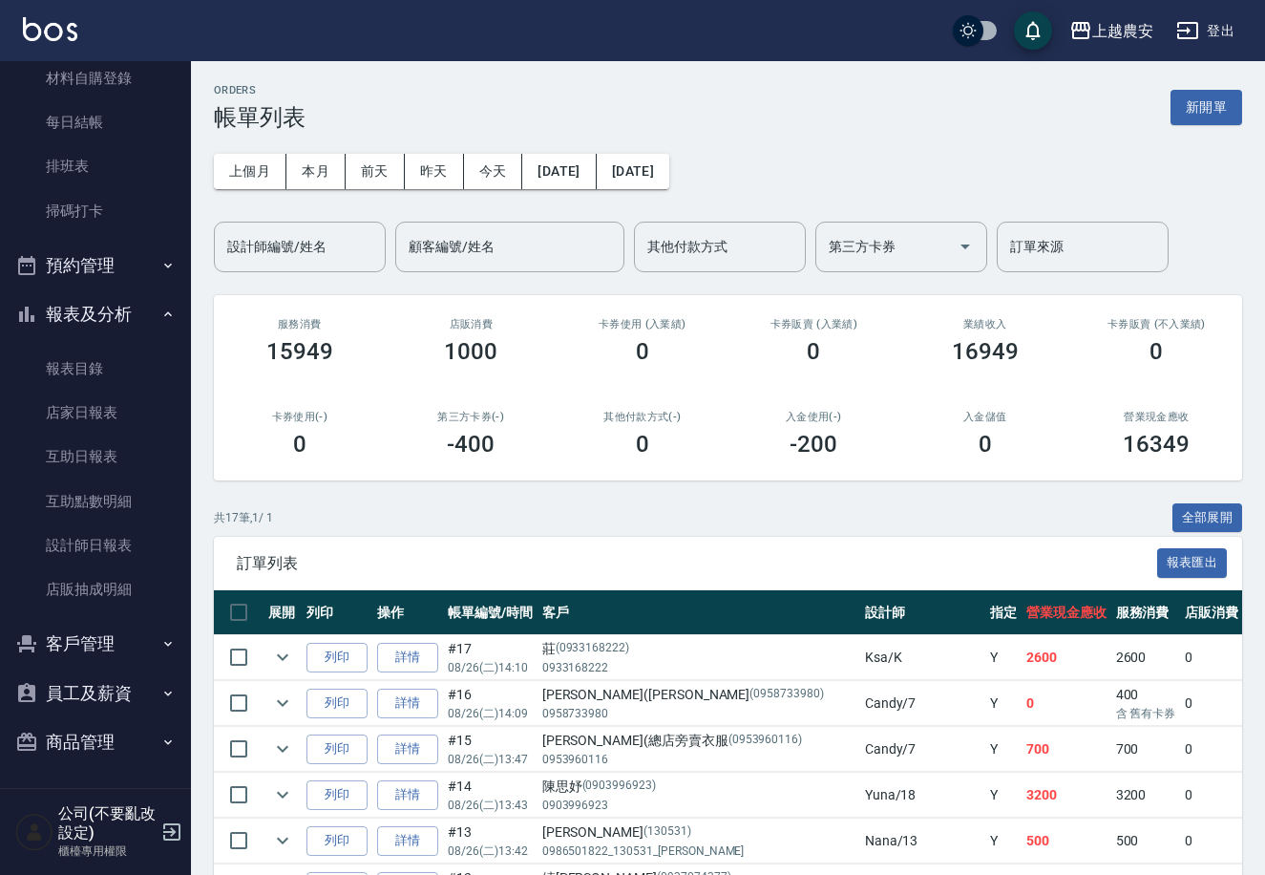
click at [164, 643] on icon "button" at bounding box center [167, 643] width 15 height 15
click at [139, 695] on link "客戶列表" at bounding box center [96, 698] width 176 height 44
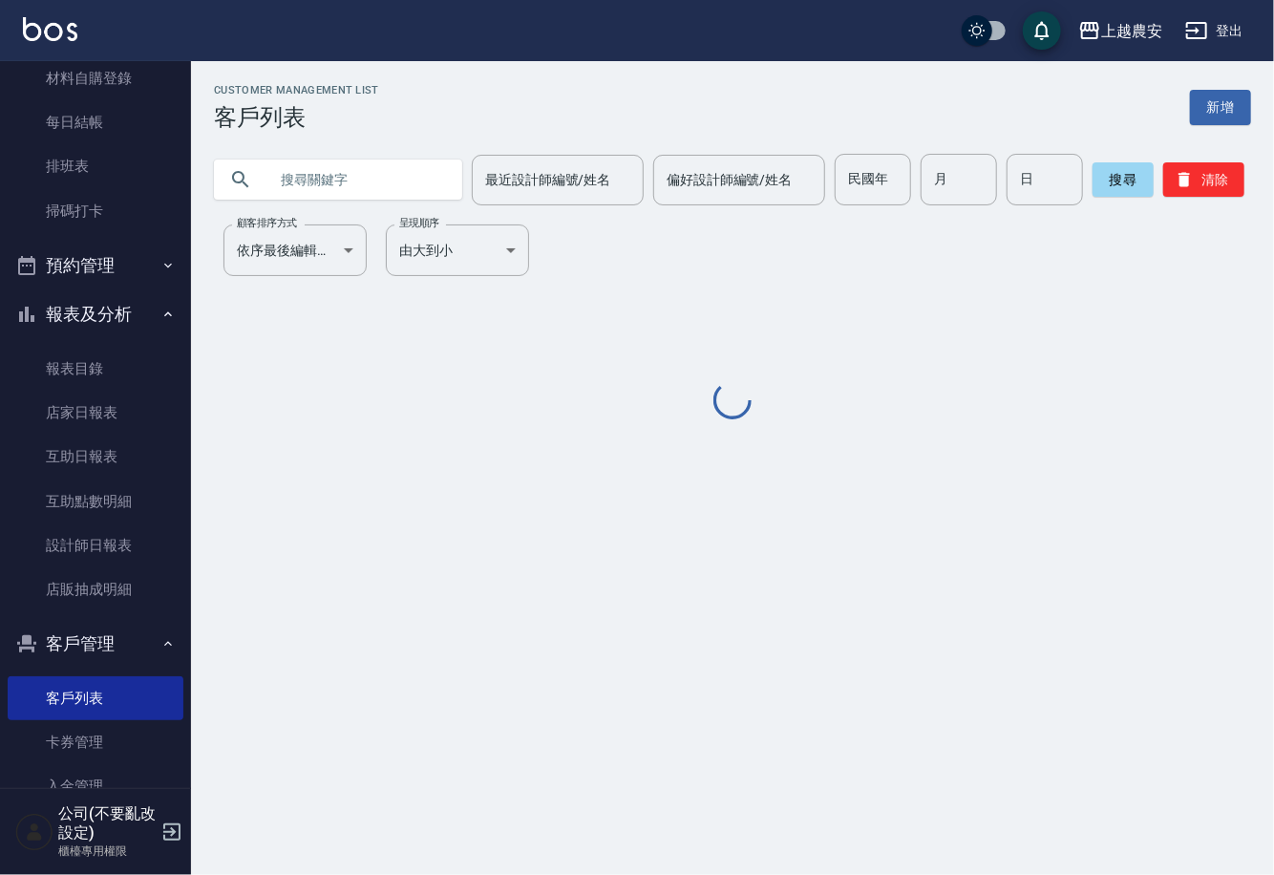
click at [361, 194] on input "text" at bounding box center [357, 180] width 180 height 52
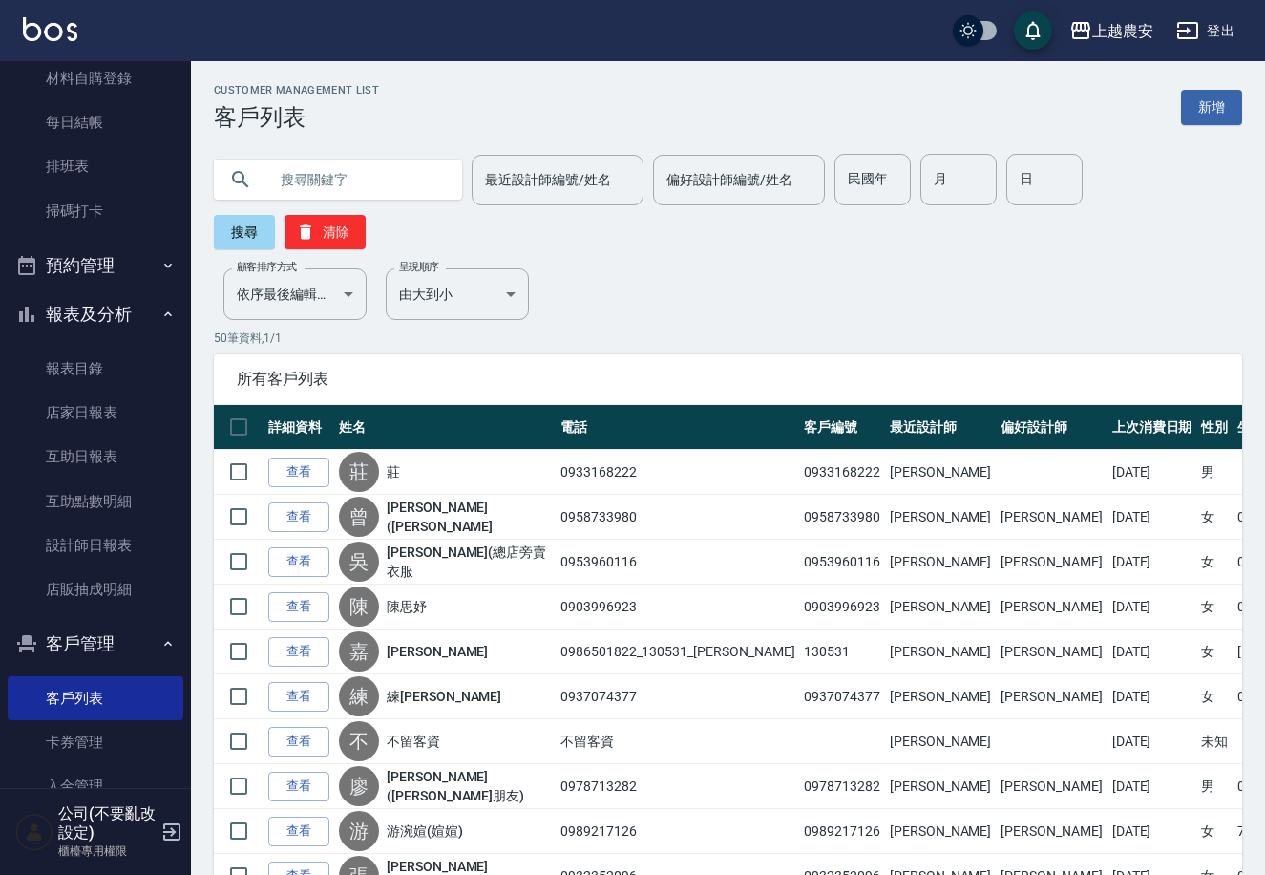
click at [351, 186] on input "text" at bounding box center [357, 180] width 180 height 52
type input "0921052780"
click at [275, 215] on button "搜尋" at bounding box center [244, 232] width 61 height 34
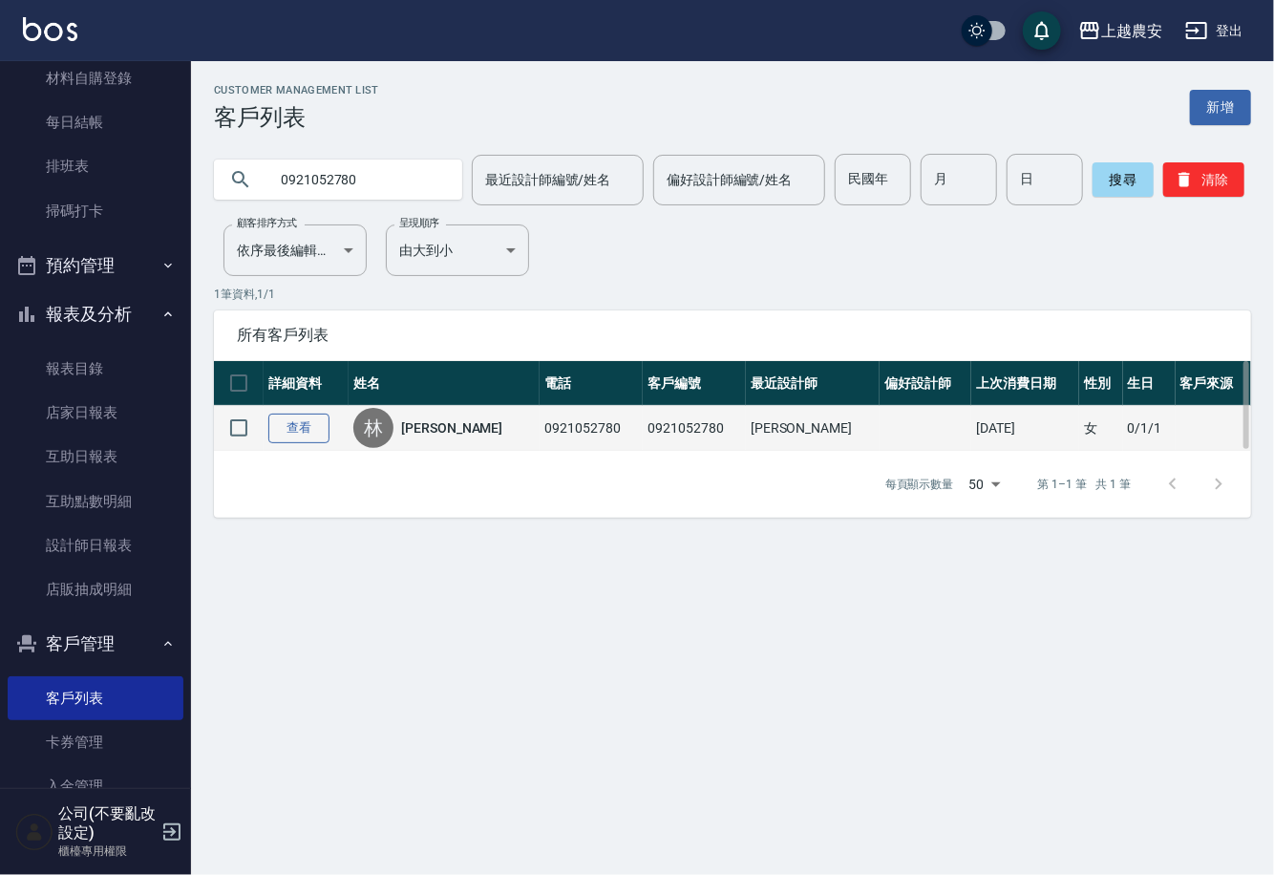
click at [314, 431] on link "查看" at bounding box center [298, 428] width 61 height 30
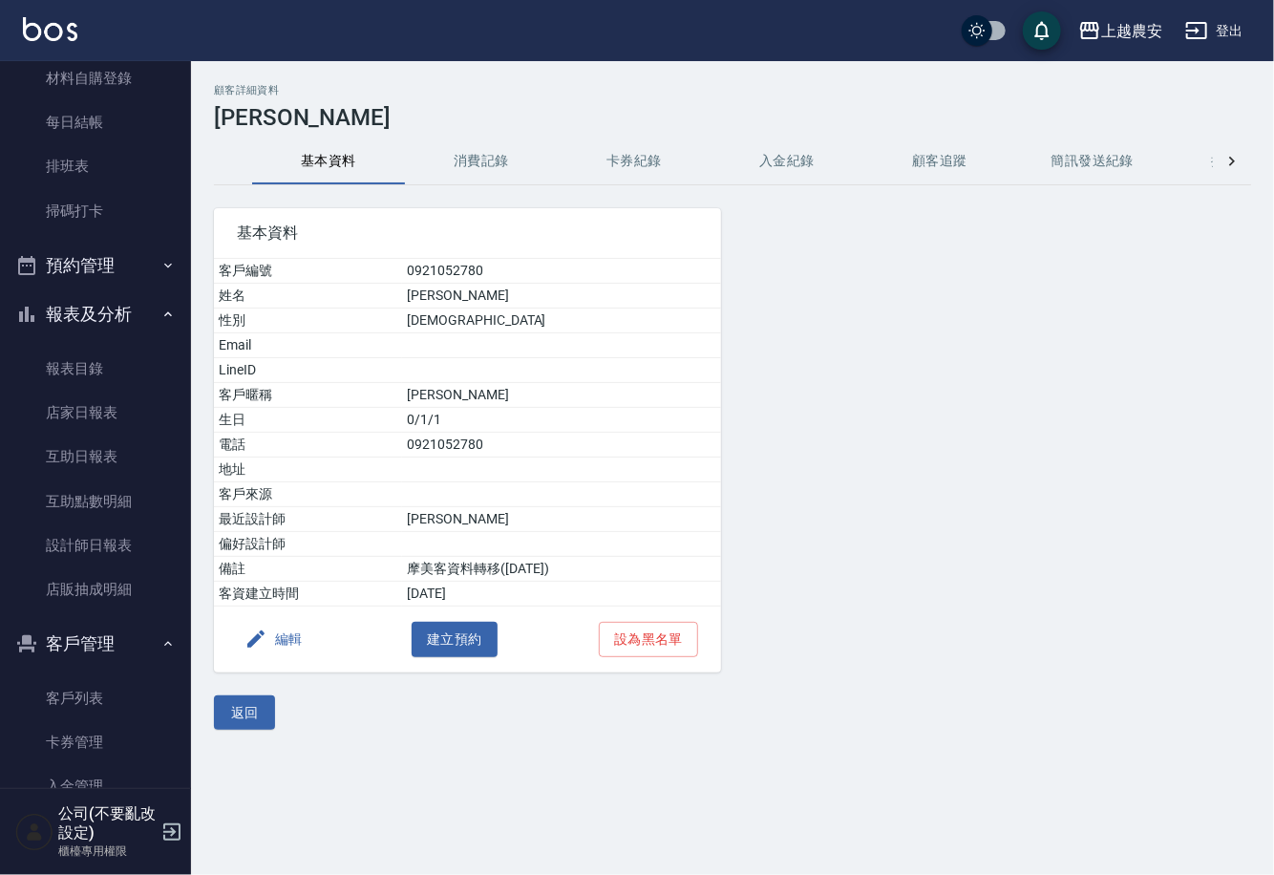
click at [512, 179] on button "消費記錄" at bounding box center [481, 161] width 153 height 46
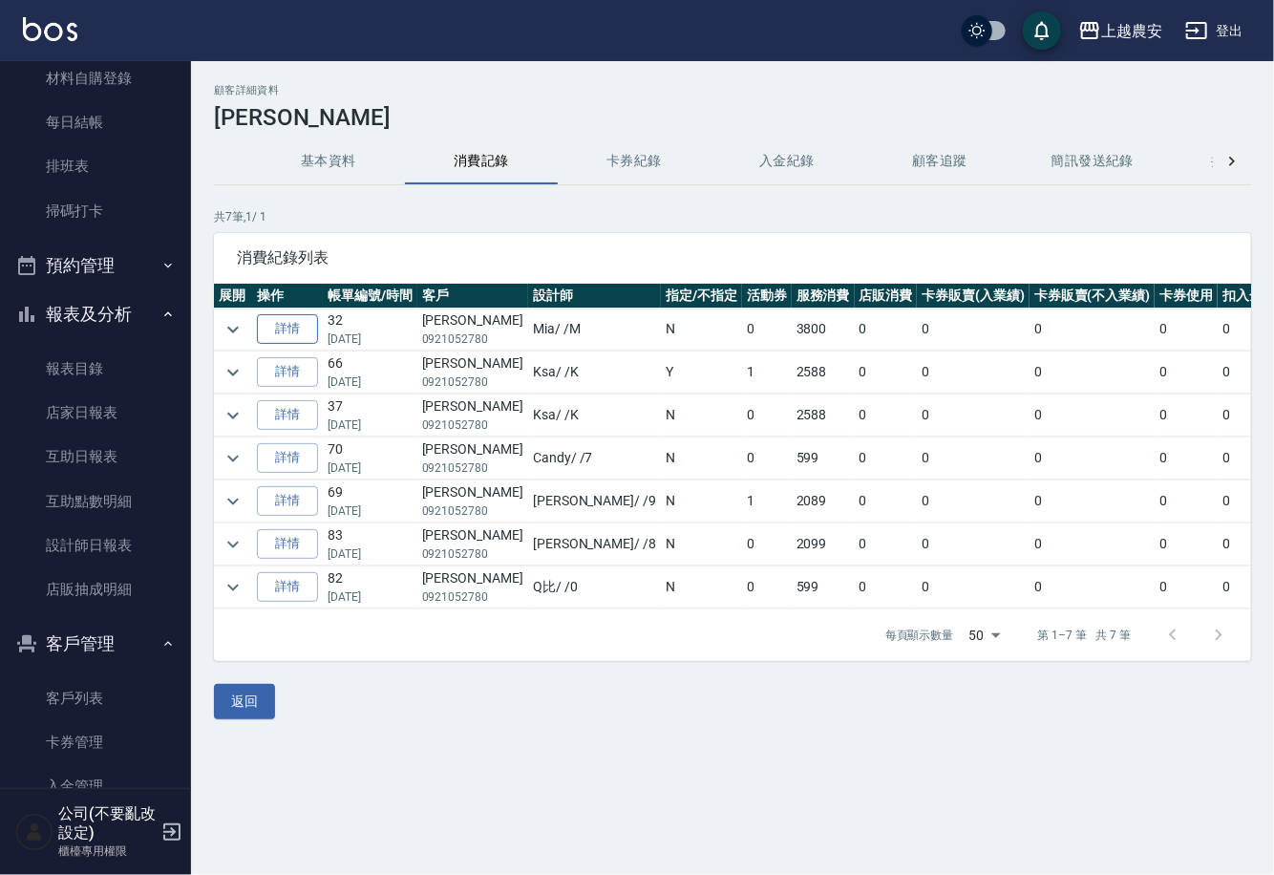
click at [304, 324] on link "詳情" at bounding box center [287, 329] width 61 height 30
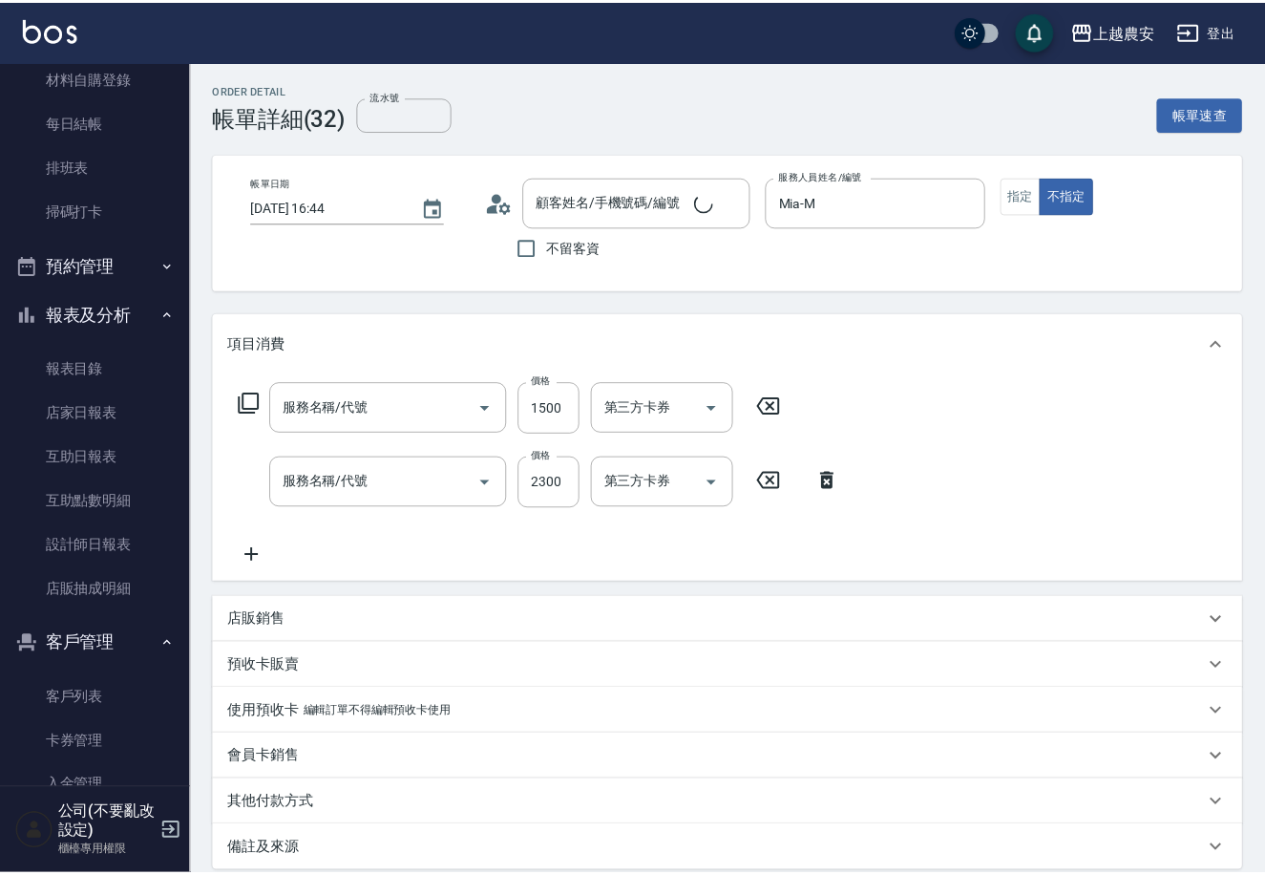
type input "[DATE] 16:44"
type input "Mia-M"
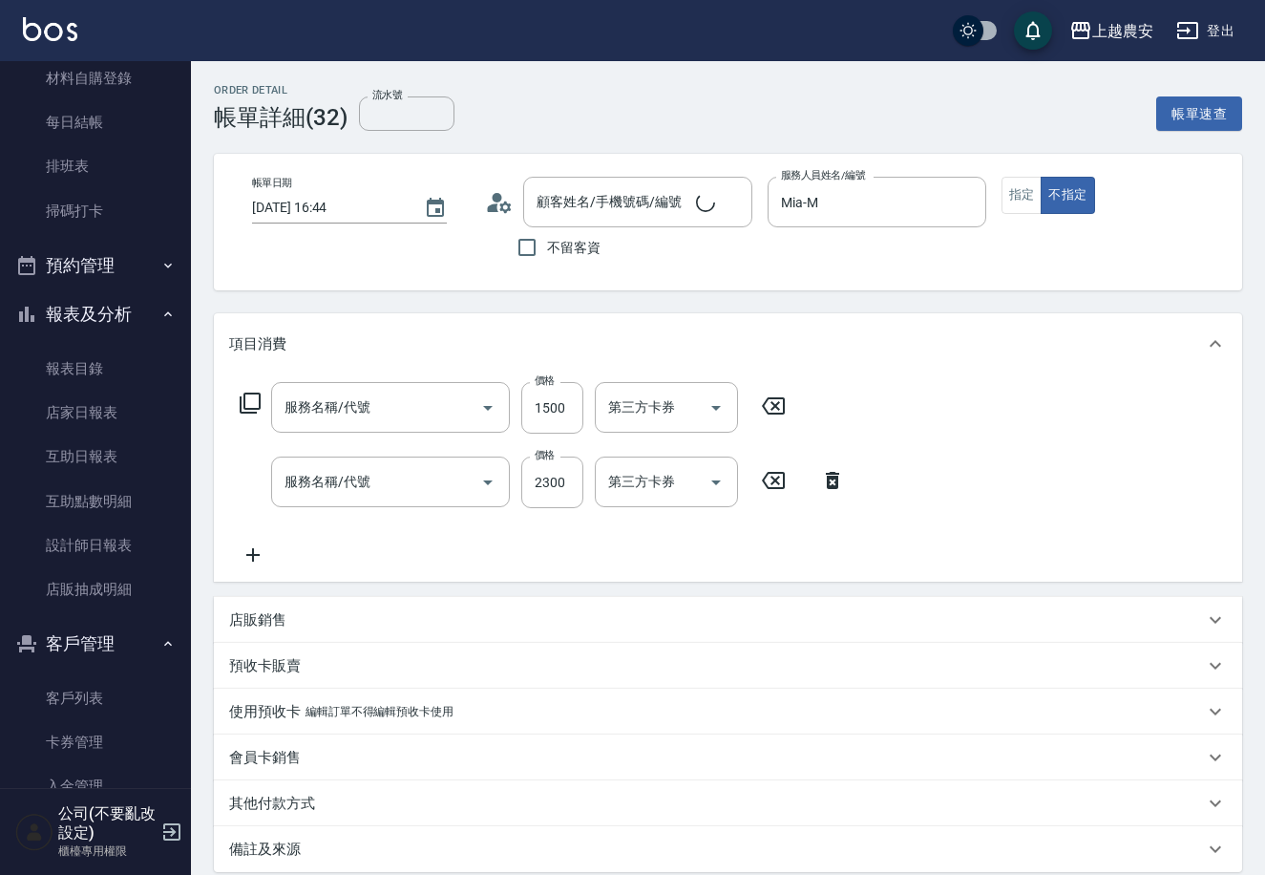
type input "[PERSON_NAME]/0921052780/0921052780"
type input "結構2段式(自)(655)"
type input "染髮1500↑(503)"
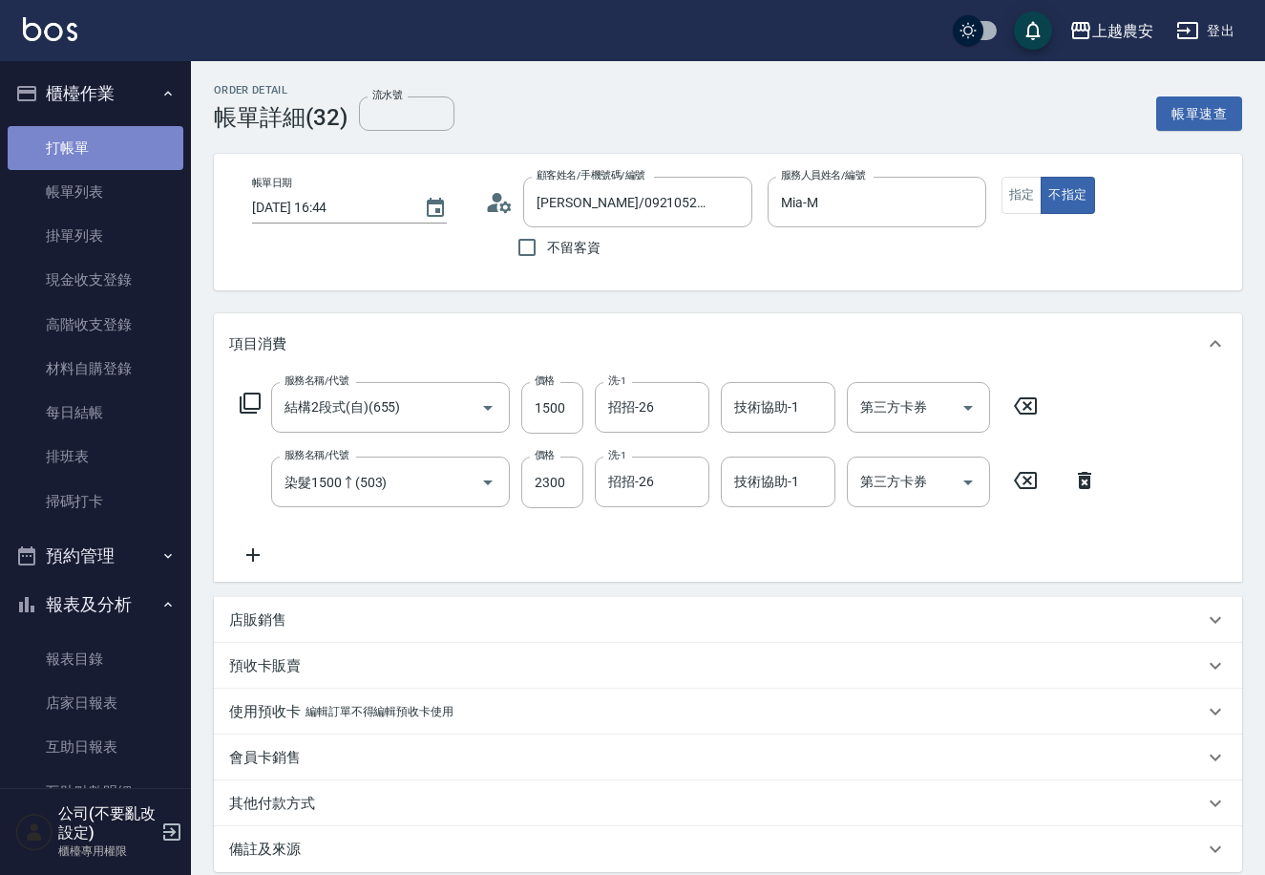
click at [170, 138] on link "打帳單" at bounding box center [96, 148] width 176 height 44
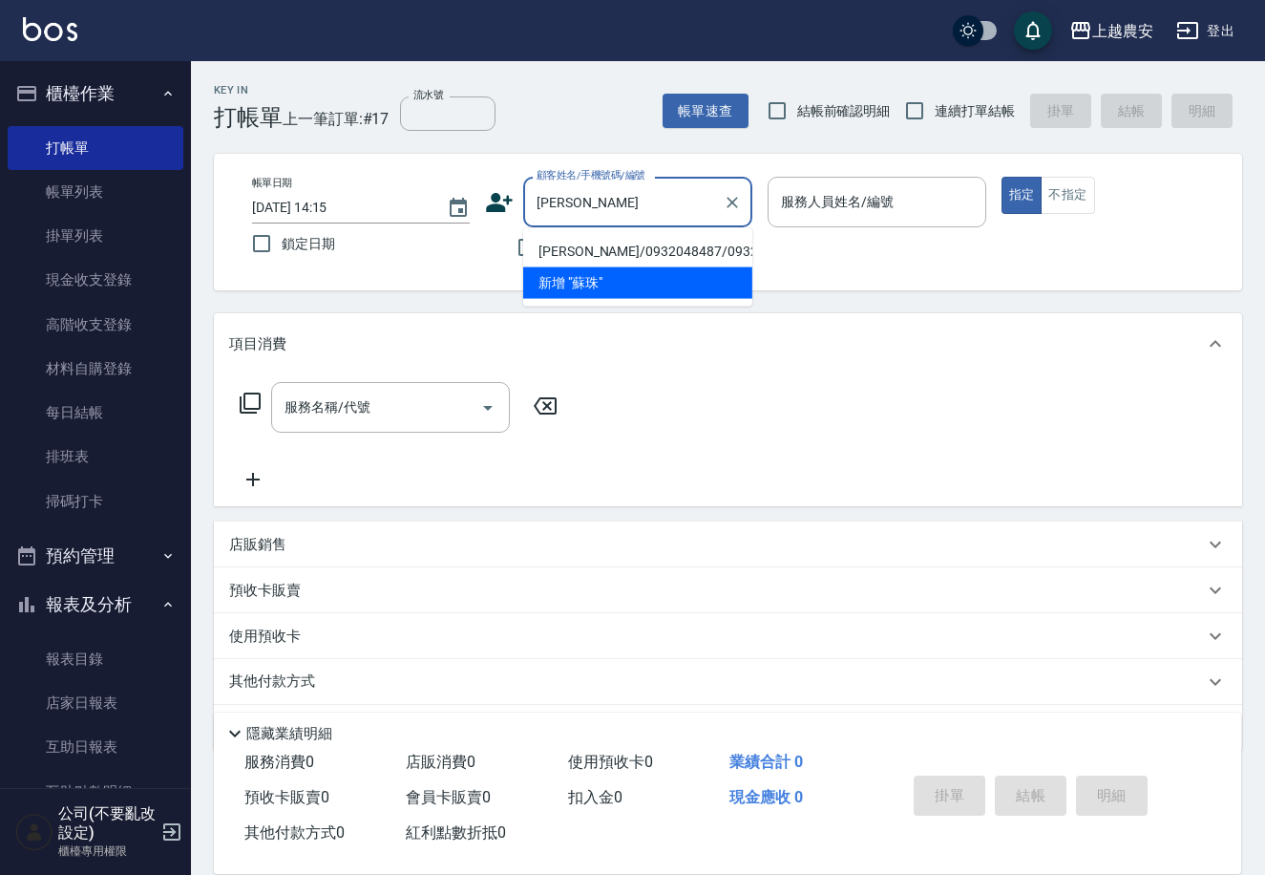
type input "[PERSON_NAME]/0932048487/0932048487"
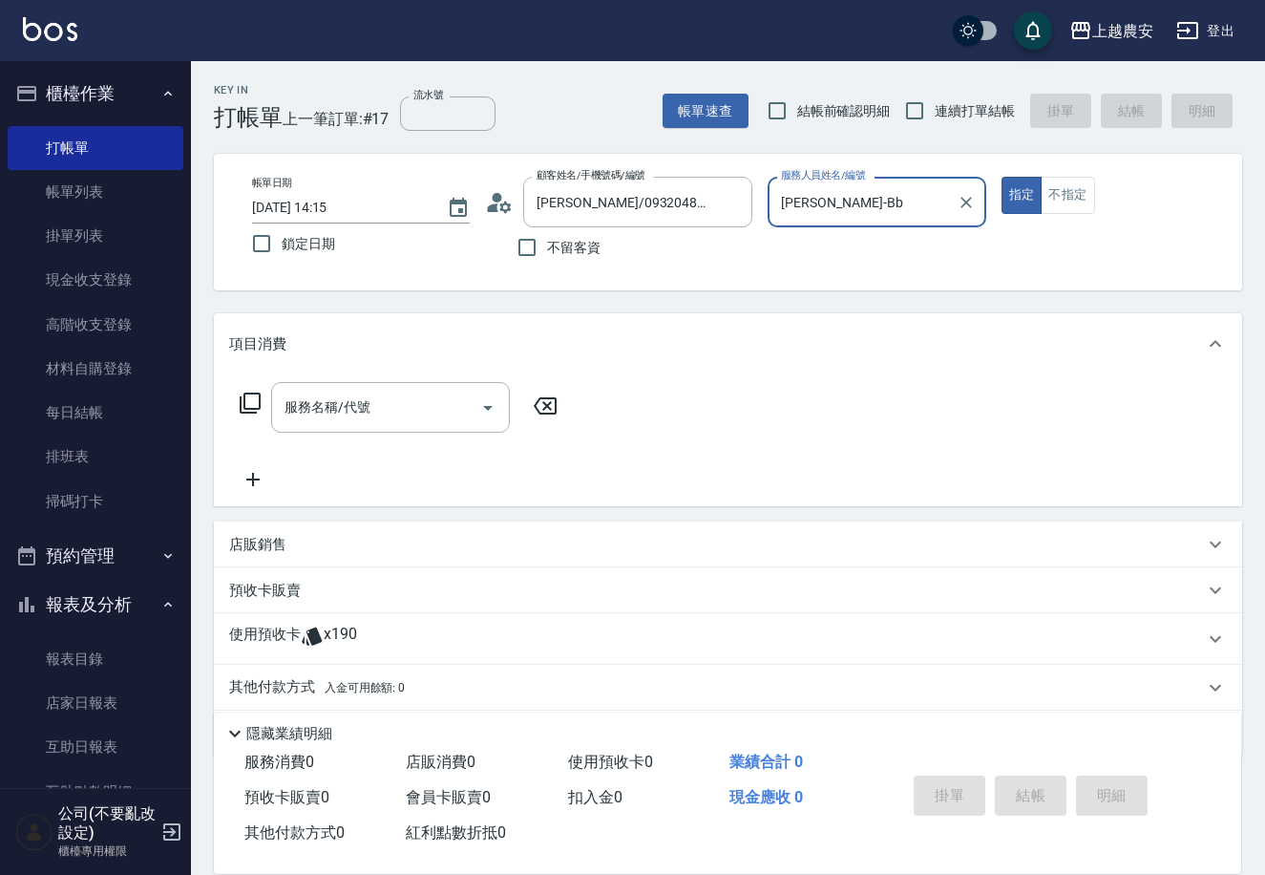
click at [1002, 177] on button "指定" at bounding box center [1022, 195] width 41 height 37
type input "美雅-B"
type button "true"
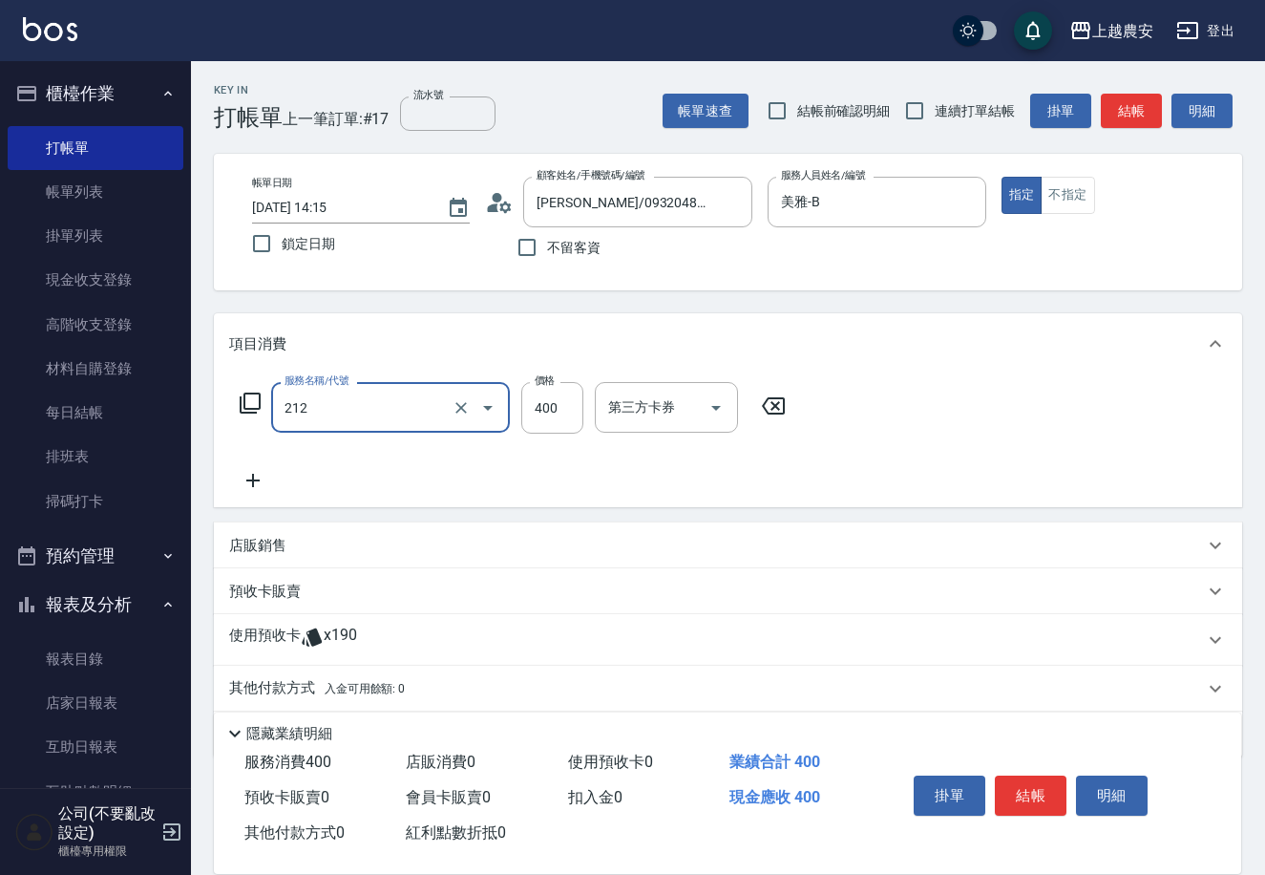
type input "洗髮券消費(212)"
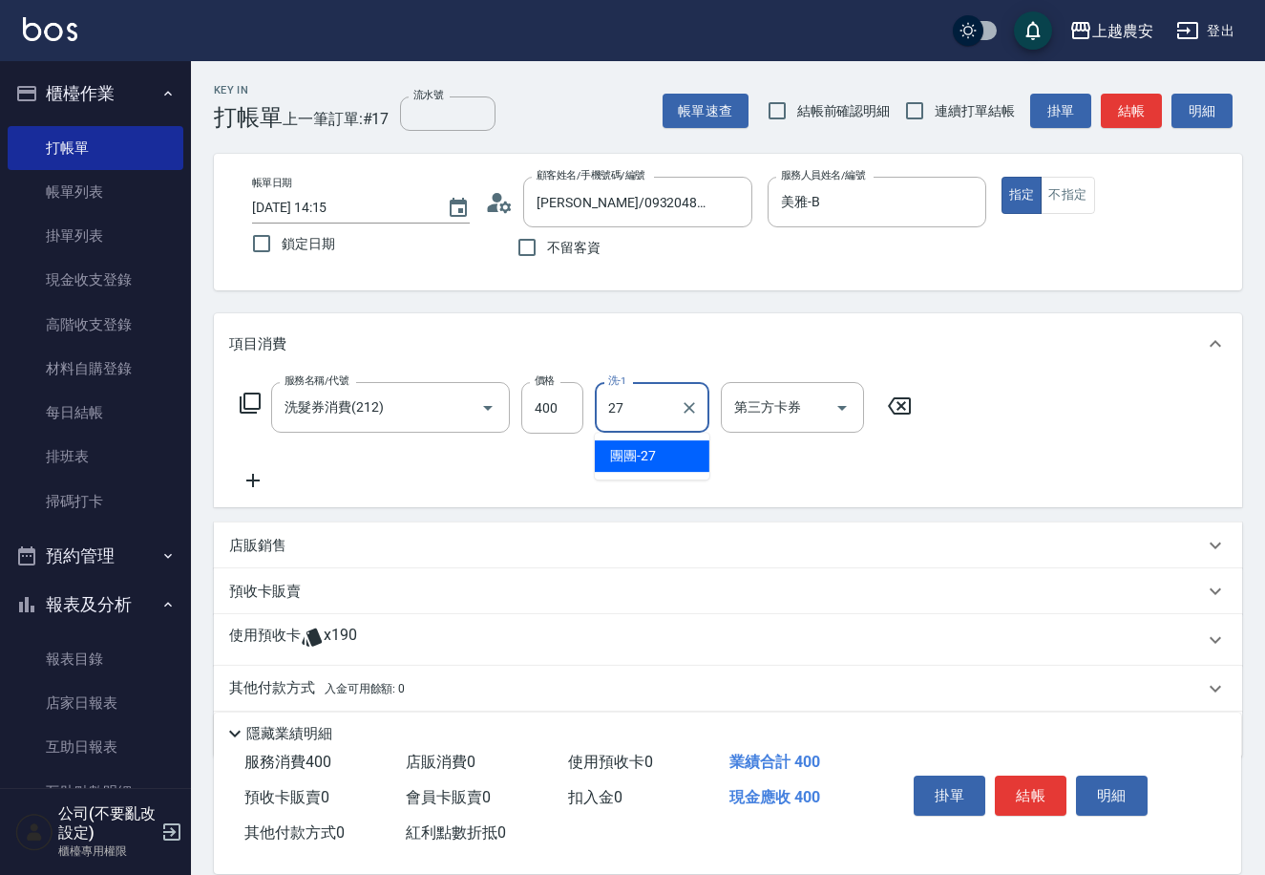
type input "團團-27"
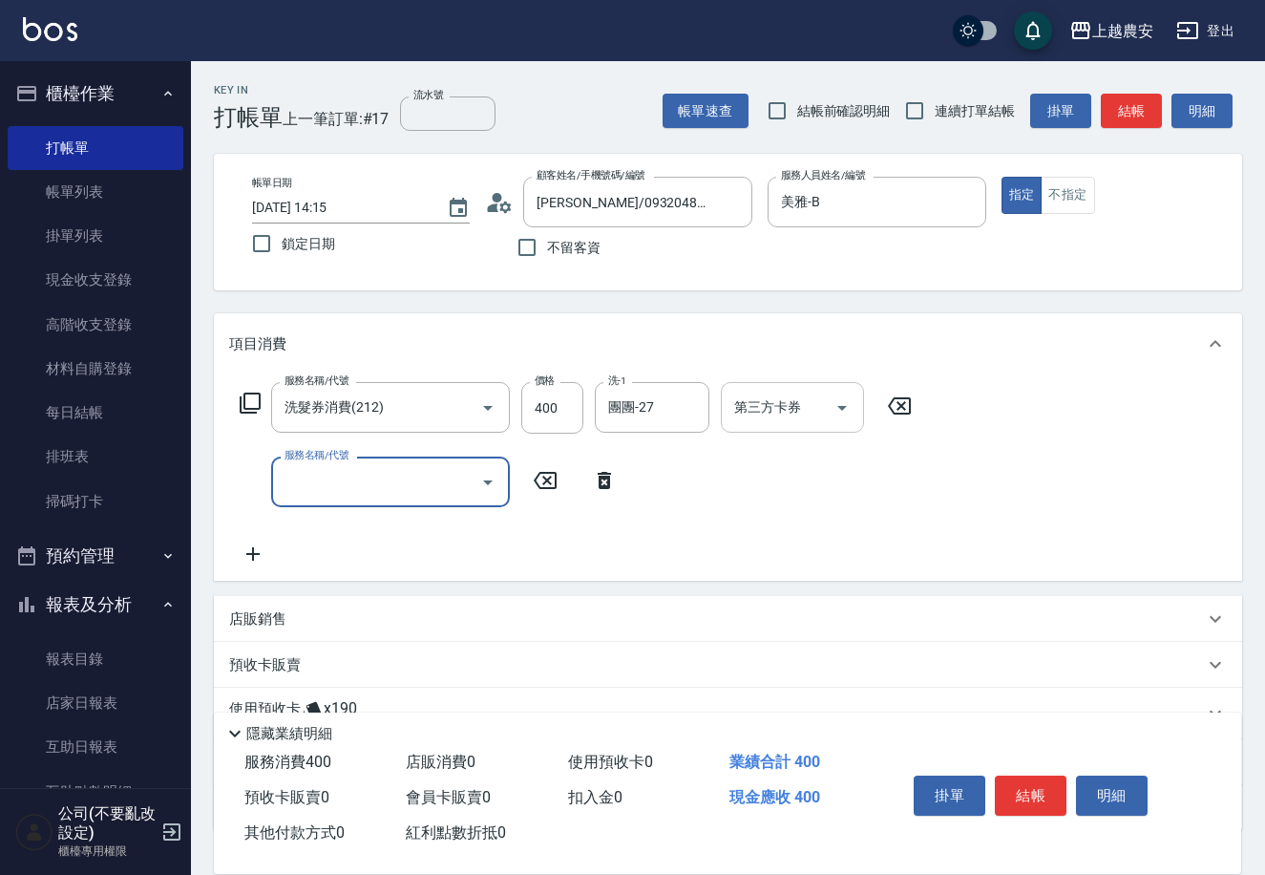
click at [842, 412] on icon "Open" at bounding box center [842, 407] width 23 height 23
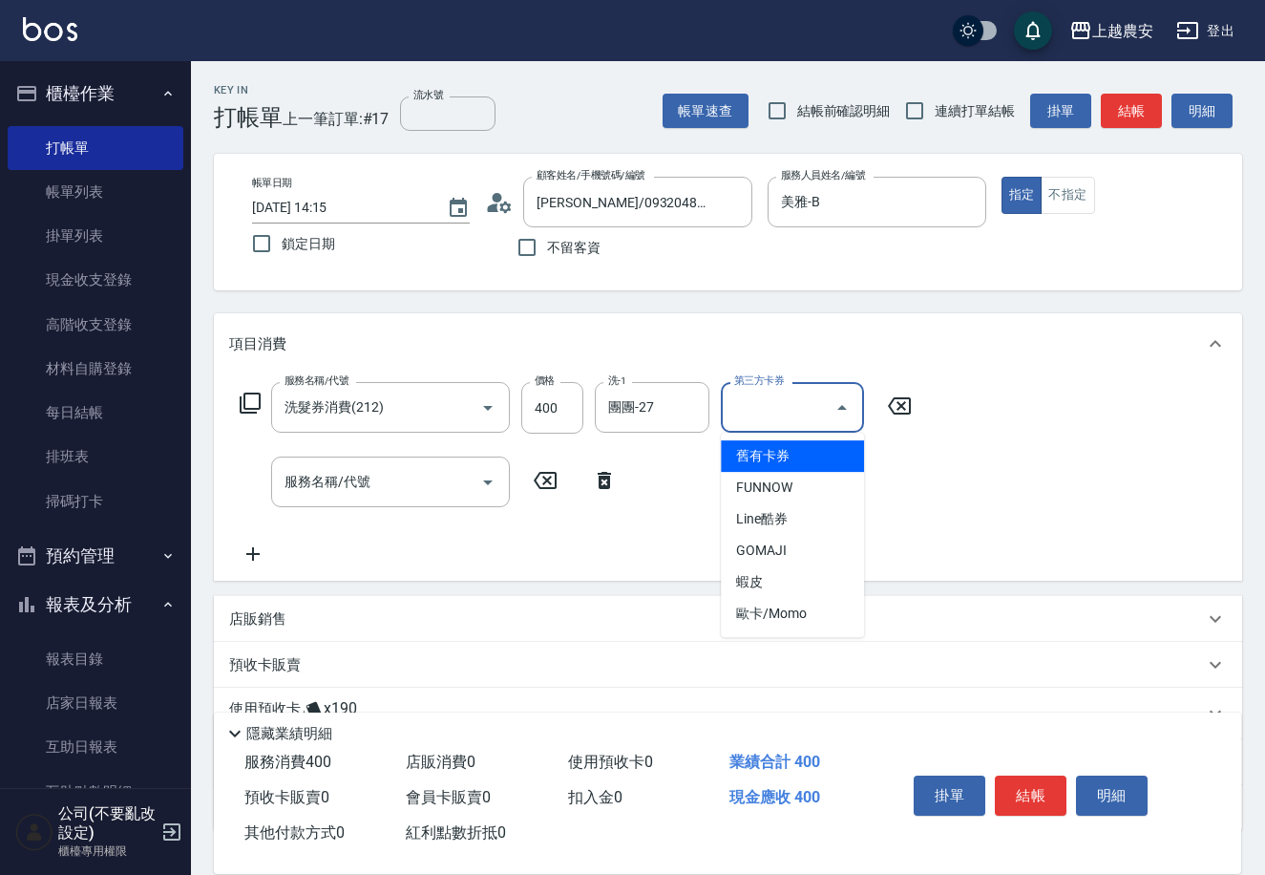
click at [786, 446] on span "舊有卡券" at bounding box center [792, 456] width 143 height 32
type input "舊有卡券"
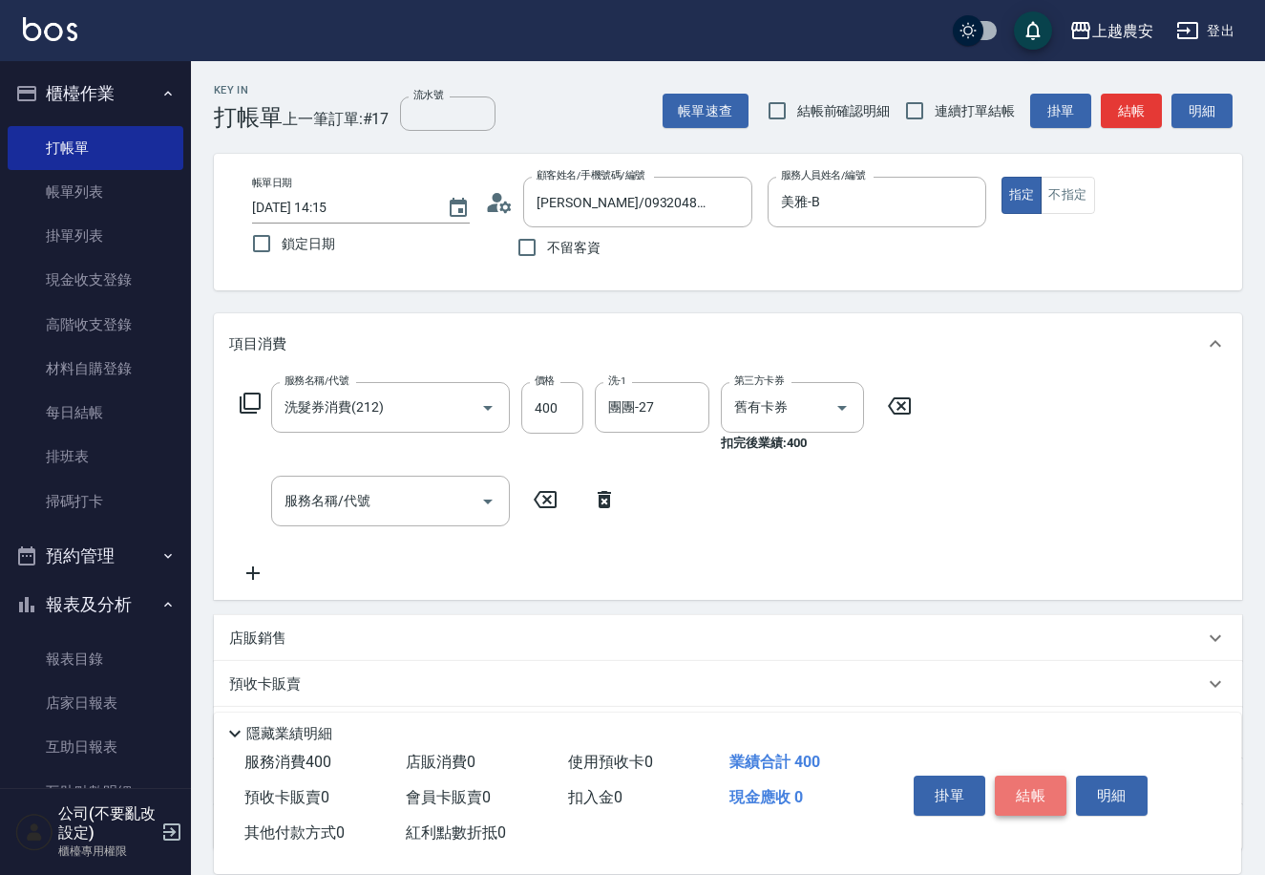
click at [1046, 788] on button "結帳" at bounding box center [1031, 795] width 72 height 40
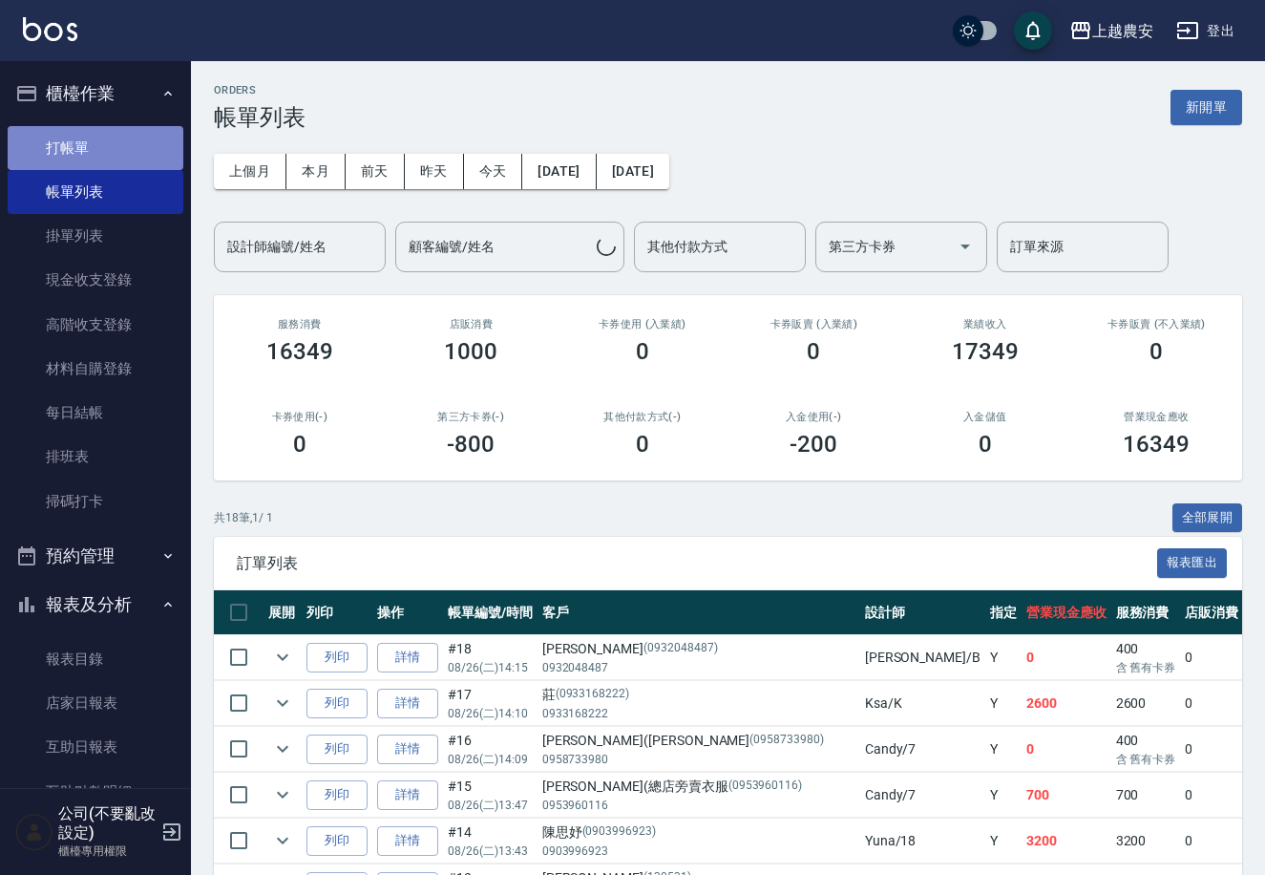
click at [138, 140] on link "打帳單" at bounding box center [96, 148] width 176 height 44
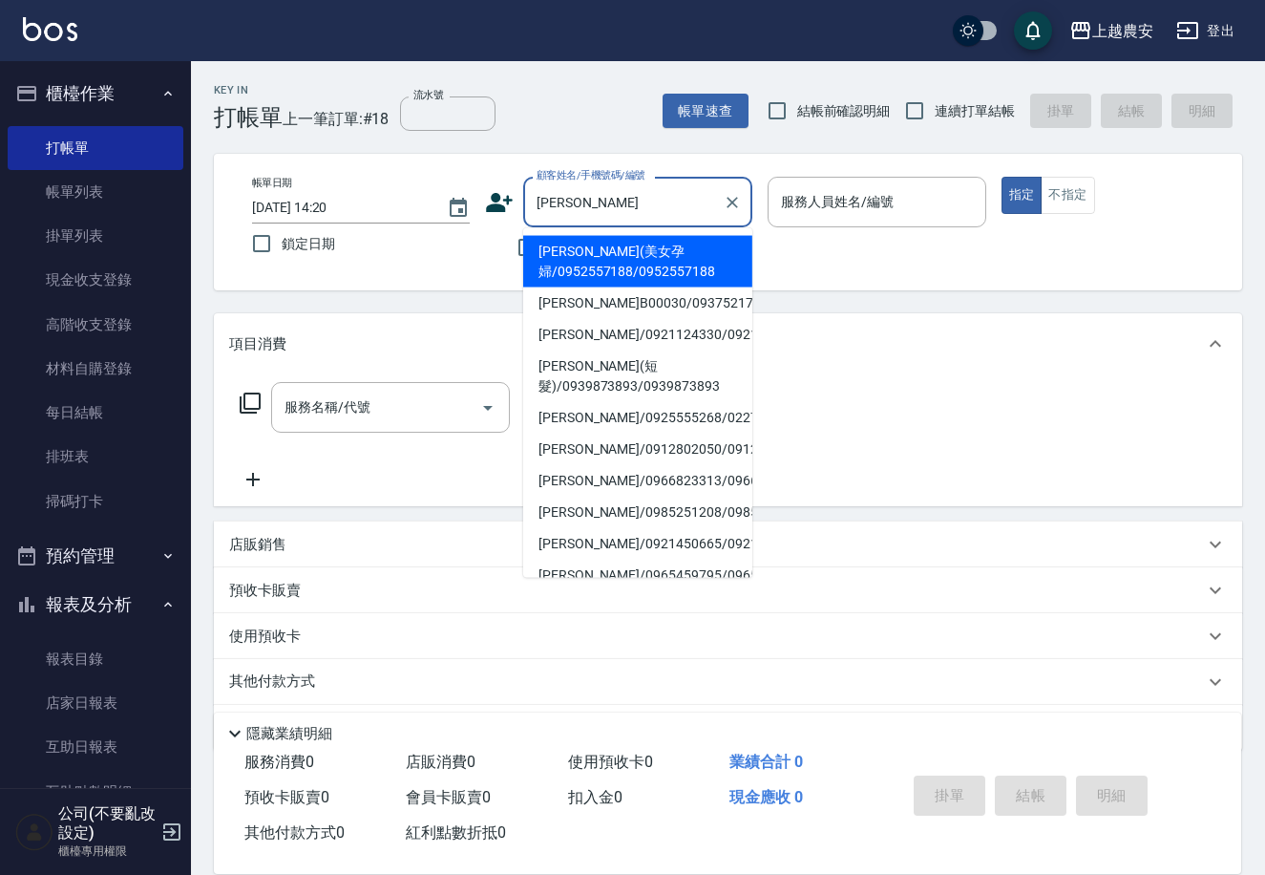
click at [603, 319] on li "[PERSON_NAME]B00030/0937521748/0937521748" at bounding box center [637, 303] width 229 height 32
type input "[PERSON_NAME]B00030/0937521748/0937521748"
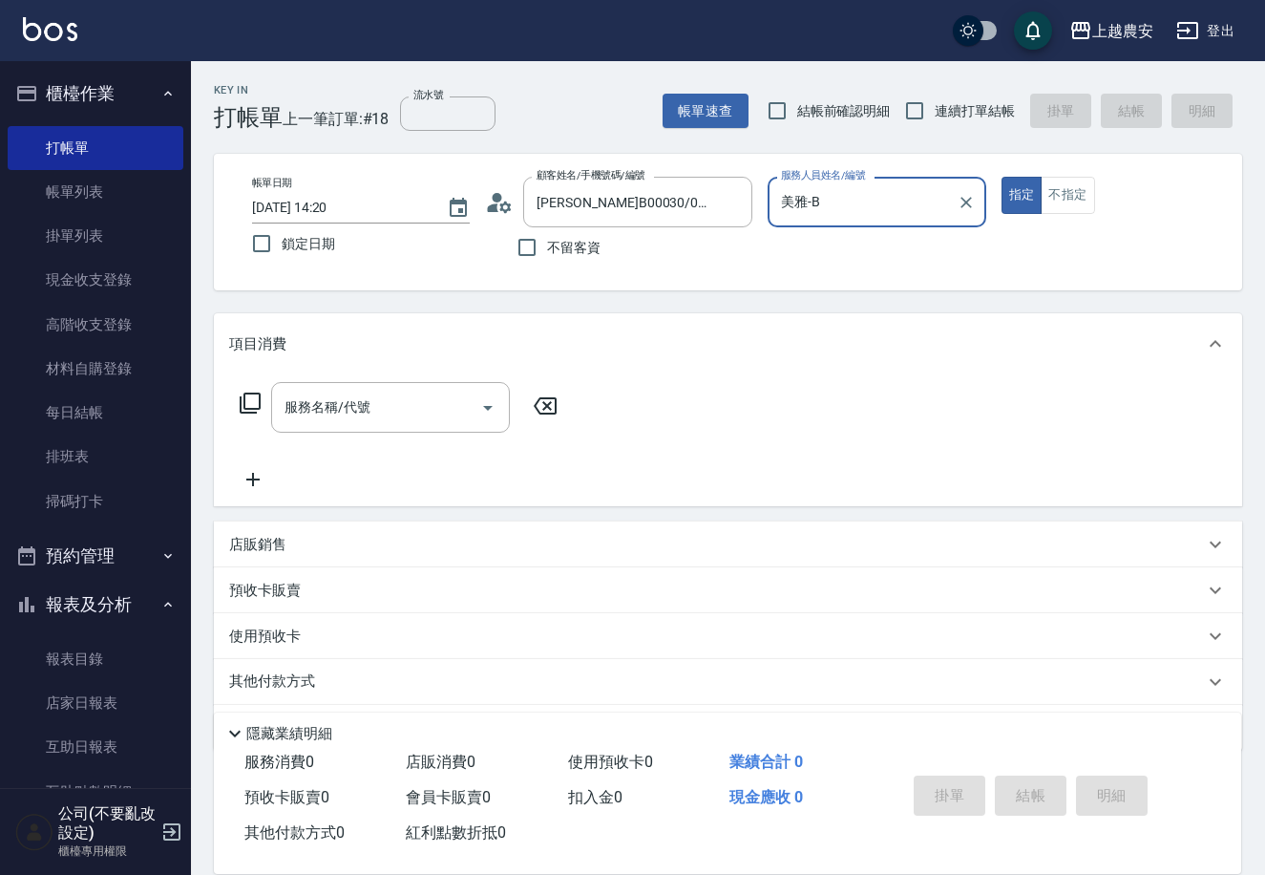
type input "美雅-B"
click at [1002, 177] on button "指定" at bounding box center [1022, 195] width 41 height 37
type button "true"
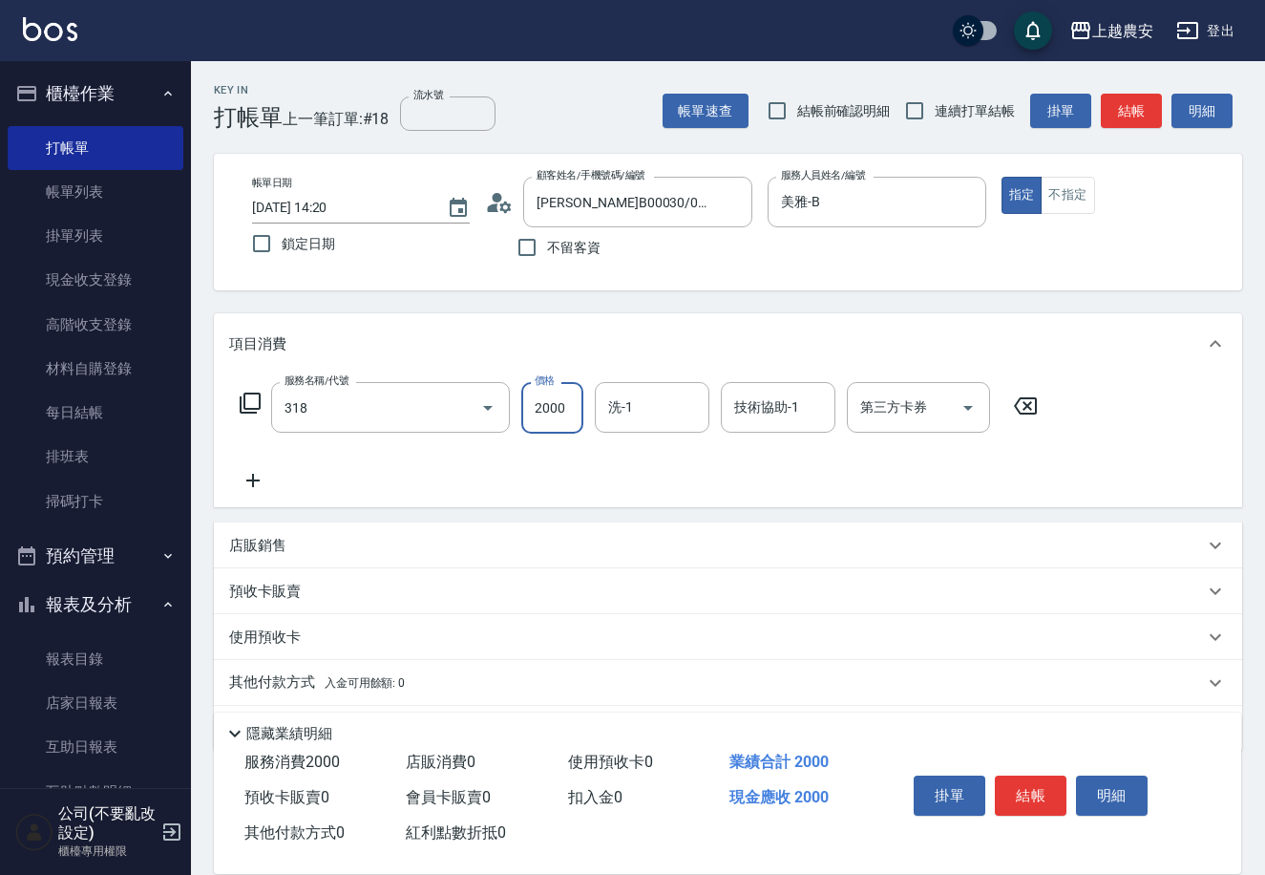
type input "燙髮1500↑(自購)(318)"
type input "2500"
type input "[PERSON_NAME]-33"
click at [464, 415] on icon "Clear" at bounding box center [461, 407] width 19 height 19
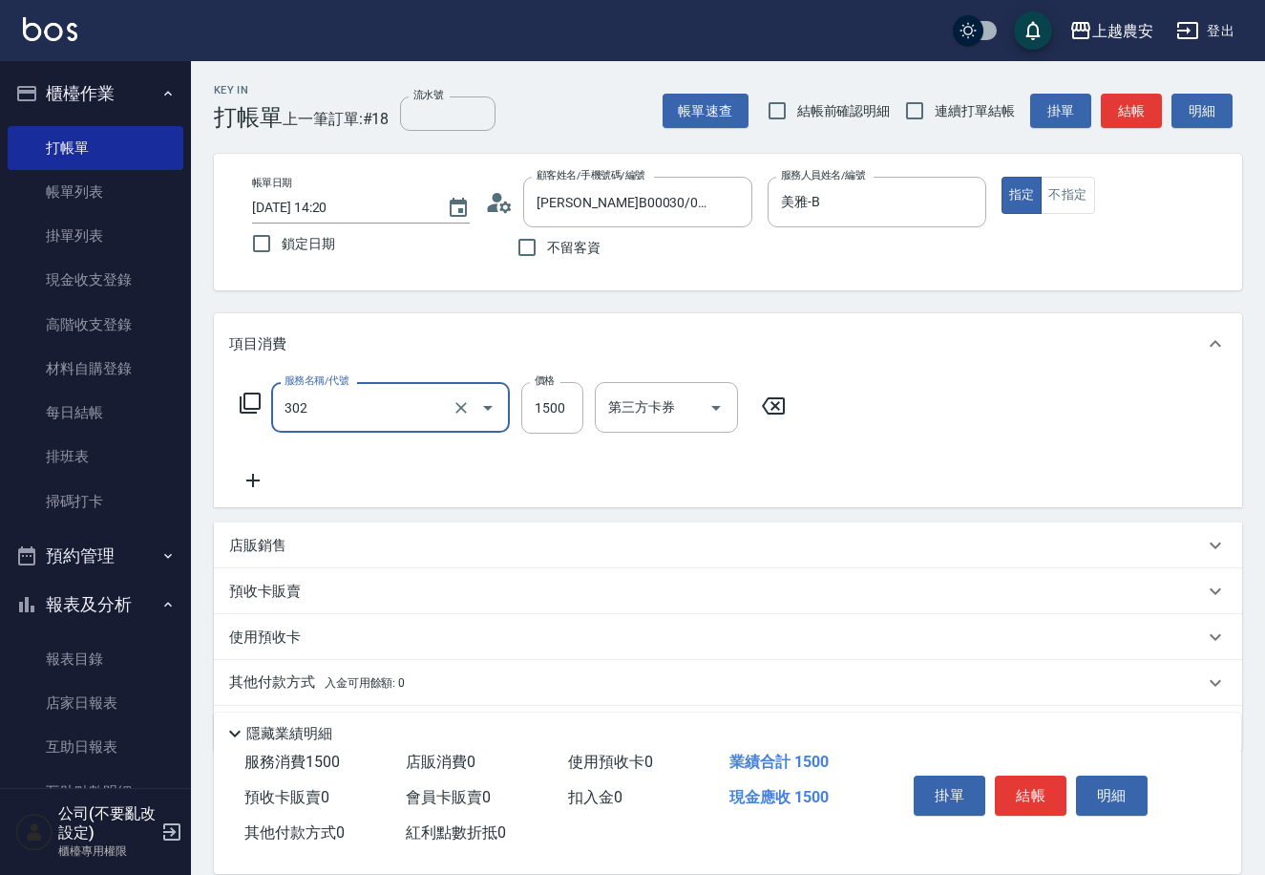
type input "燙髮1500↓(自購)(302)"
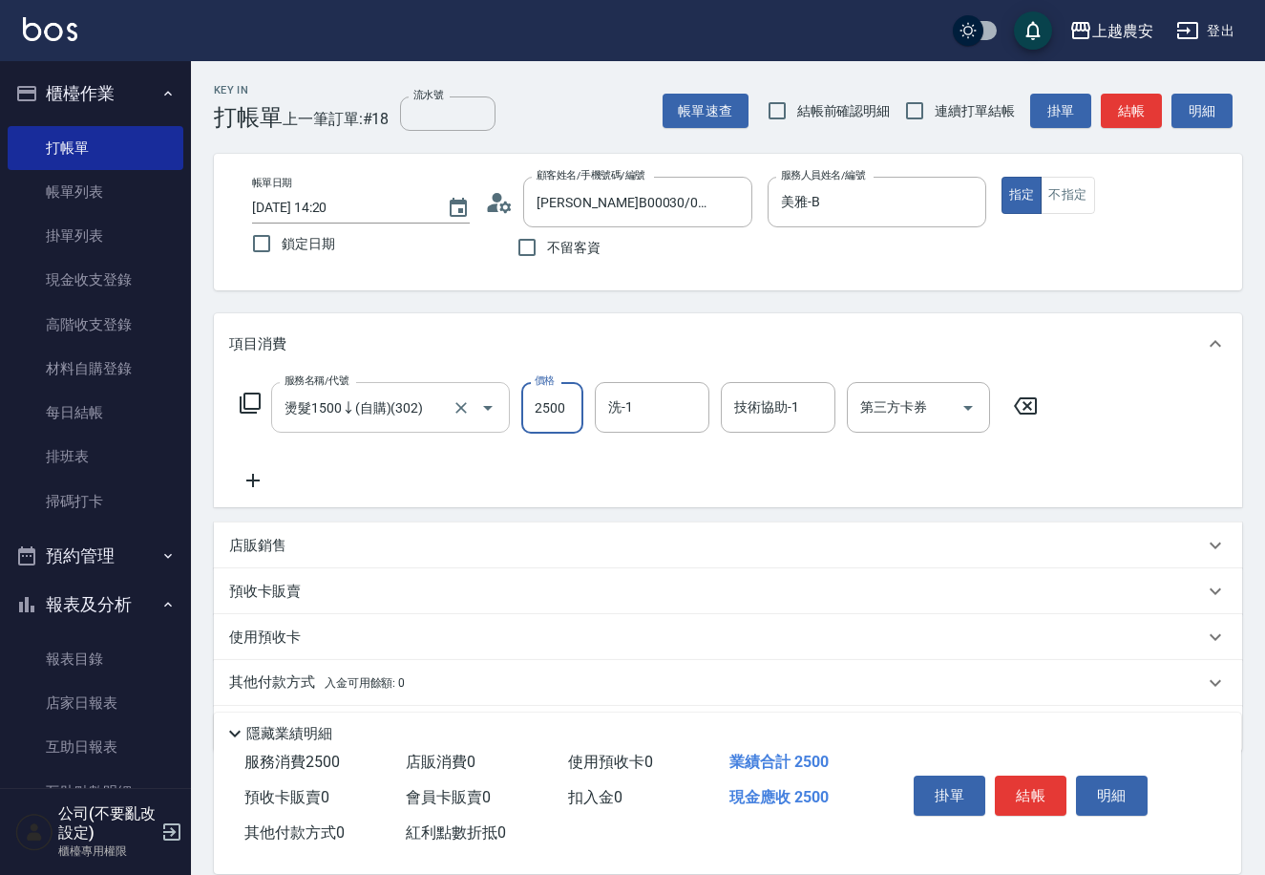
type input "2500"
type input "[PERSON_NAME]-33"
click at [773, 395] on div "技術協助-1 技術協助-1" at bounding box center [778, 407] width 115 height 51
type input "酪梨-34"
click at [1027, 787] on button "結帳" at bounding box center [1031, 795] width 72 height 40
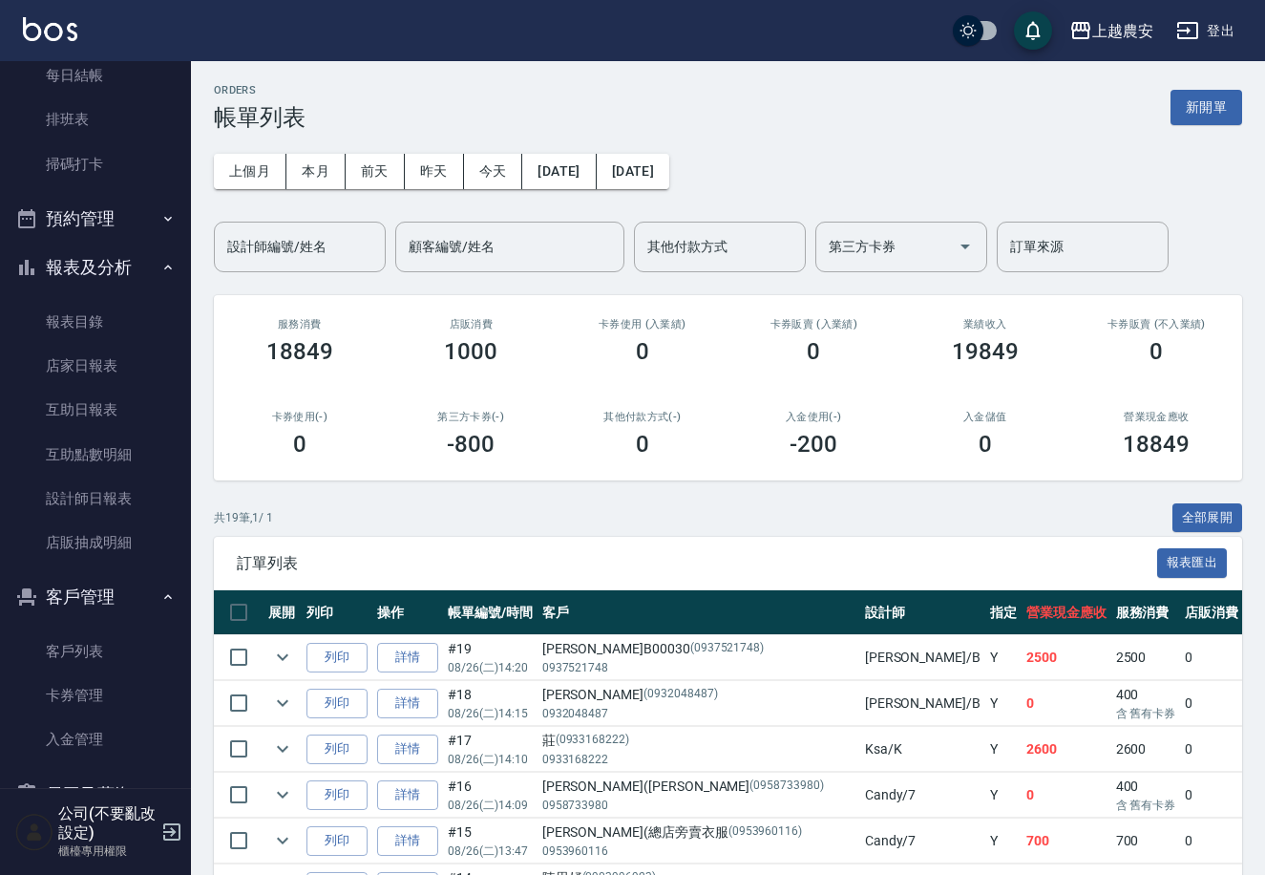
scroll to position [400, 0]
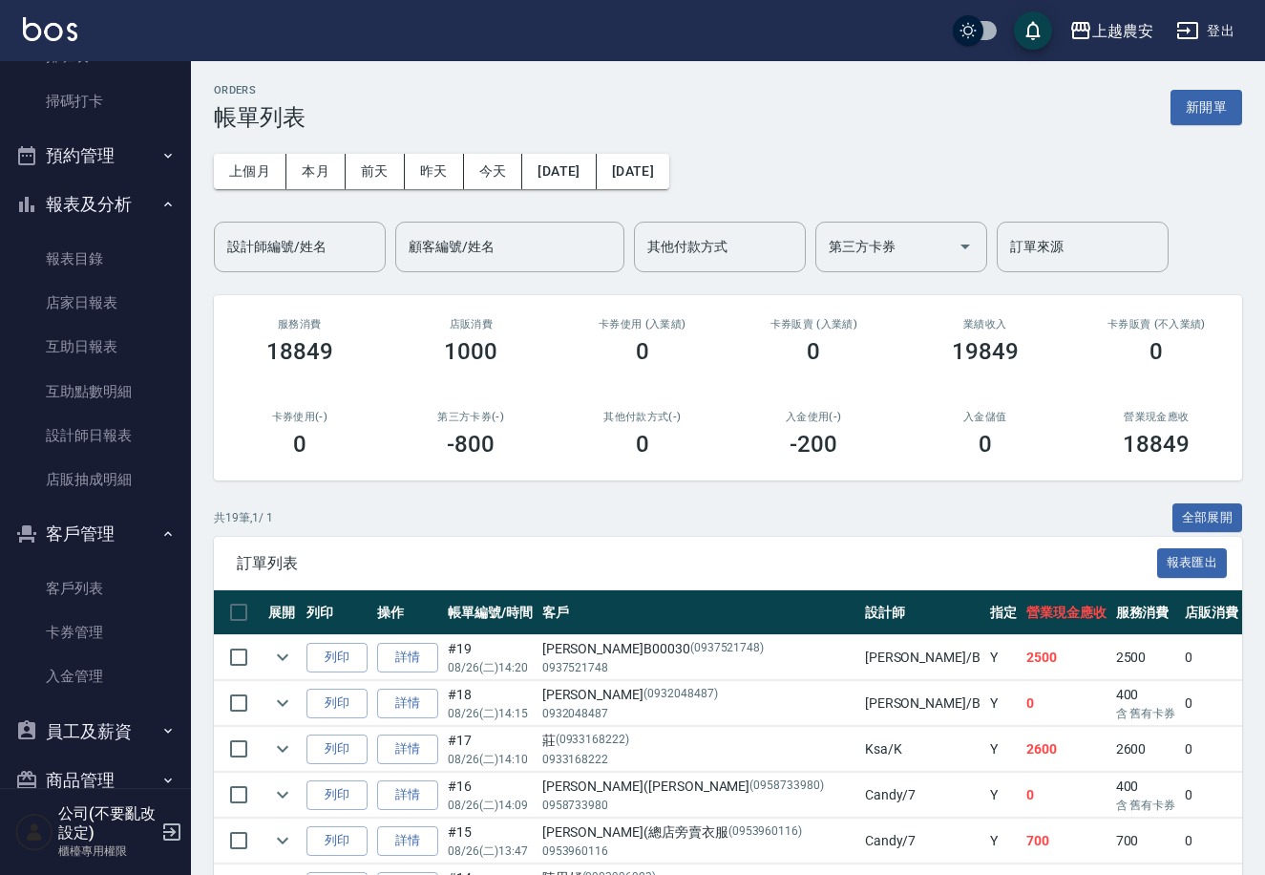
drag, startPoint x: 124, startPoint y: 431, endPoint x: 457, endPoint y: 449, distance: 333.8
click at [123, 430] on link "設計師日報表" at bounding box center [96, 435] width 176 height 44
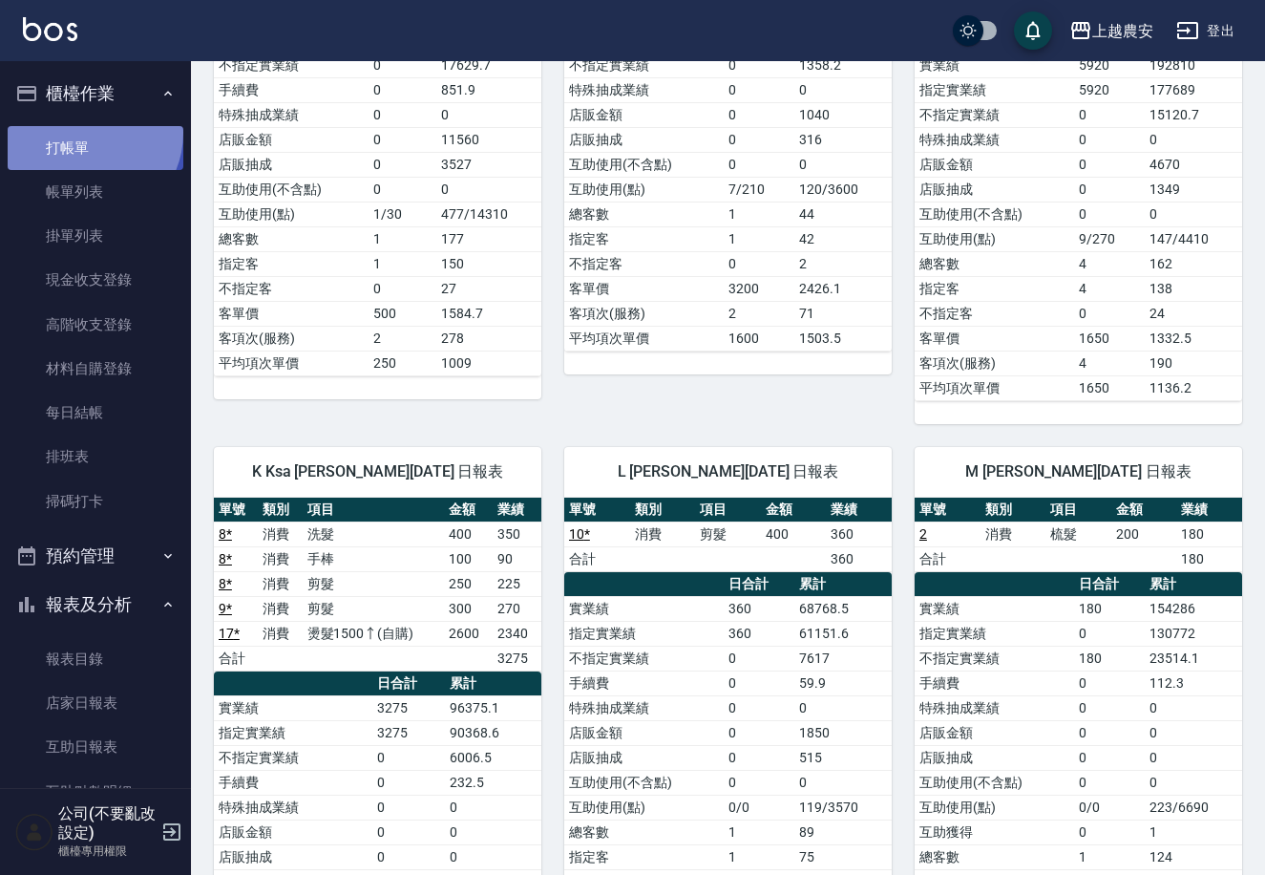
click at [86, 133] on link "打帳單" at bounding box center [96, 148] width 176 height 44
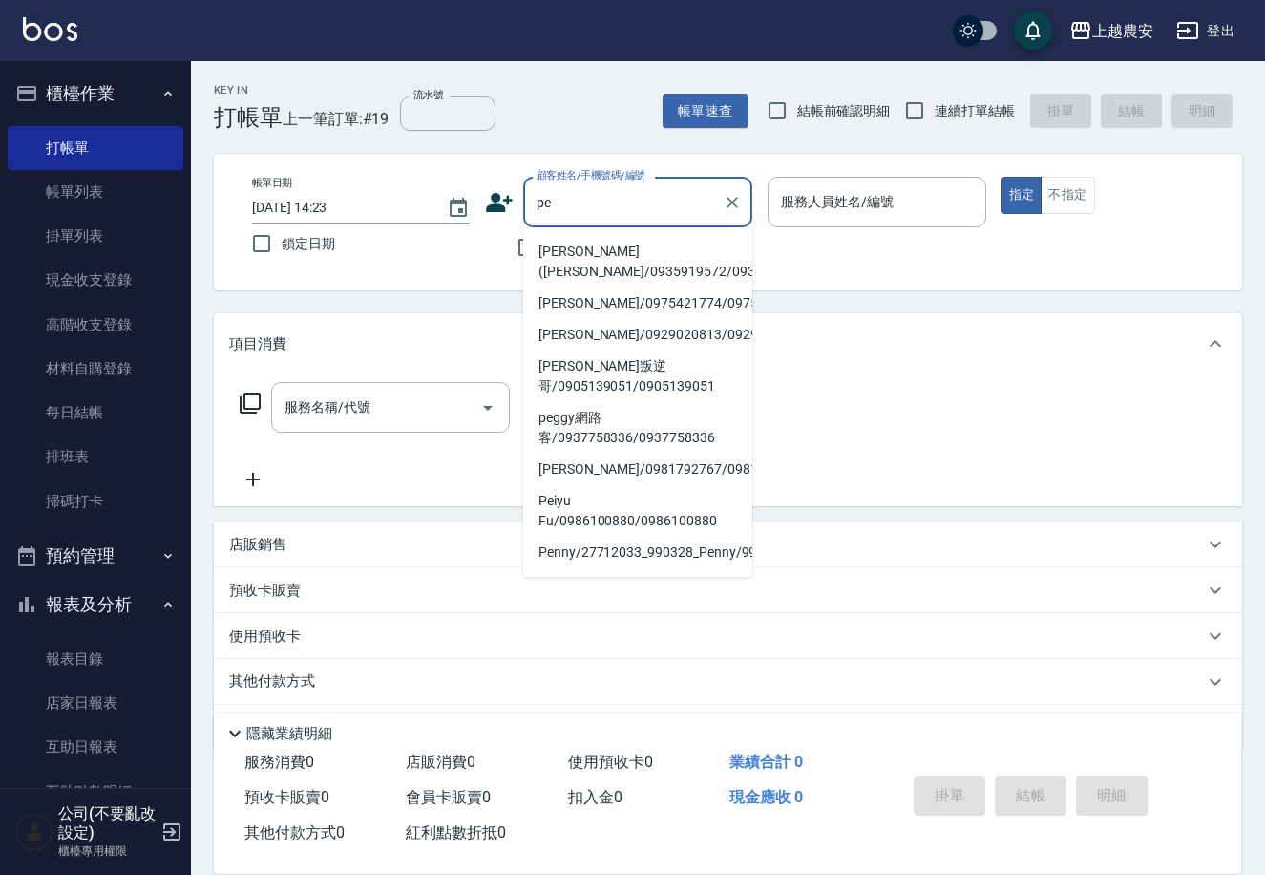
click at [576, 243] on li "[PERSON_NAME]([PERSON_NAME]/0935919572/0935919572" at bounding box center [637, 262] width 229 height 52
type input "[PERSON_NAME]([PERSON_NAME]/0935919572/0935919572"
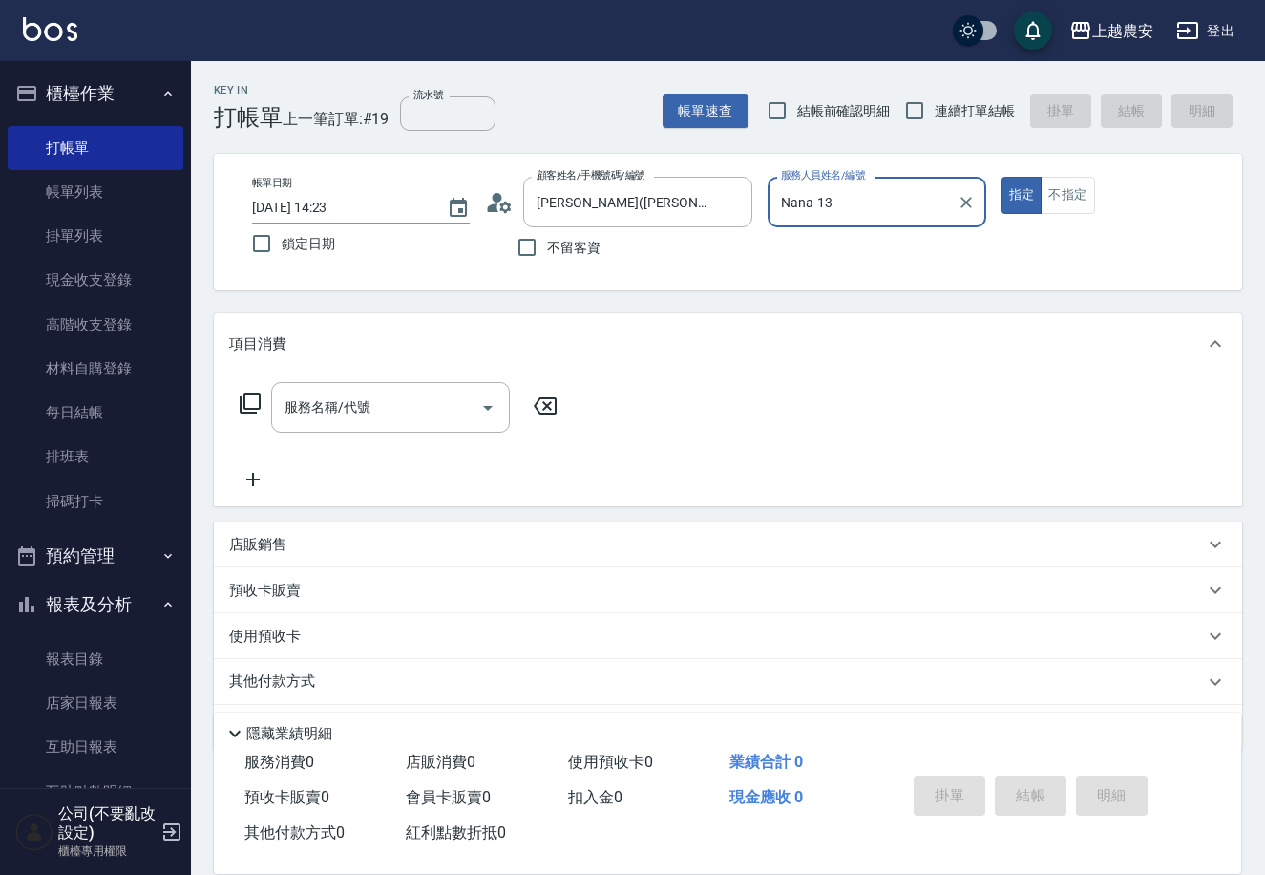
type input "Nana-13"
click at [1002, 177] on button "指定" at bounding box center [1022, 195] width 41 height 37
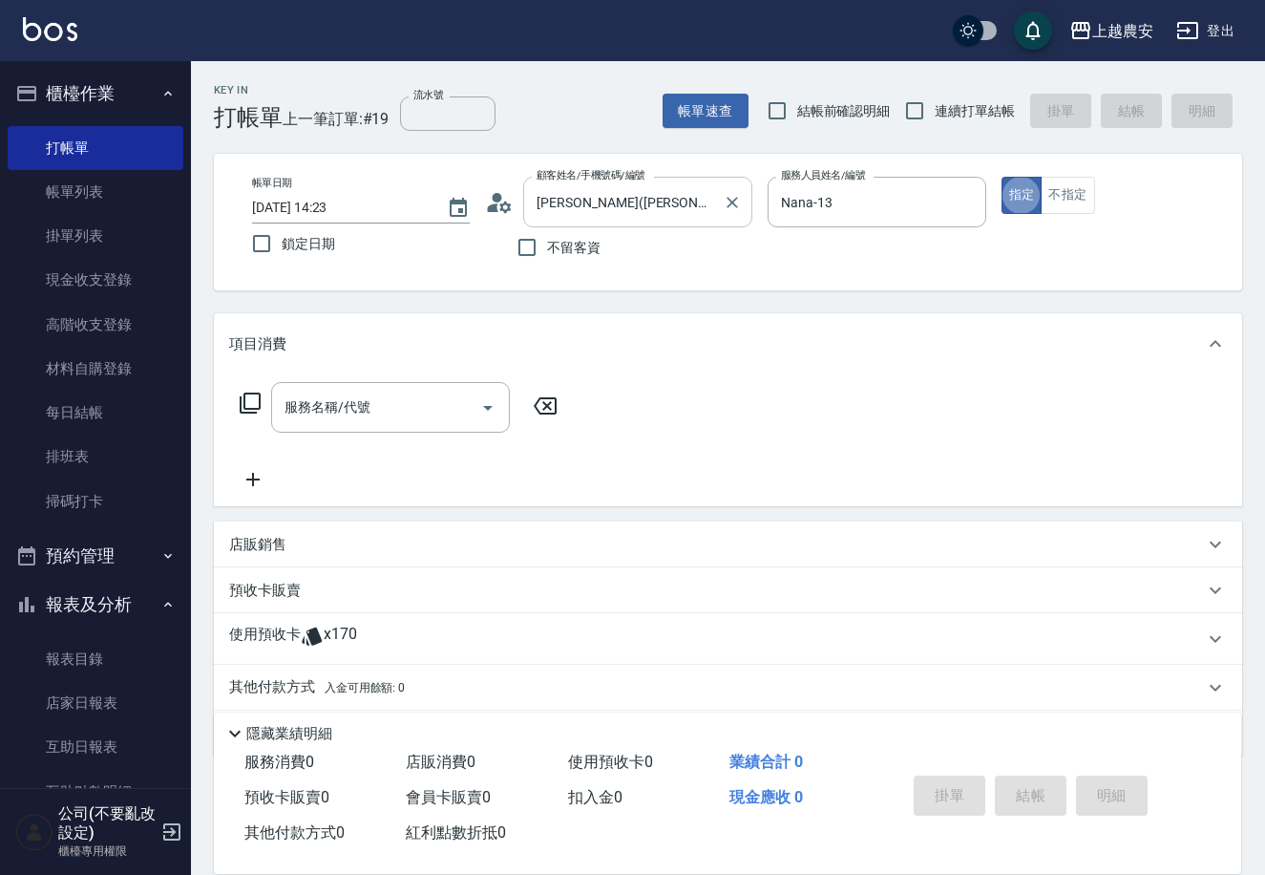
type button "true"
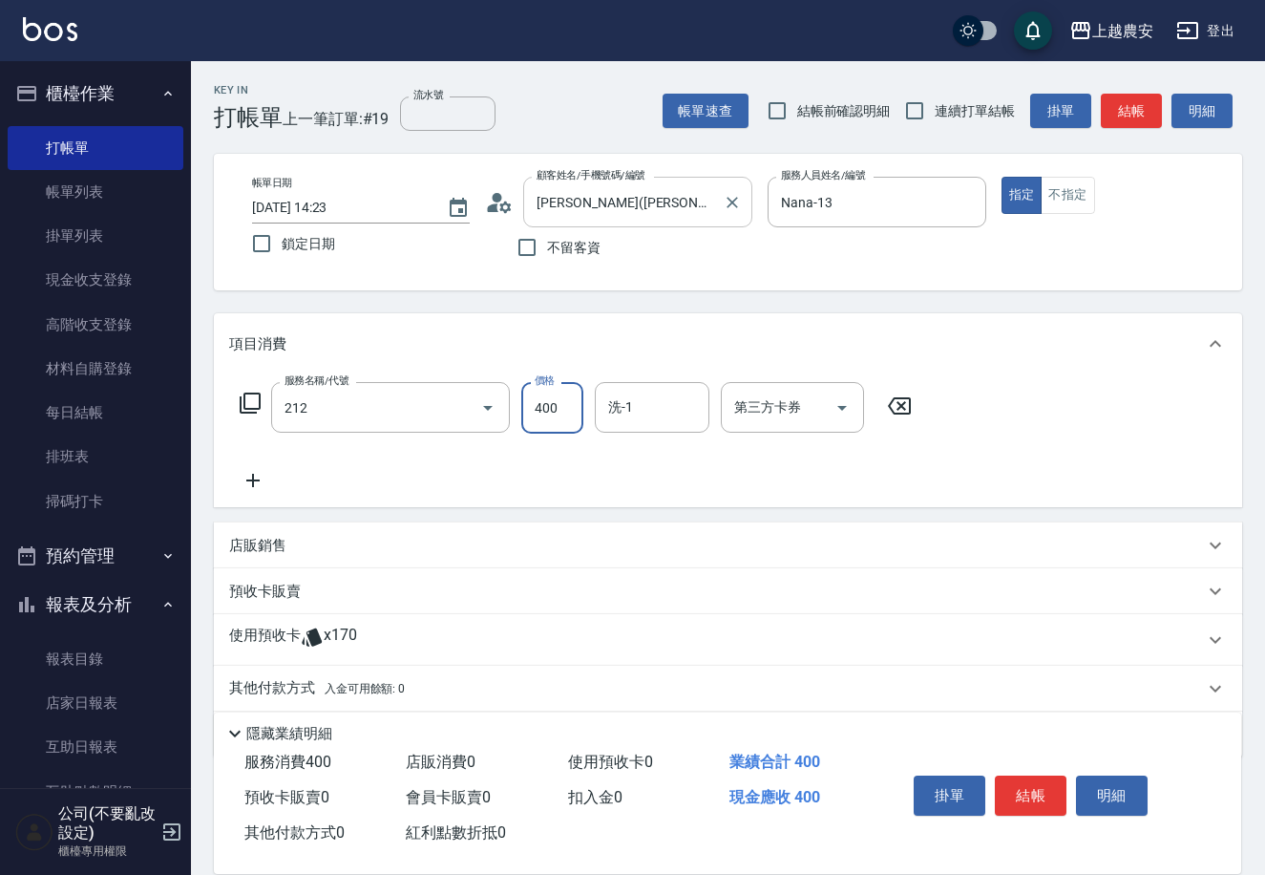
type input "洗髮券消費(212)"
type input "[PERSON_NAME]-33"
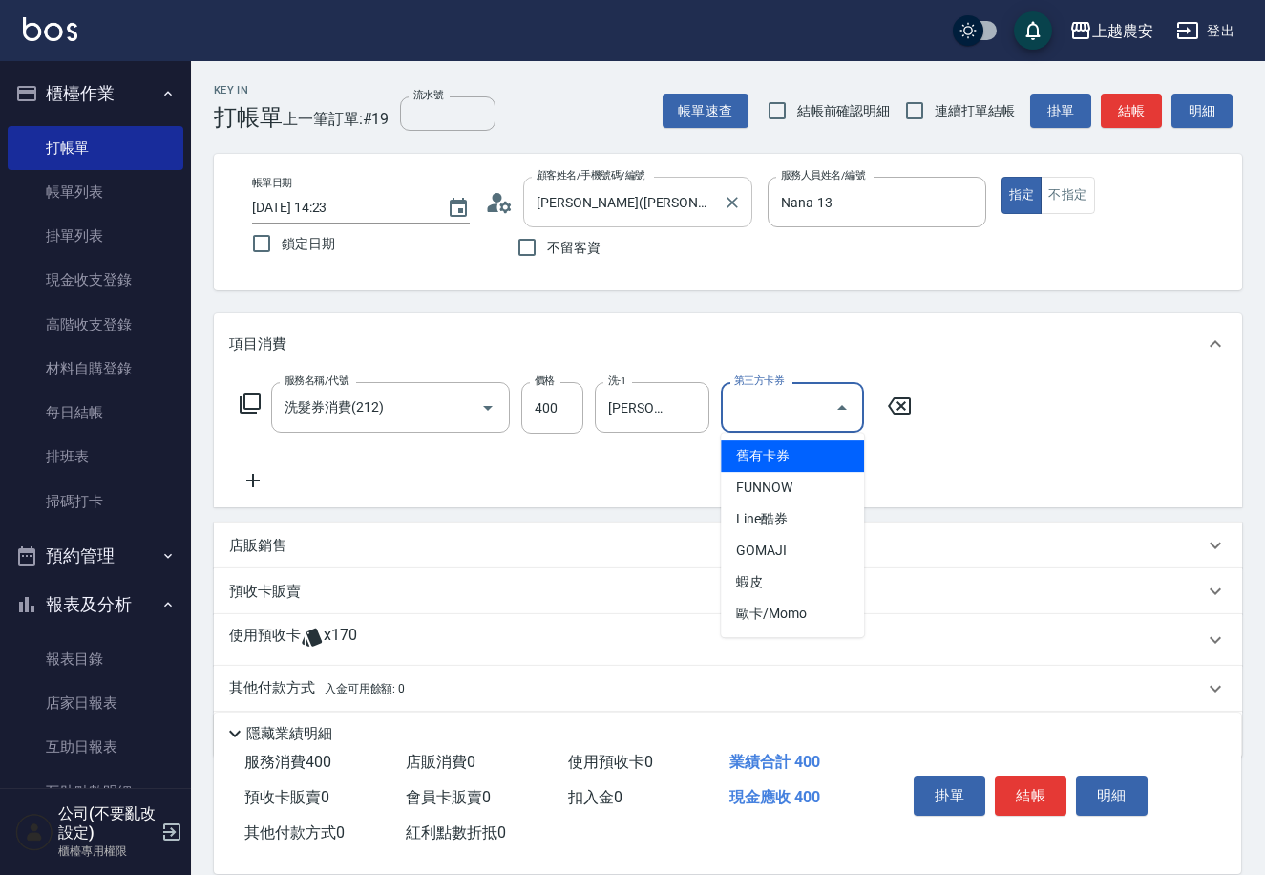
type input "舊有卡券"
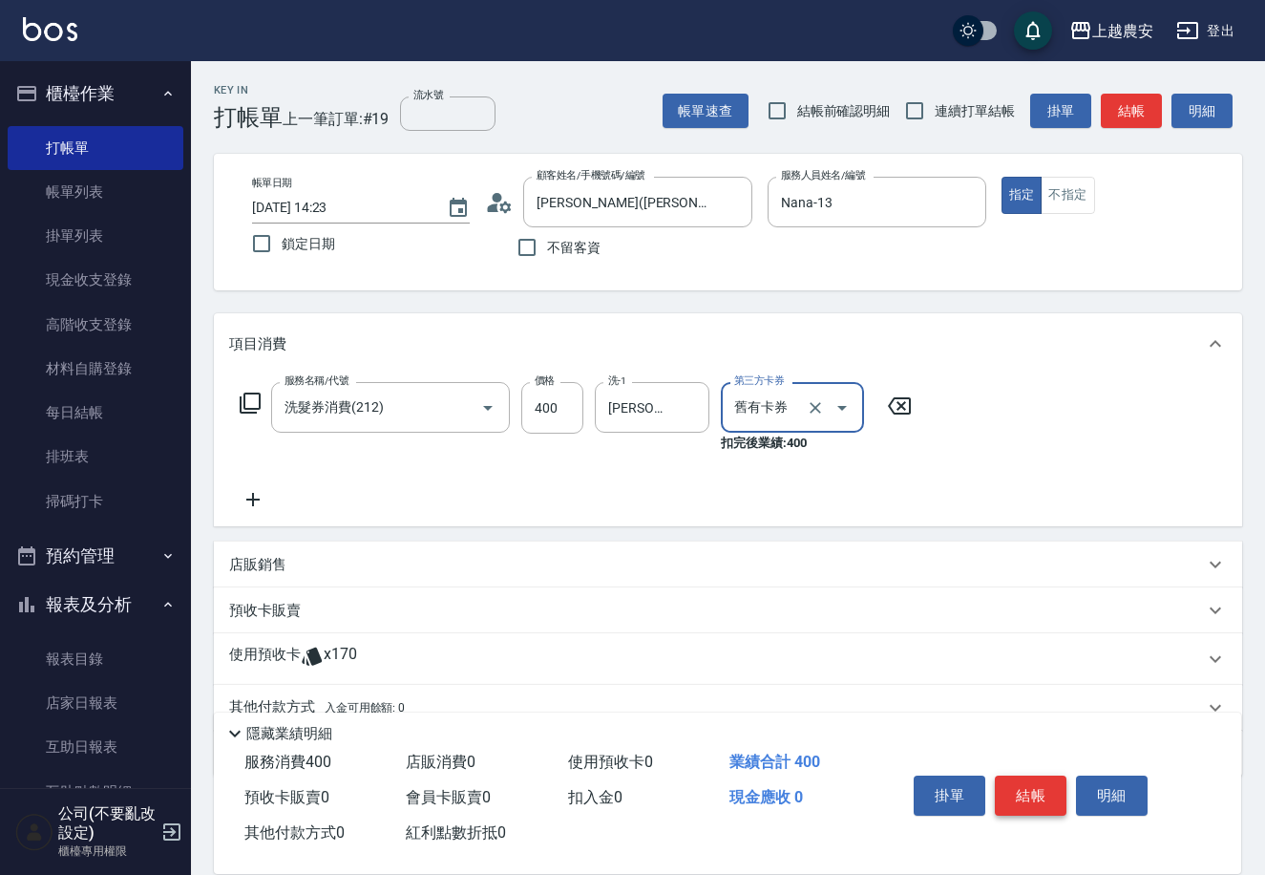
click at [1055, 785] on button "結帳" at bounding box center [1031, 795] width 72 height 40
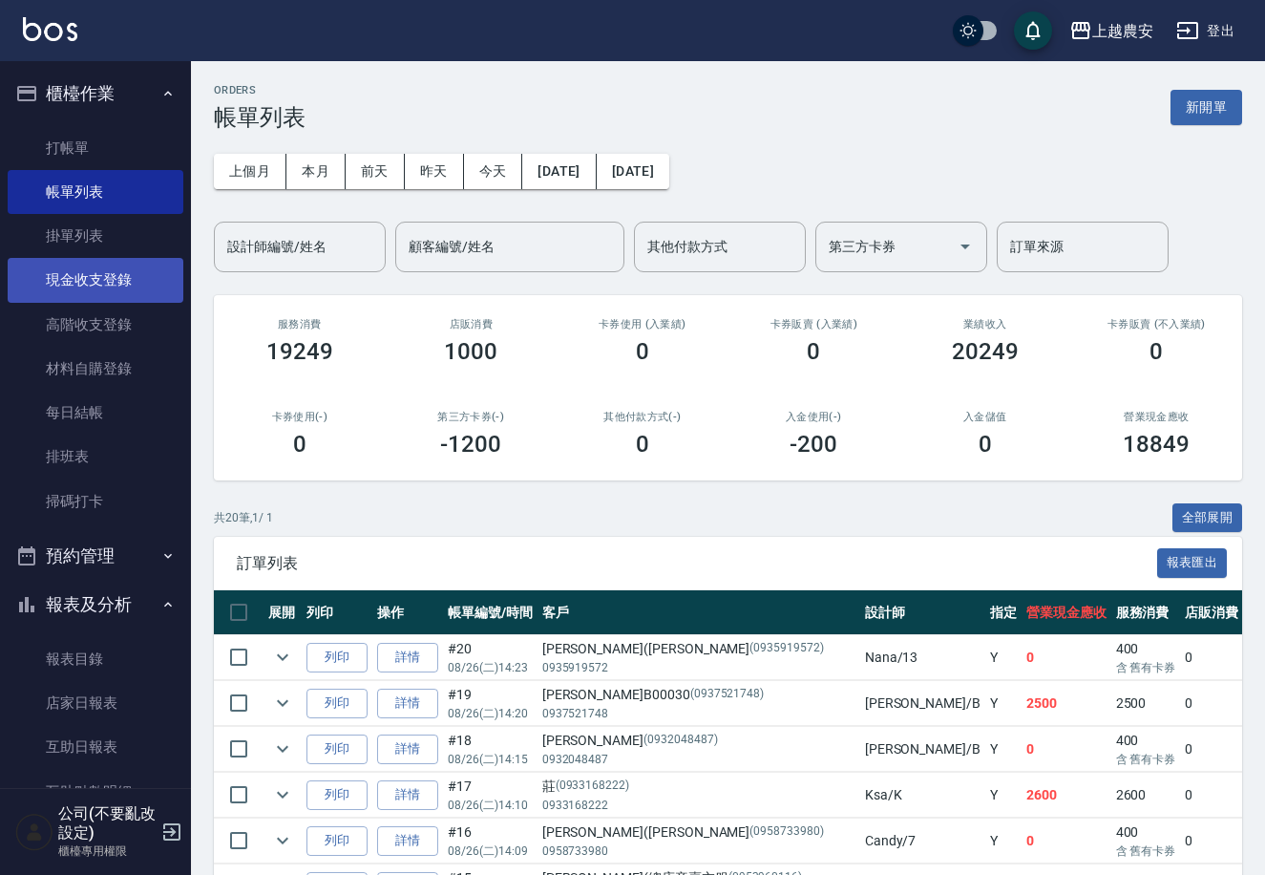
click at [143, 282] on link "現金收支登錄" at bounding box center [96, 280] width 176 height 44
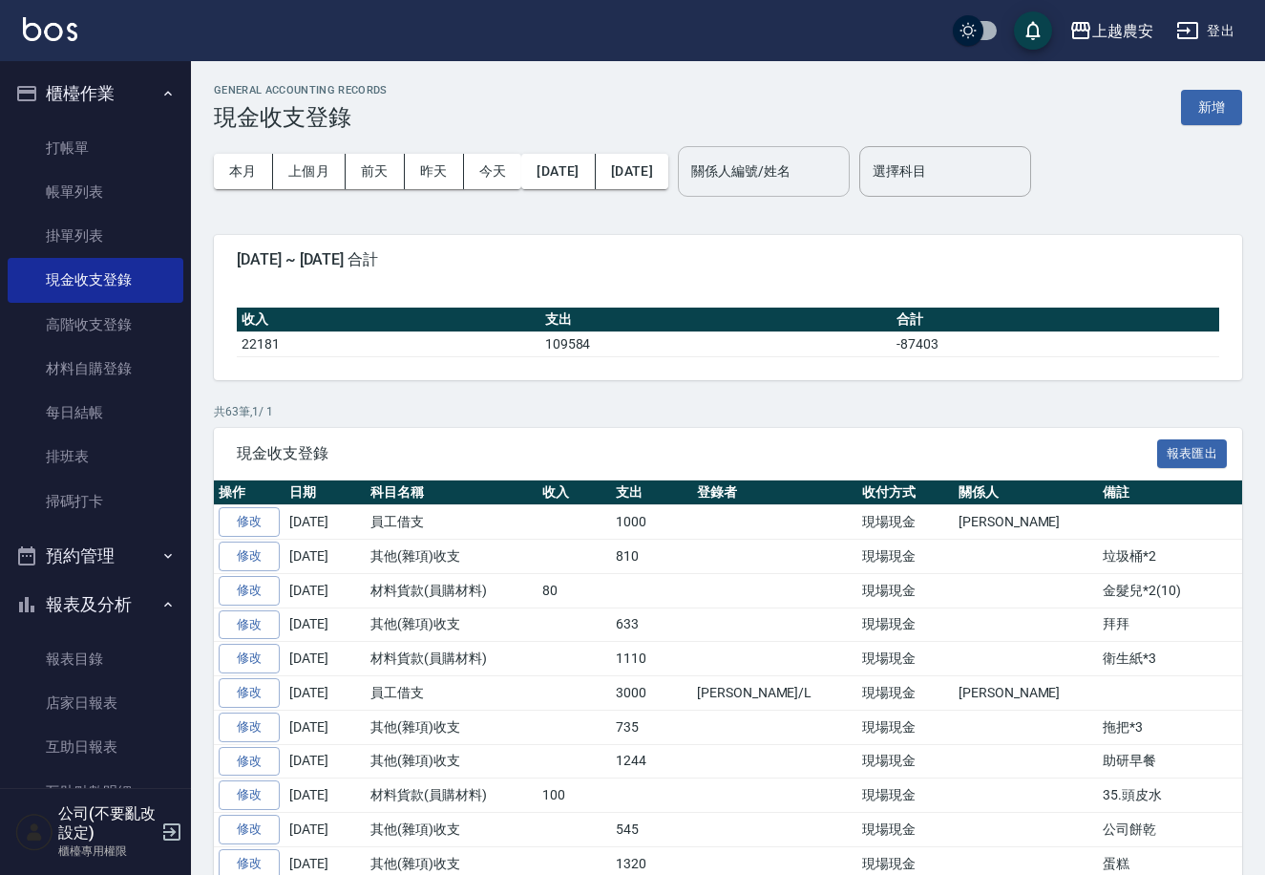
click at [755, 179] on input "關係人編號/姓名" at bounding box center [764, 171] width 155 height 33
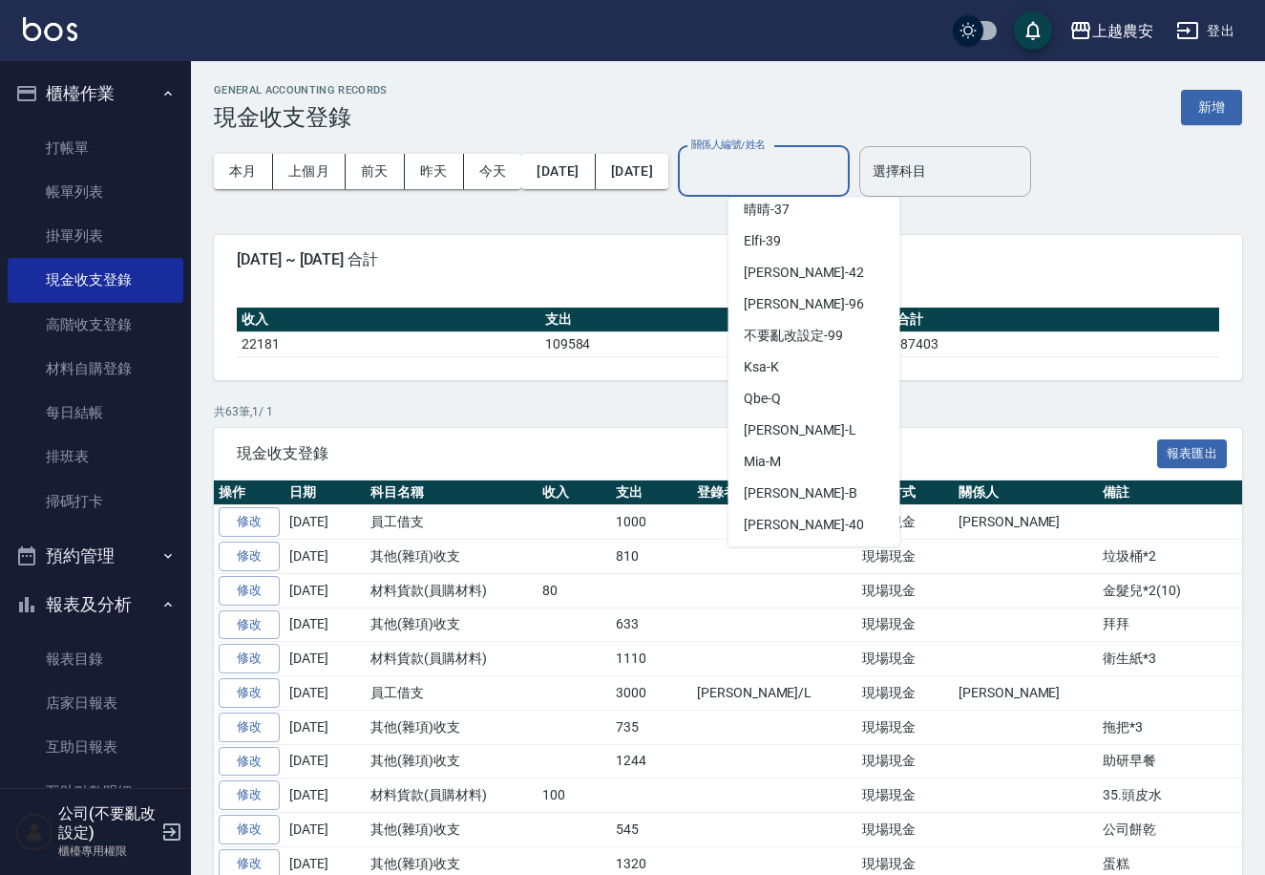
scroll to position [830, 0]
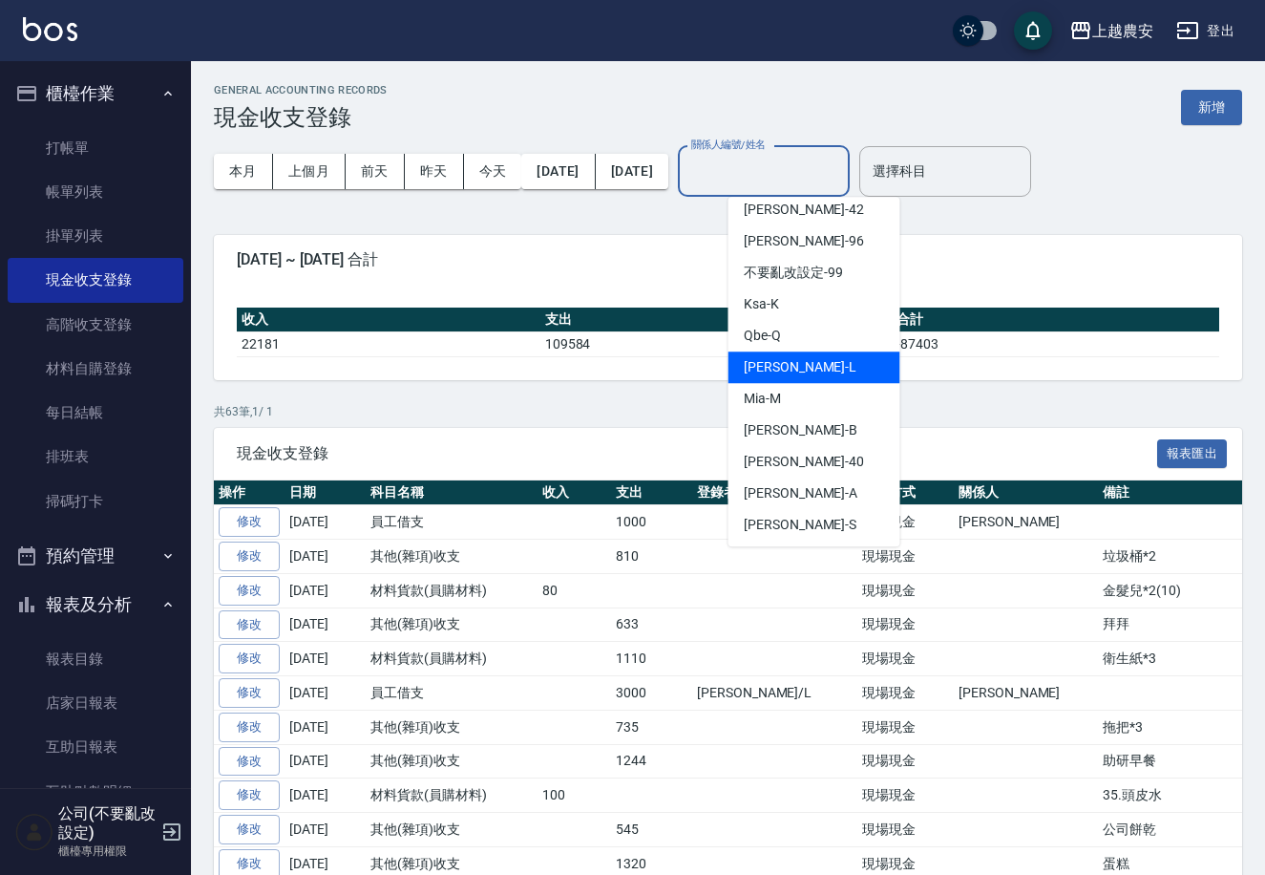
click at [814, 365] on div "[PERSON_NAME]" at bounding box center [815, 367] width 172 height 32
type input "[PERSON_NAME]"
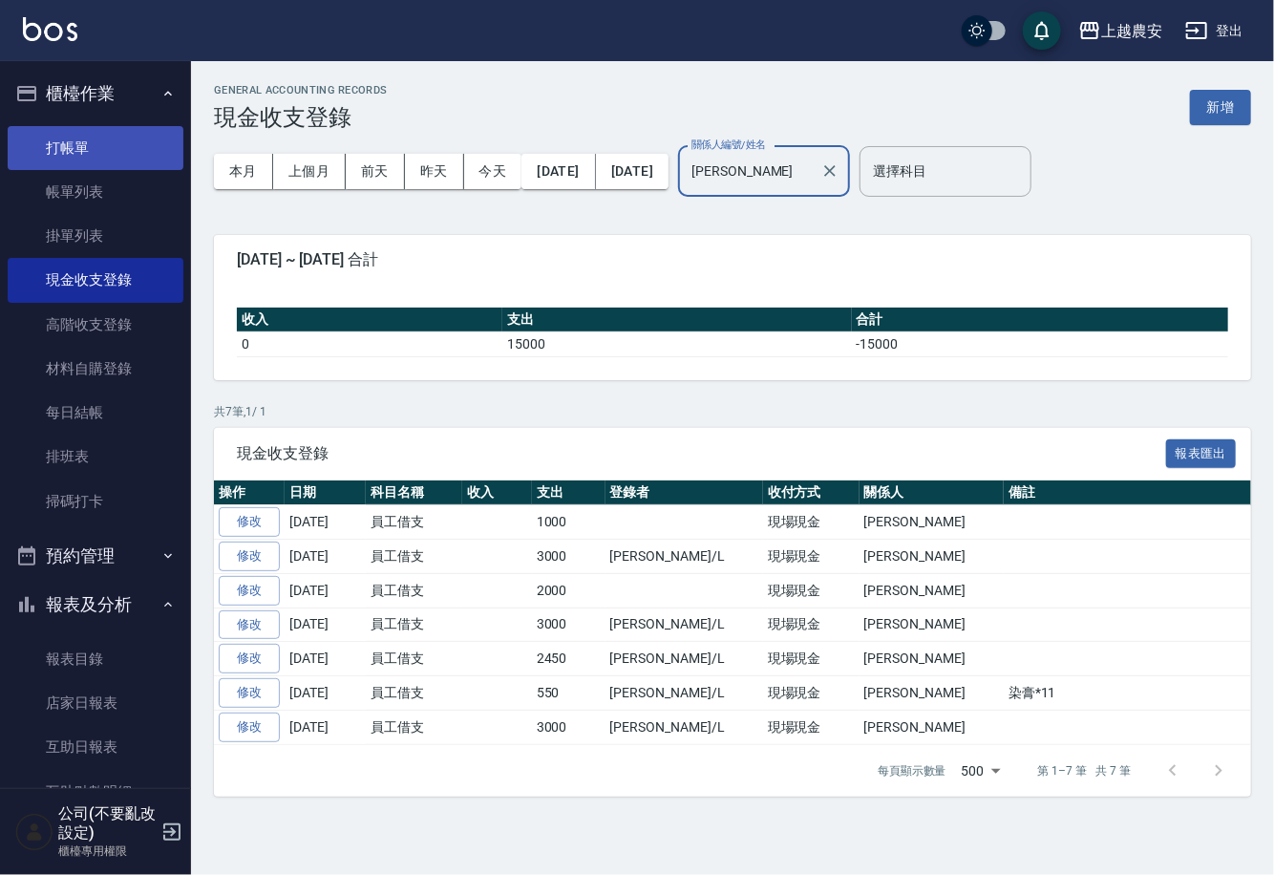
click at [58, 147] on link "打帳單" at bounding box center [96, 148] width 176 height 44
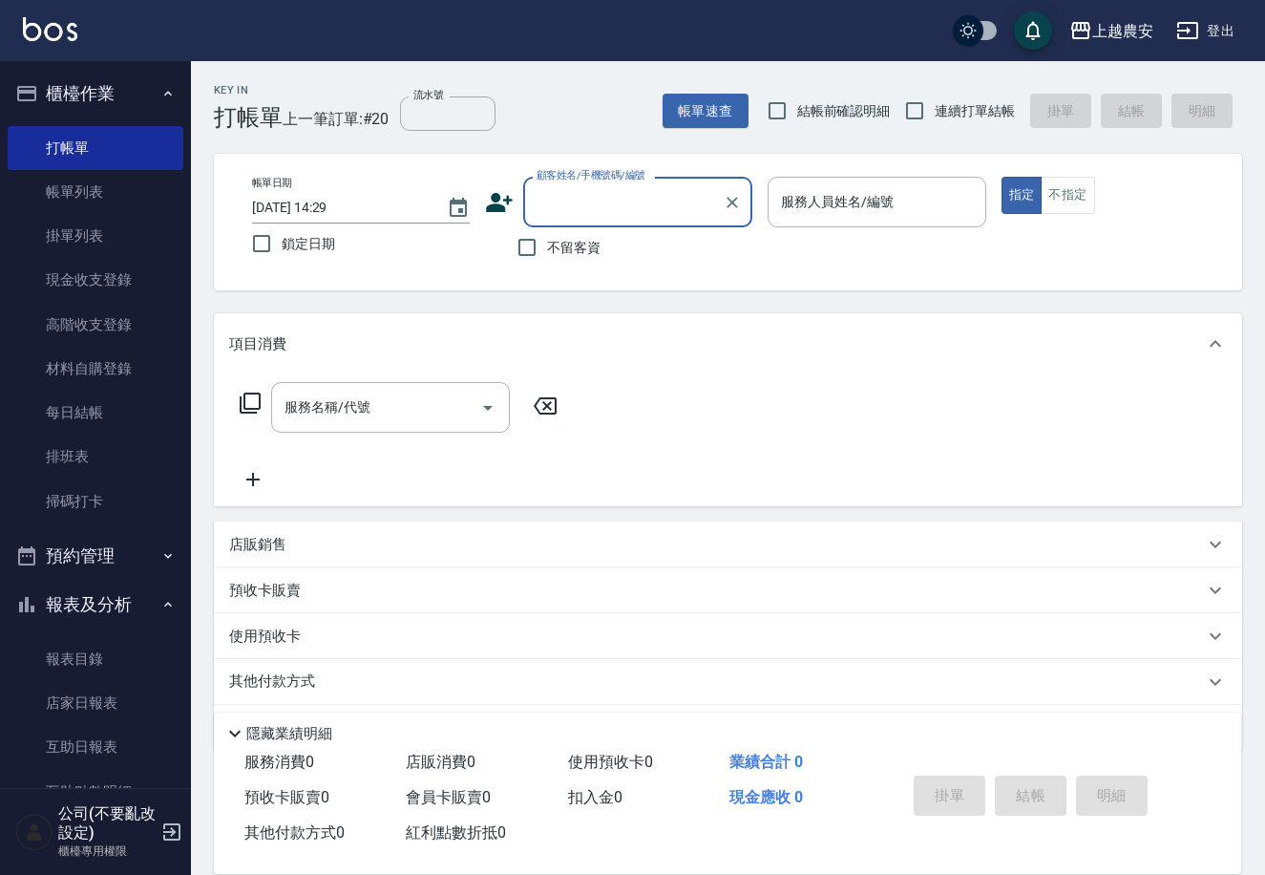
scroll to position [438, 0]
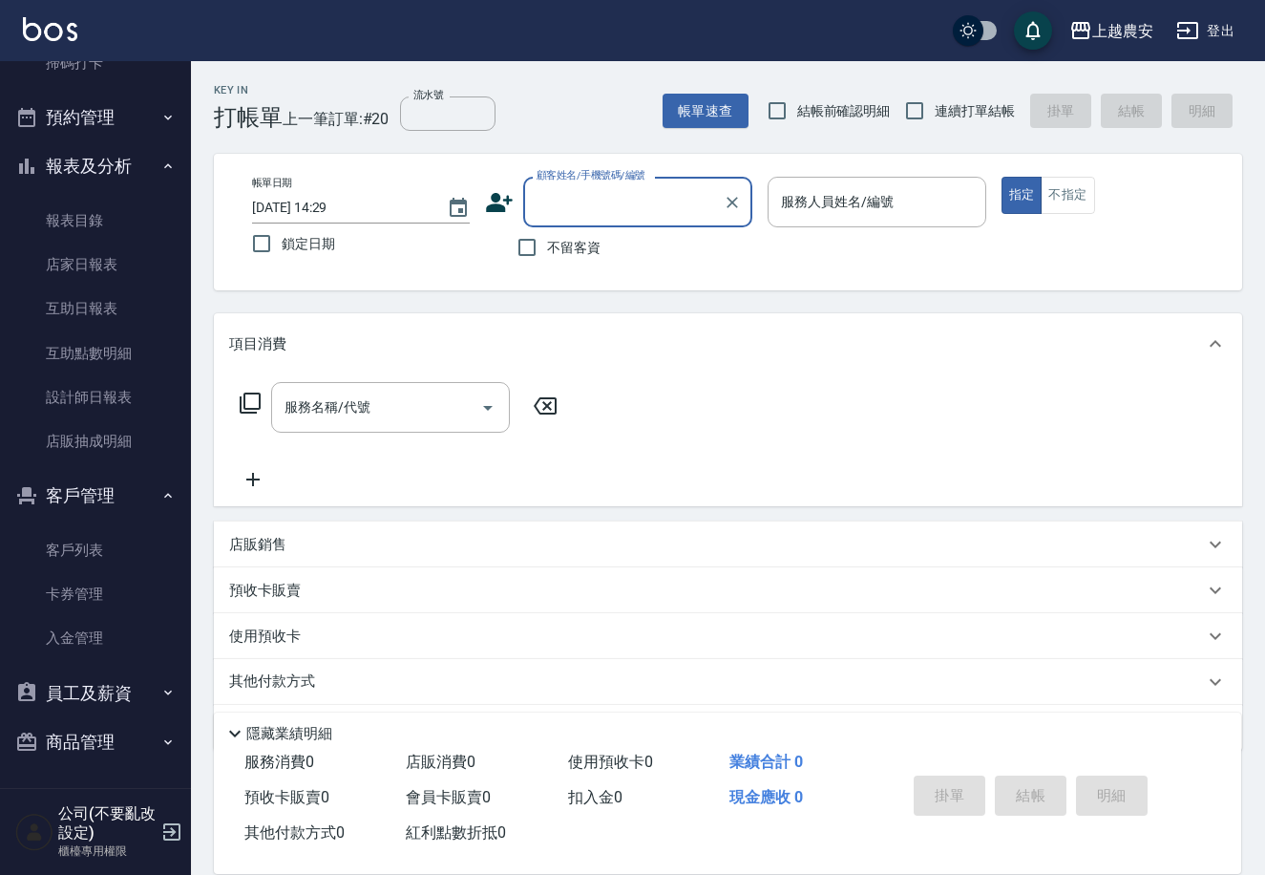
click at [178, 762] on div "上越農安 登出 櫃檯作業 打帳單 帳單列表 掛單列表 現金收支登錄 高階收支登錄 材料自購登錄 每日結帳 排班表 掃碼打卡 預約管理 預約管理 單日預約紀錄 …" at bounding box center [632, 465] width 1265 height 931
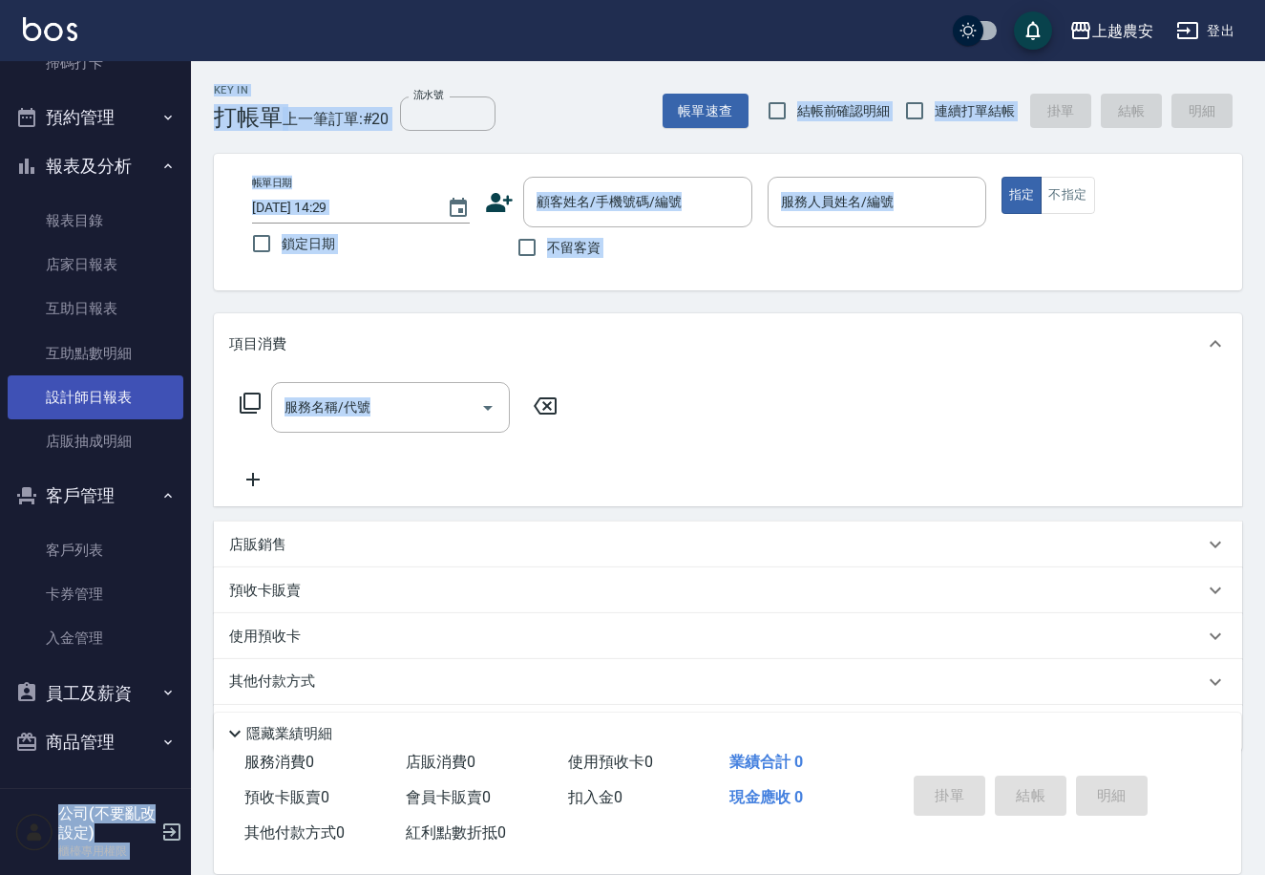
click at [124, 392] on link "設計師日報表" at bounding box center [96, 397] width 176 height 44
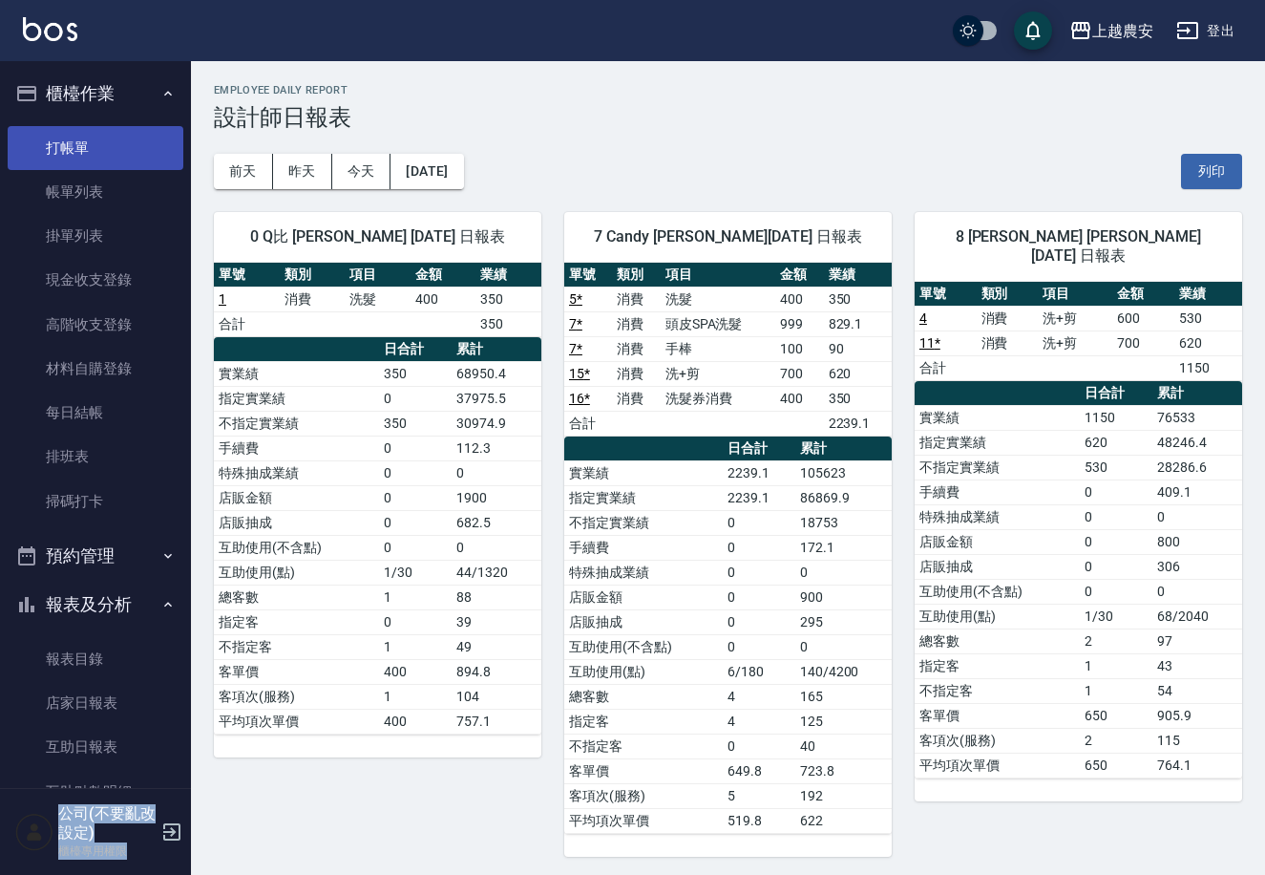
click at [74, 150] on link "打帳單" at bounding box center [96, 148] width 176 height 44
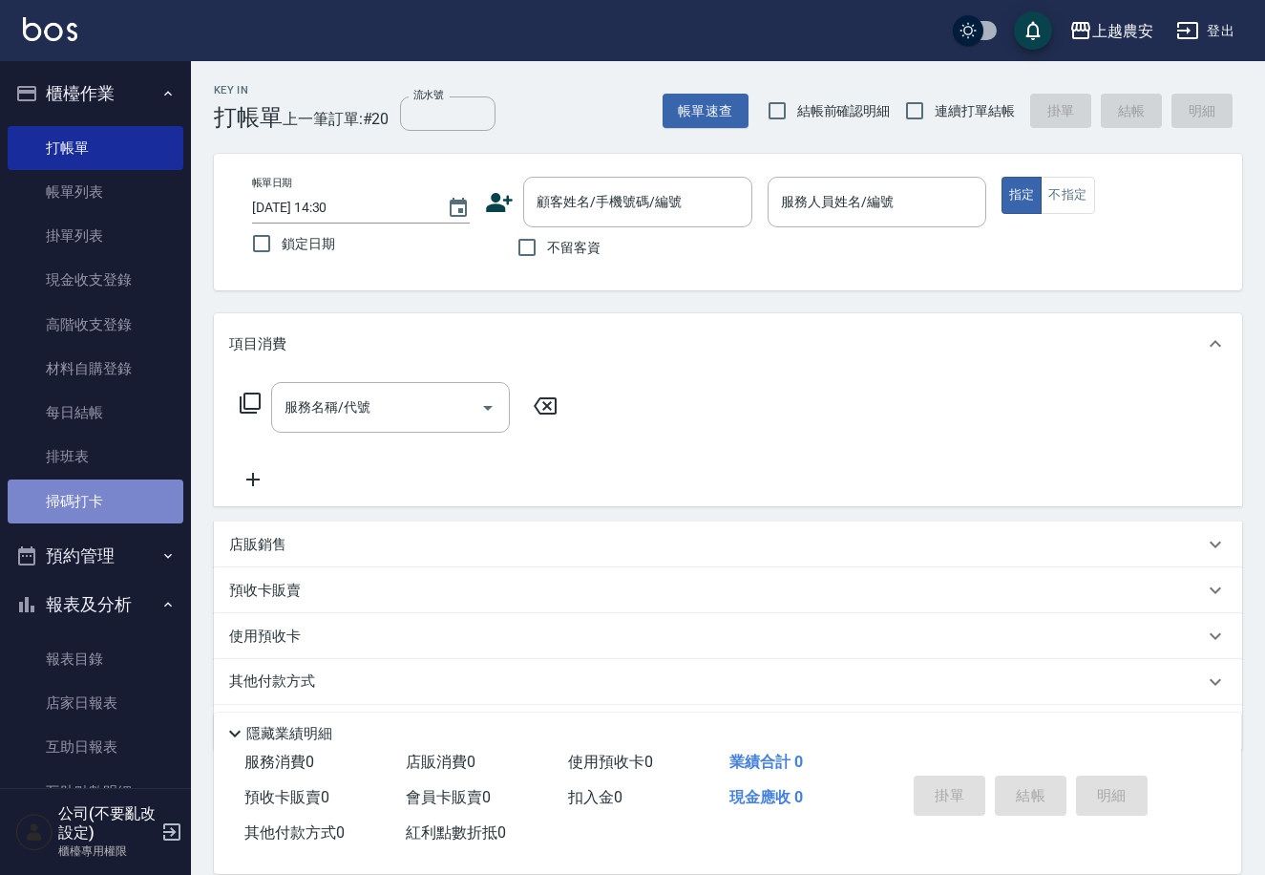
click at [138, 504] on link "掃碼打卡" at bounding box center [96, 501] width 176 height 44
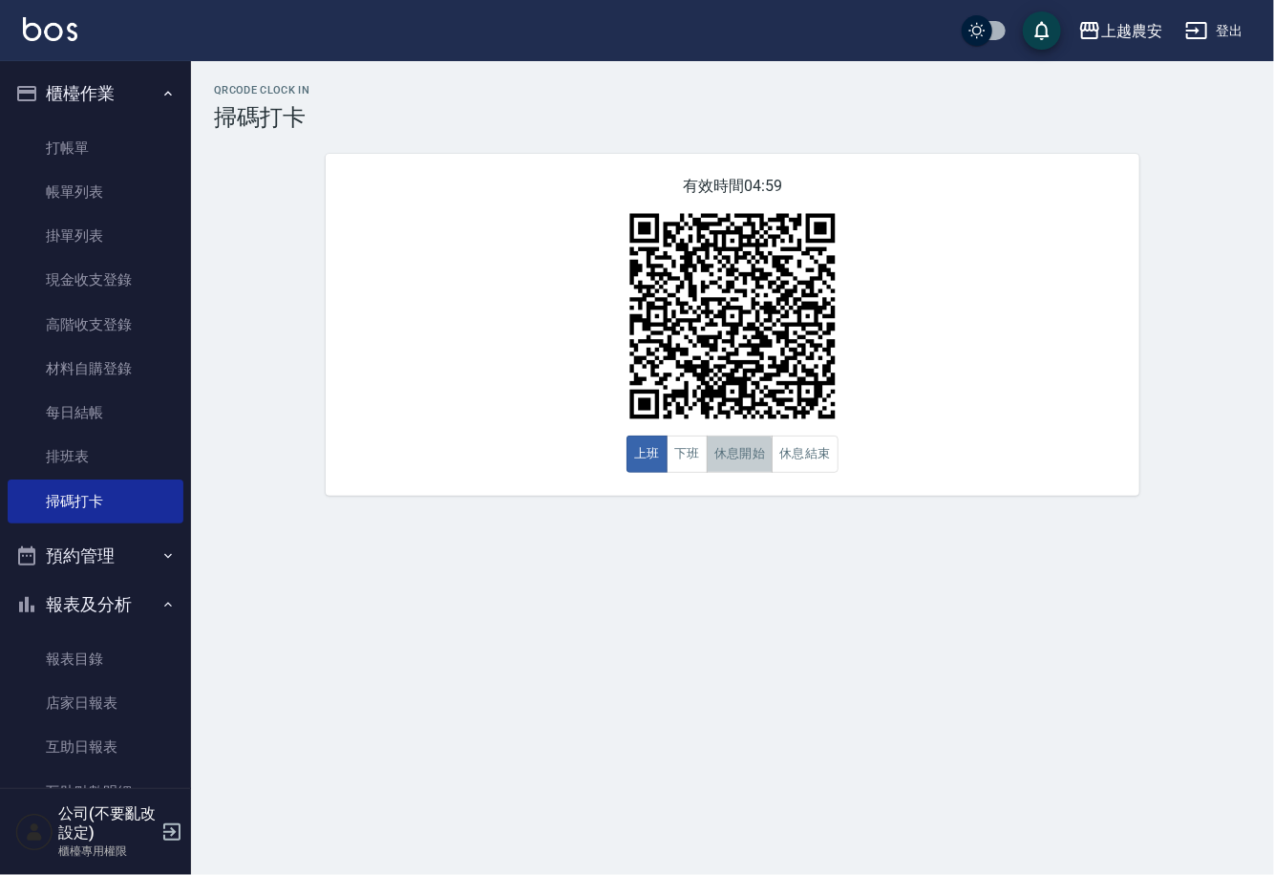
click at [718, 466] on button "休息開始" at bounding box center [740, 453] width 67 height 37
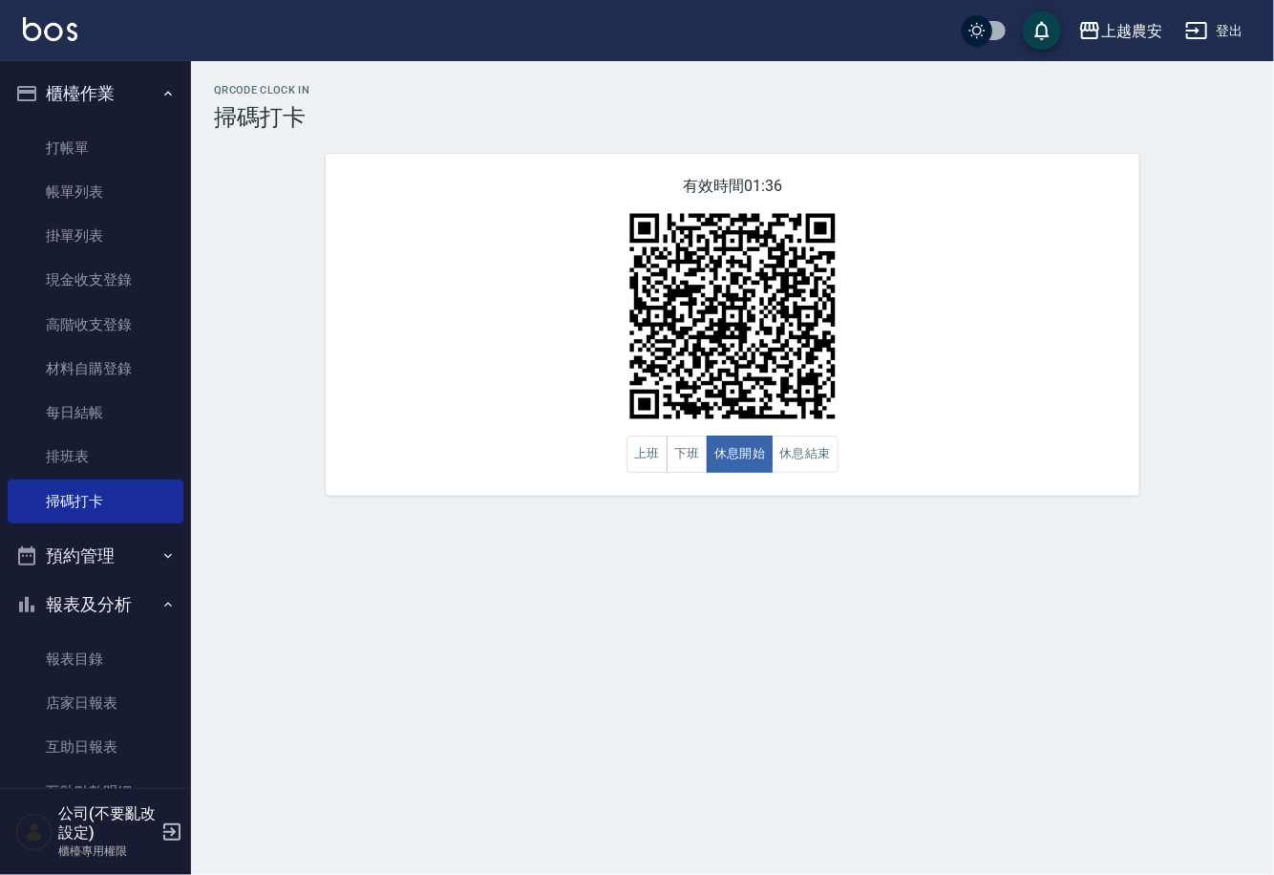
click at [77, 120] on ul "打帳單 帳單列表 掛單列表 現金收支登錄 高階收支登錄 材料自購登錄 每日結帳 排班表 掃碼打卡" at bounding box center [96, 324] width 176 height 413
click at [65, 151] on link "打帳單" at bounding box center [96, 148] width 176 height 44
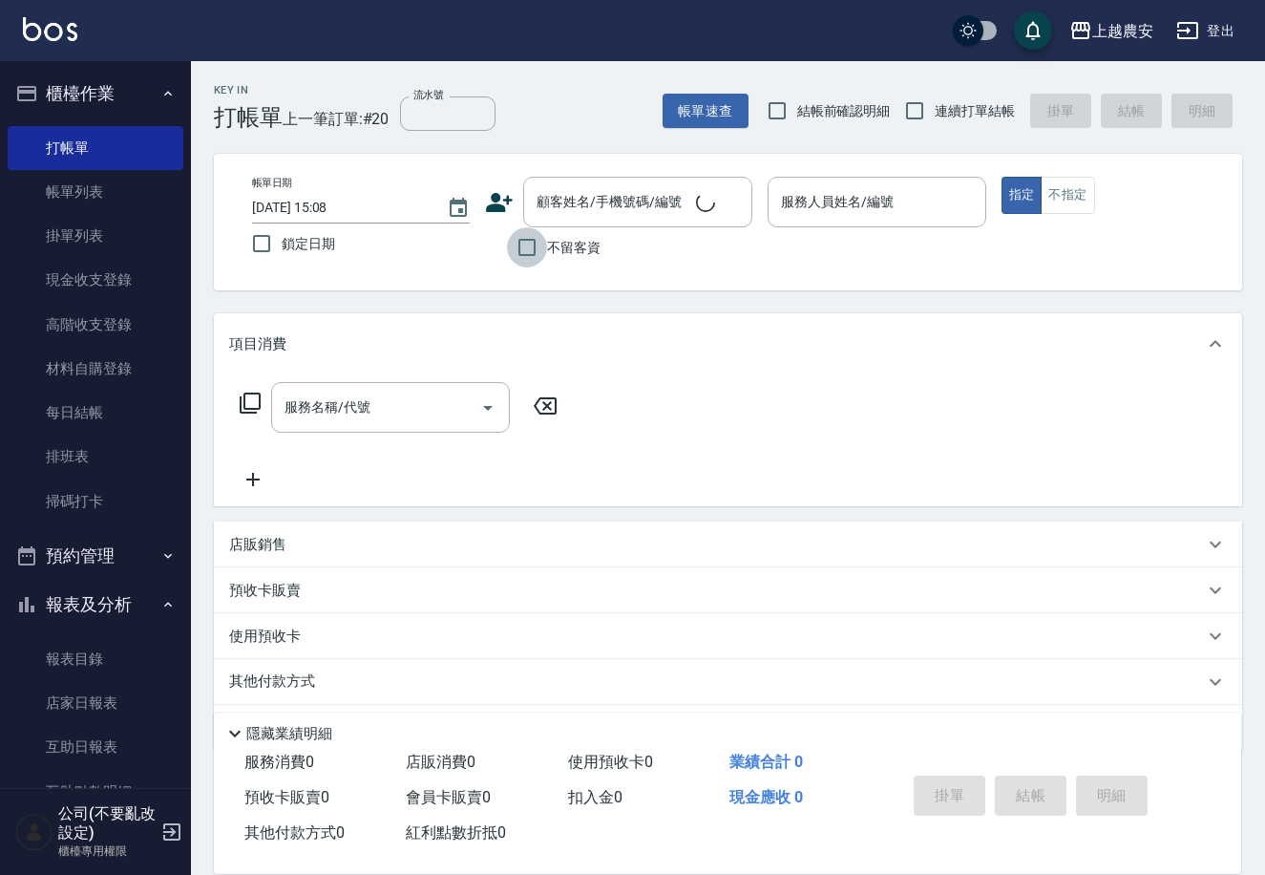
click at [529, 240] on input "不留客資" at bounding box center [527, 247] width 40 height 40
checkbox input "true"
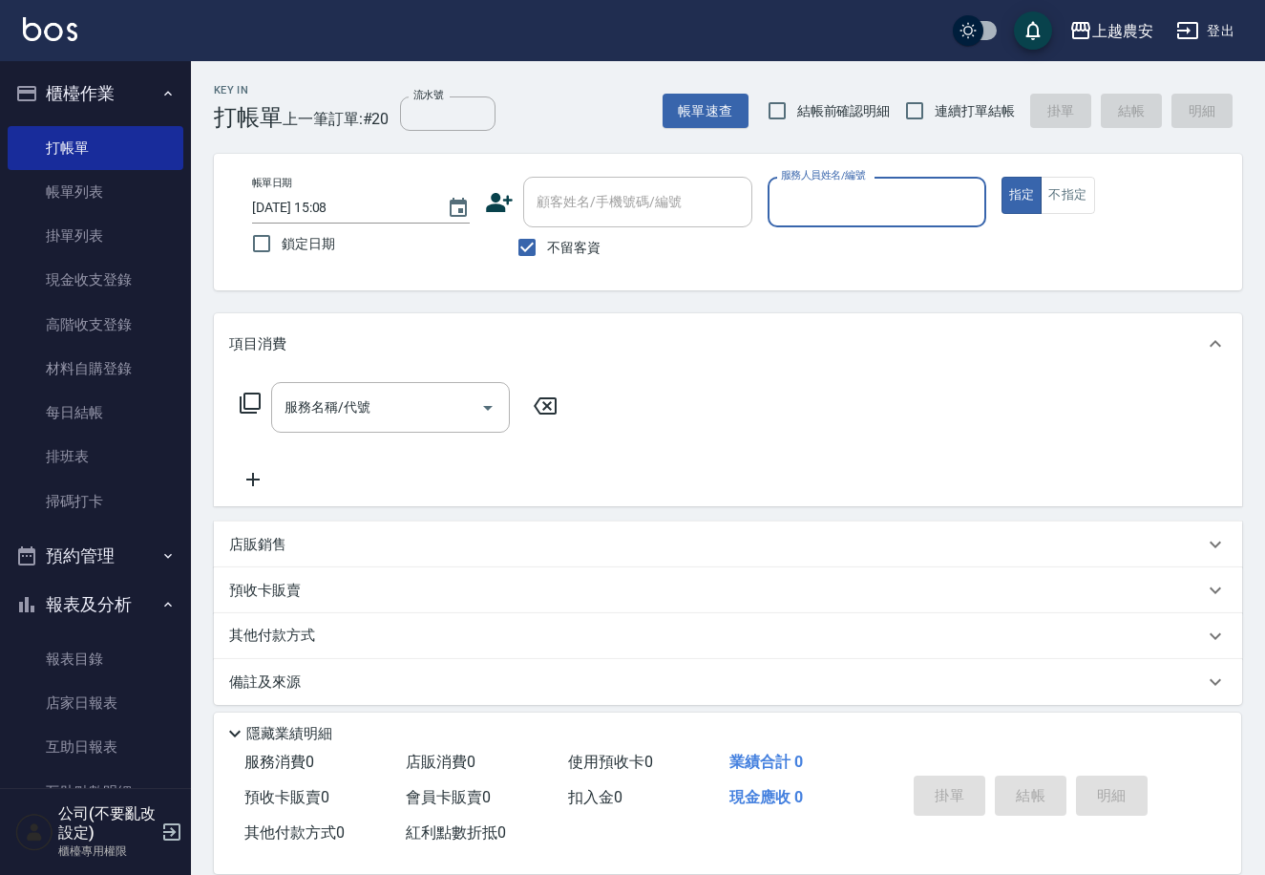
click at [790, 203] on input "服務人員姓名/編號" at bounding box center [876, 201] width 201 height 33
click at [865, 262] on div "Yuna -18" at bounding box center [877, 252] width 218 height 32
type input "Yuna-18"
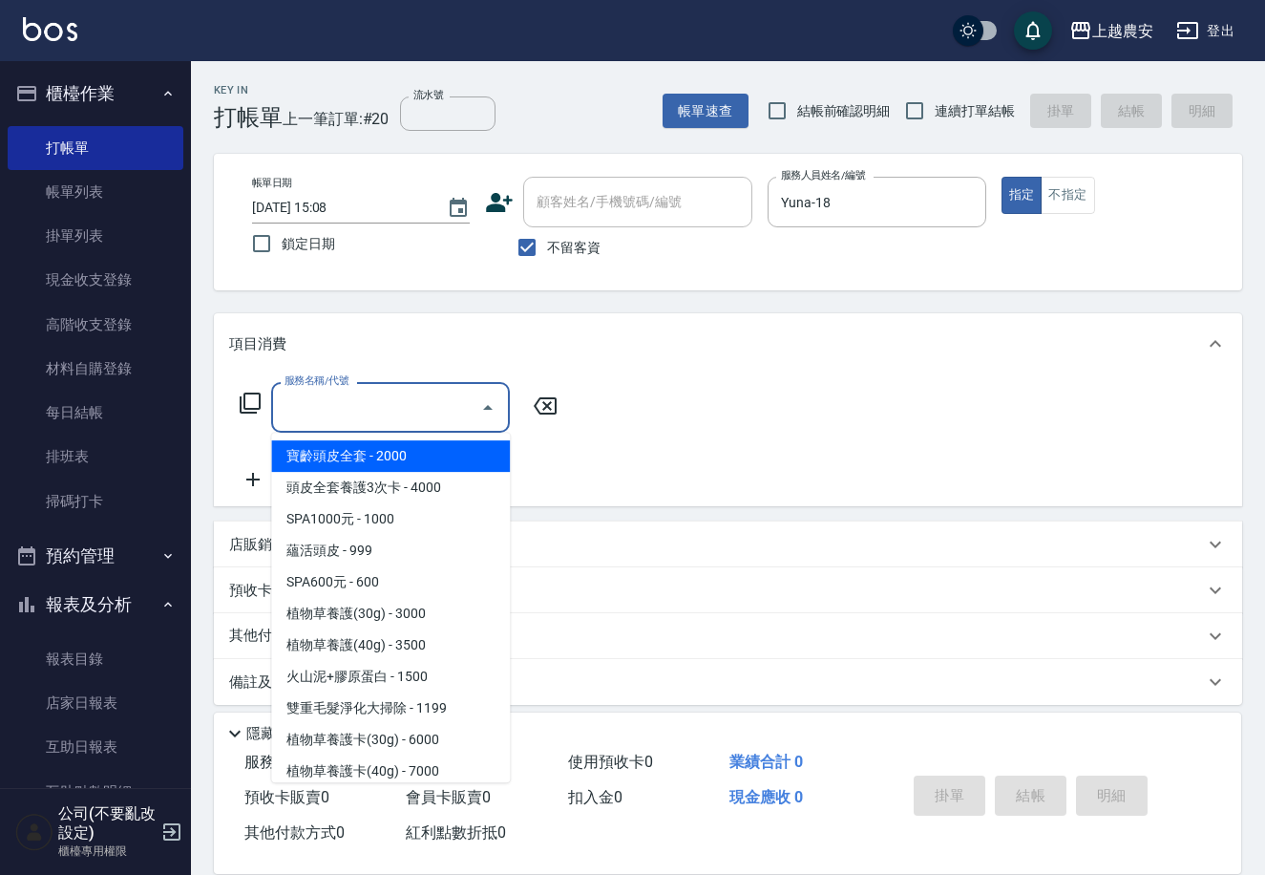
click at [356, 392] on input "服務名稱/代號" at bounding box center [376, 407] width 193 height 33
click at [242, 410] on icon at bounding box center [250, 403] width 23 height 23
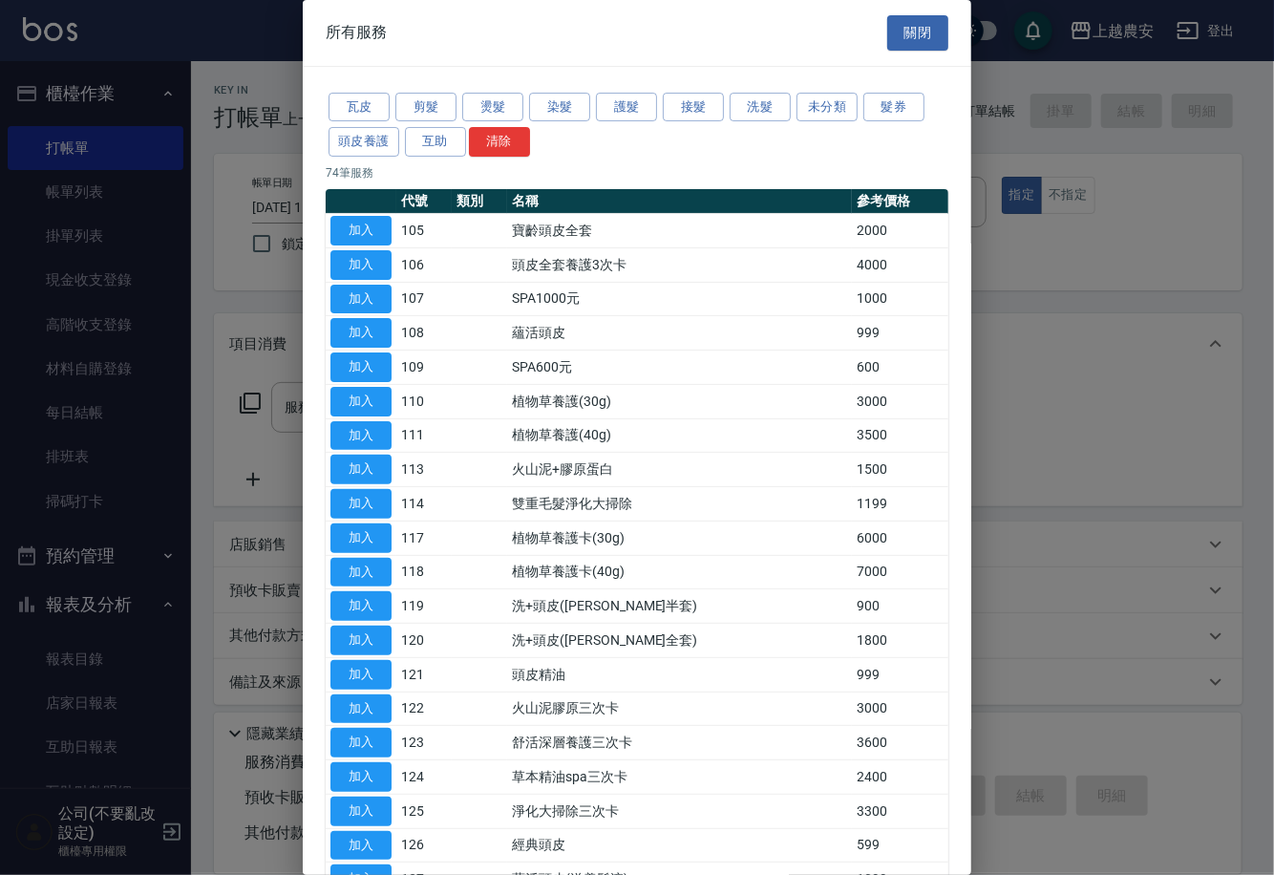
drag, startPoint x: 242, startPoint y: 410, endPoint x: 284, endPoint y: 392, distance: 45.4
click at [244, 410] on div at bounding box center [637, 437] width 1274 height 875
click at [688, 114] on button "接髮" at bounding box center [693, 108] width 61 height 30
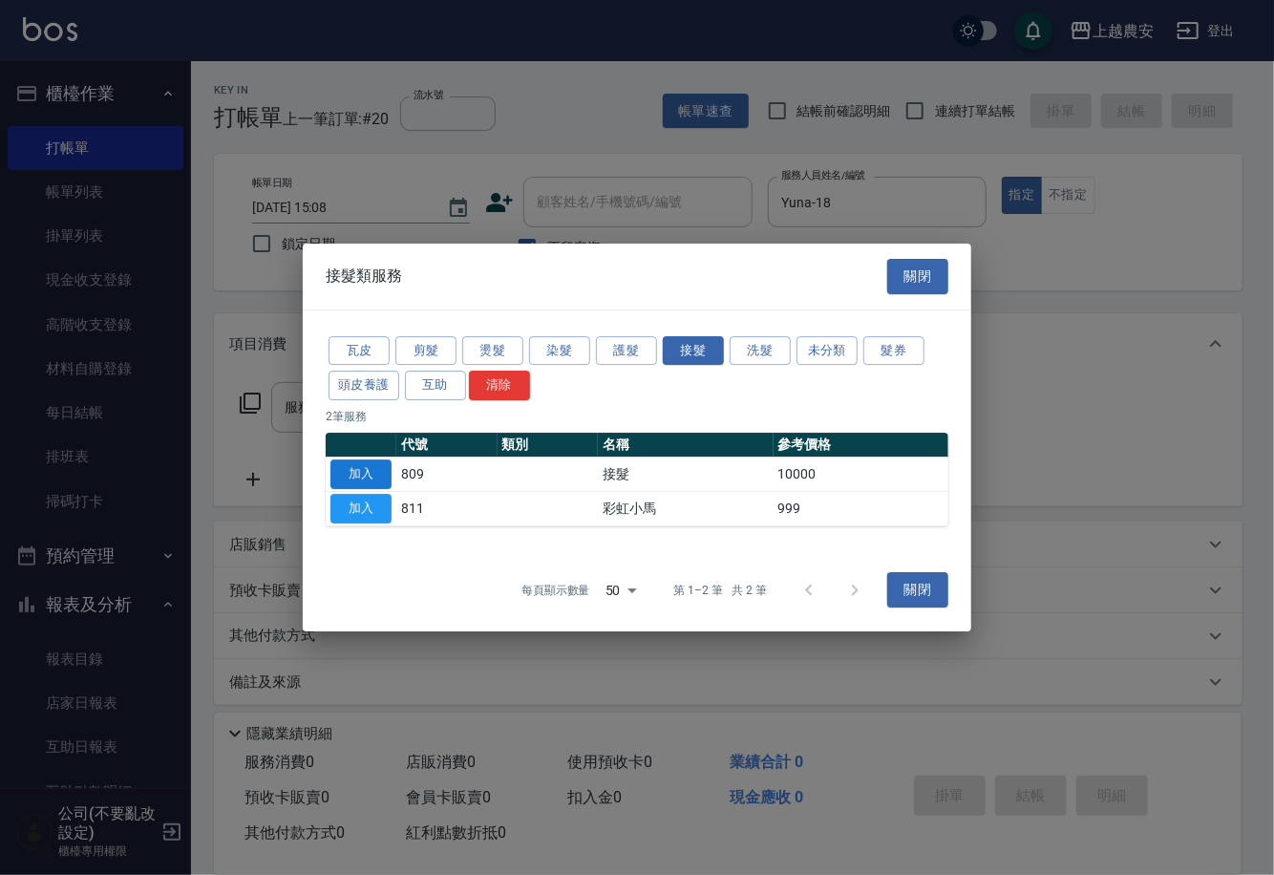
click at [365, 476] on button "加入" at bounding box center [360, 474] width 61 height 30
type input "接髮(809)"
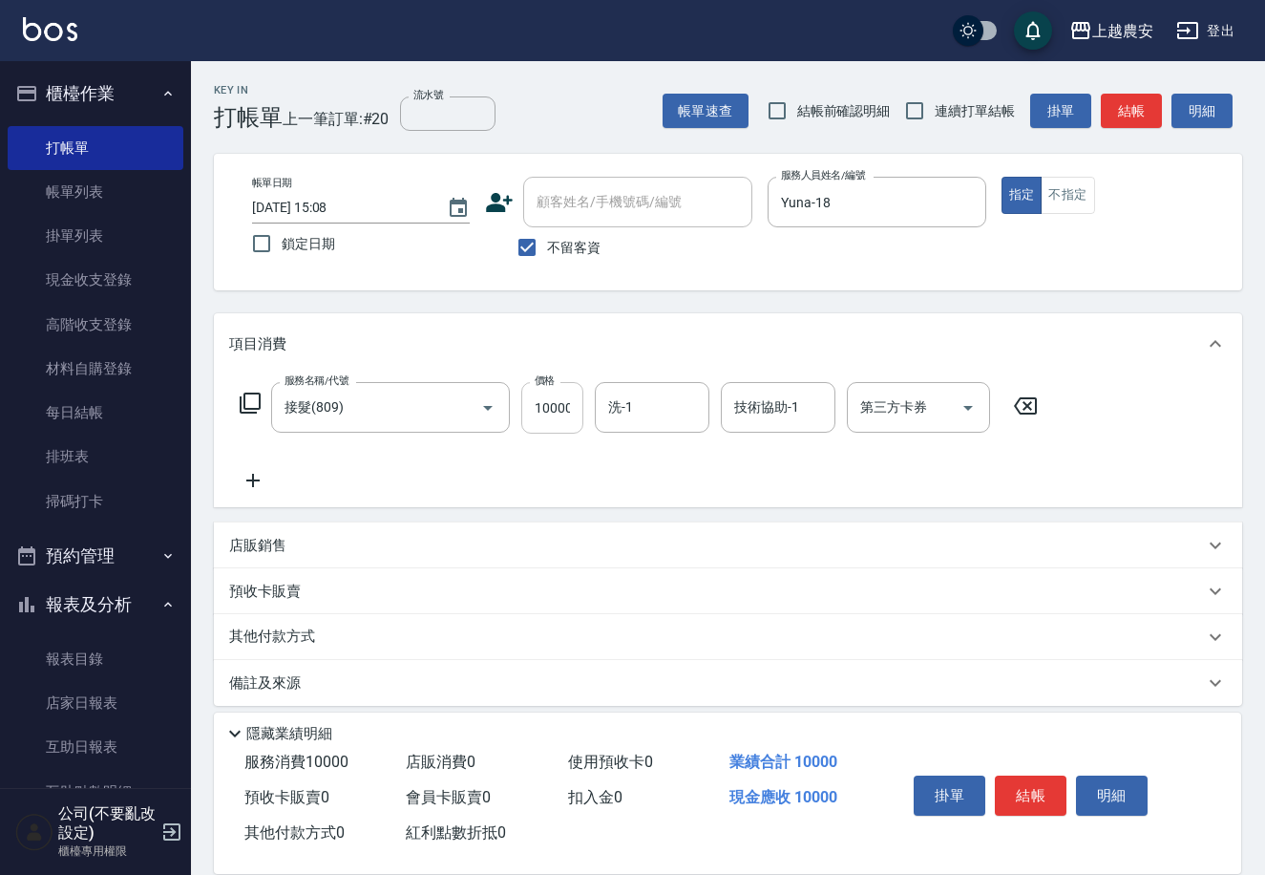
click at [527, 417] on input "10000" at bounding box center [552, 408] width 62 height 52
type input "13350"
type input "[PERSON_NAME]-32"
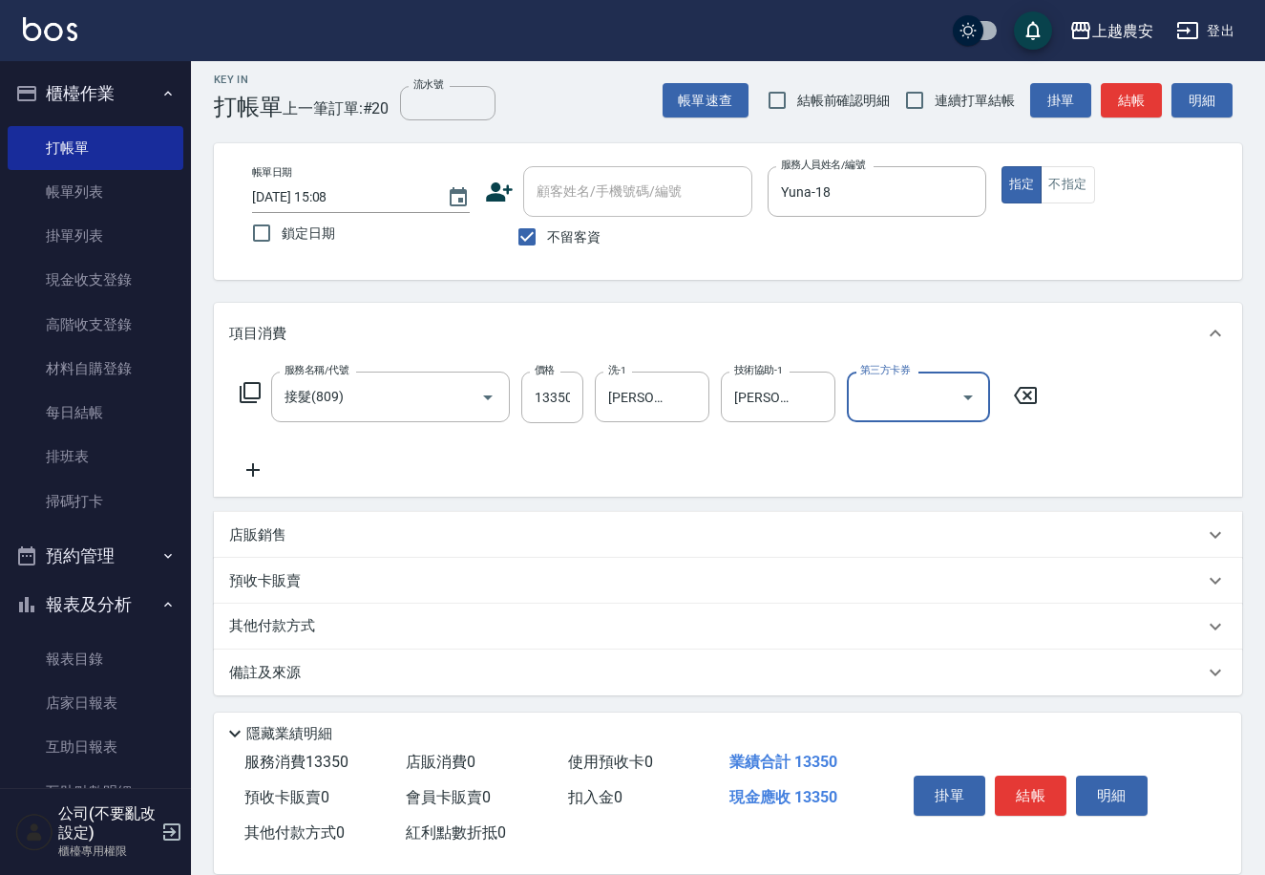
click at [288, 627] on p "其他付款方式" at bounding box center [276, 626] width 95 height 21
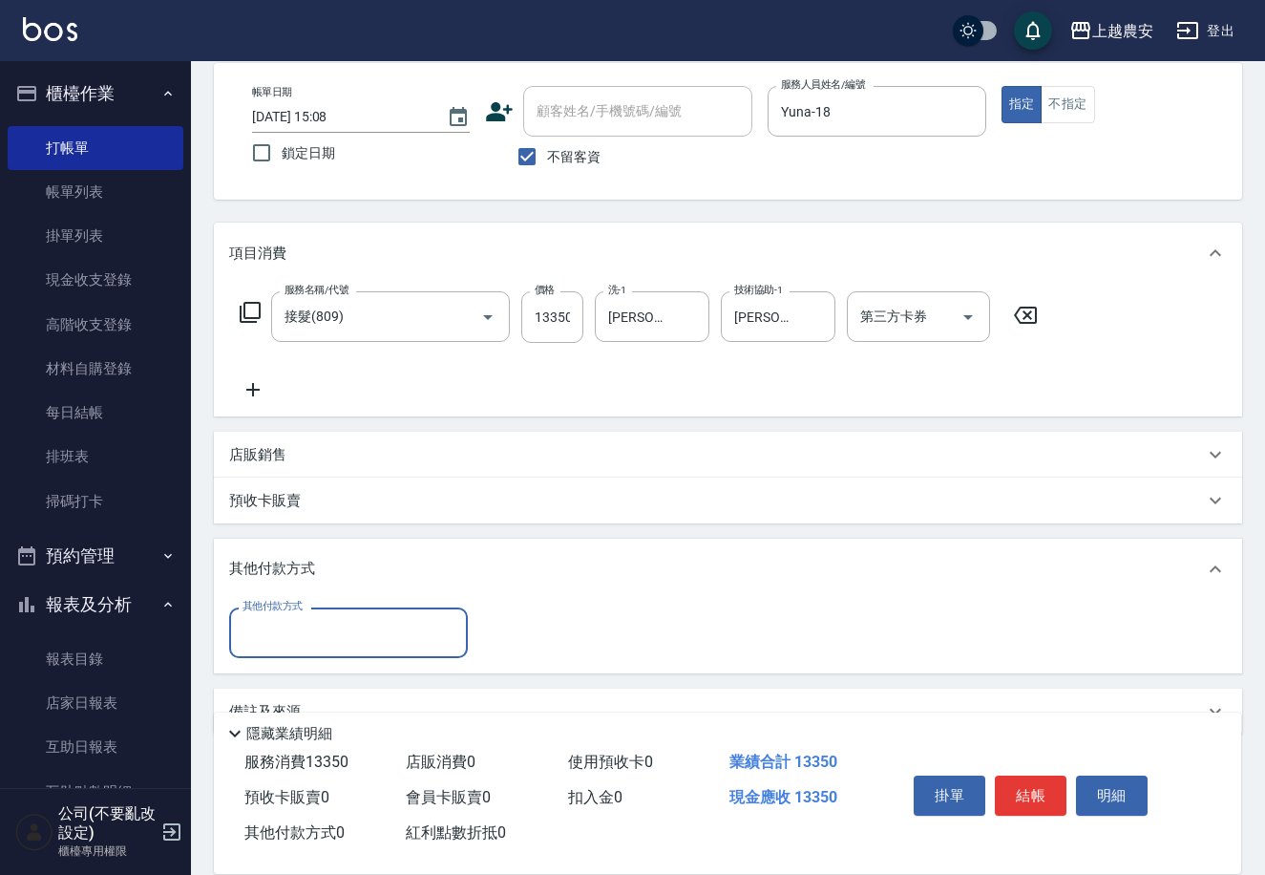
scroll to position [130, 0]
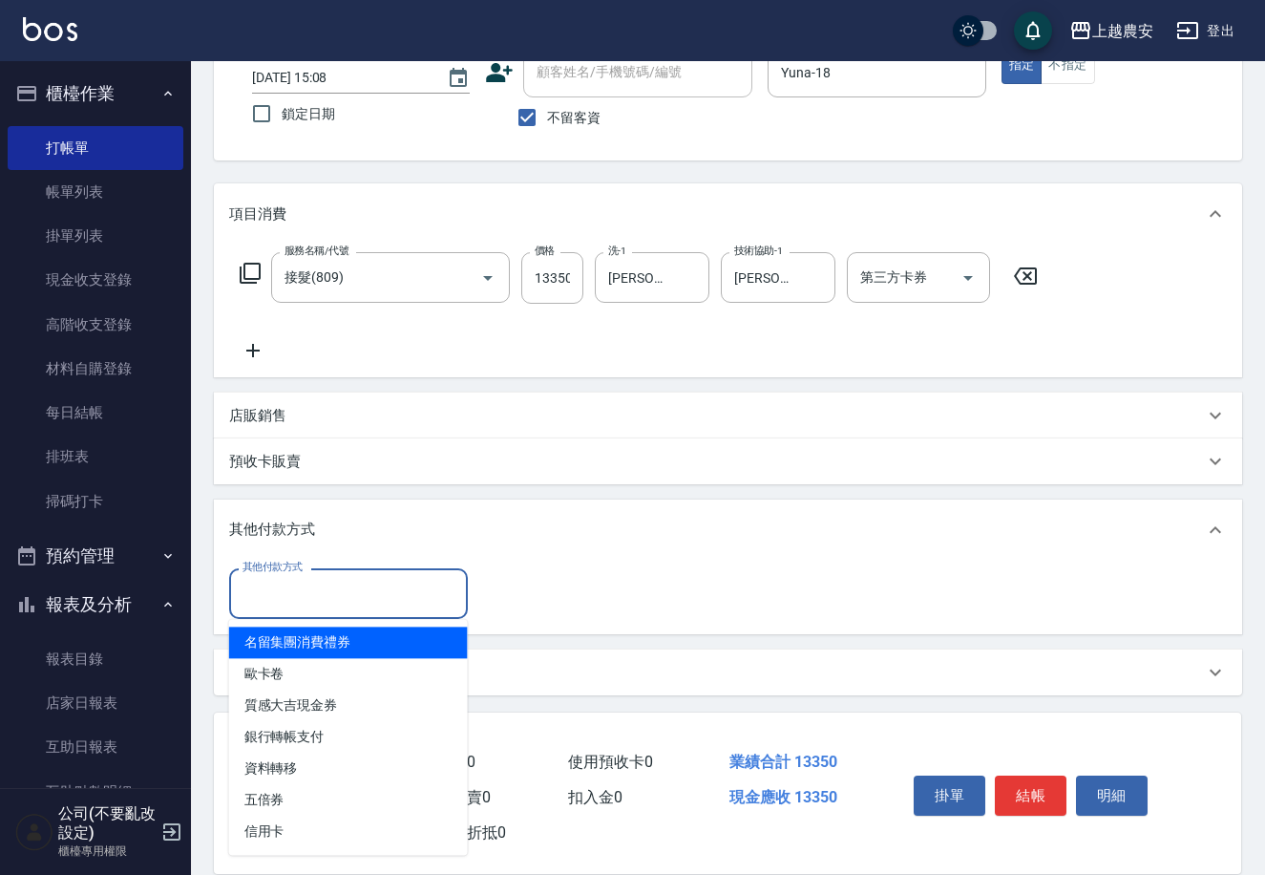
click at [290, 588] on input "其他付款方式" at bounding box center [349, 593] width 222 height 33
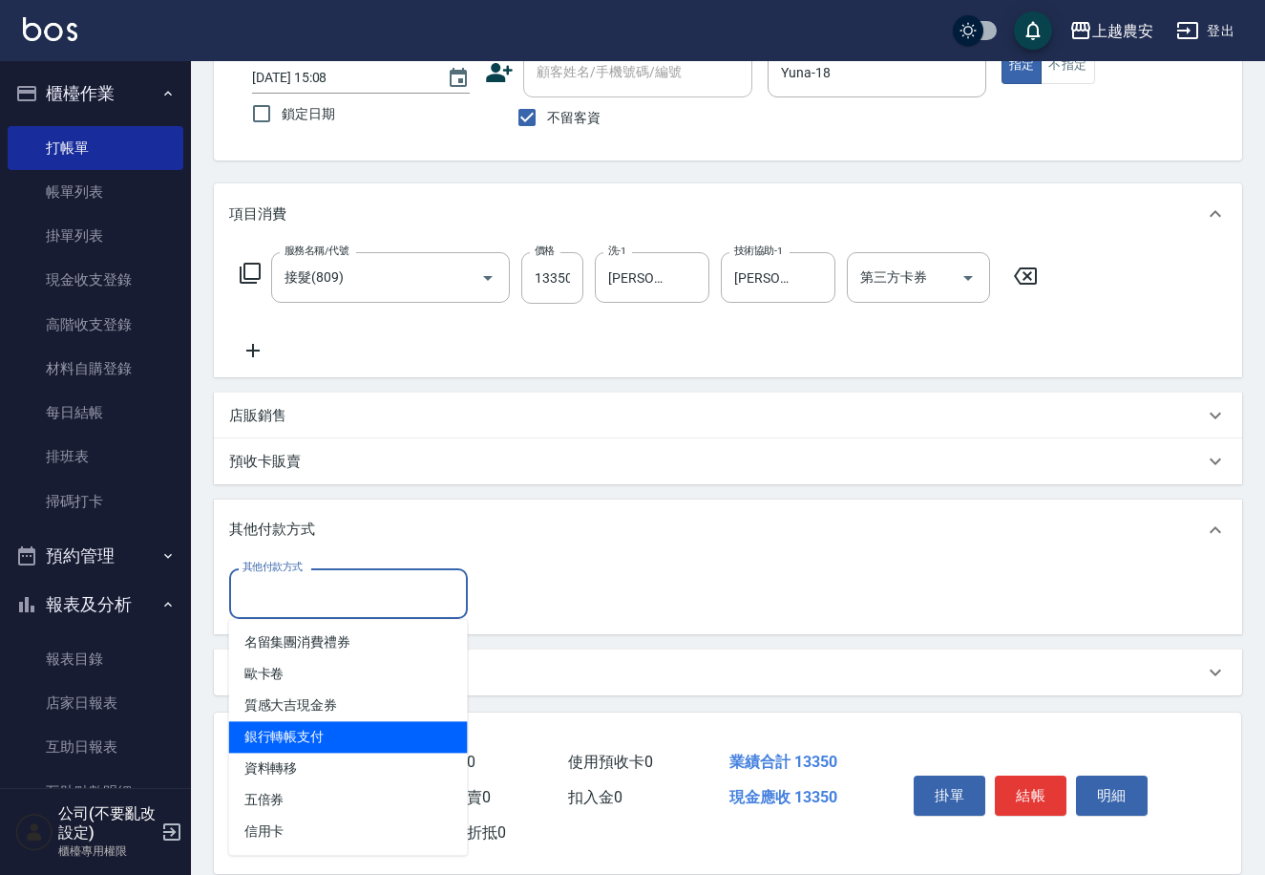
click at [270, 748] on span "銀行轉帳支付" at bounding box center [348, 737] width 239 height 32
type input "銀行轉帳支付"
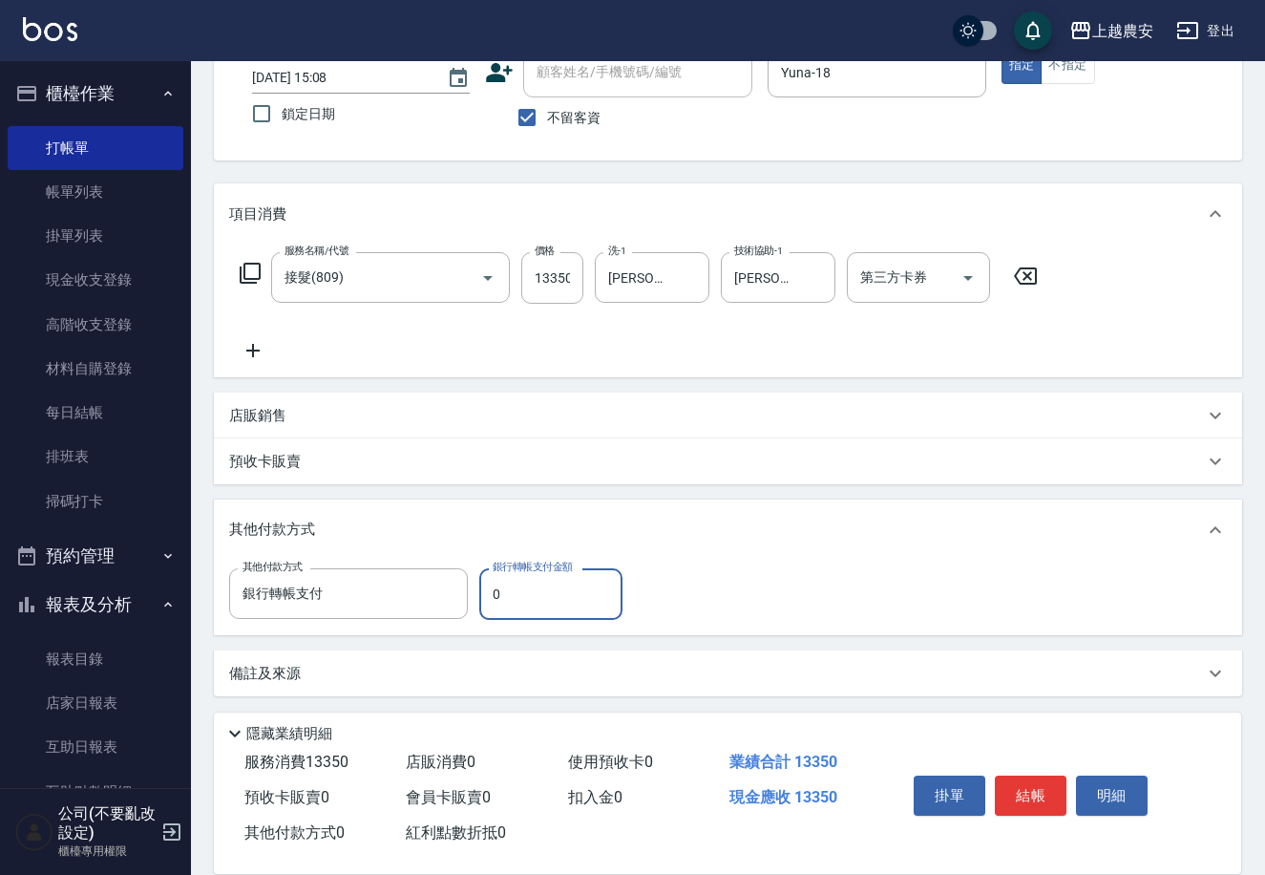
click at [490, 589] on input "0" at bounding box center [550, 594] width 143 height 52
type input "13350"
click at [1033, 790] on button "結帳" at bounding box center [1031, 795] width 72 height 40
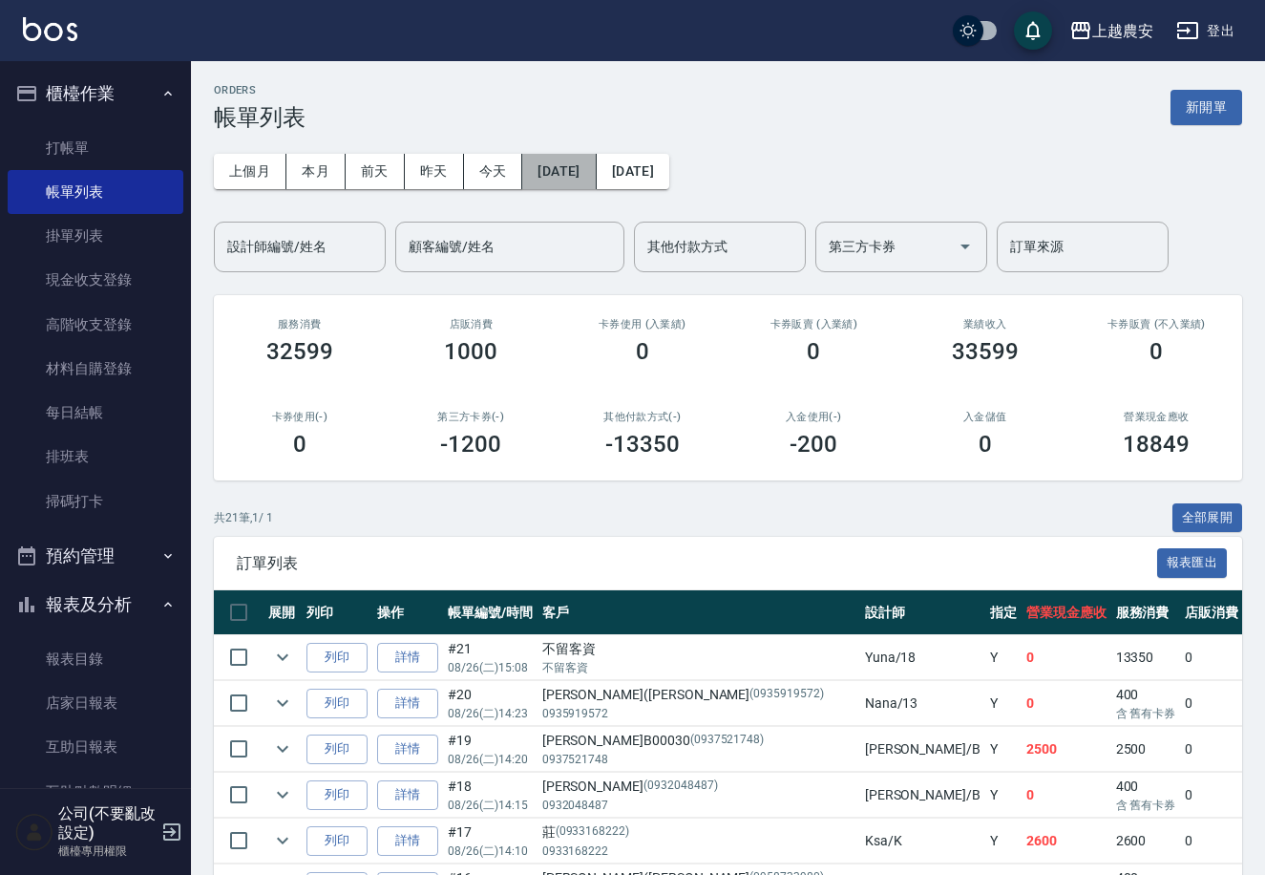
click at [596, 184] on button "[DATE]" at bounding box center [559, 171] width 74 height 35
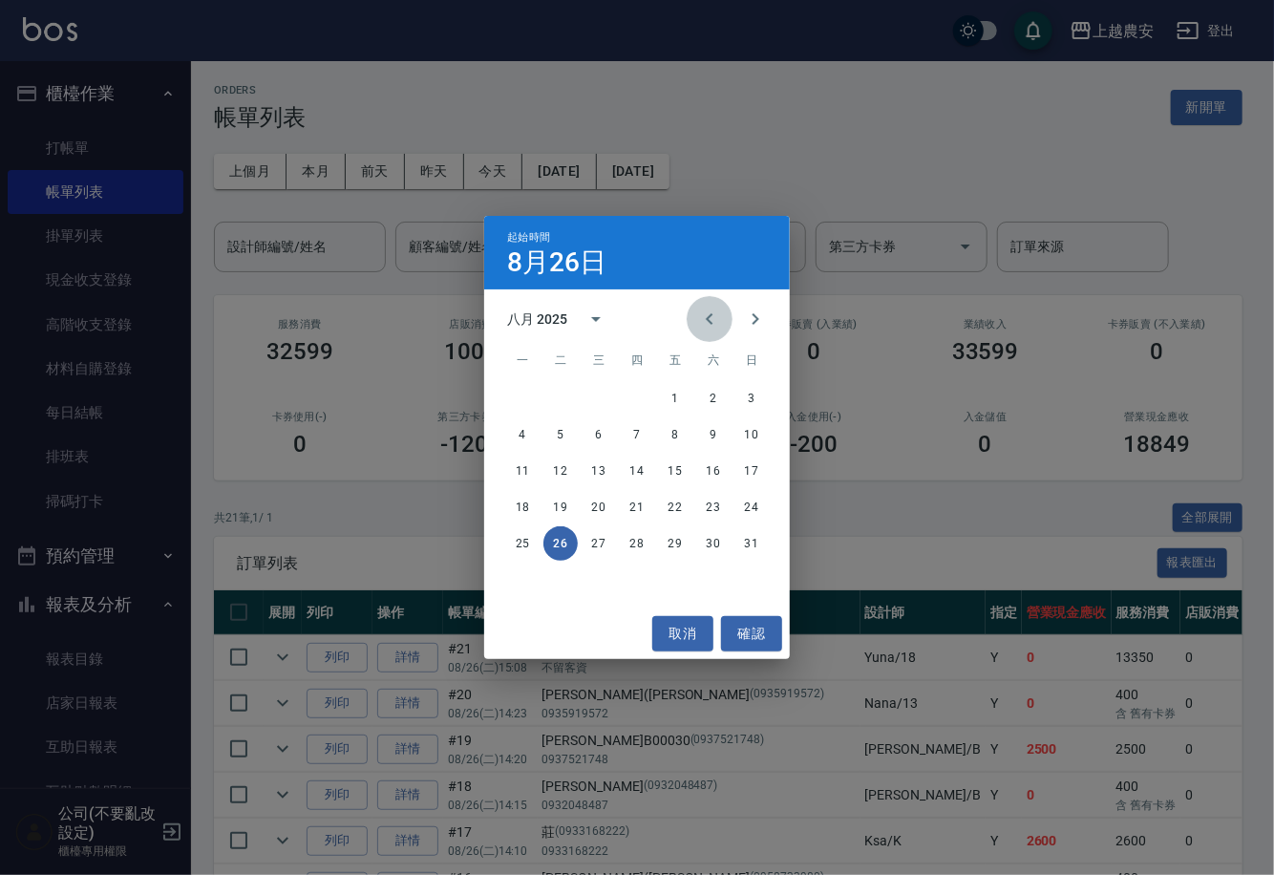
click at [722, 313] on button "Previous month" at bounding box center [710, 319] width 46 height 46
click at [716, 315] on icon "Previous month" at bounding box center [709, 318] width 23 height 23
click at [674, 396] on button "2" at bounding box center [675, 398] width 34 height 34
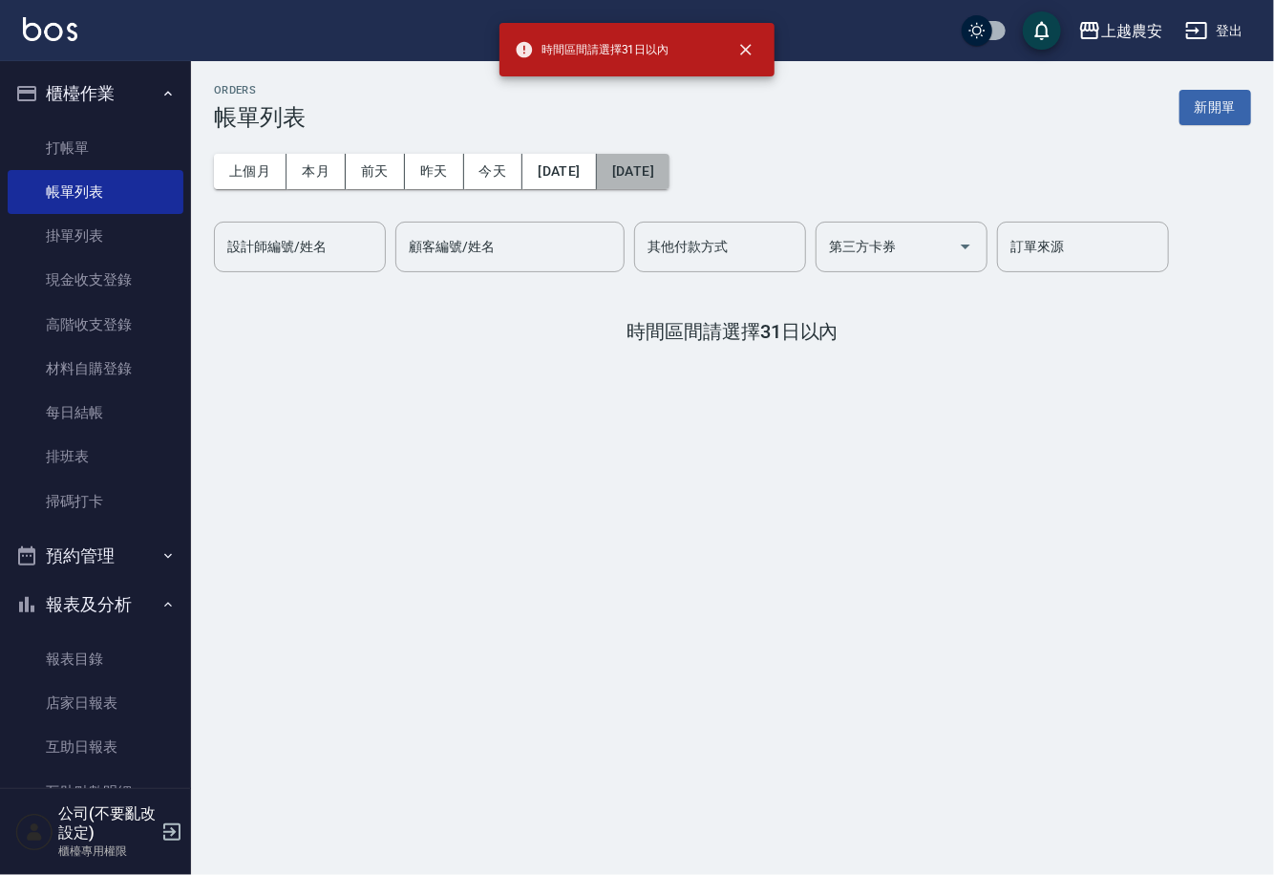
click at [664, 184] on button "[DATE]" at bounding box center [633, 171] width 73 height 35
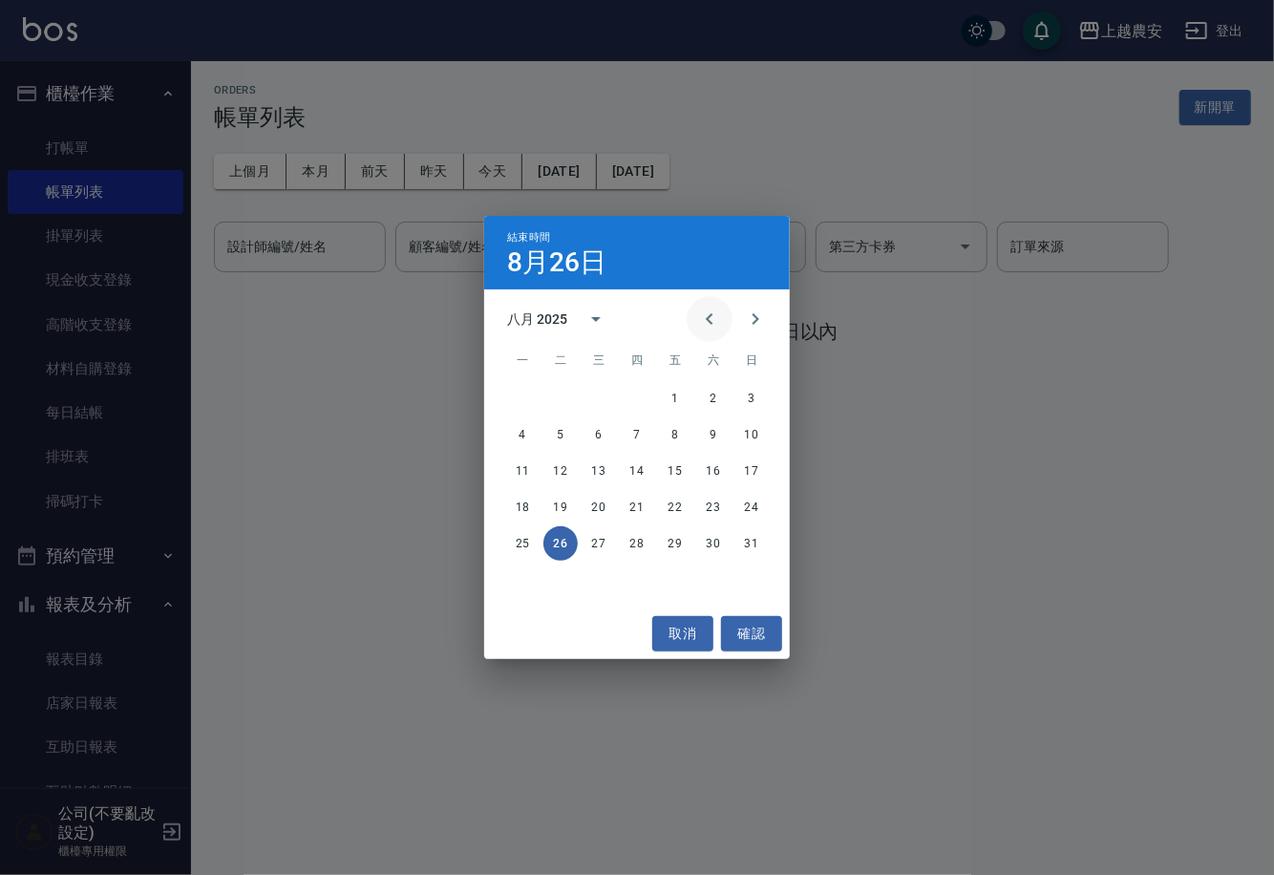
click at [704, 306] on button "Previous month" at bounding box center [710, 319] width 46 height 46
click at [670, 396] on button "2" at bounding box center [675, 398] width 34 height 34
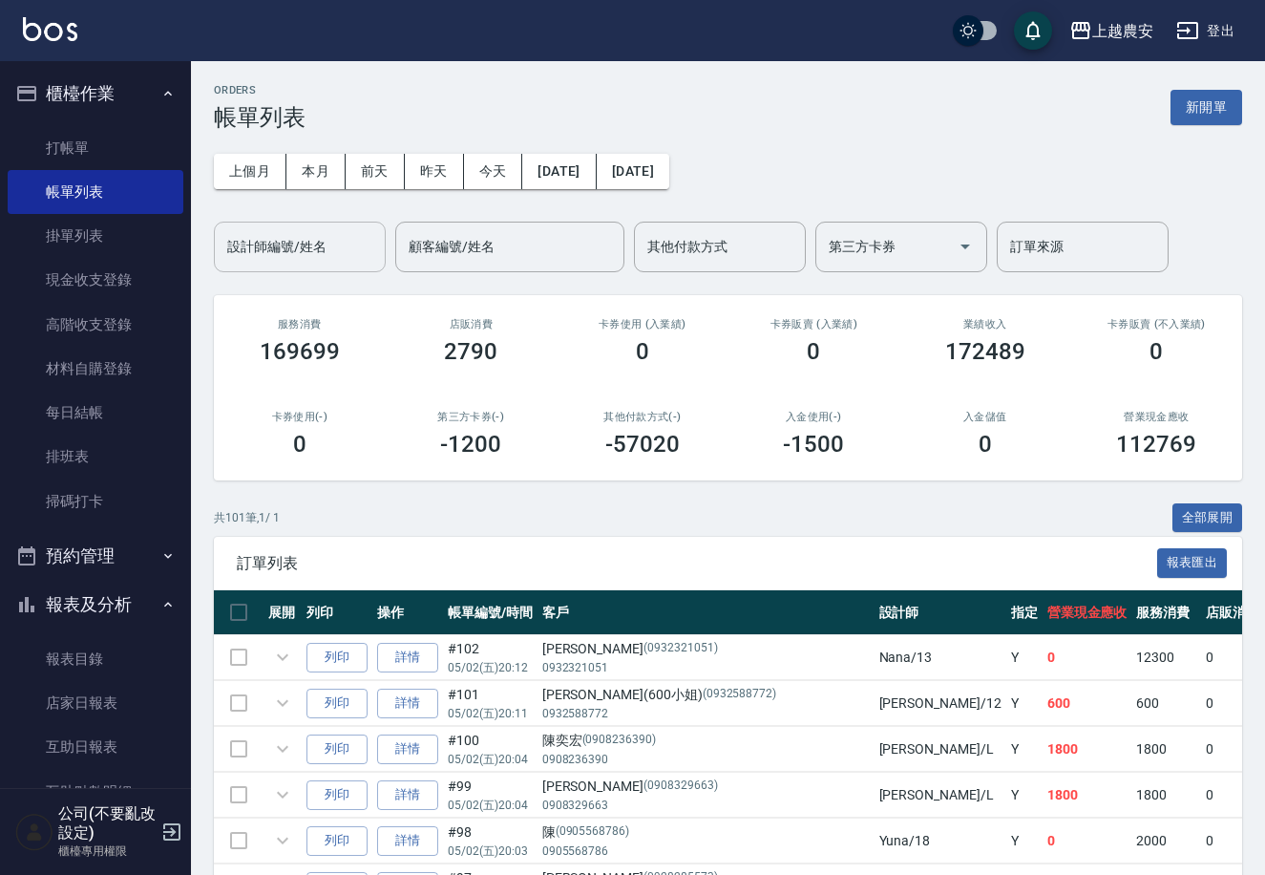
click at [248, 256] on input "設計師編號/姓名" at bounding box center [299, 246] width 155 height 33
type input "18"
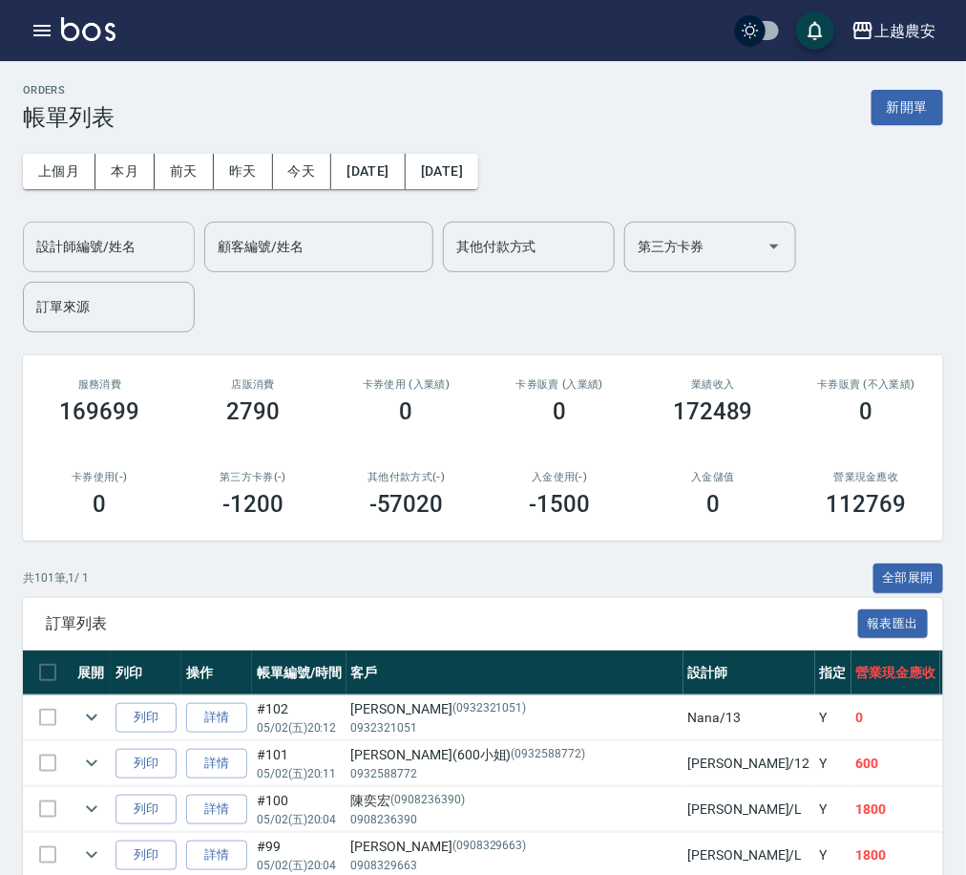
click at [145, 258] on input "設計師編號/姓名" at bounding box center [109, 246] width 155 height 33
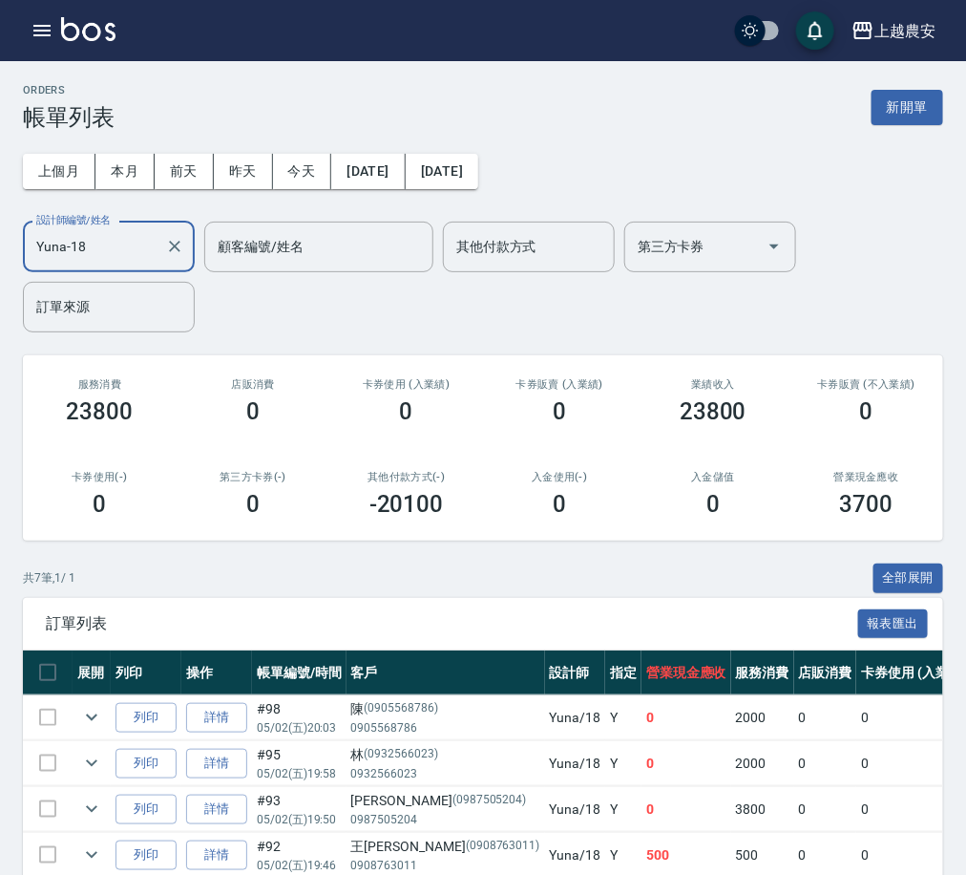
type input "Yuna-18"
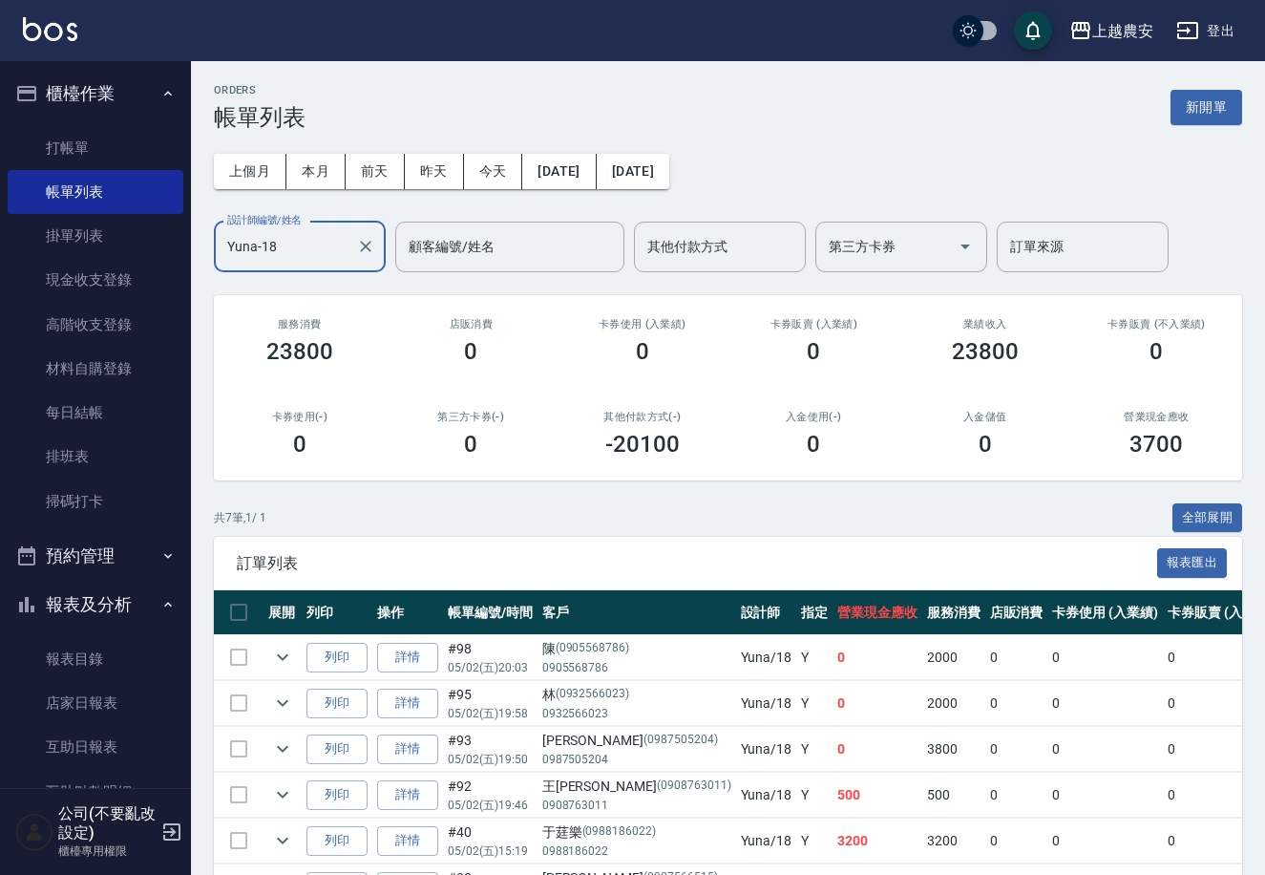
scroll to position [118, 0]
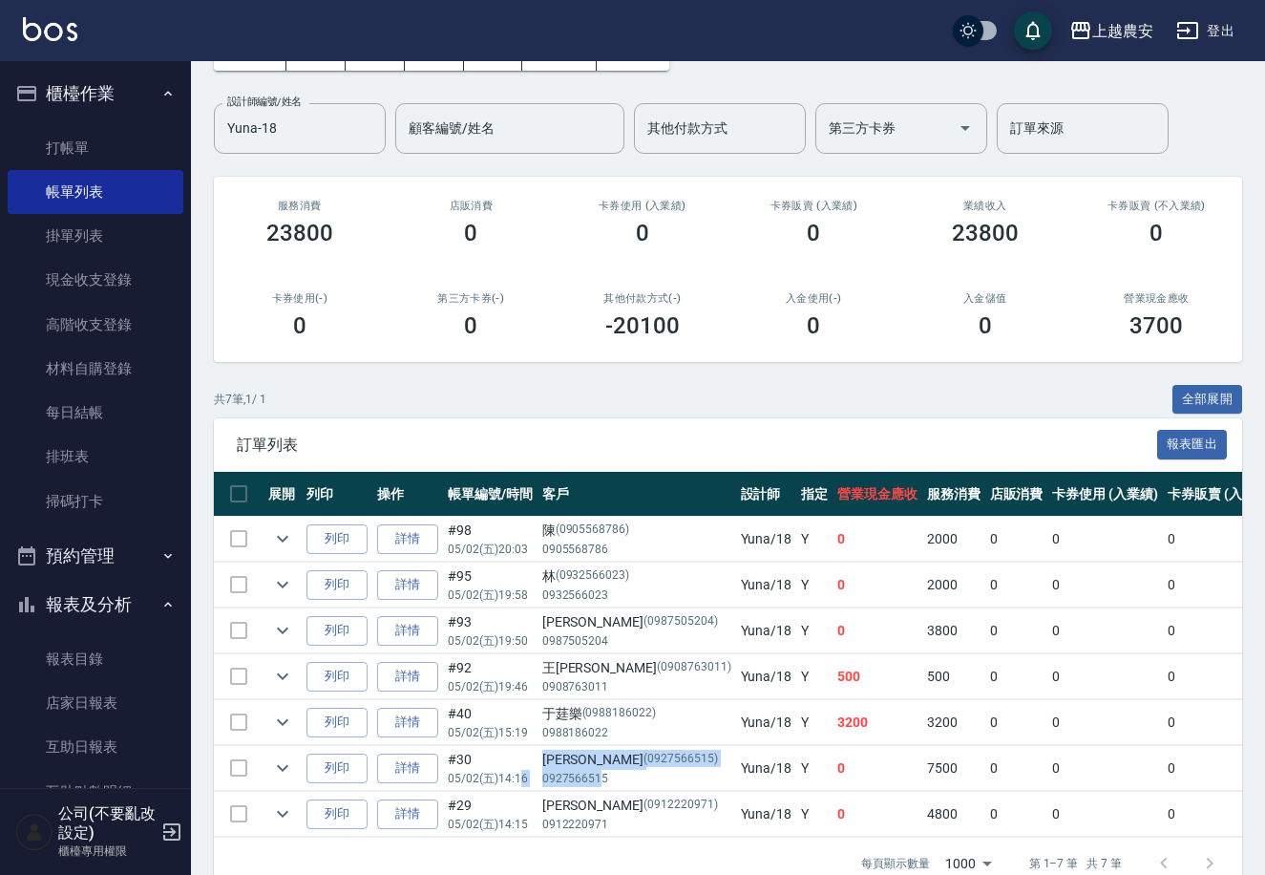
drag, startPoint x: 605, startPoint y: 779, endPoint x: 523, endPoint y: 772, distance: 82.5
click at [523, 772] on tr "列印 詳情 #30 05/02 (五) 14:16 [PERSON_NAME] (0927566515) 0927566515 Yuna /18 Y 0 75…" at bounding box center [1067, 768] width 1706 height 45
click at [597, 779] on p "0927566515" at bounding box center [636, 778] width 189 height 17
drag, startPoint x: 607, startPoint y: 778, endPoint x: 541, endPoint y: 782, distance: 66.0
click at [542, 782] on p "0927566515" at bounding box center [636, 778] width 189 height 17
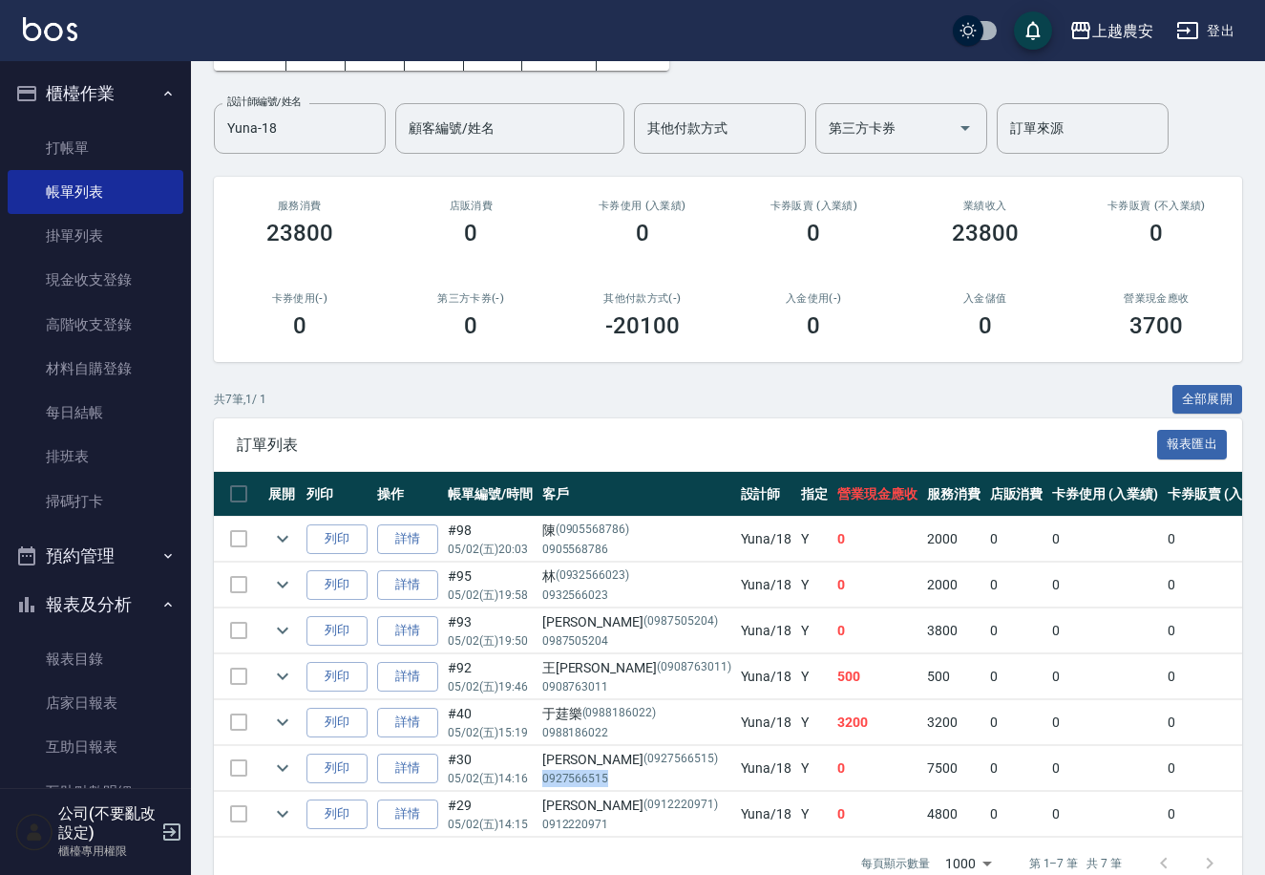
copy p "0927566515"
click at [78, 191] on link "帳單列表" at bounding box center [96, 192] width 176 height 44
click at [74, 156] on link "打帳單" at bounding box center [96, 148] width 176 height 44
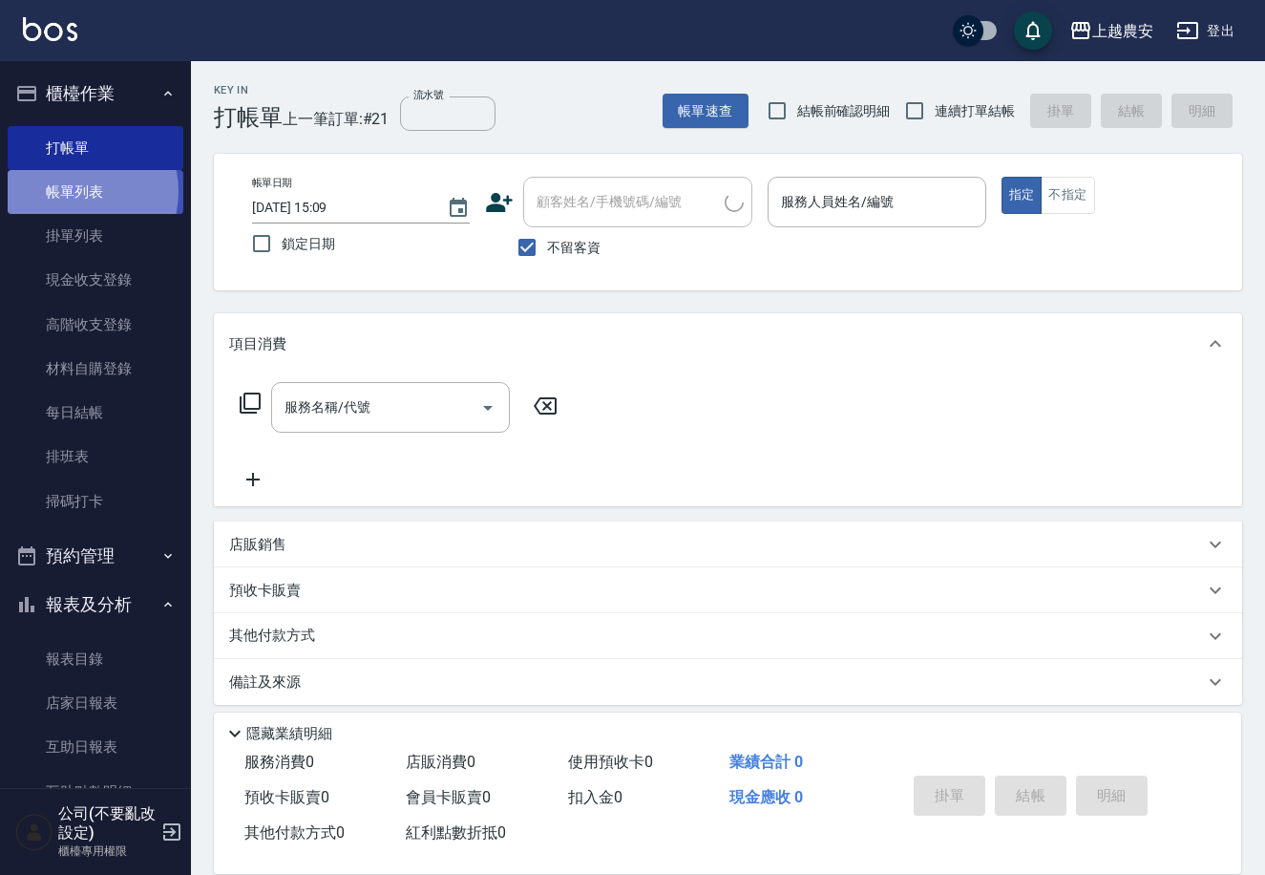
click at [74, 192] on link "帳單列表" at bounding box center [96, 192] width 176 height 44
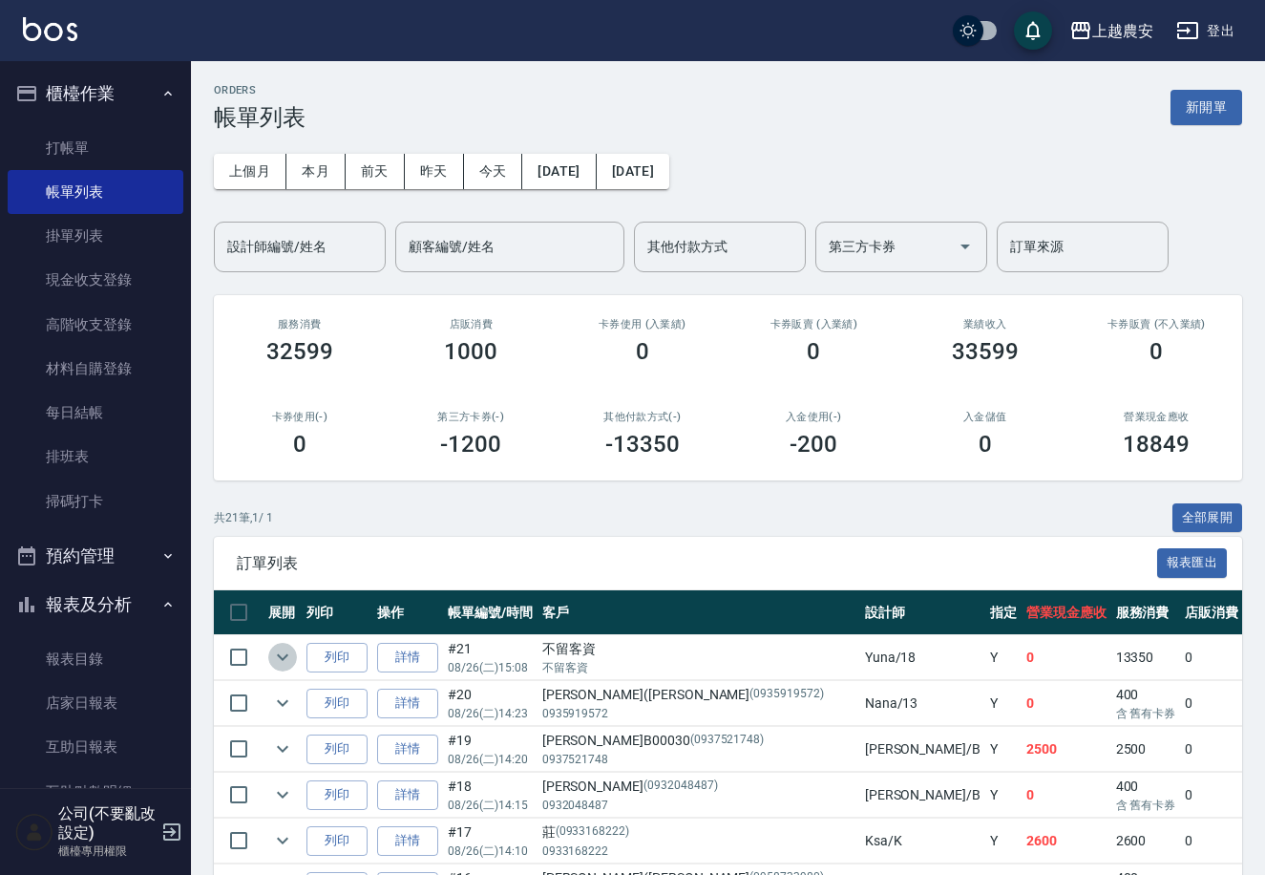
click at [288, 652] on icon "expand row" at bounding box center [282, 657] width 23 height 23
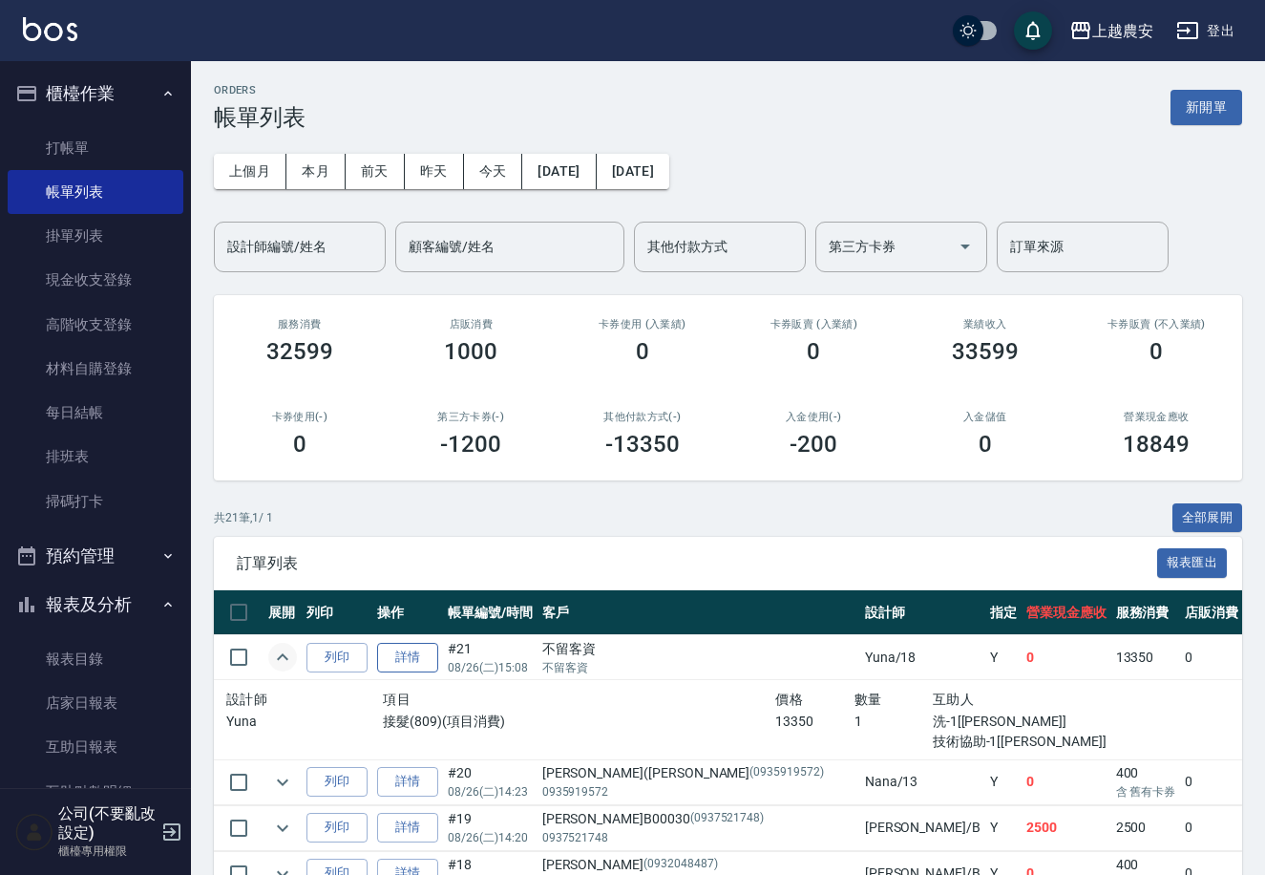
click at [395, 668] on link "詳情" at bounding box center [407, 658] width 61 height 30
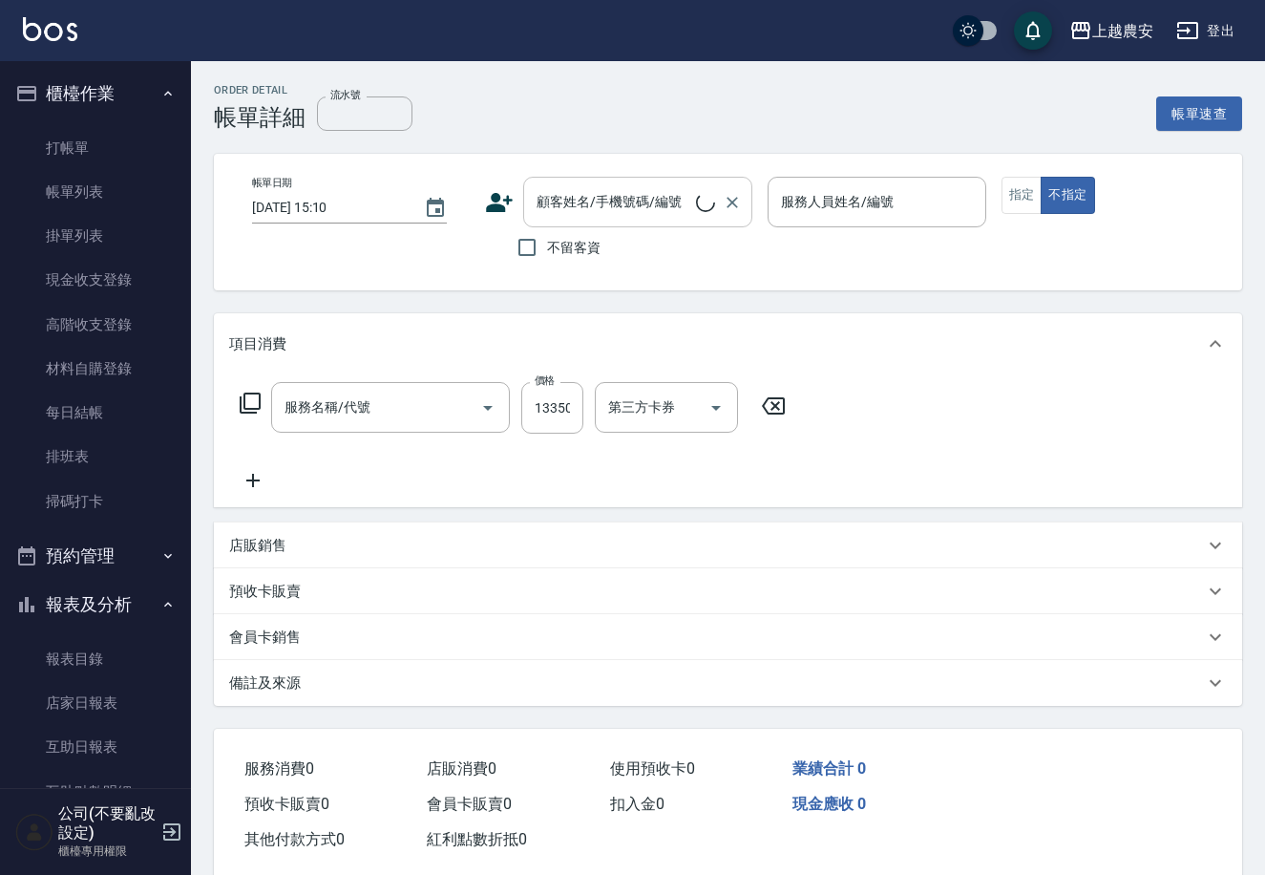
type input "接髮(809)"
click at [585, 211] on input "顧客姓名/手機號碼/編號" at bounding box center [614, 201] width 164 height 33
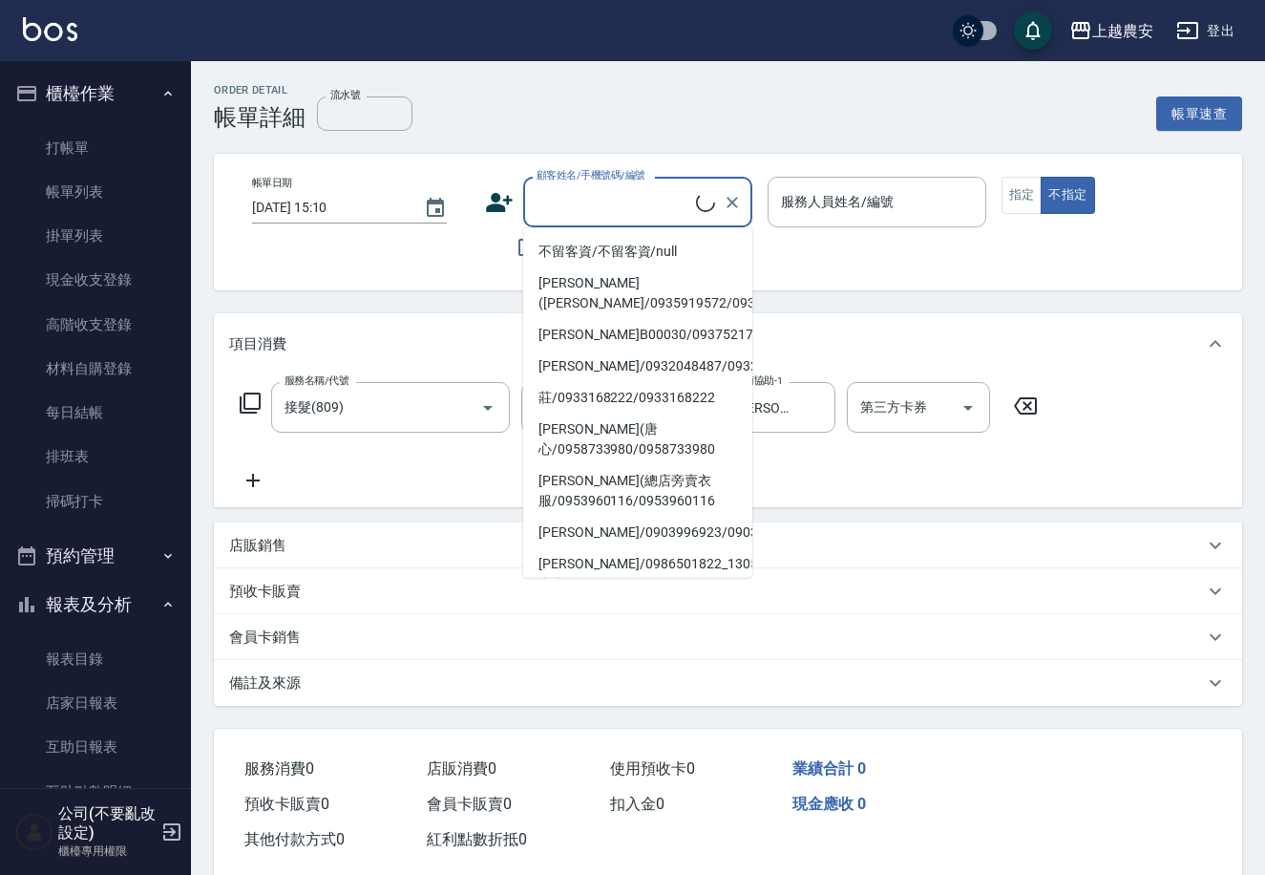
type input "[DATE] 15:08"
checkbox input "true"
type input "Yuna-18"
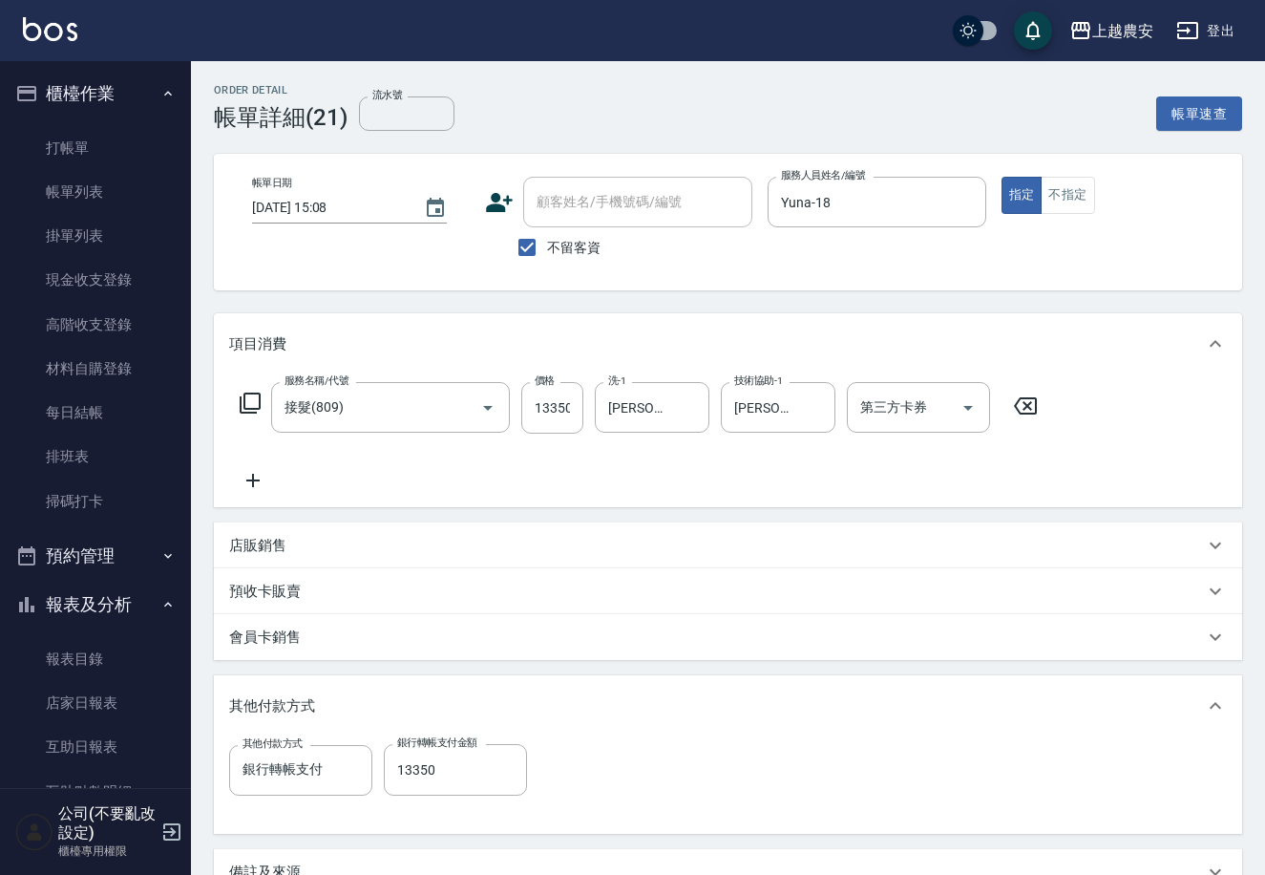
click at [555, 241] on span "不留客資" at bounding box center [573, 248] width 53 height 20
click at [547, 241] on input "不留客資" at bounding box center [527, 247] width 40 height 40
checkbox input "false"
click at [557, 216] on input "顧客姓名/手機號碼/編號" at bounding box center [623, 201] width 183 height 33
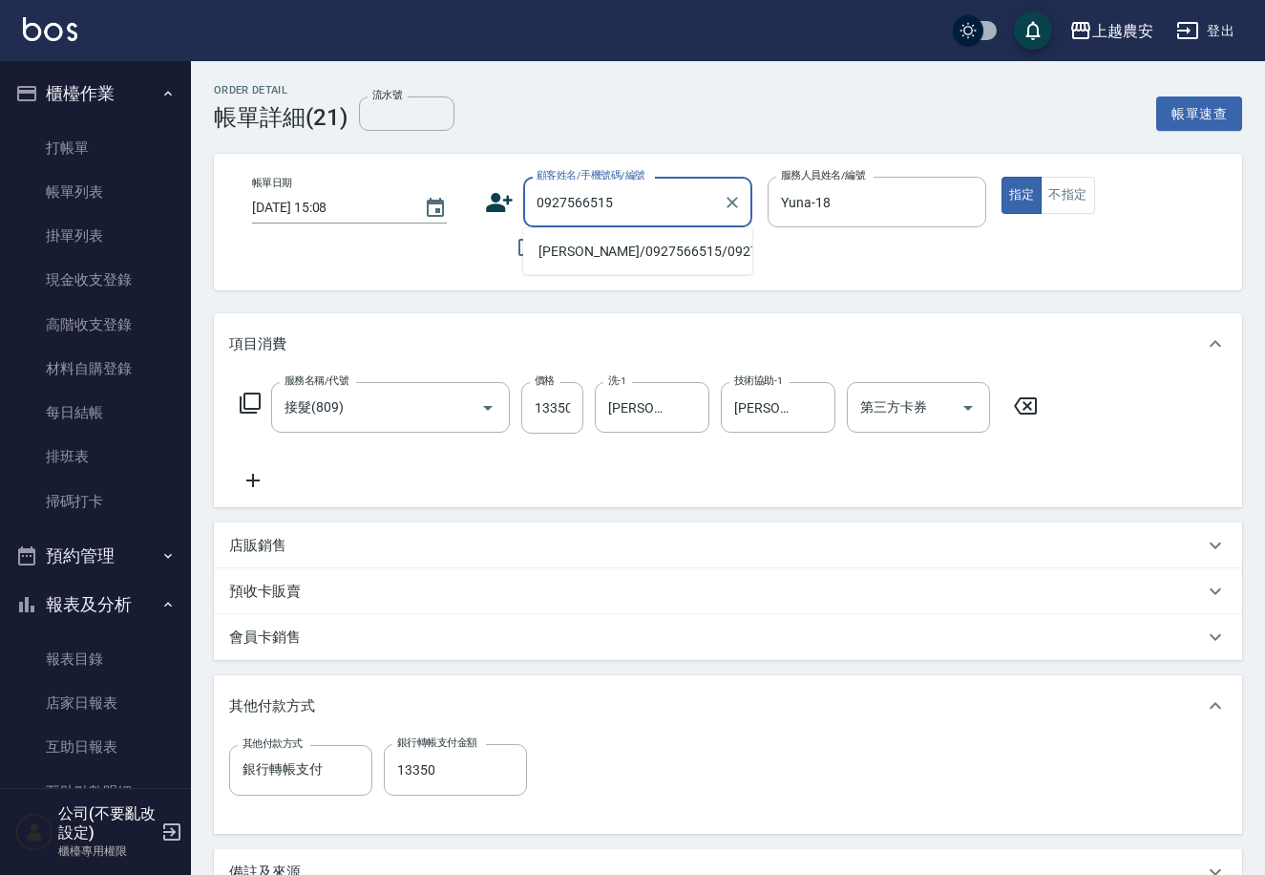
click at [582, 255] on li "[PERSON_NAME]/0927566515/0927566515" at bounding box center [637, 252] width 229 height 32
type input "[PERSON_NAME]/0927566515/0927566515"
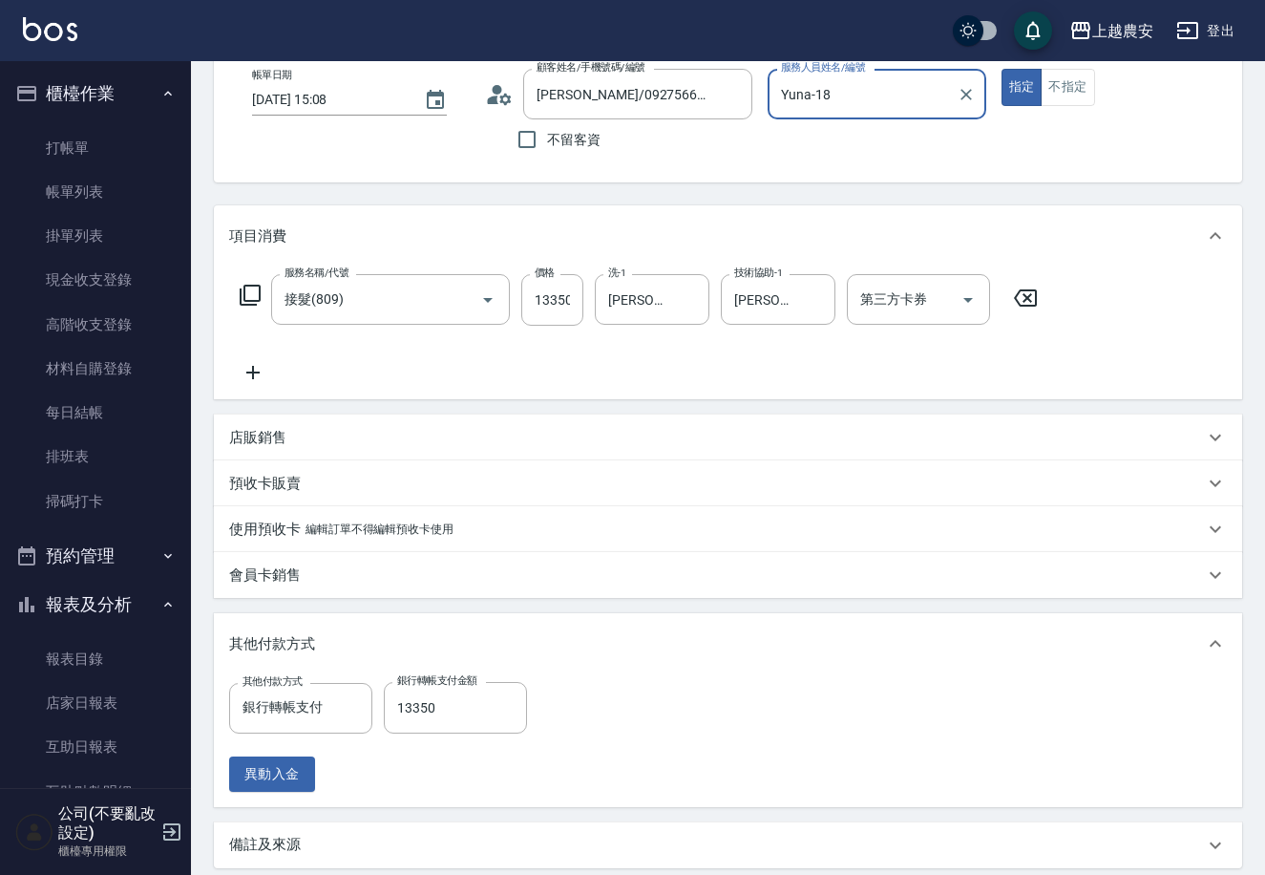
scroll to position [232, 0]
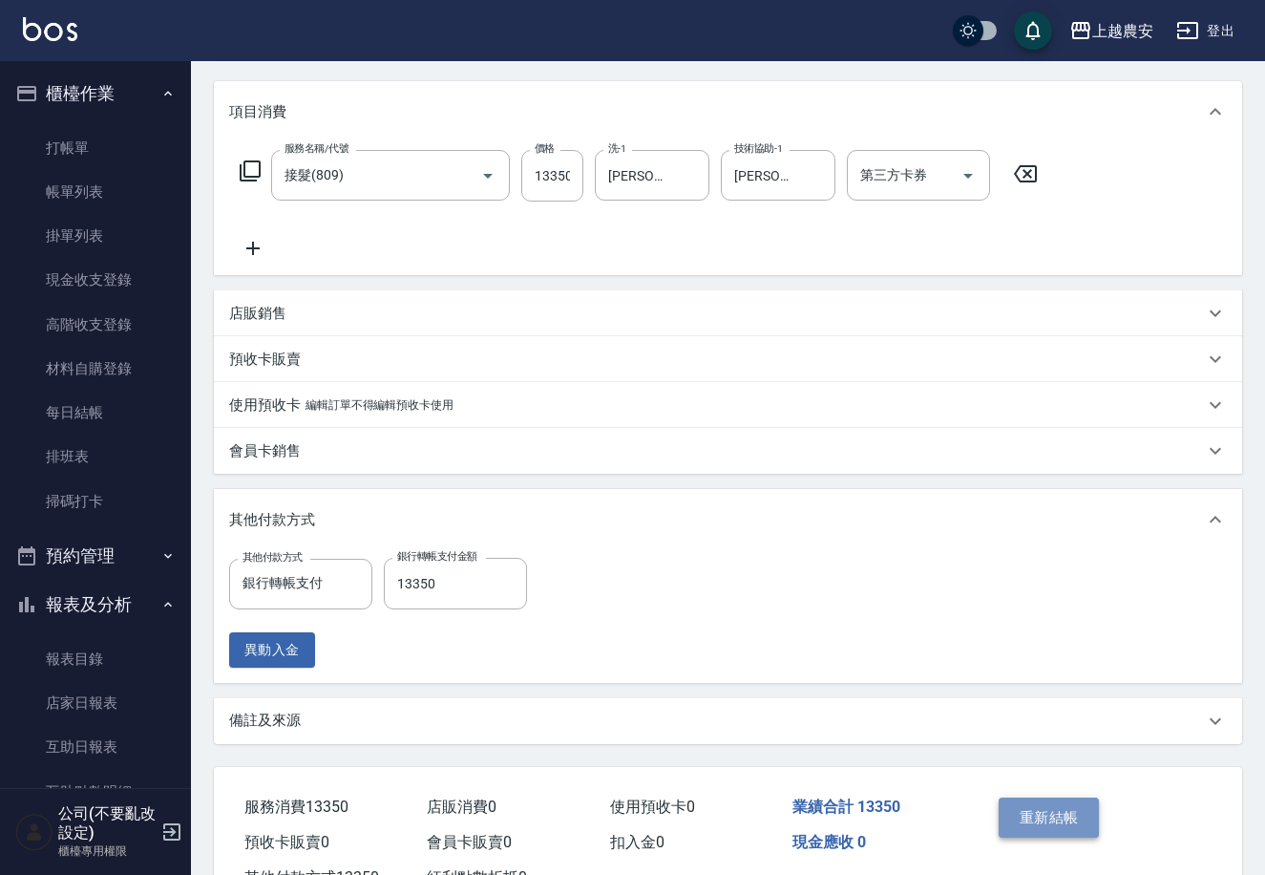
click at [1043, 812] on button "重新結帳" at bounding box center [1049, 817] width 101 height 40
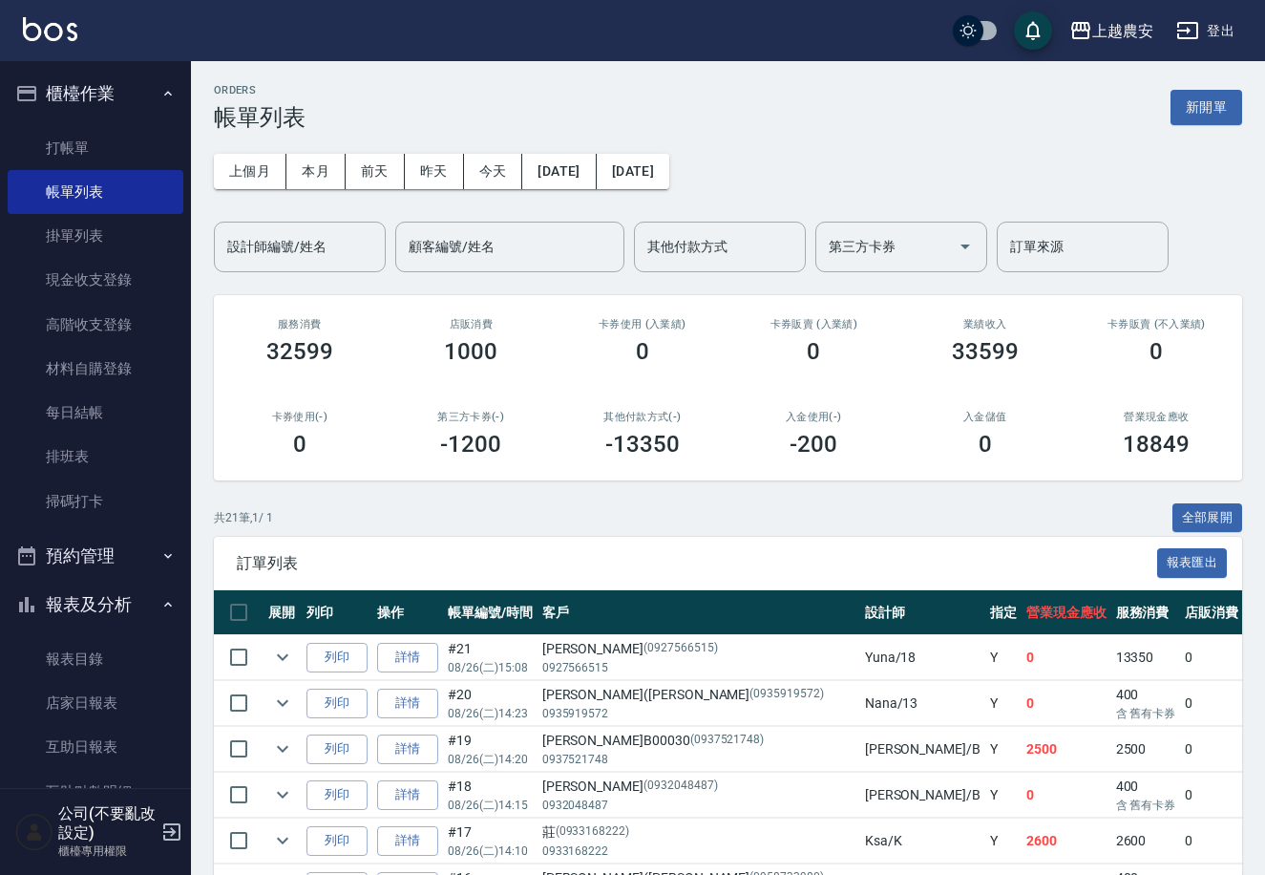
scroll to position [189, 0]
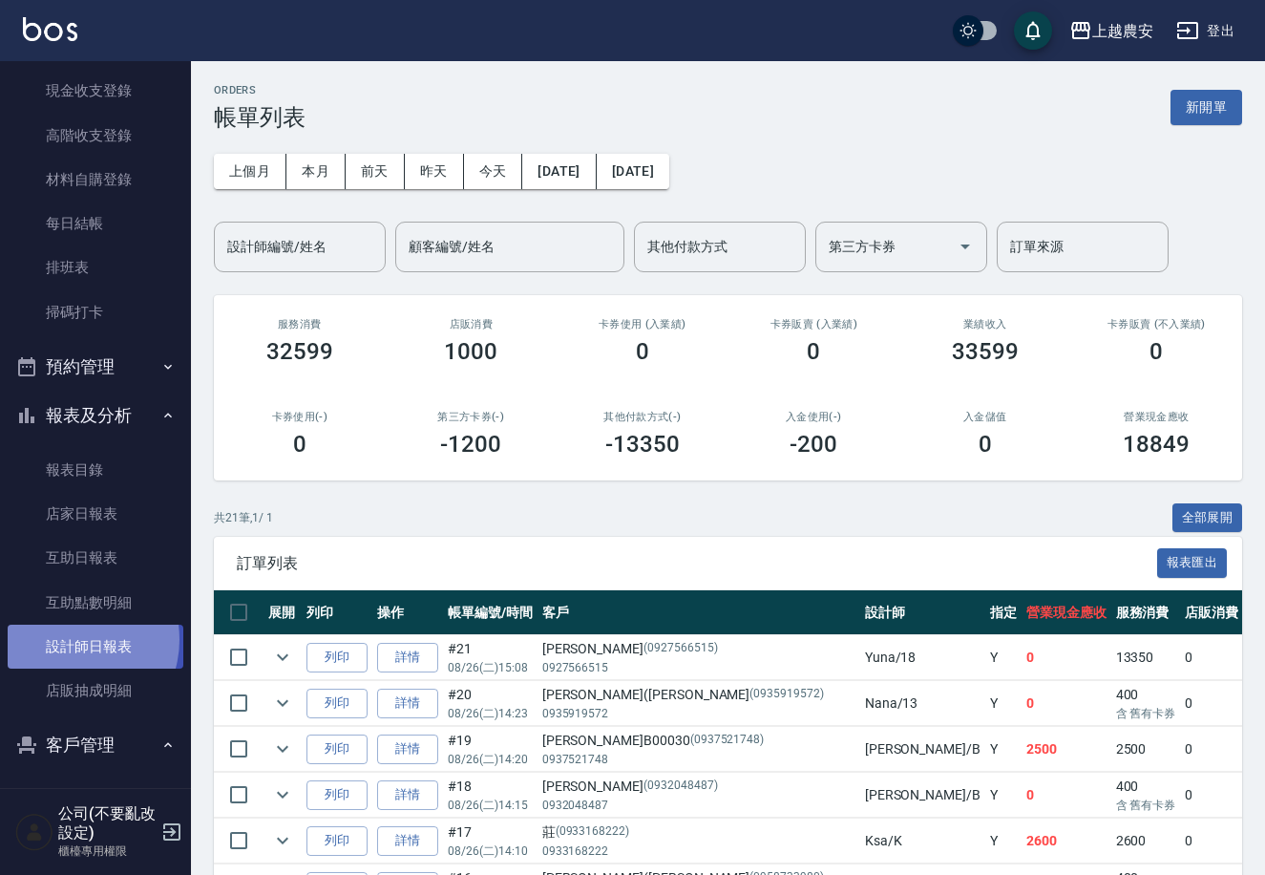
click at [72, 639] on link "設計師日報表" at bounding box center [96, 647] width 176 height 44
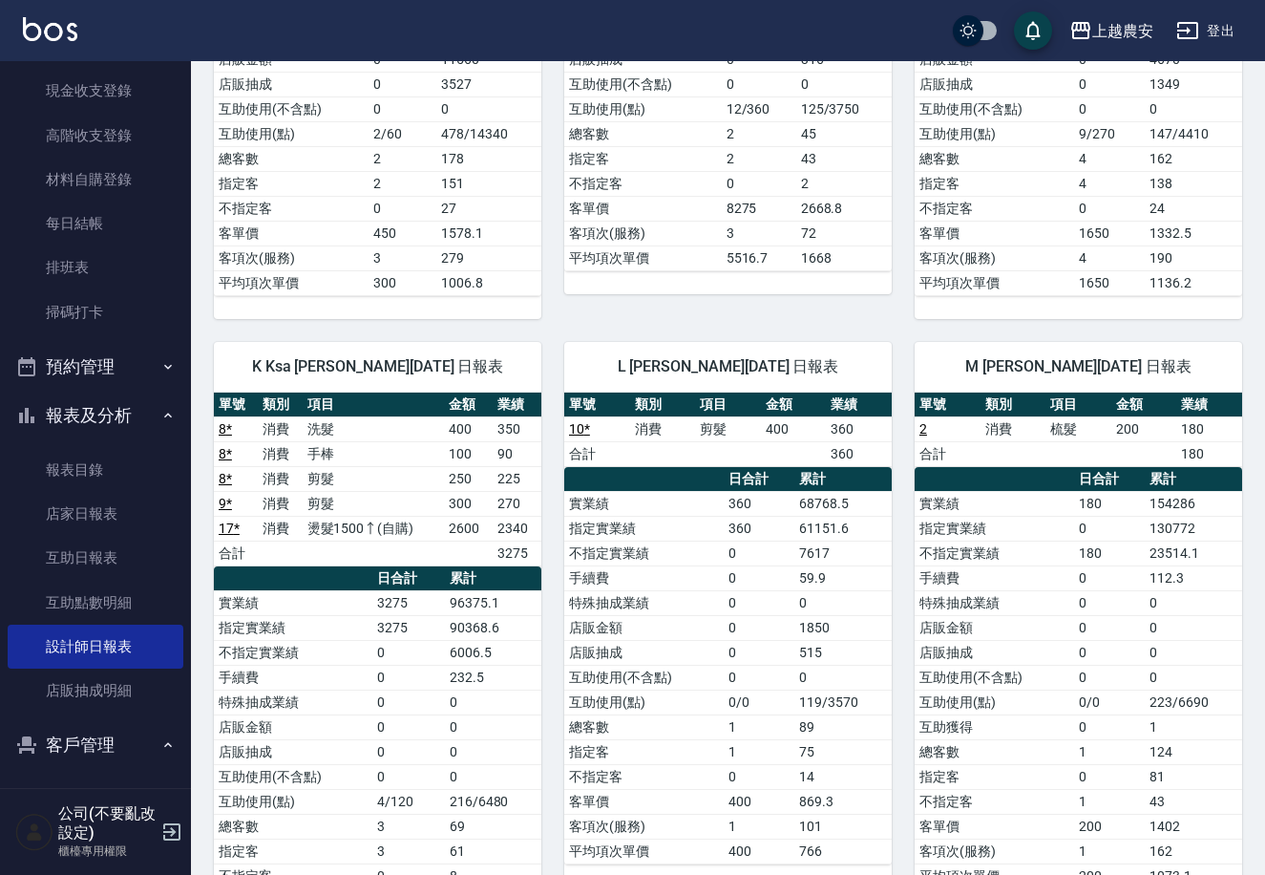
scroll to position [1092, 0]
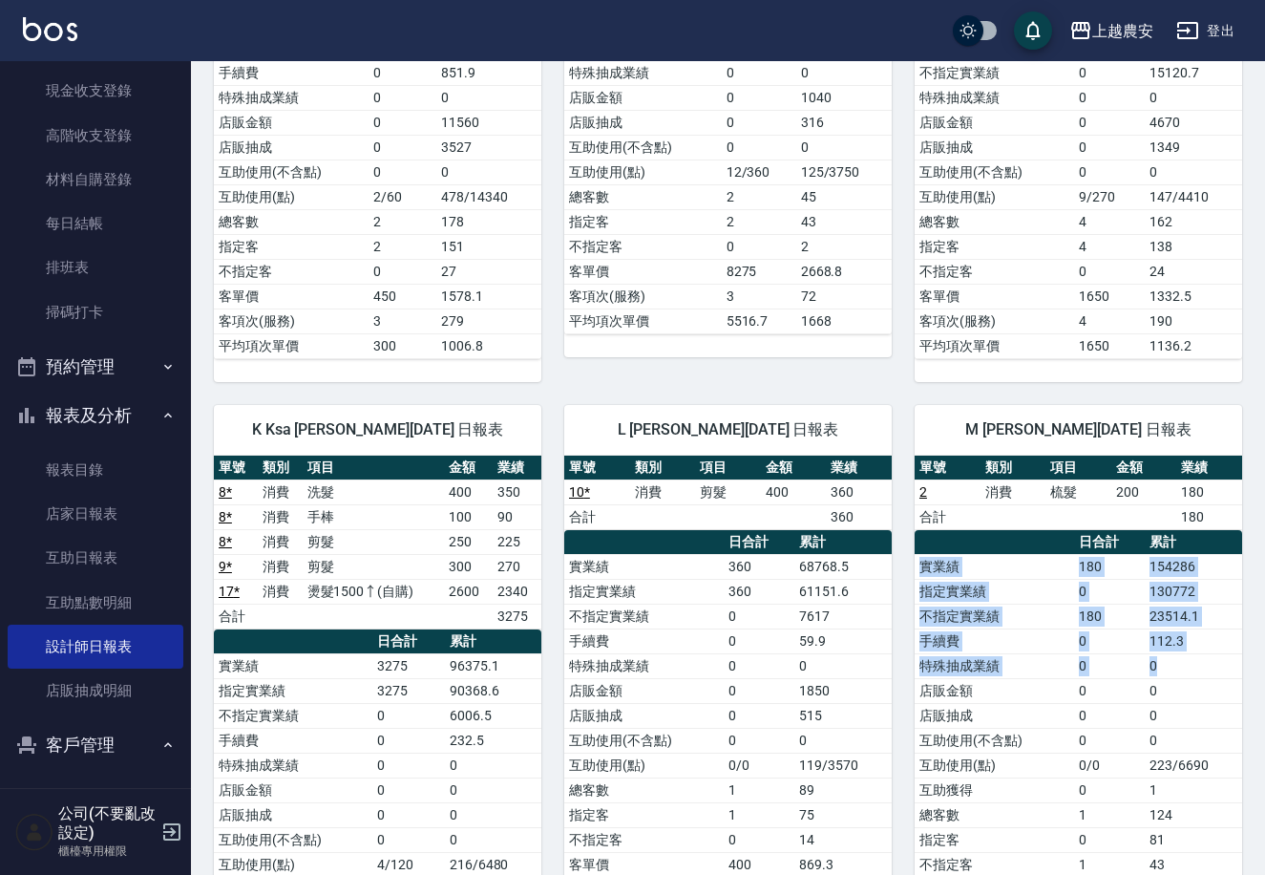
drag, startPoint x: 1231, startPoint y: 533, endPoint x: 1243, endPoint y: 630, distance: 98.2
click at [1212, 649] on table "日合計 累計 實業績 180 154286 指定實業績 0 130772 不指定實業績 180 23514.1 手續費 0 112.3 特殊抽成業績 0 0 …" at bounding box center [1079, 741] width 328 height 422
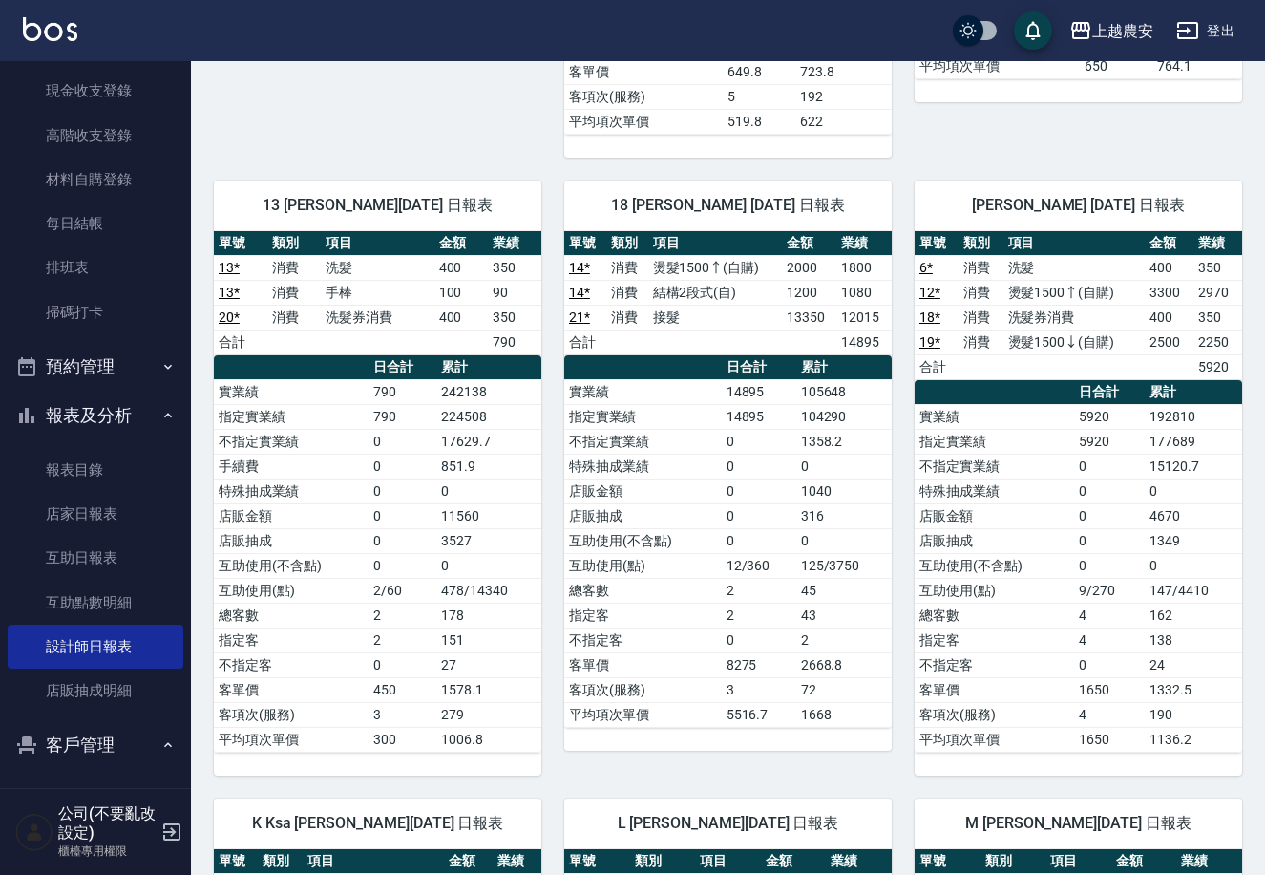
scroll to position [674, 0]
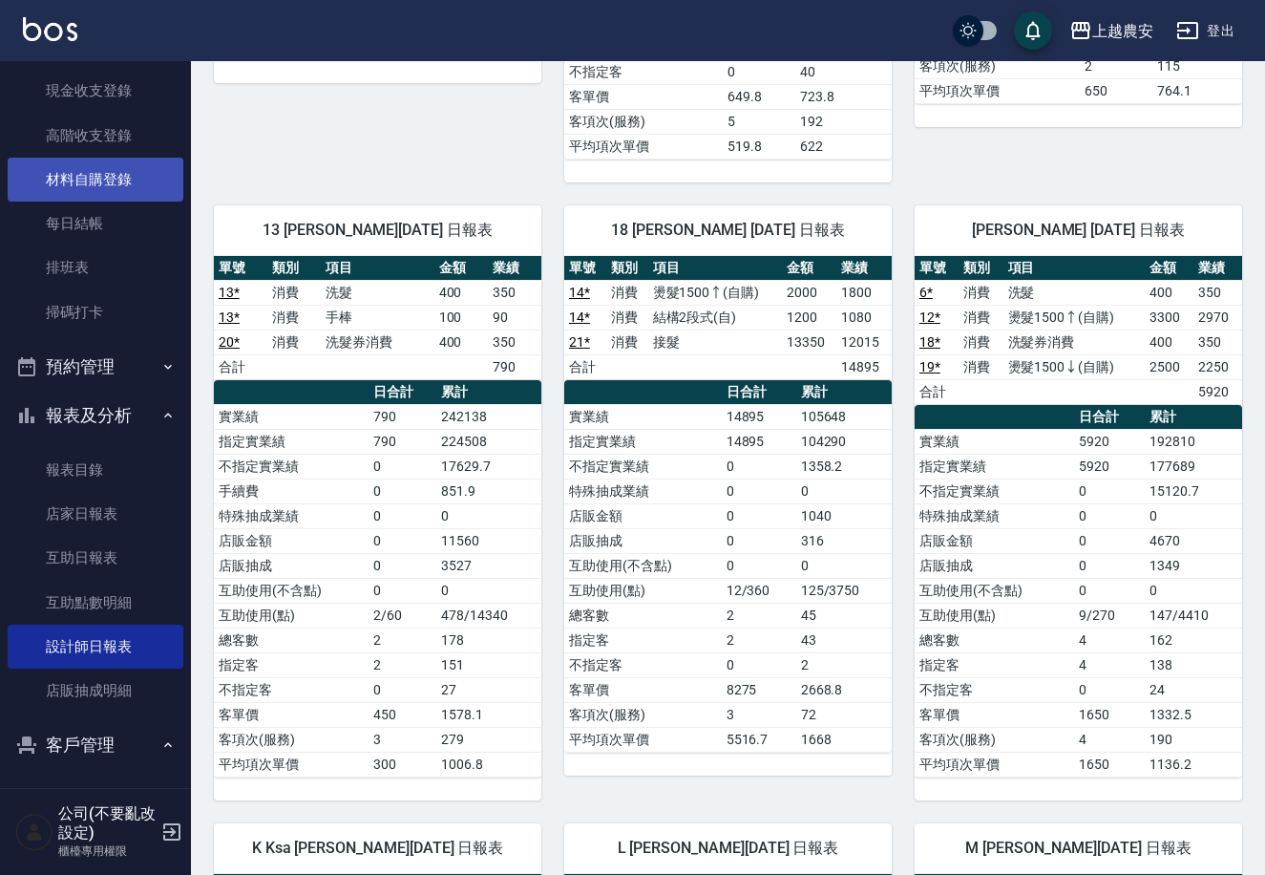
click at [66, 177] on link "材料自購登錄" at bounding box center [96, 180] width 176 height 44
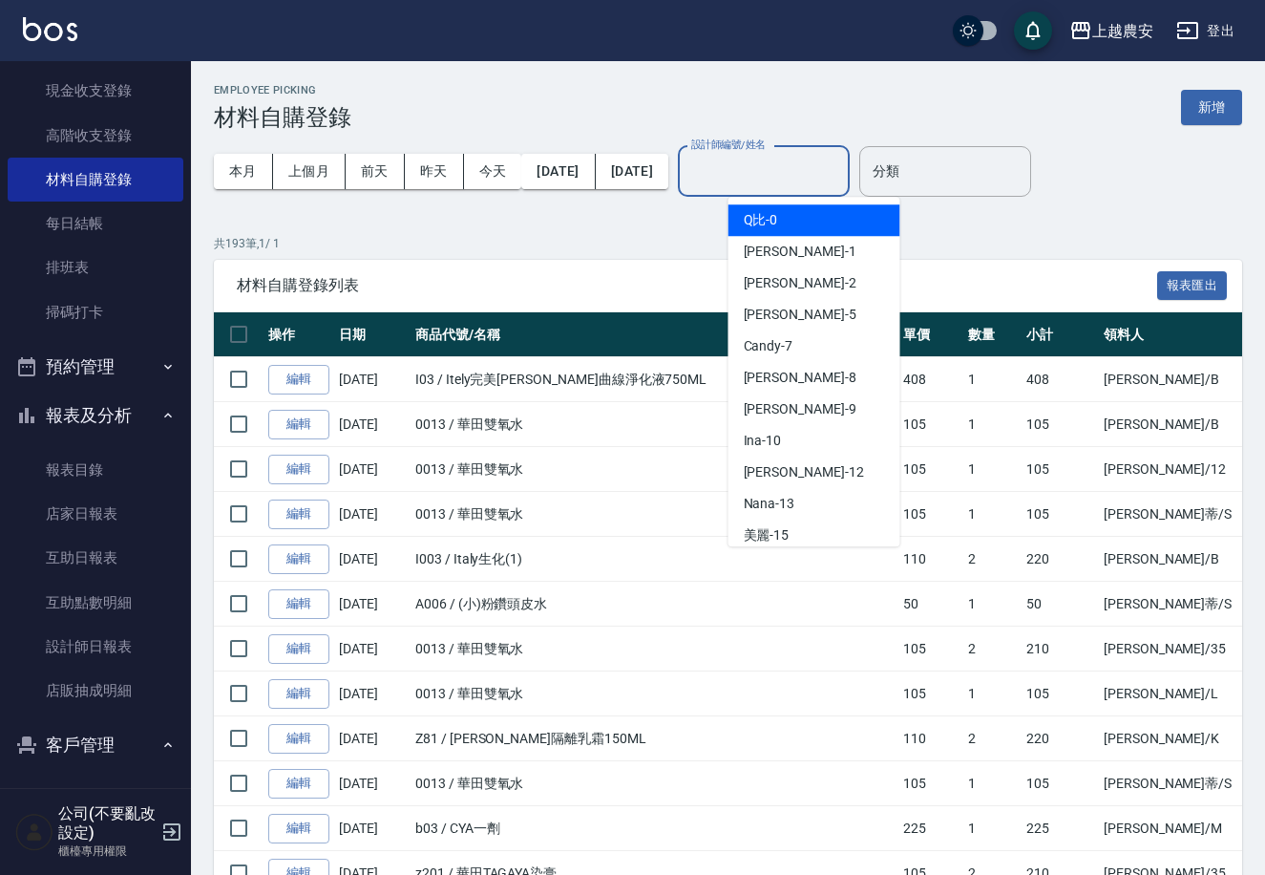
click at [747, 164] on div "設計師編號/姓名 設計師編號/姓名" at bounding box center [764, 171] width 172 height 51
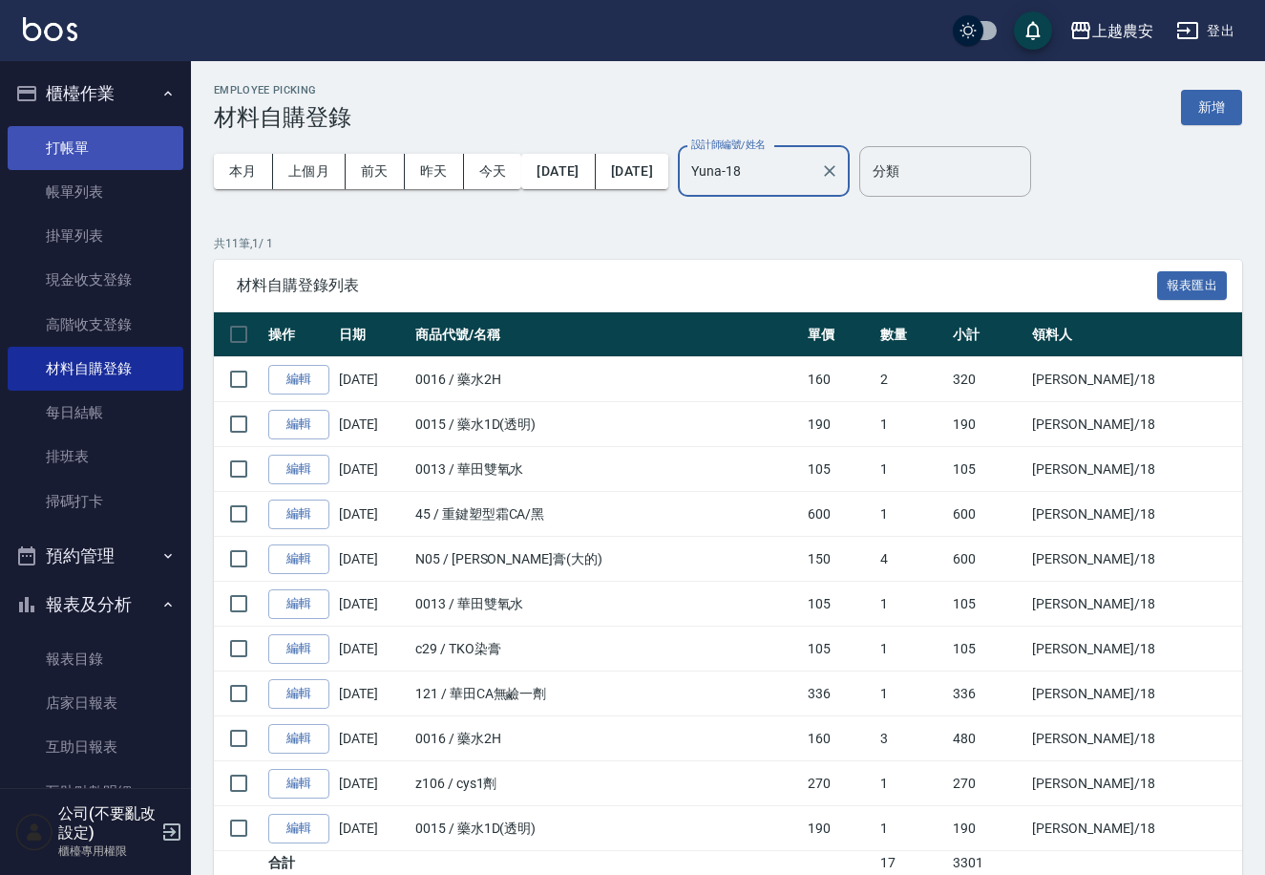
type input "Yuna-18"
click at [65, 143] on link "打帳單" at bounding box center [96, 148] width 176 height 44
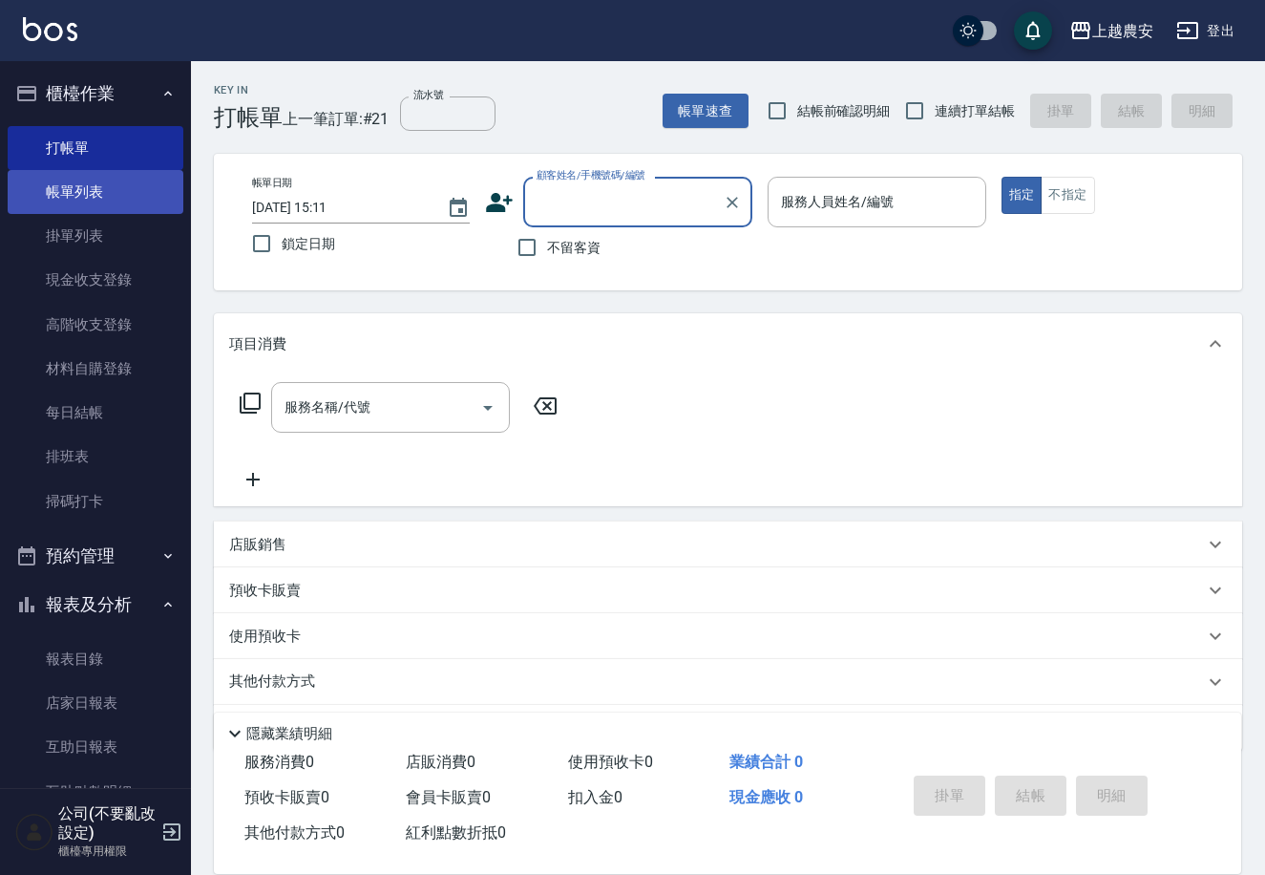
click at [81, 191] on link "帳單列表" at bounding box center [96, 192] width 176 height 44
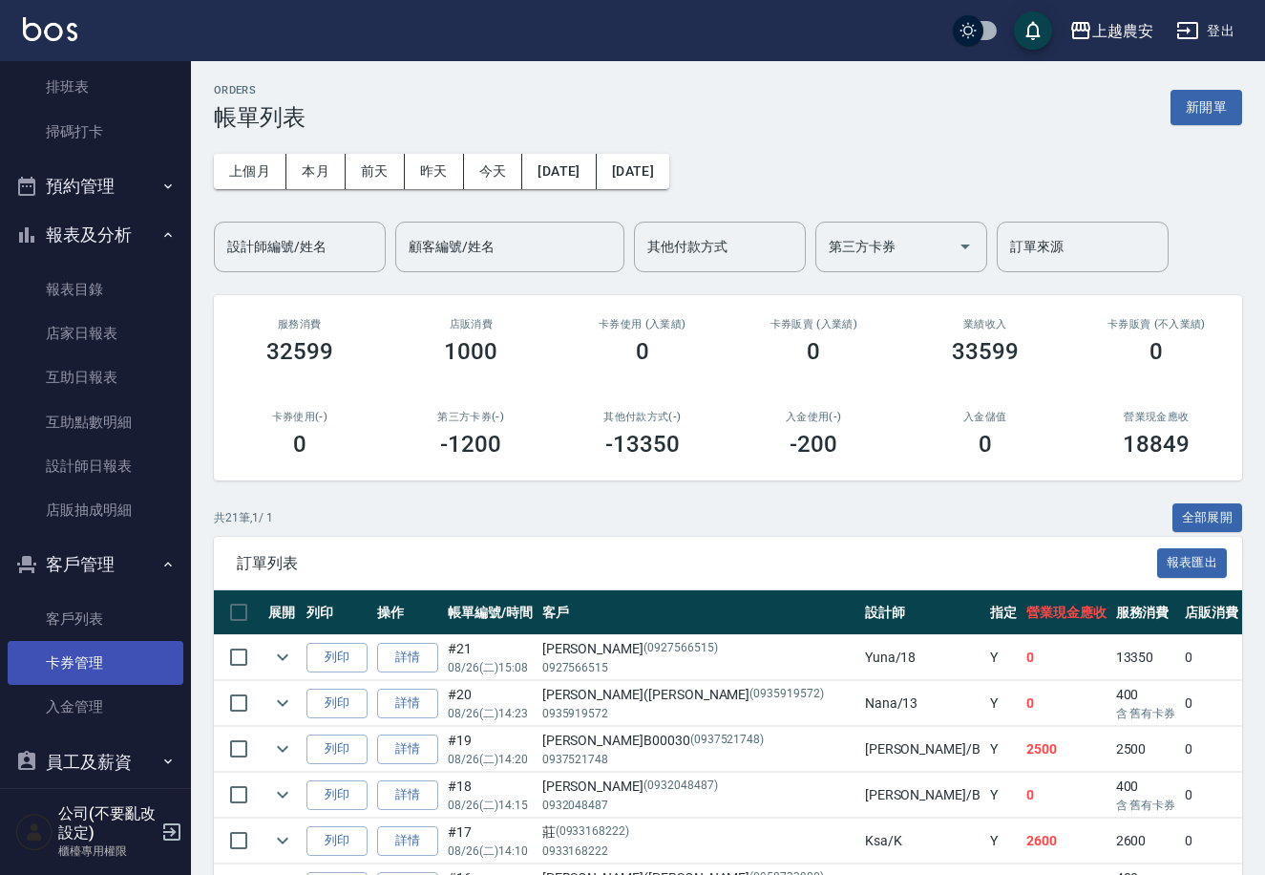
scroll to position [371, 0]
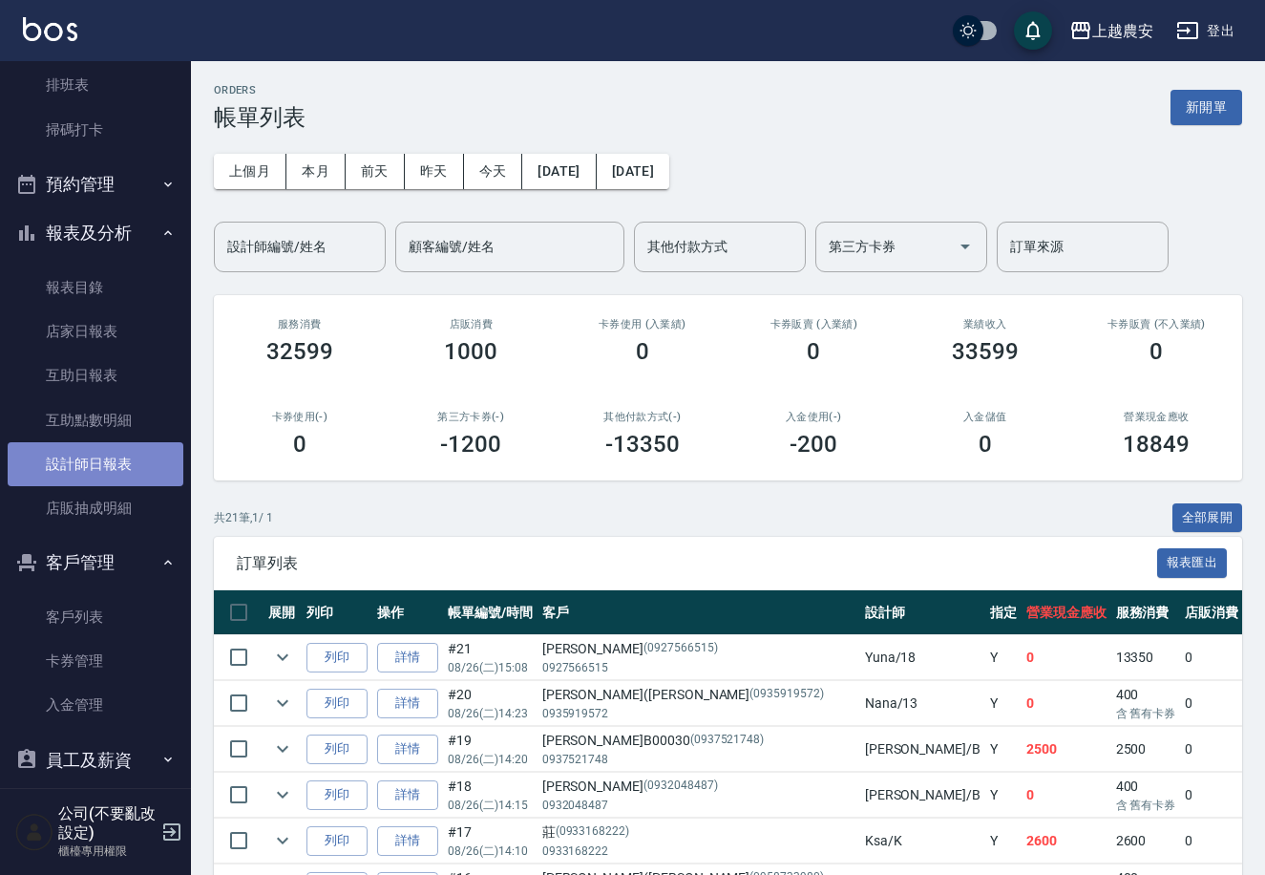
click at [131, 468] on link "設計師日報表" at bounding box center [96, 464] width 176 height 44
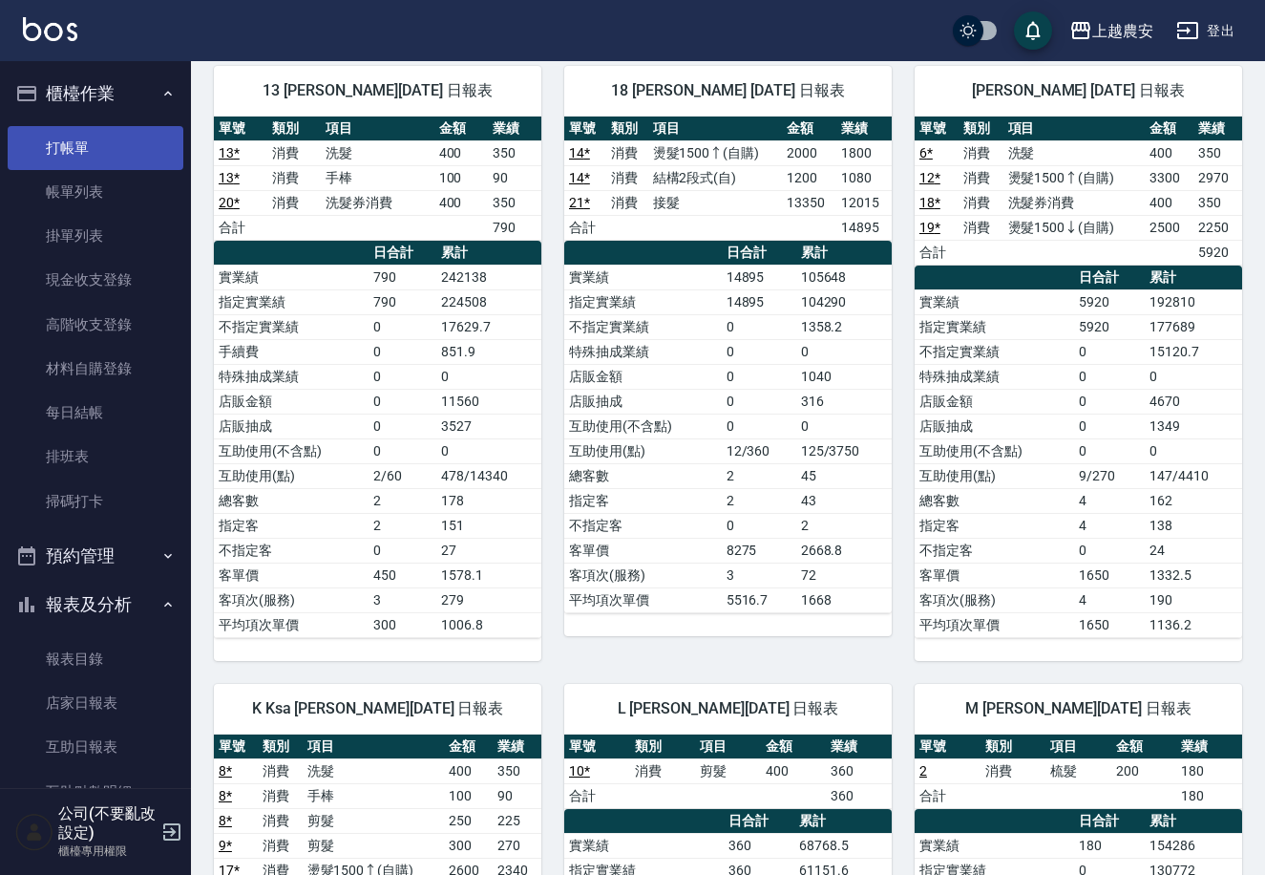
click at [37, 133] on link "打帳單" at bounding box center [96, 148] width 176 height 44
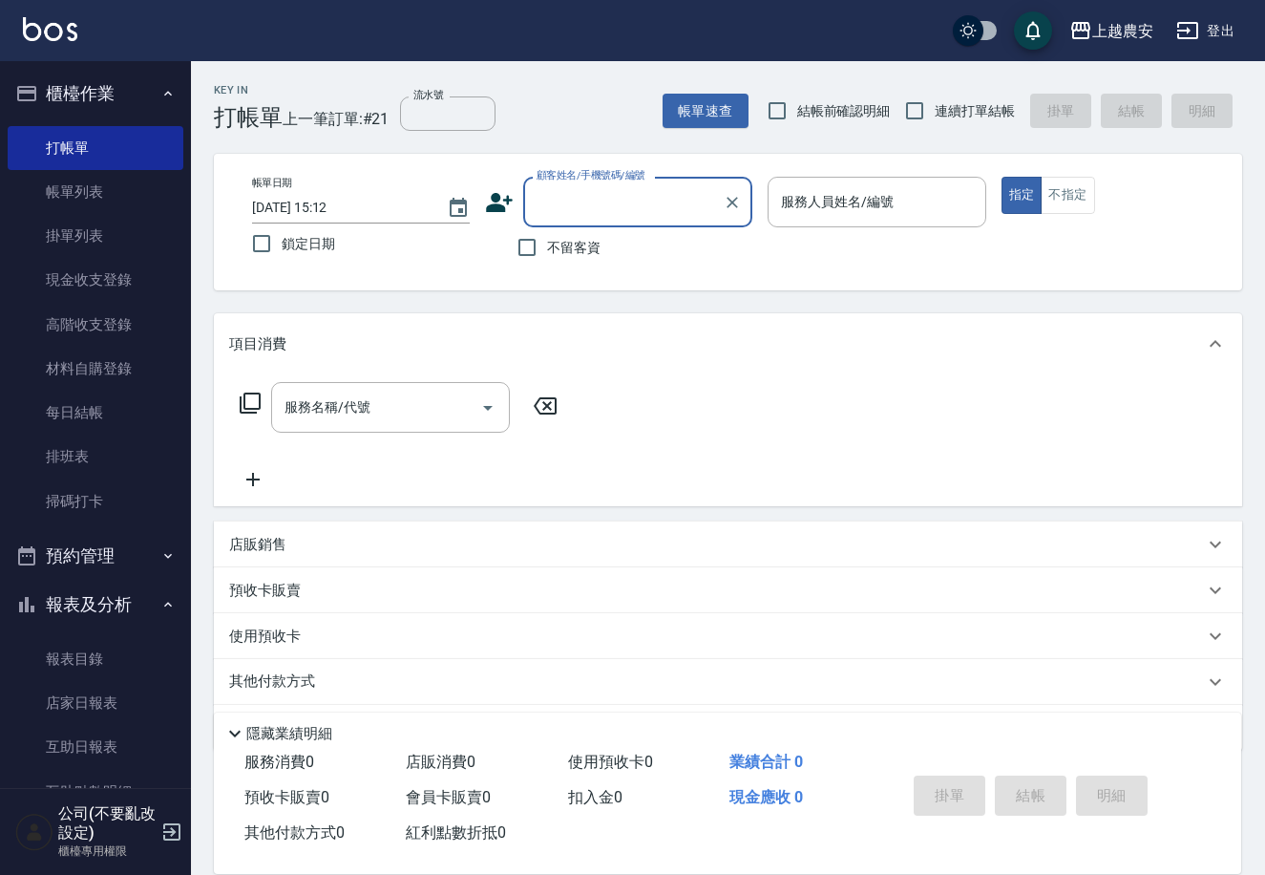
scroll to position [421, 0]
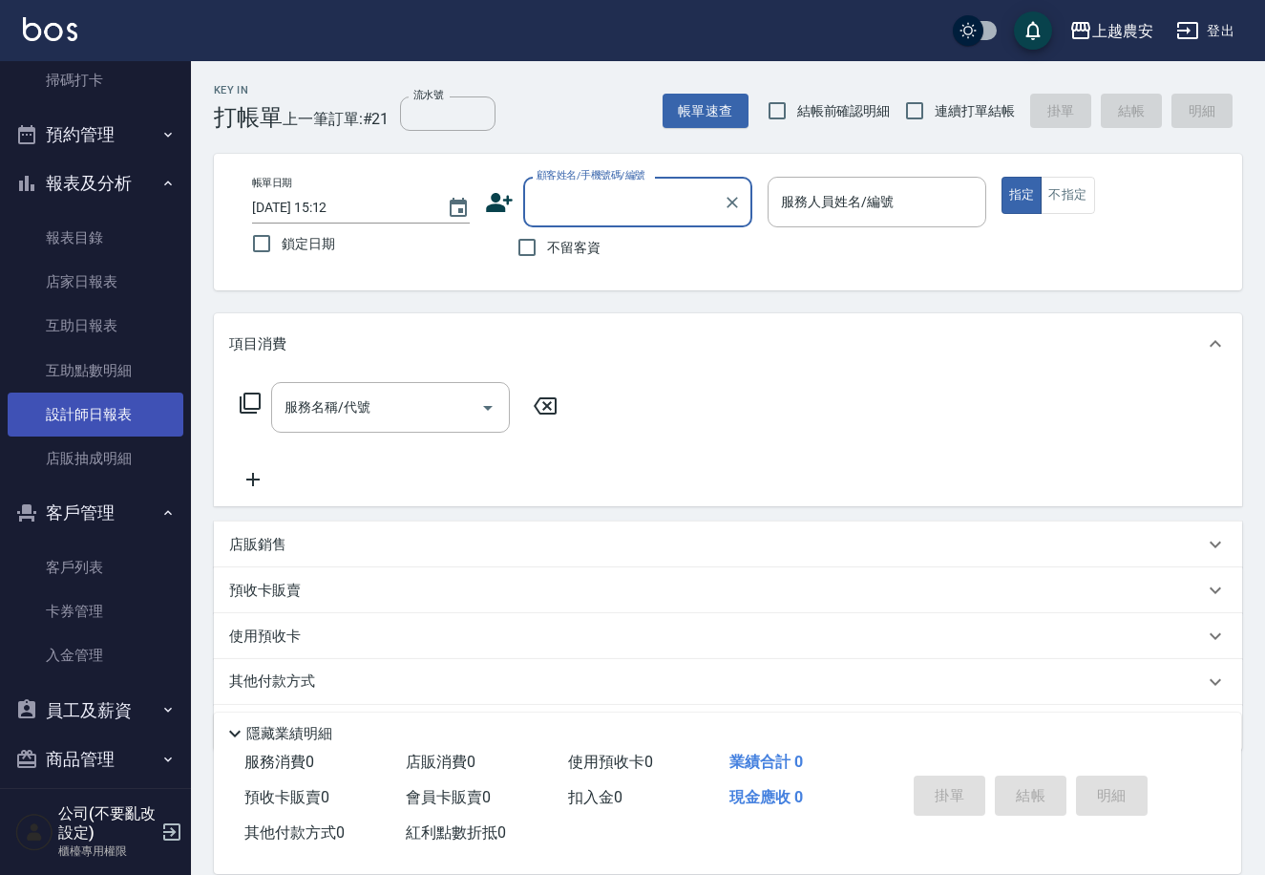
click at [135, 399] on link "設計師日報表" at bounding box center [96, 414] width 176 height 44
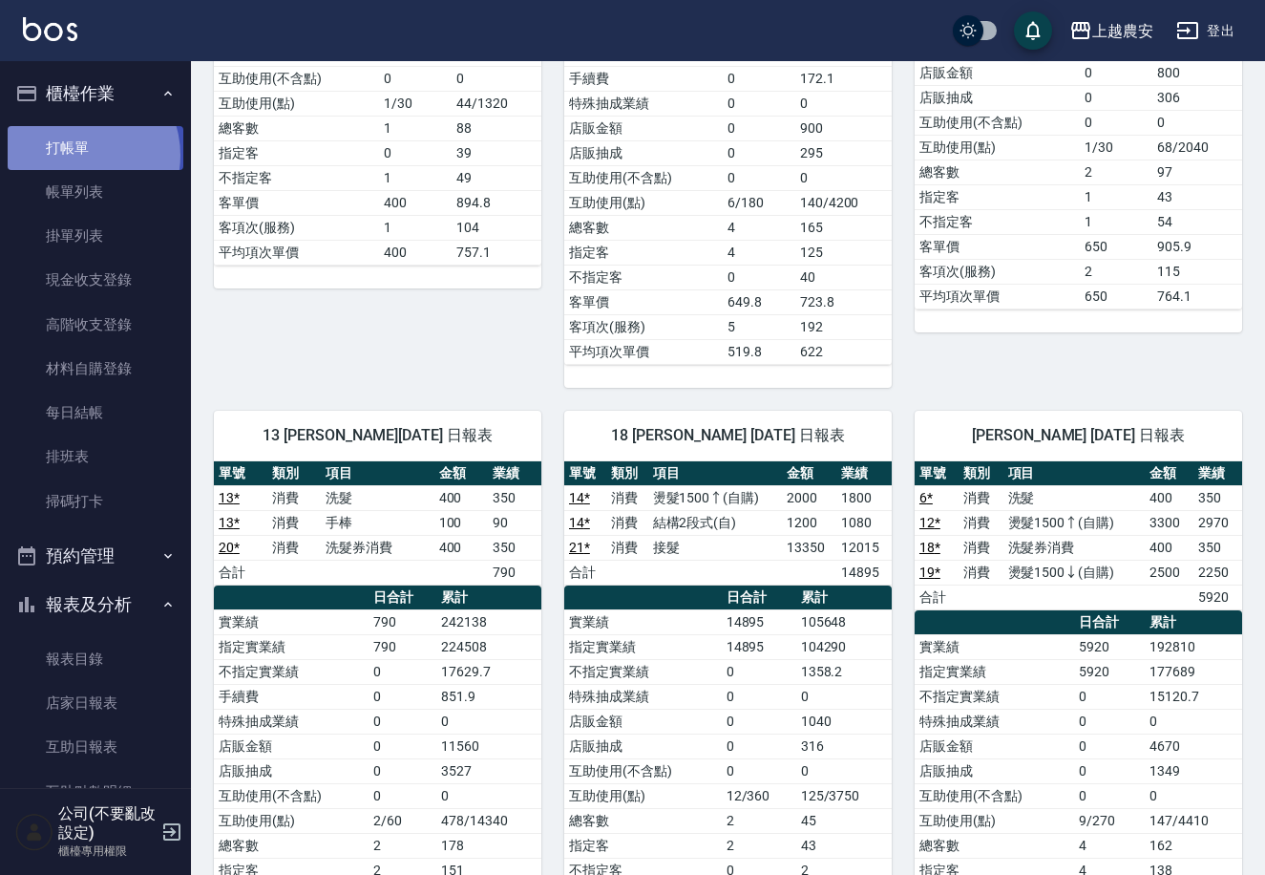
click at [76, 155] on link "打帳單" at bounding box center [96, 148] width 176 height 44
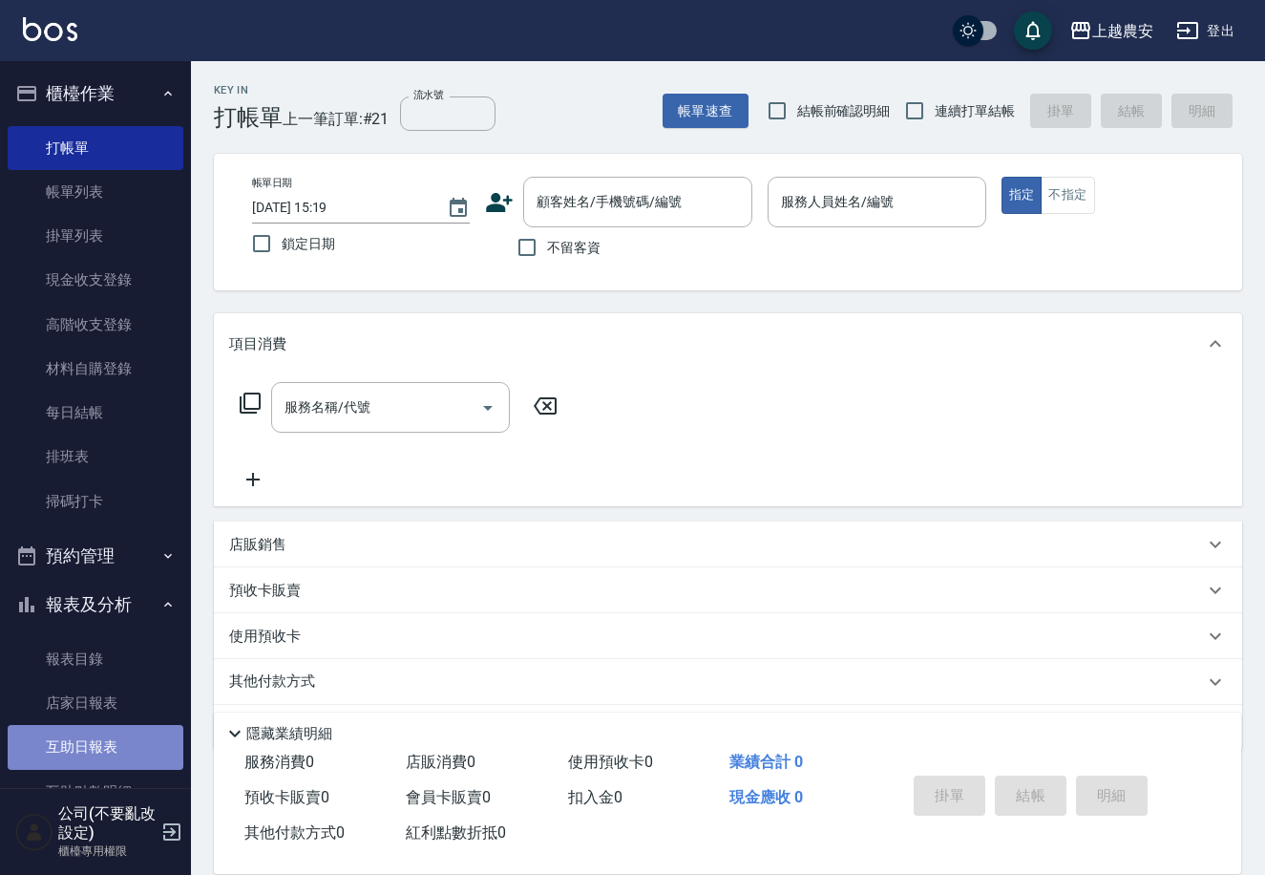
click at [101, 766] on link "互助日報表" at bounding box center [96, 747] width 176 height 44
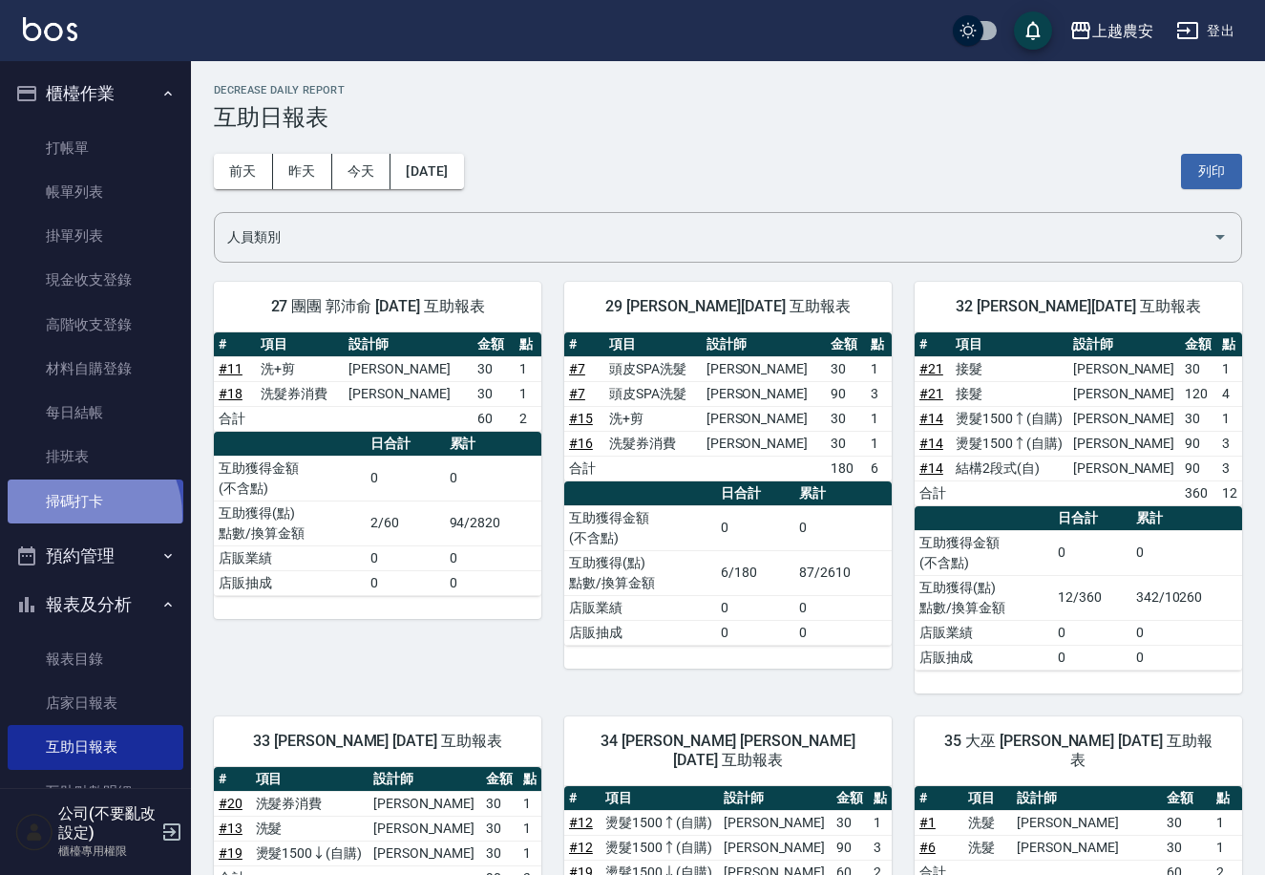
click at [81, 515] on link "掃碼打卡" at bounding box center [96, 501] width 176 height 44
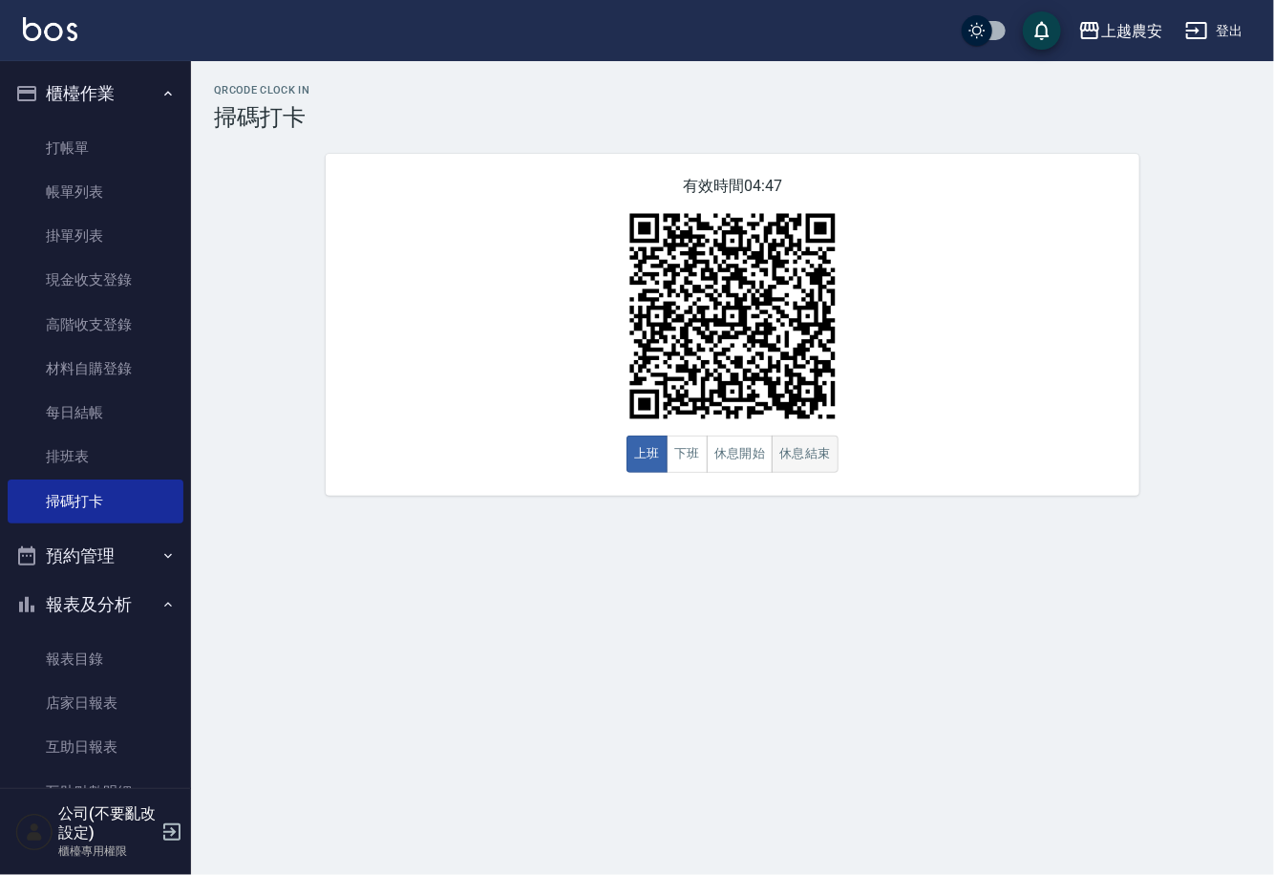
click at [824, 461] on button "休息結束" at bounding box center [805, 453] width 67 height 37
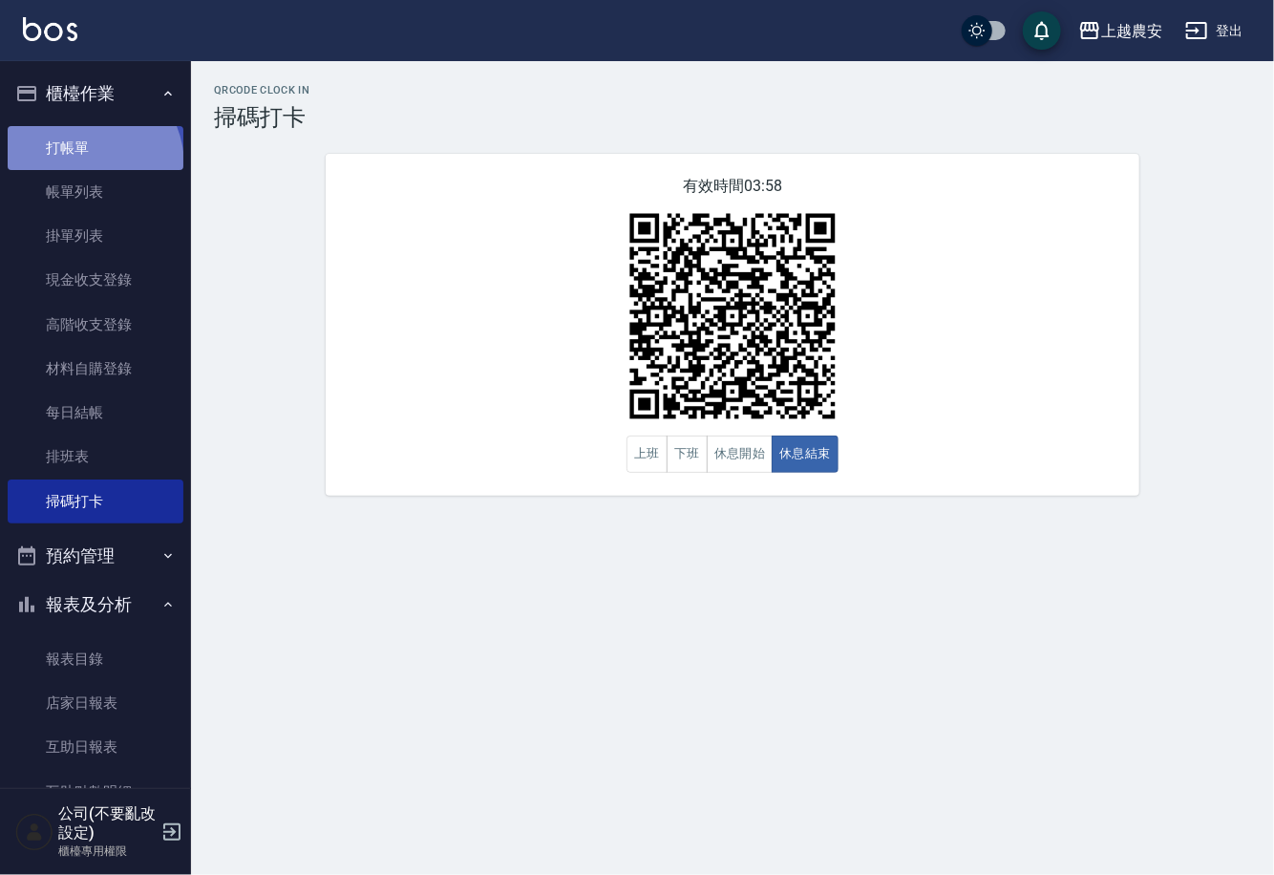
click at [76, 165] on link "打帳單" at bounding box center [96, 148] width 176 height 44
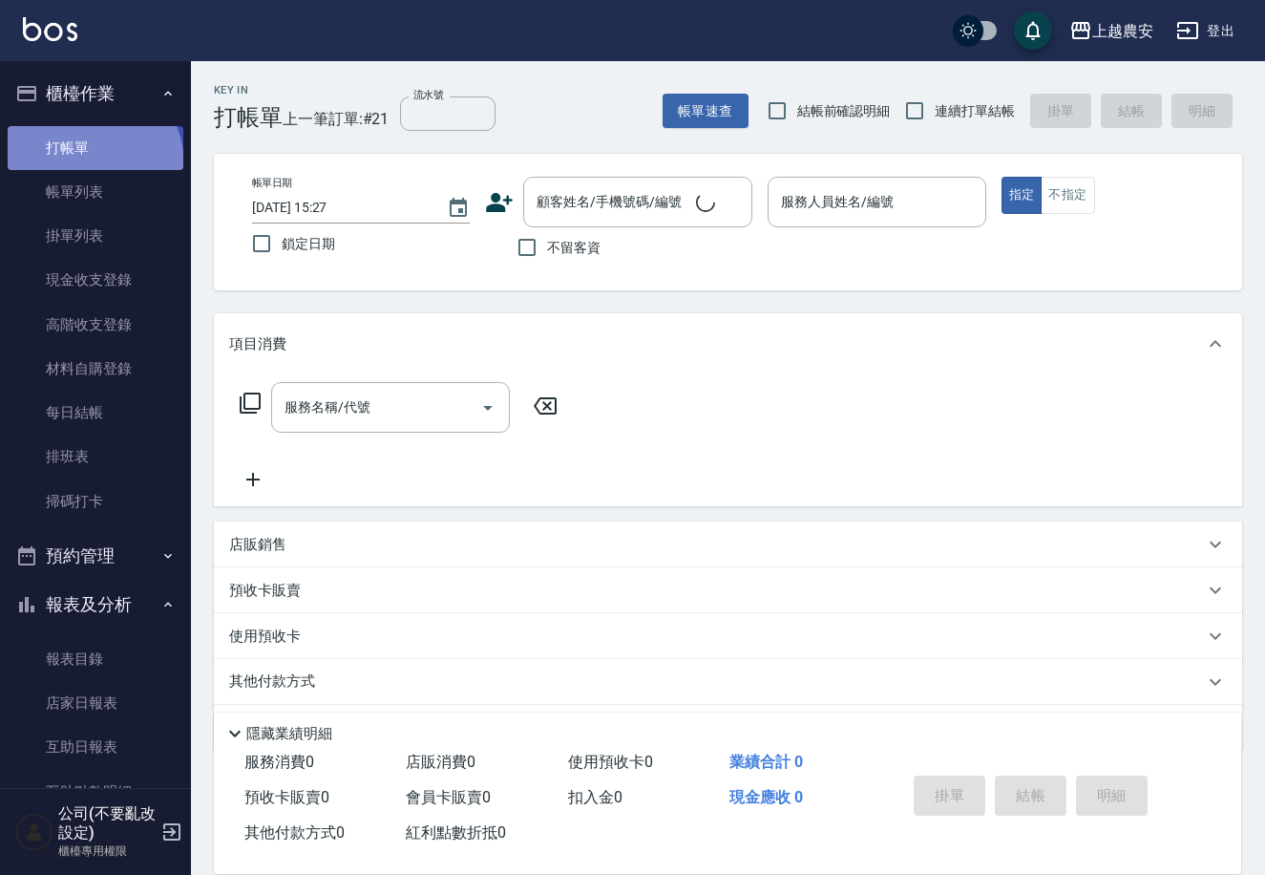
click at [76, 165] on link "打帳單" at bounding box center [96, 148] width 176 height 44
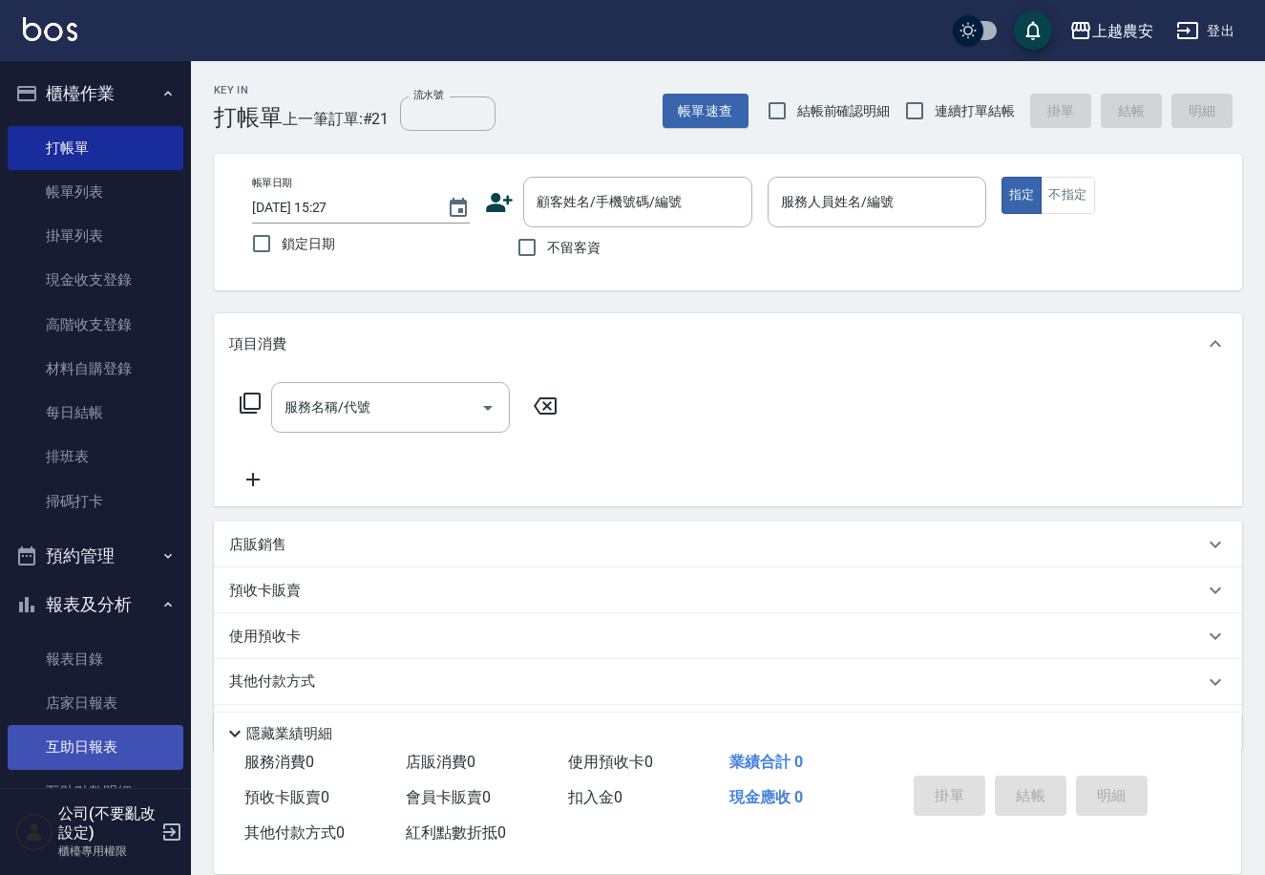
click at [75, 757] on link "互助日報表" at bounding box center [96, 747] width 176 height 44
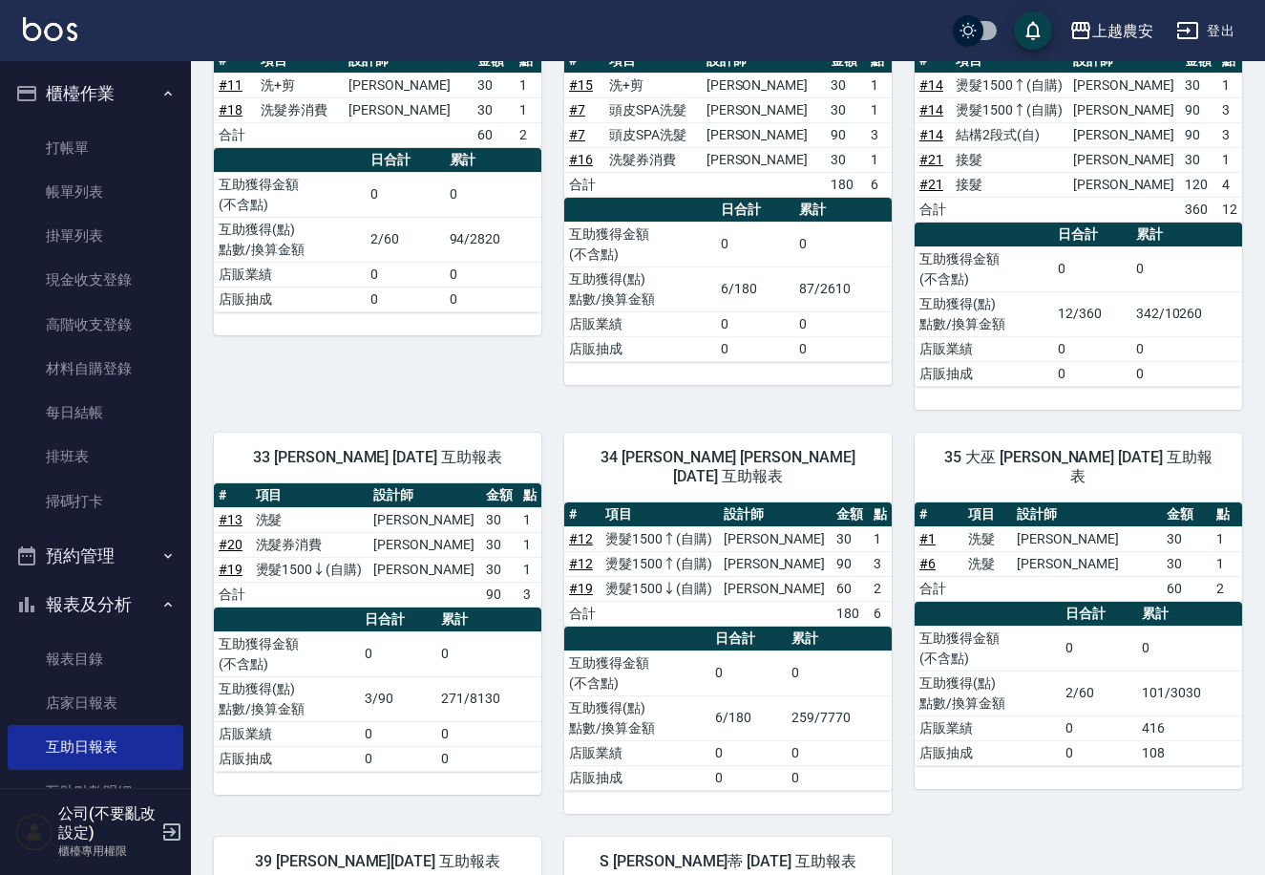
scroll to position [255, 0]
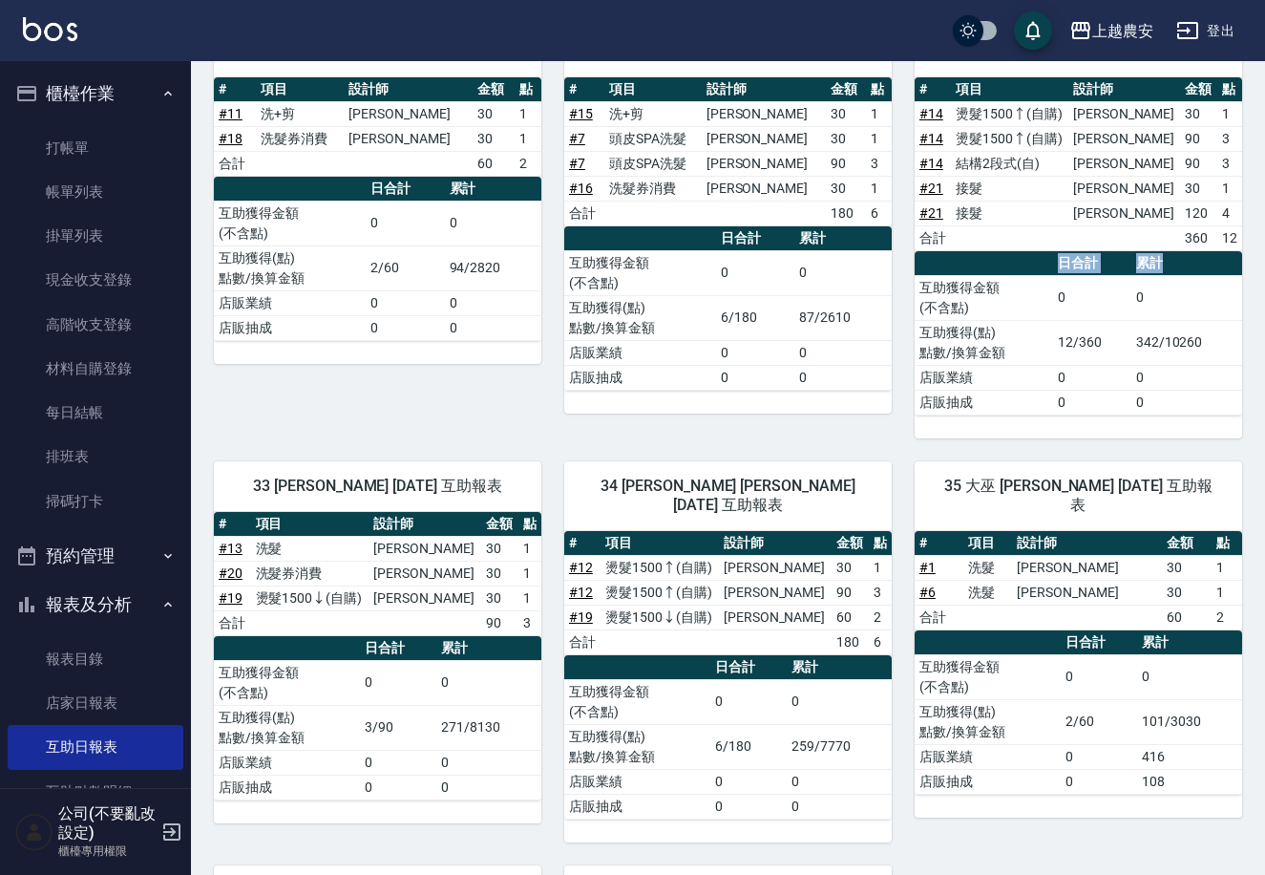
drag, startPoint x: 1259, startPoint y: 378, endPoint x: 1239, endPoint y: 287, distance: 92.9
click at [1222, 265] on div "上越農安 [DATE] 互助日報表 列印時間： [DATE][PHONE_NUMBER]:27 Decrease Daily Report 互助日報表 [DA…" at bounding box center [728, 523] width 1074 height 1434
drag, startPoint x: 1246, startPoint y: 535, endPoint x: 1247, endPoint y: 508, distance: 26.8
click at [1245, 532] on div "上越農安 [DATE] 互助日報表 列印時間： [DATE][PHONE_NUMBER]:27 Decrease Daily Report 互助日報表 [DA…" at bounding box center [728, 523] width 1074 height 1434
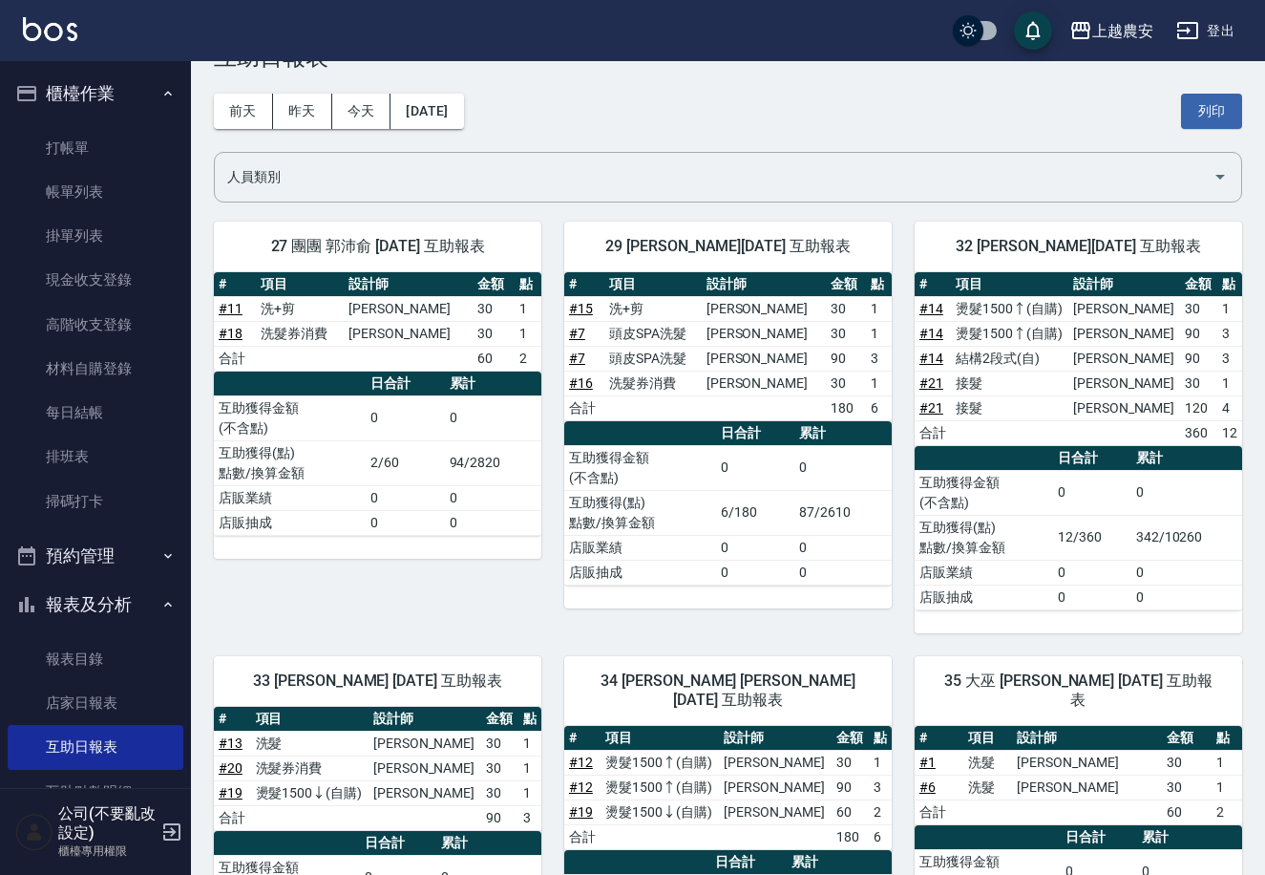
scroll to position [33, 0]
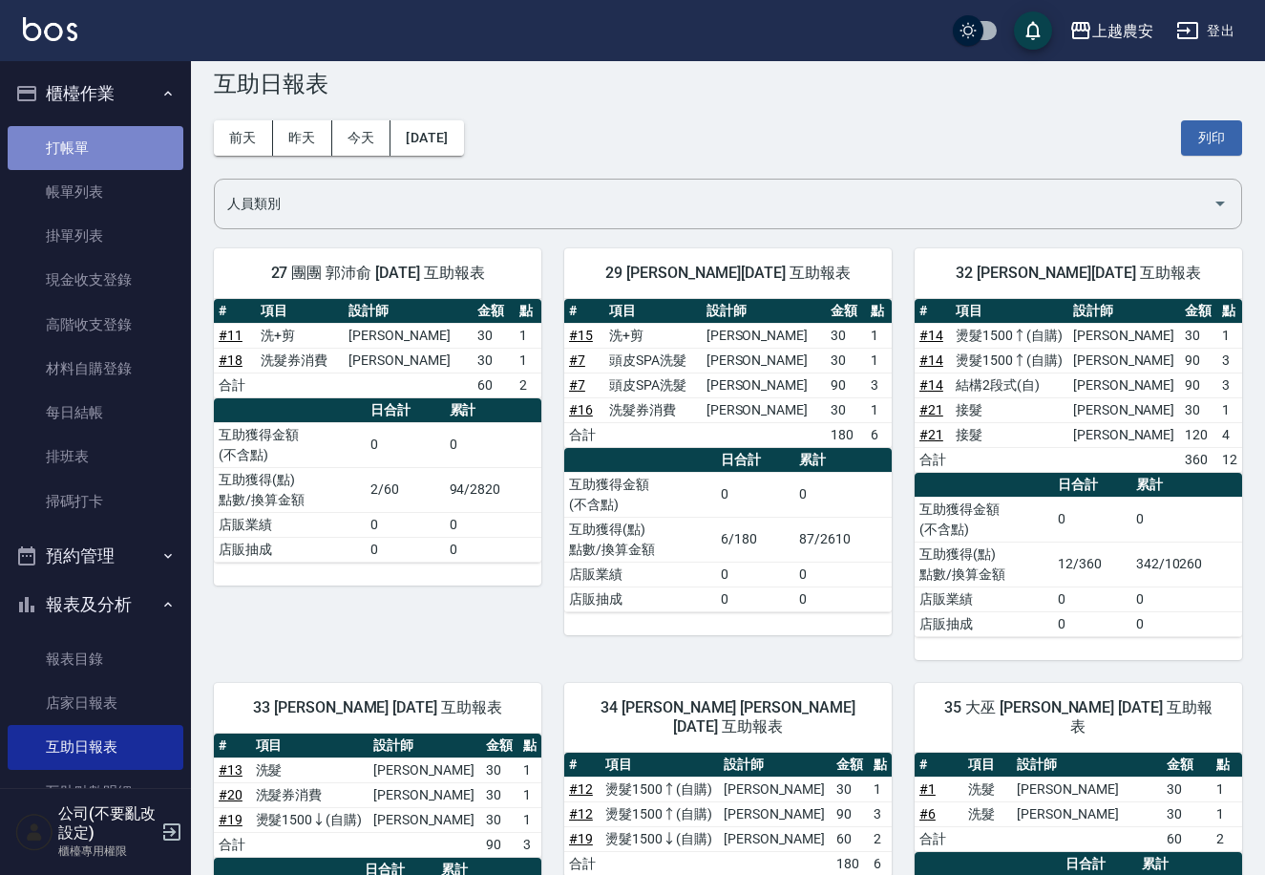
click at [96, 133] on link "打帳單" at bounding box center [96, 148] width 176 height 44
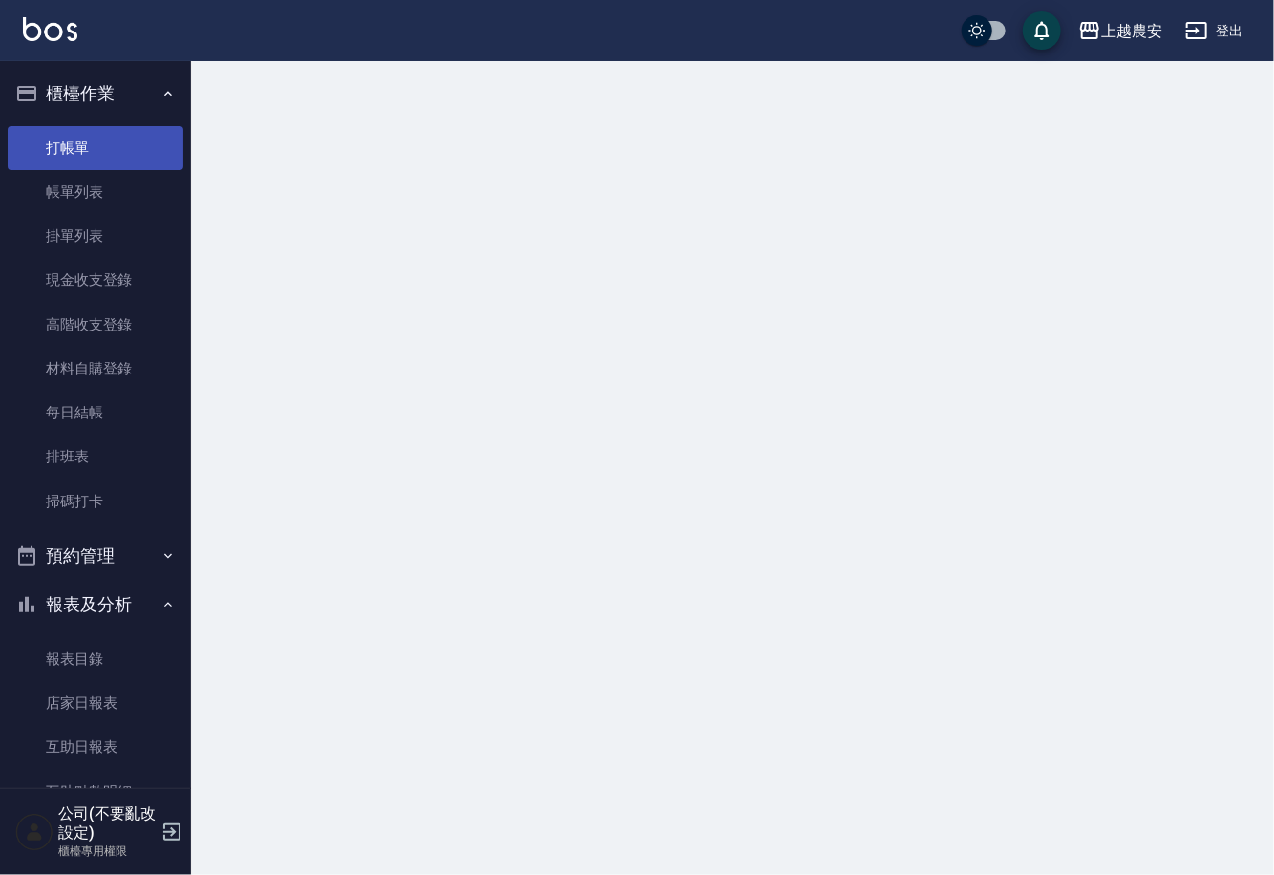
click at [98, 133] on link "打帳單" at bounding box center [96, 148] width 176 height 44
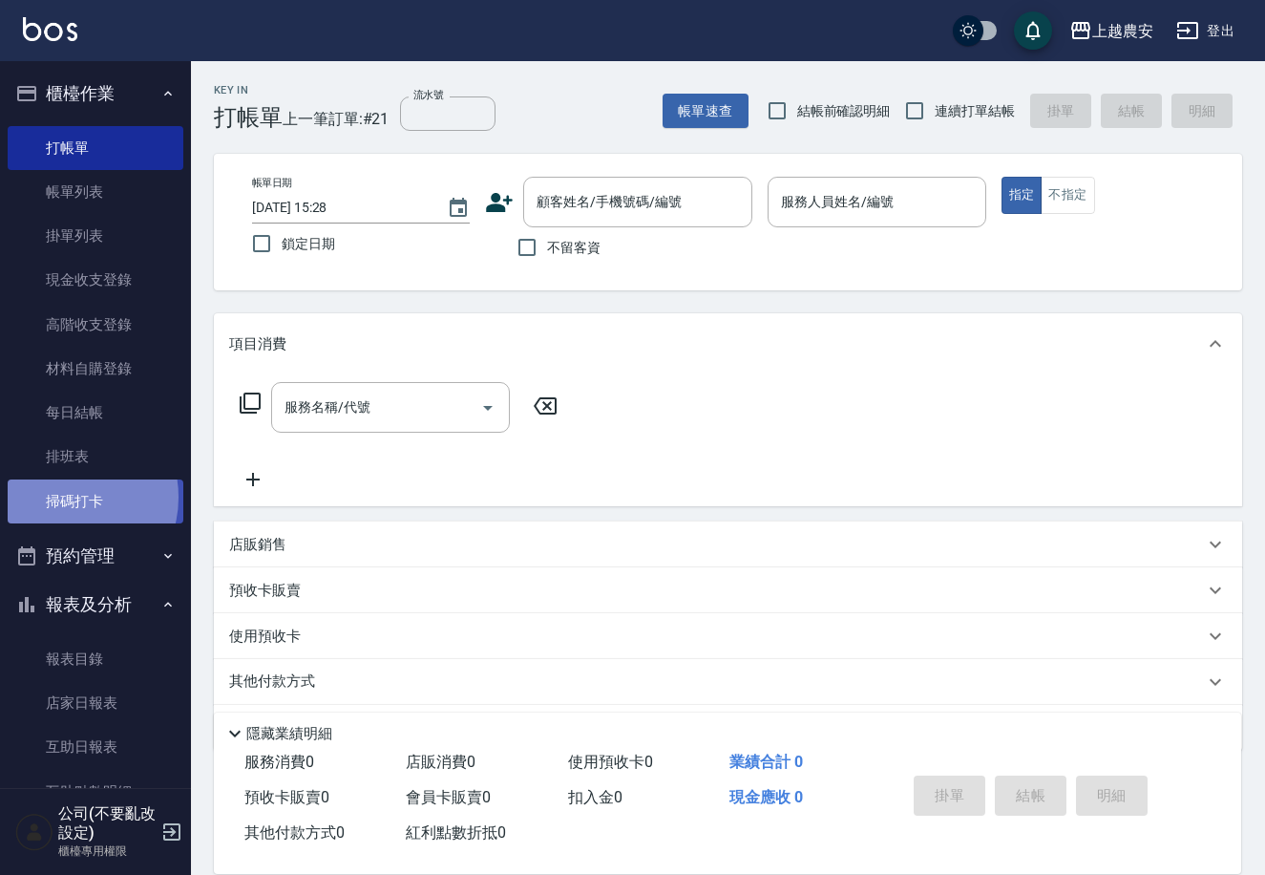
click at [66, 496] on link "掃碼打卡" at bounding box center [96, 501] width 176 height 44
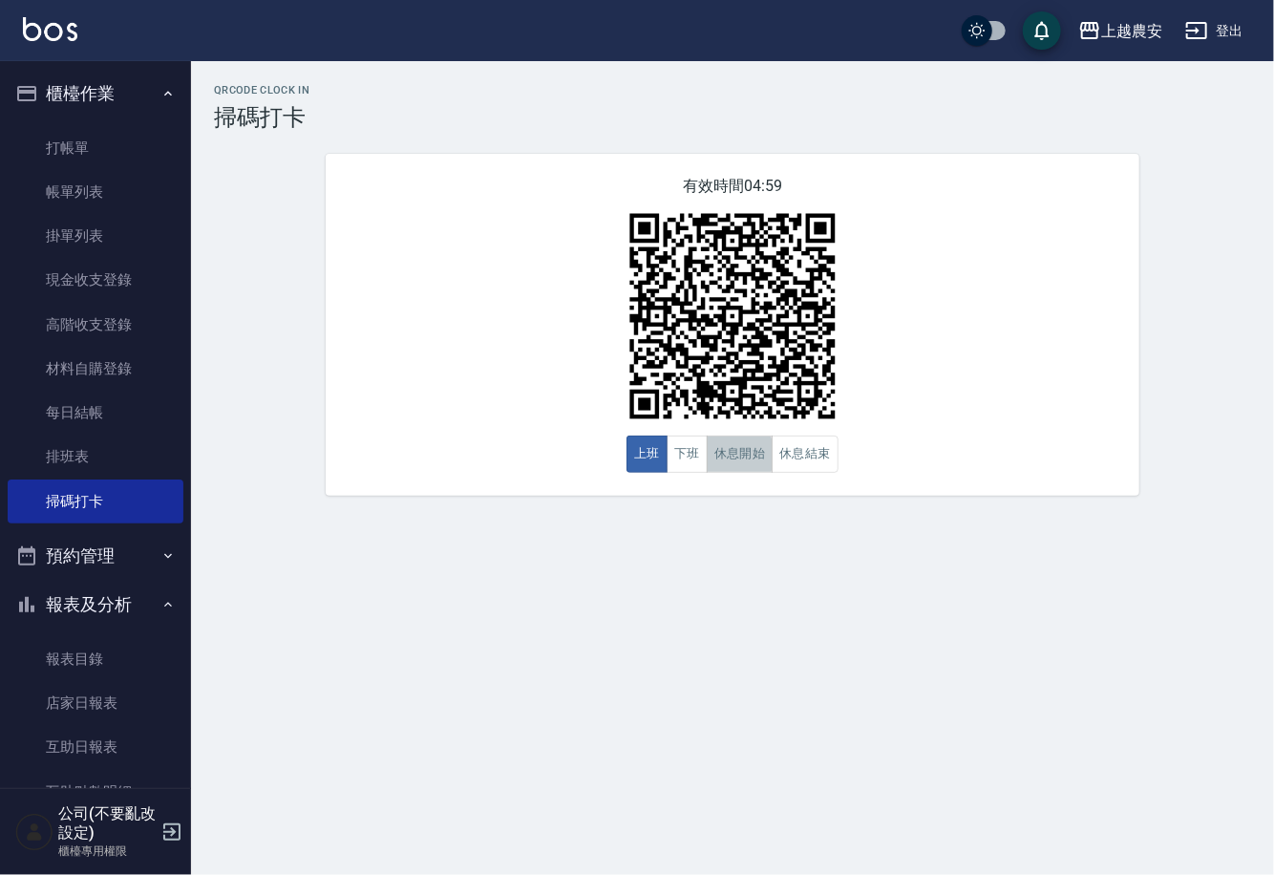
click at [729, 456] on button "休息開始" at bounding box center [740, 453] width 67 height 37
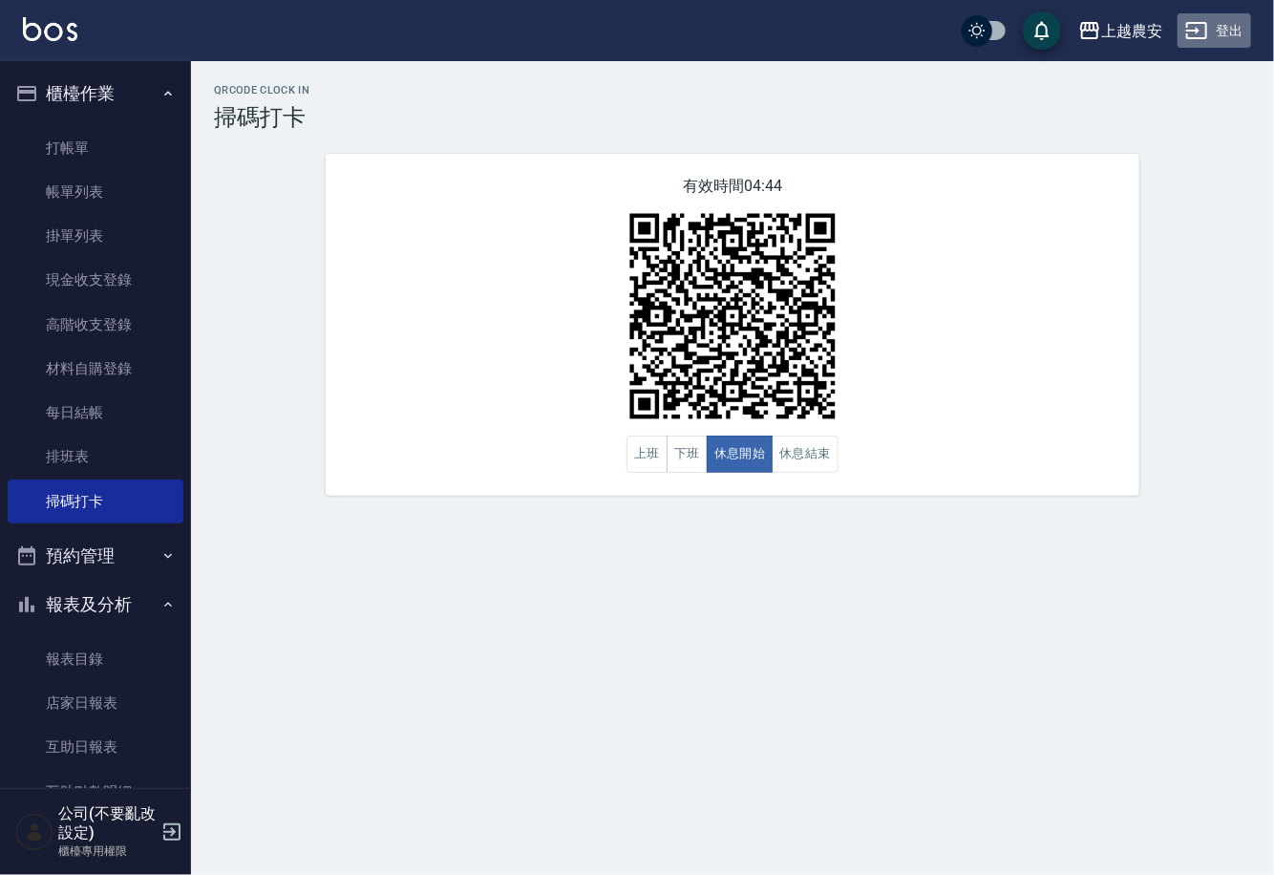
click at [1247, 15] on button "登出" at bounding box center [1214, 30] width 74 height 35
